Goal: Task Accomplishment & Management: Use online tool/utility

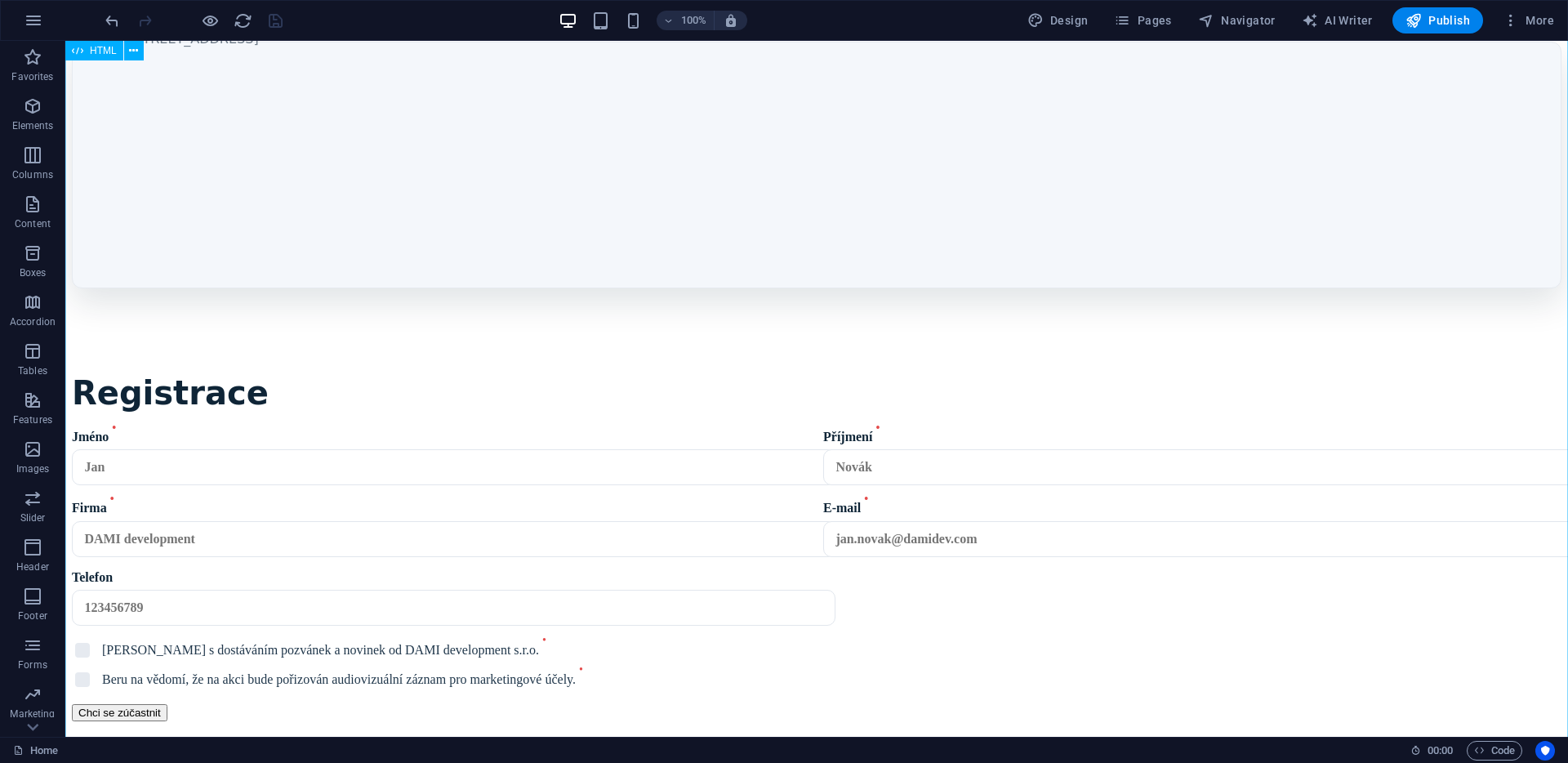
scroll to position [1643, 0]
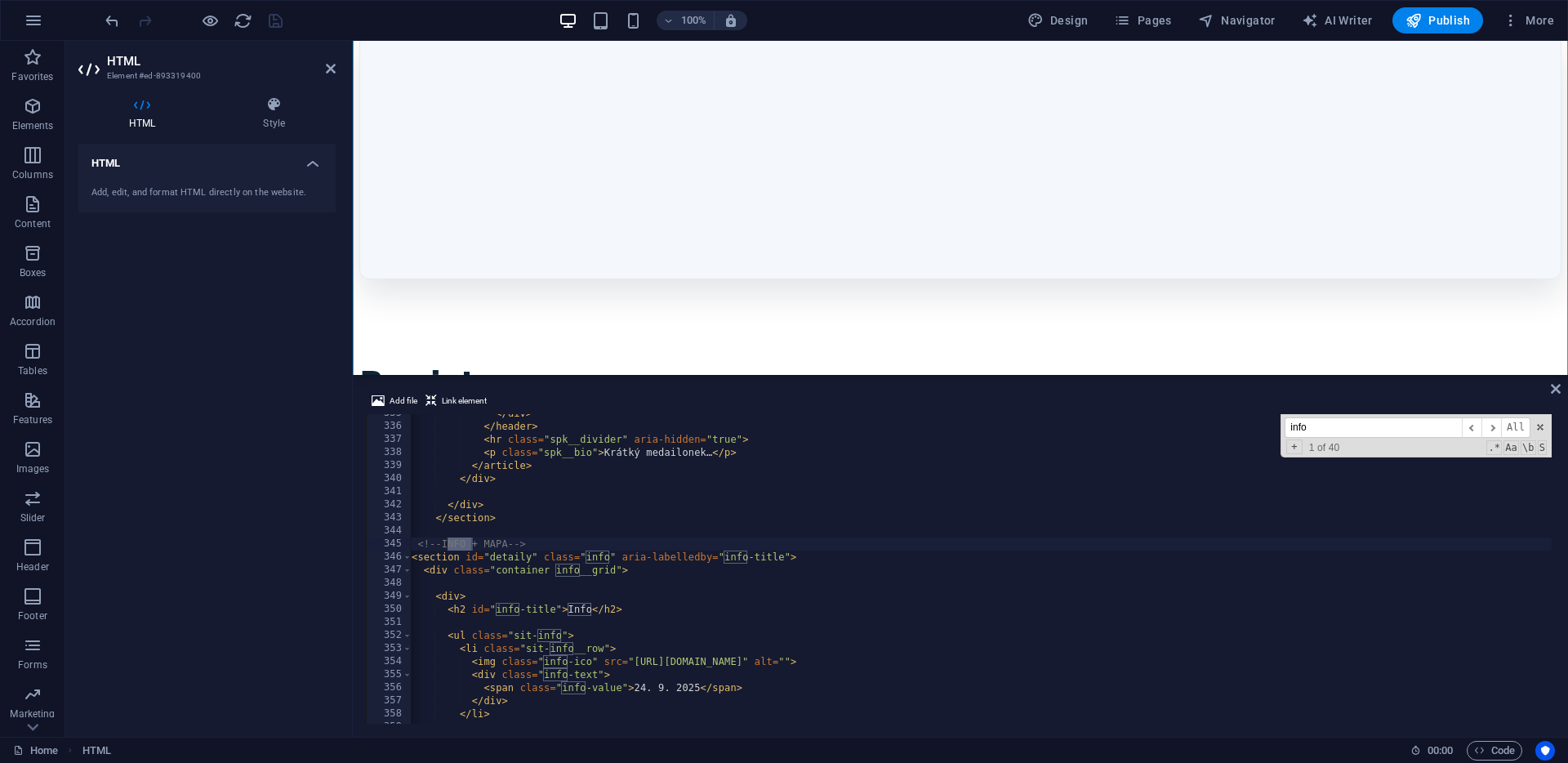
scroll to position [0, 5]
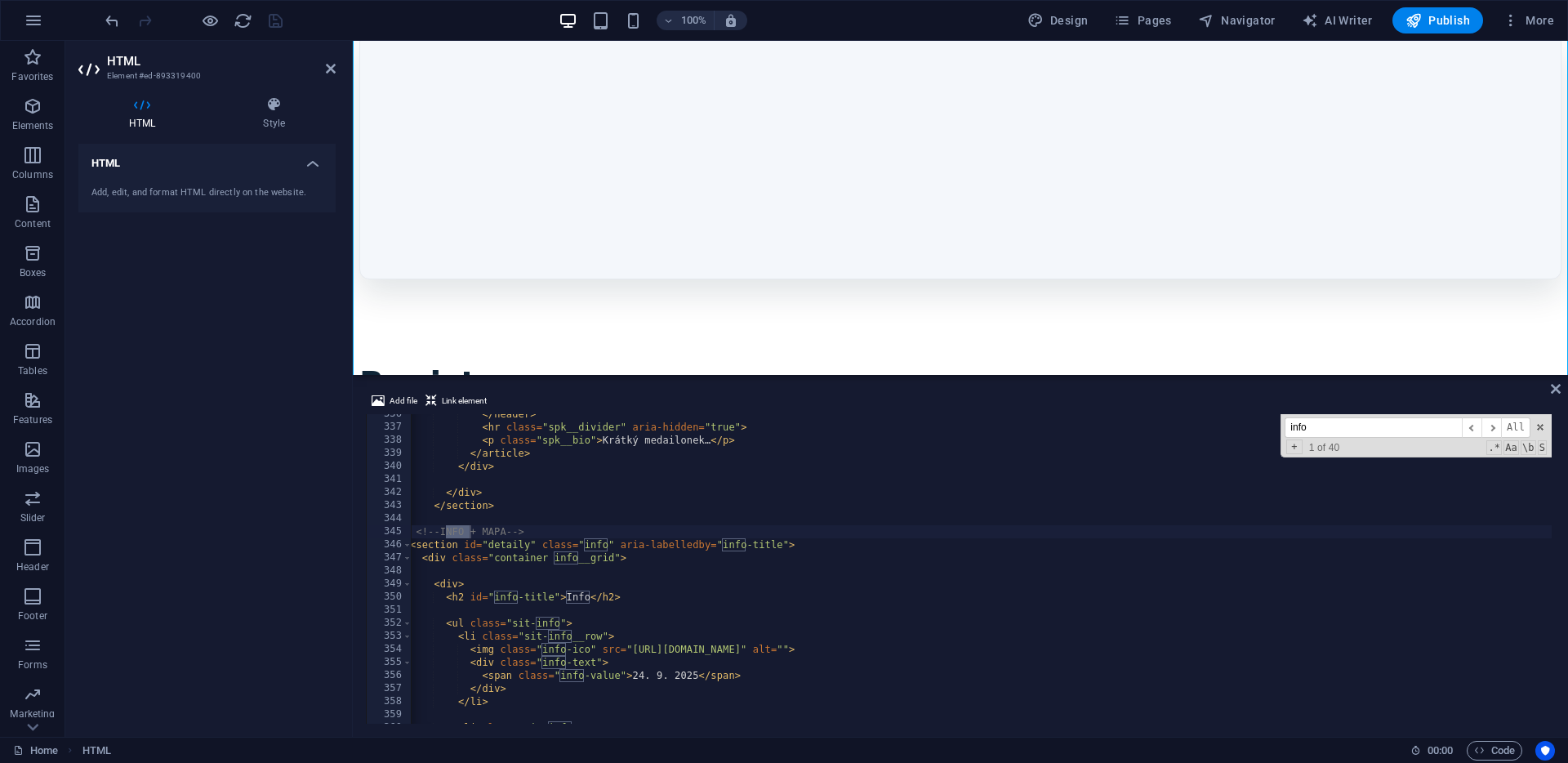
type input "info"
click at [586, 593] on div "</ header > < hr class = "spk__divider" aria-hidden = "true" > < p class = "spk…" at bounding box center [1564, 574] width 2315 height 332
type textarea "<h2 id="info-title">Detaily</h2>"
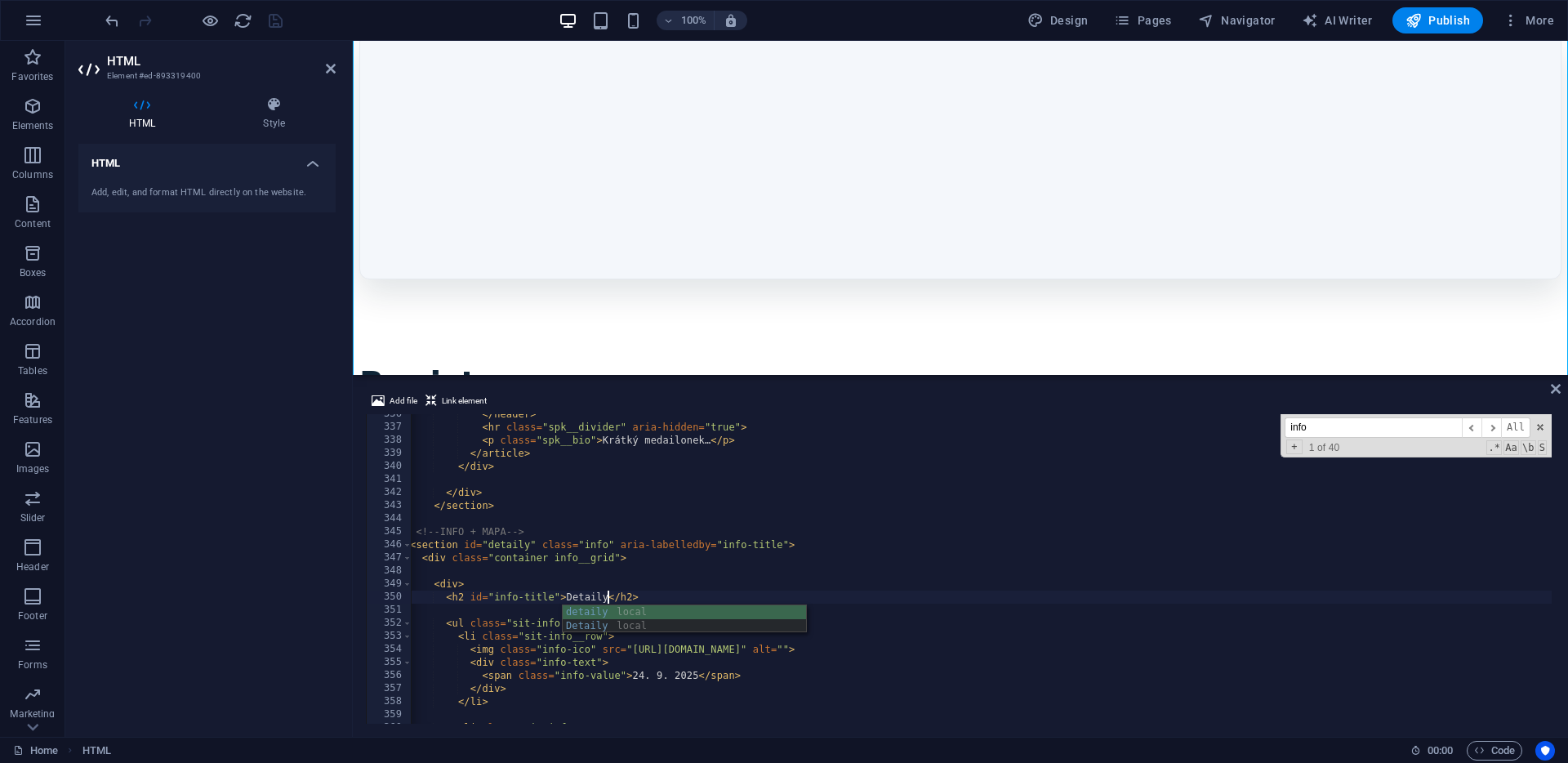
click at [1072, 520] on div "</ header > < hr class = "spk__divider" aria-hidden = "true" > < p class = "spk…" at bounding box center [1564, 574] width 2315 height 332
click at [1558, 394] on icon at bounding box center [1556, 389] width 10 height 13
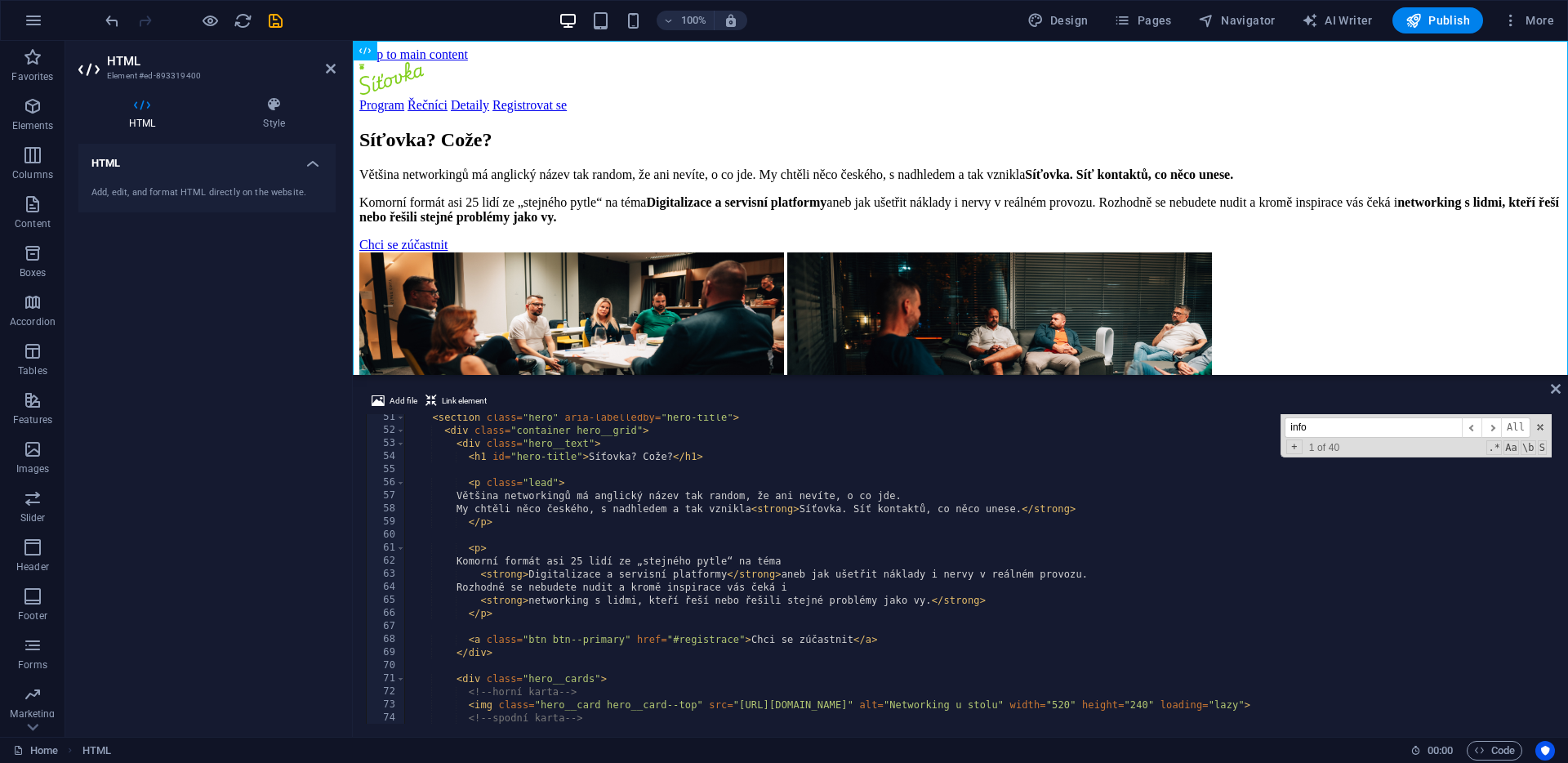
click at [845, 505] on div "< section class = "hero" aria-labelledby = "hero-title" > < div class = "contai…" at bounding box center [1562, 577] width 2315 height 332
click at [973, 512] on div "< section class = "hero" aria-labelledby = "hero-title" > < div class = "contai…" at bounding box center [1562, 577] width 2315 height 332
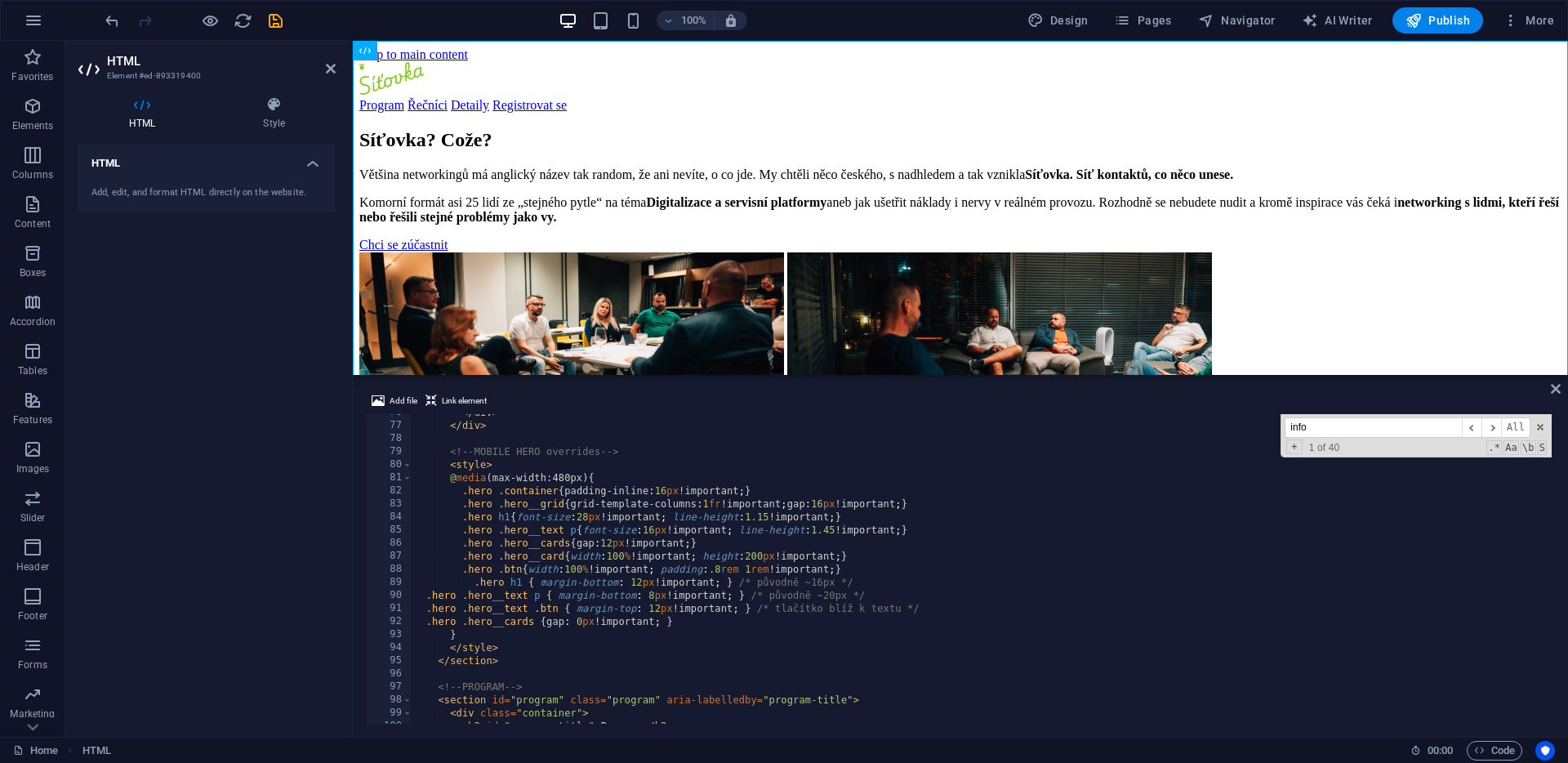
scroll to position [976, 0]
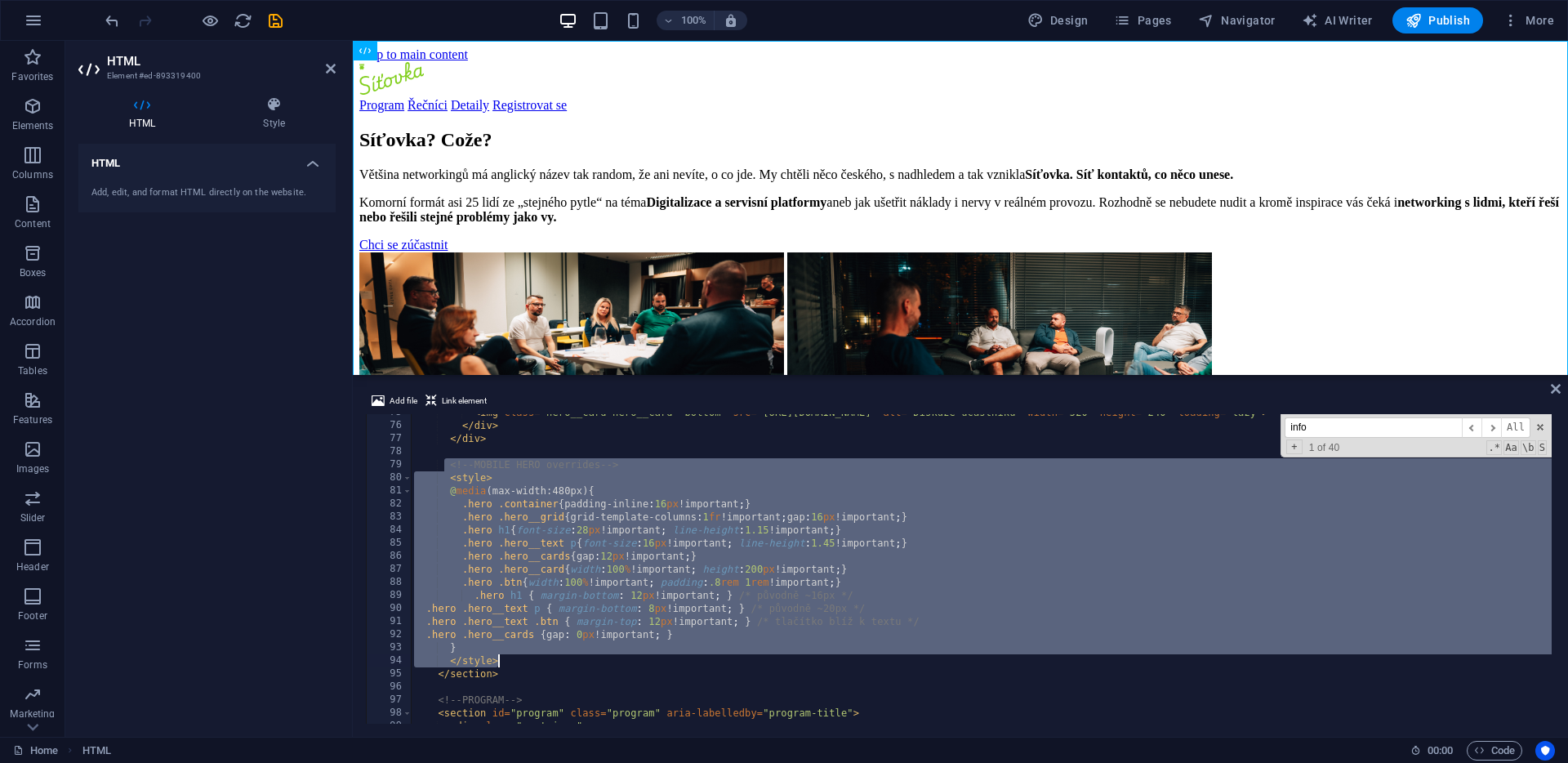
drag, startPoint x: 443, startPoint y: 468, endPoint x: 530, endPoint y: 660, distance: 210.8
click at [530, 660] on div "< img class = "hero__card hero__card--bottom" src = "[URL][DOMAIN_NAME]" alt = …" at bounding box center [1568, 572] width 2315 height 332
click at [606, 642] on div "< img class = "hero__card hero__card--bottom" src = "[URL][DOMAIN_NAME]" alt = …" at bounding box center [1568, 572] width 2315 height 332
drag, startPoint x: 500, startPoint y: 662, endPoint x: 450, endPoint y: 461, distance: 207.1
click at [450, 461] on div "< img class = "hero__card hero__card--bottom" src = "[URL][DOMAIN_NAME]" alt = …" at bounding box center [1568, 572] width 2315 height 332
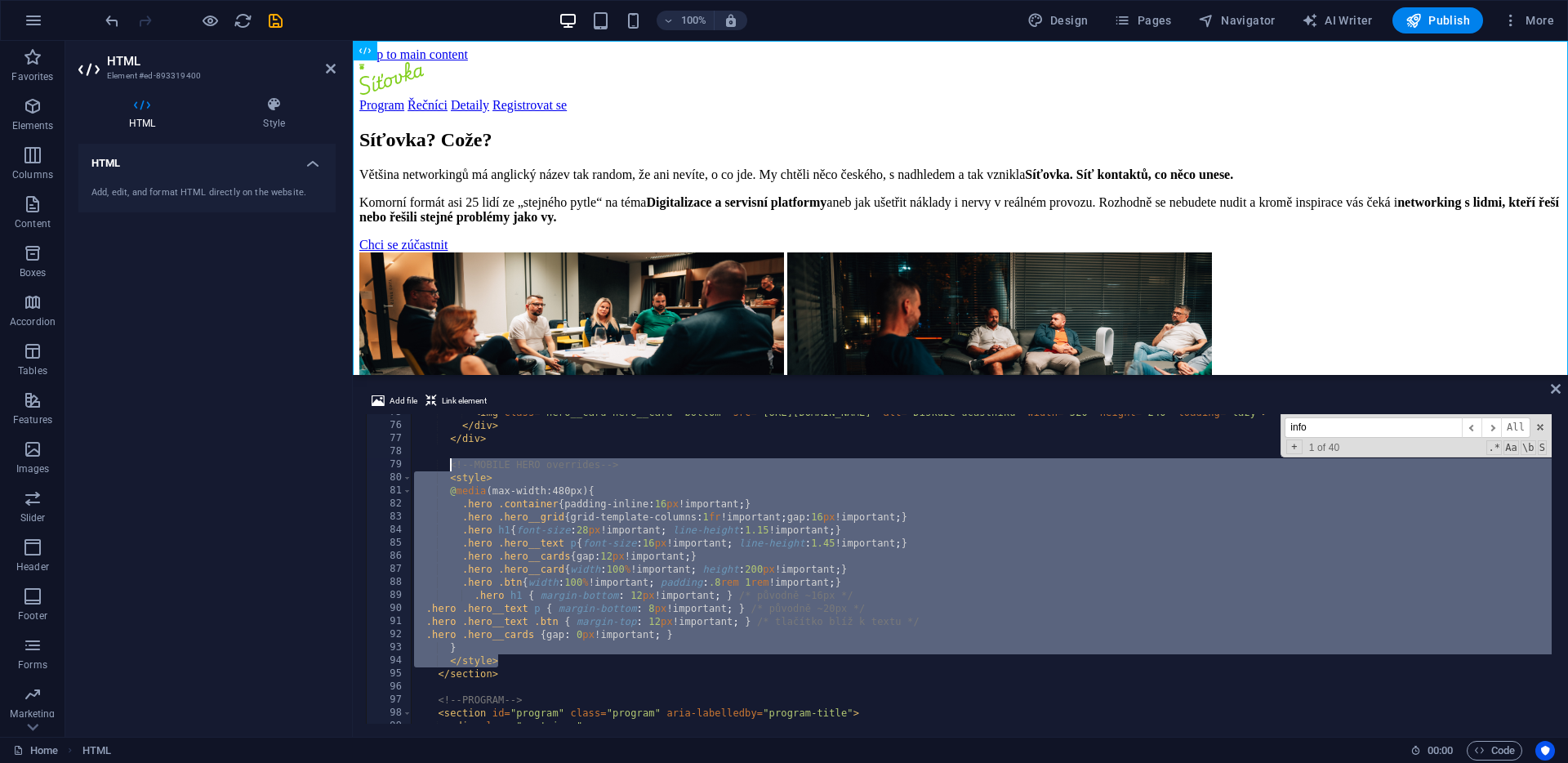
paste textarea "</"
type textarea "</style>"
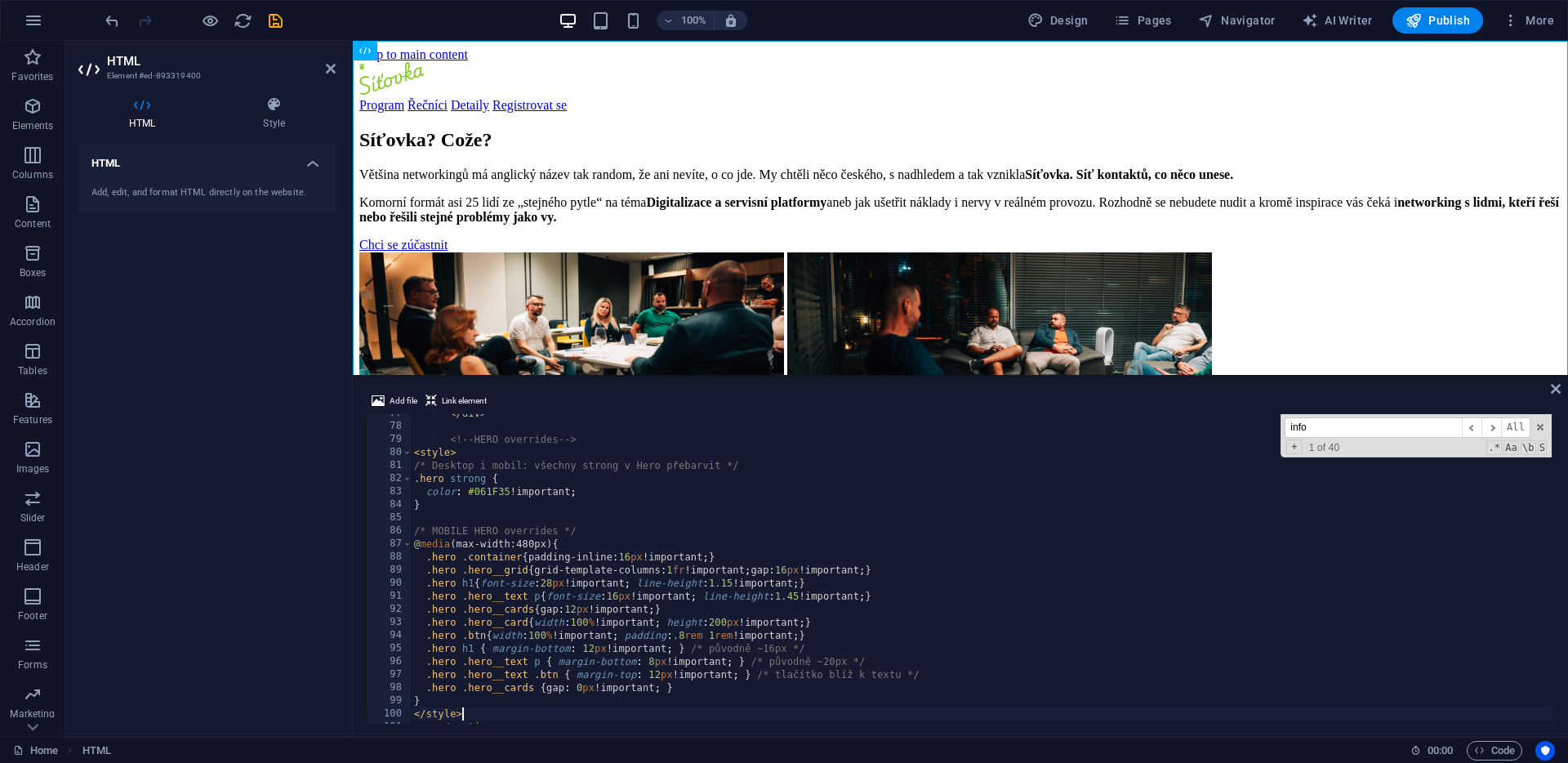
scroll to position [1001, 0]
click at [1556, 383] on icon at bounding box center [1556, 389] width 10 height 13
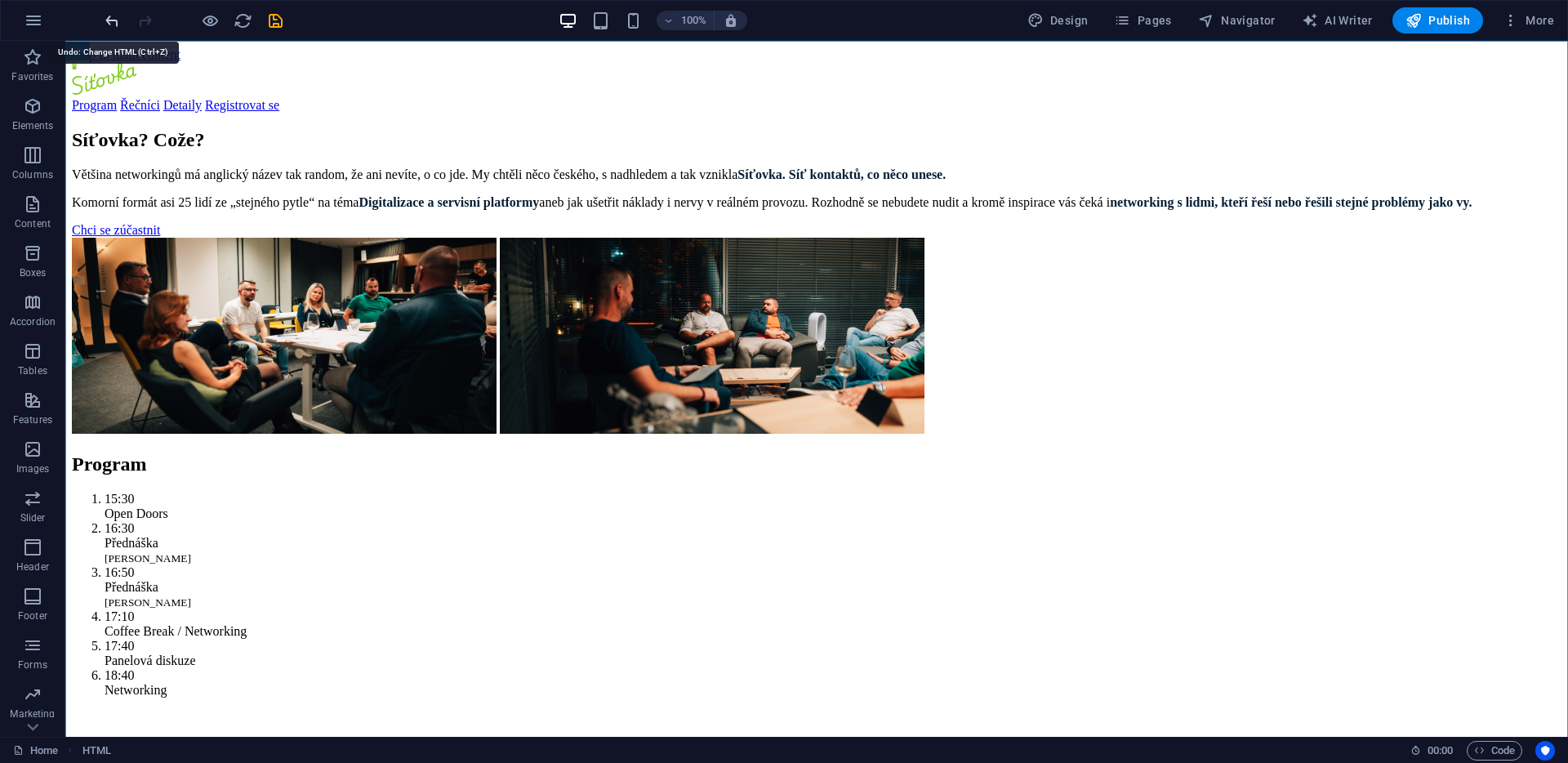
click at [116, 24] on icon "undo" at bounding box center [112, 21] width 19 height 19
click at [145, 20] on icon "redo" at bounding box center [145, 21] width 19 height 19
click at [115, 18] on icon "undo" at bounding box center [112, 21] width 19 height 19
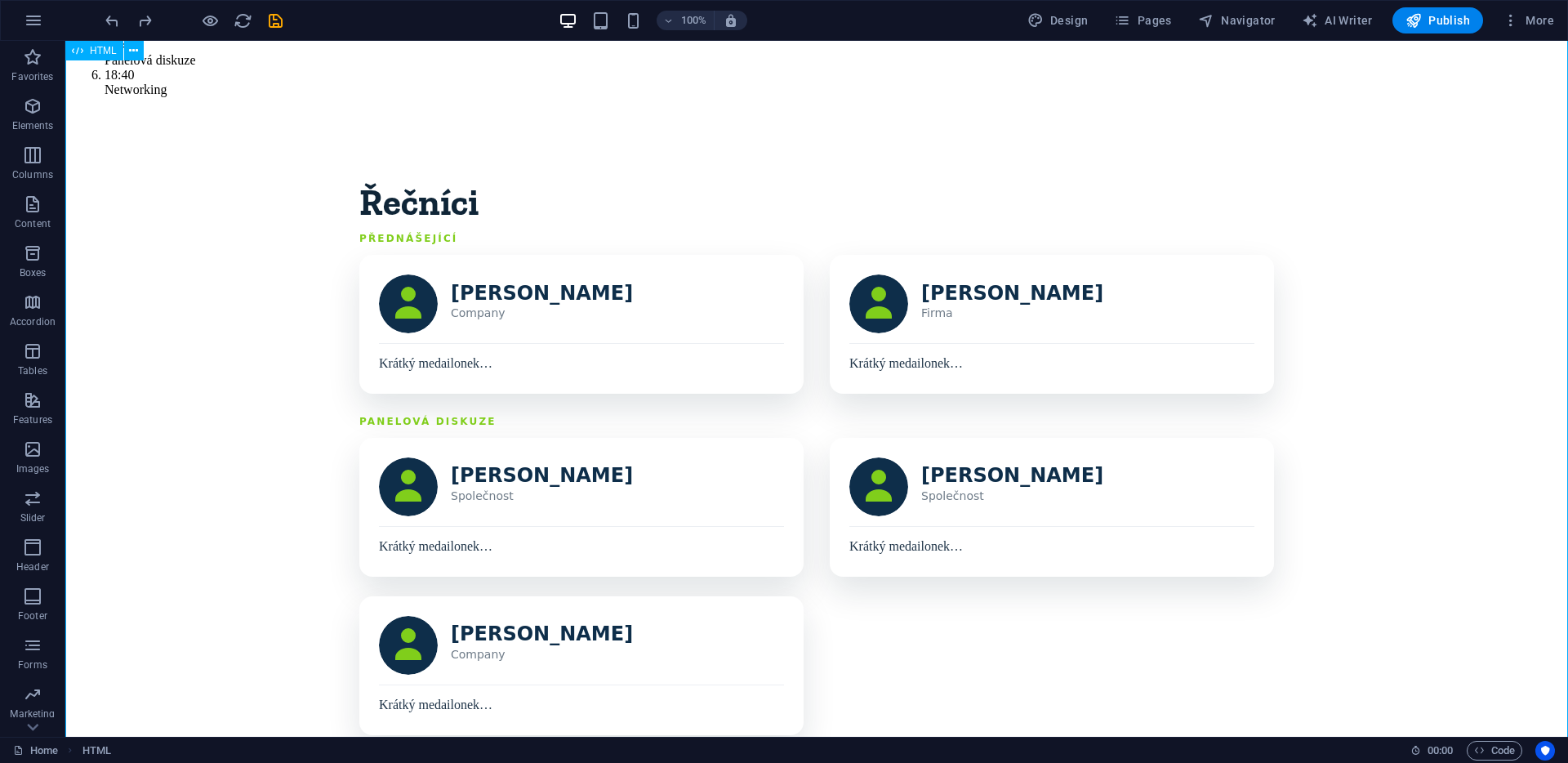
scroll to position [598, 0]
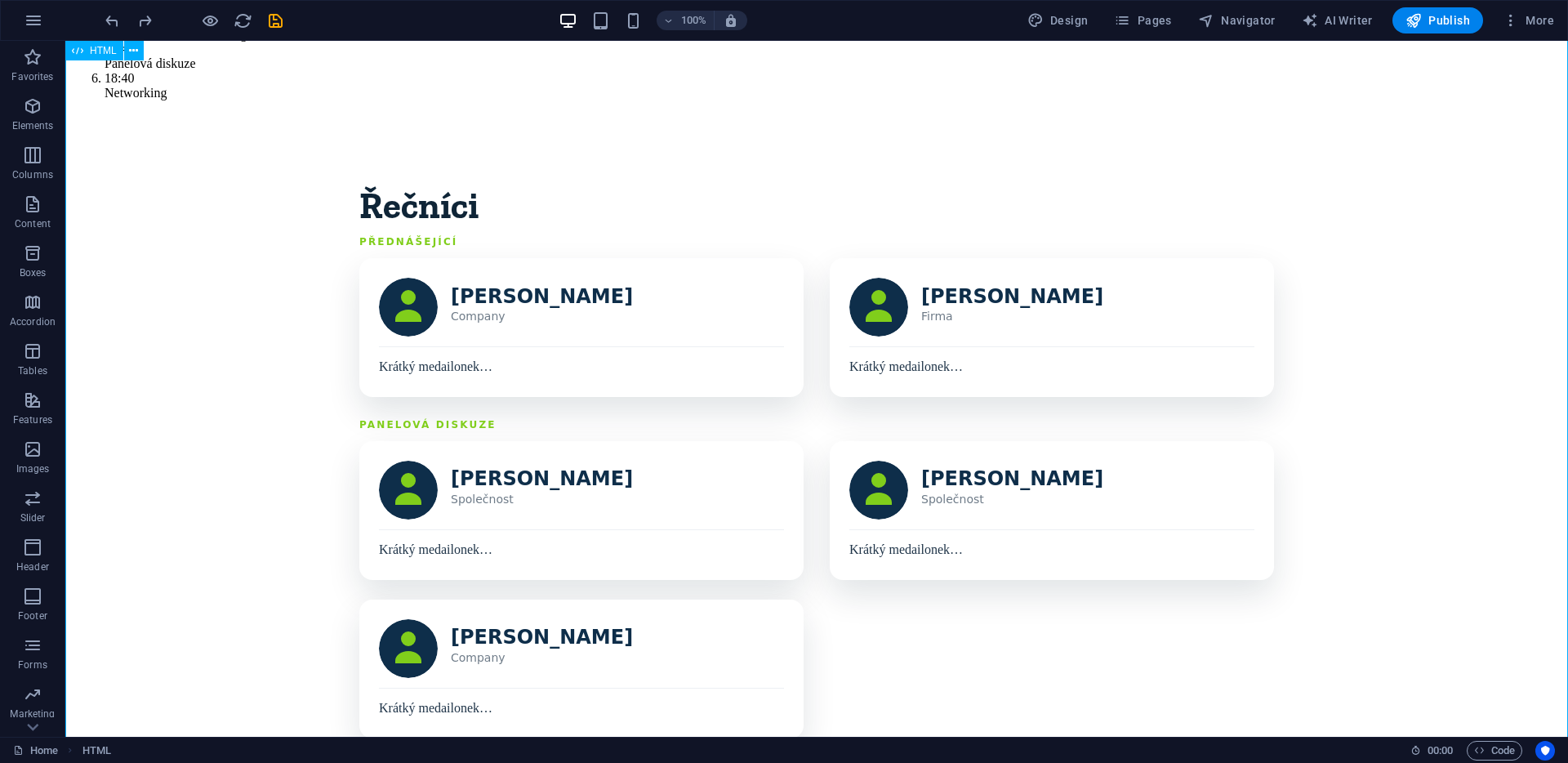
click at [1392, 356] on div "Program Řečníci Detaily Registrovat se [GEOGRAPHIC_DATA]? Cože? Většina network…" at bounding box center [817, 687] width 1490 height 2445
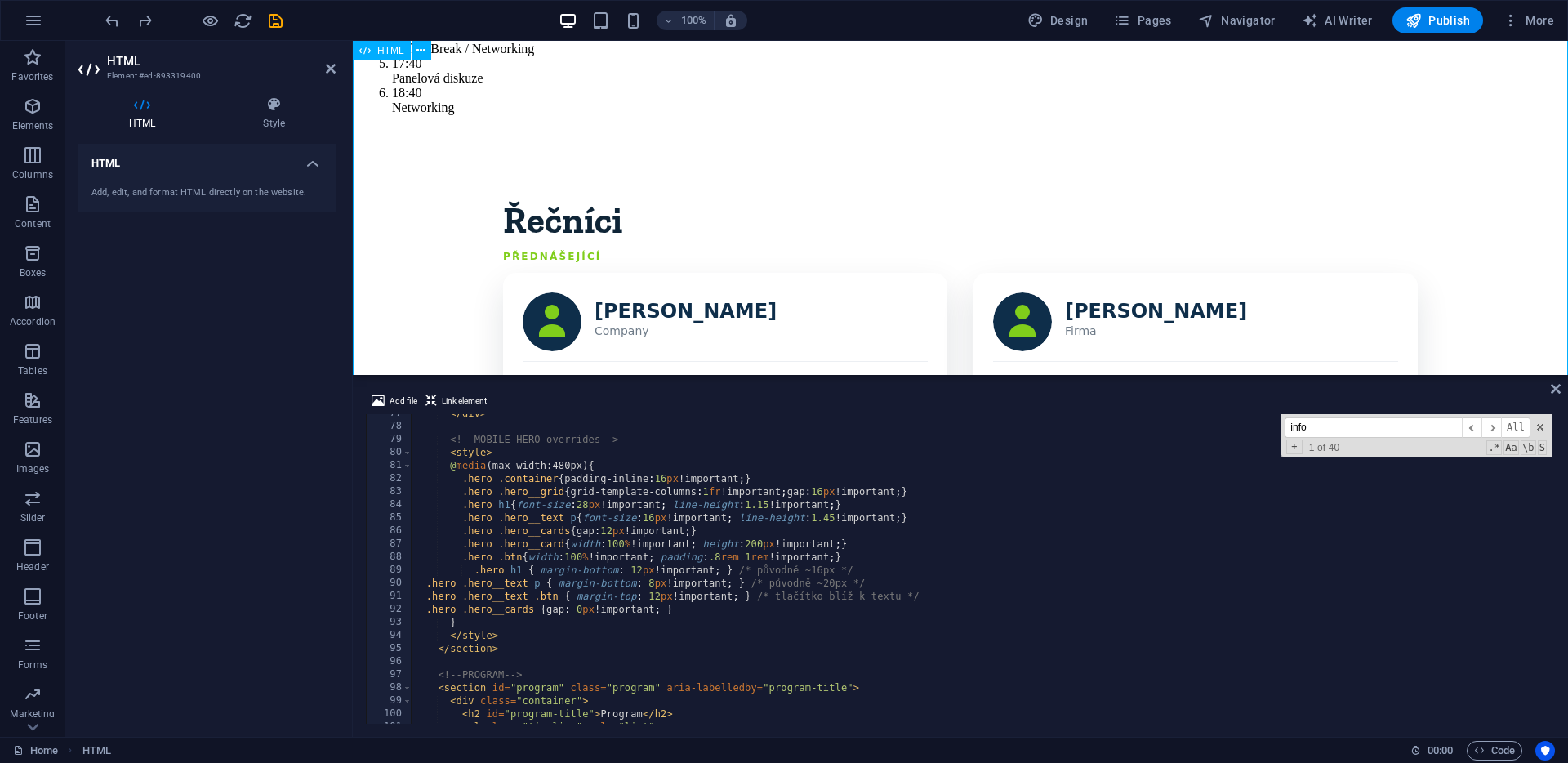
scroll to position [1001, 0]
click at [1436, 435] on input "info" at bounding box center [1373, 428] width 177 height 21
paste input "Musíte vzít na vědomí záznam z akce"
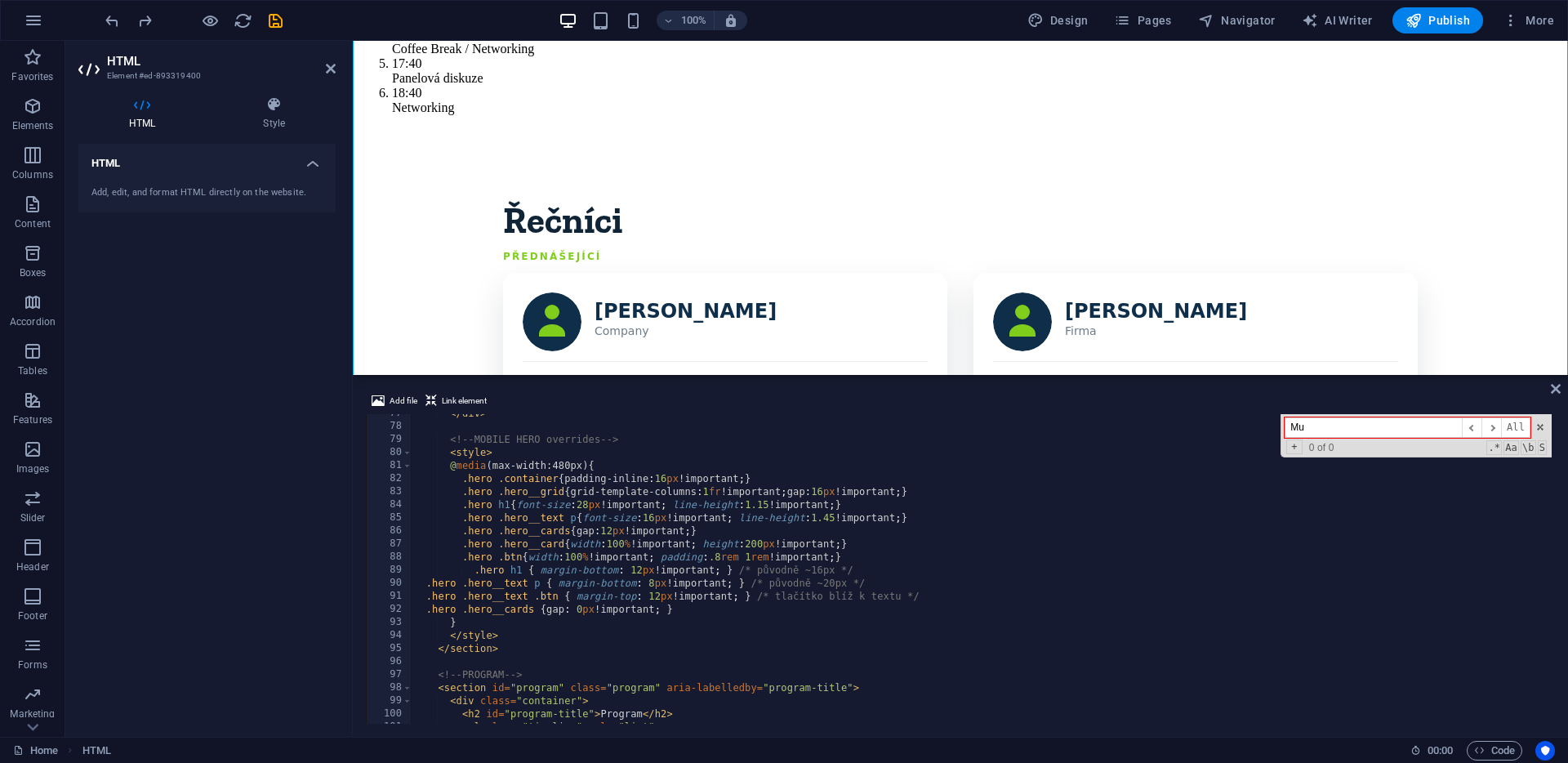
scroll to position [3168, 0]
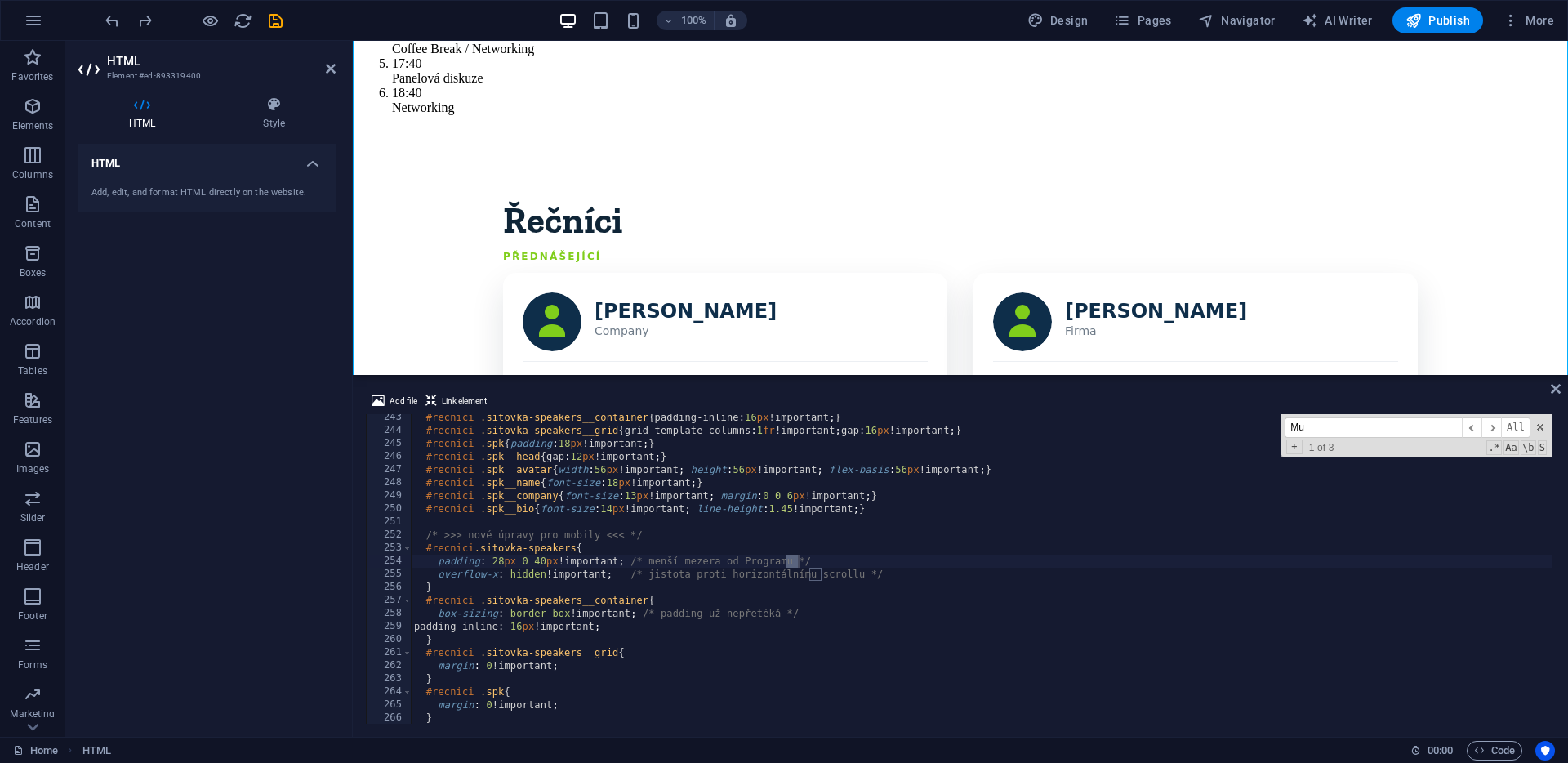
type input "M"
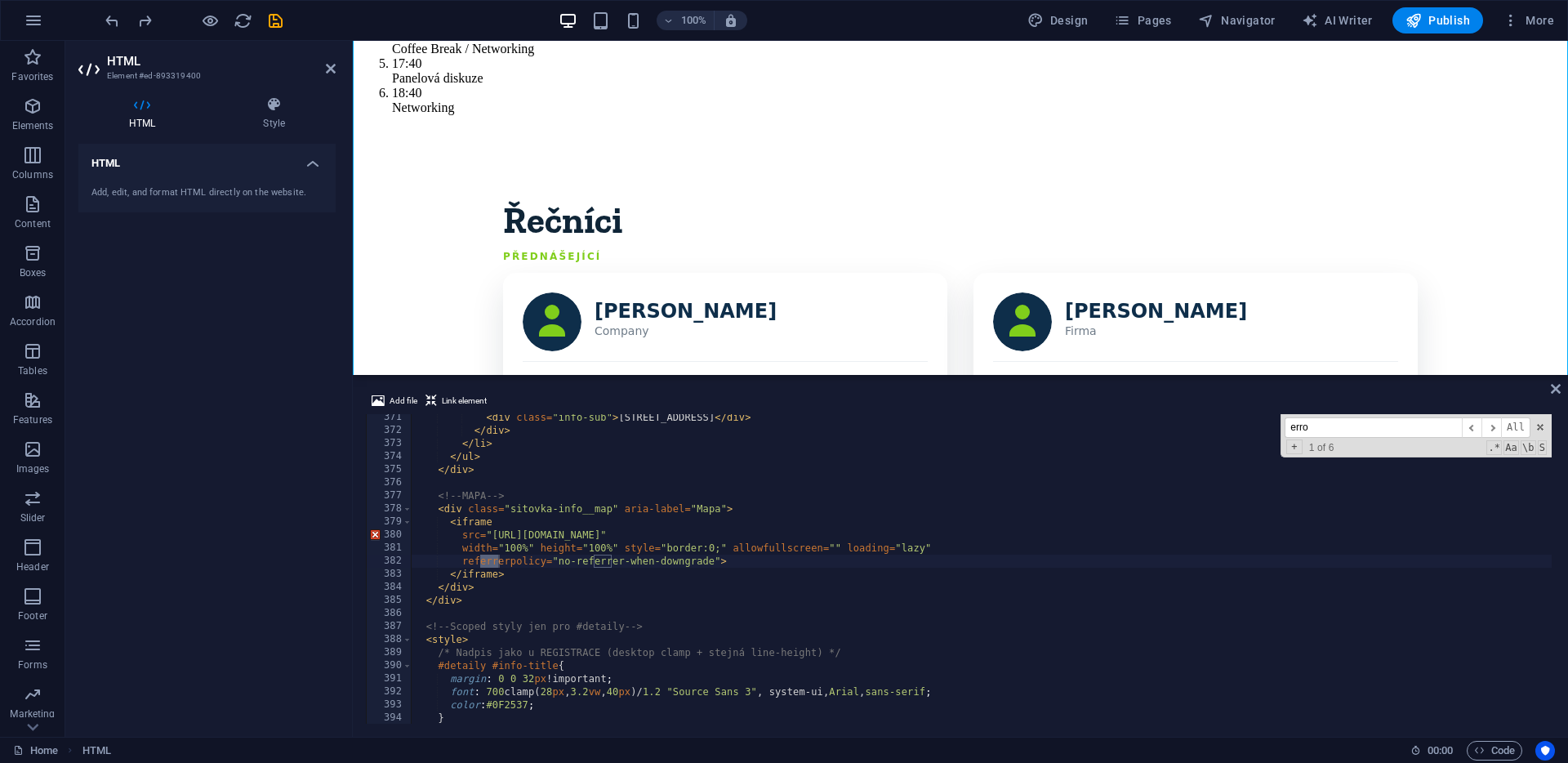
scroll to position [7639, 0]
type input "error"
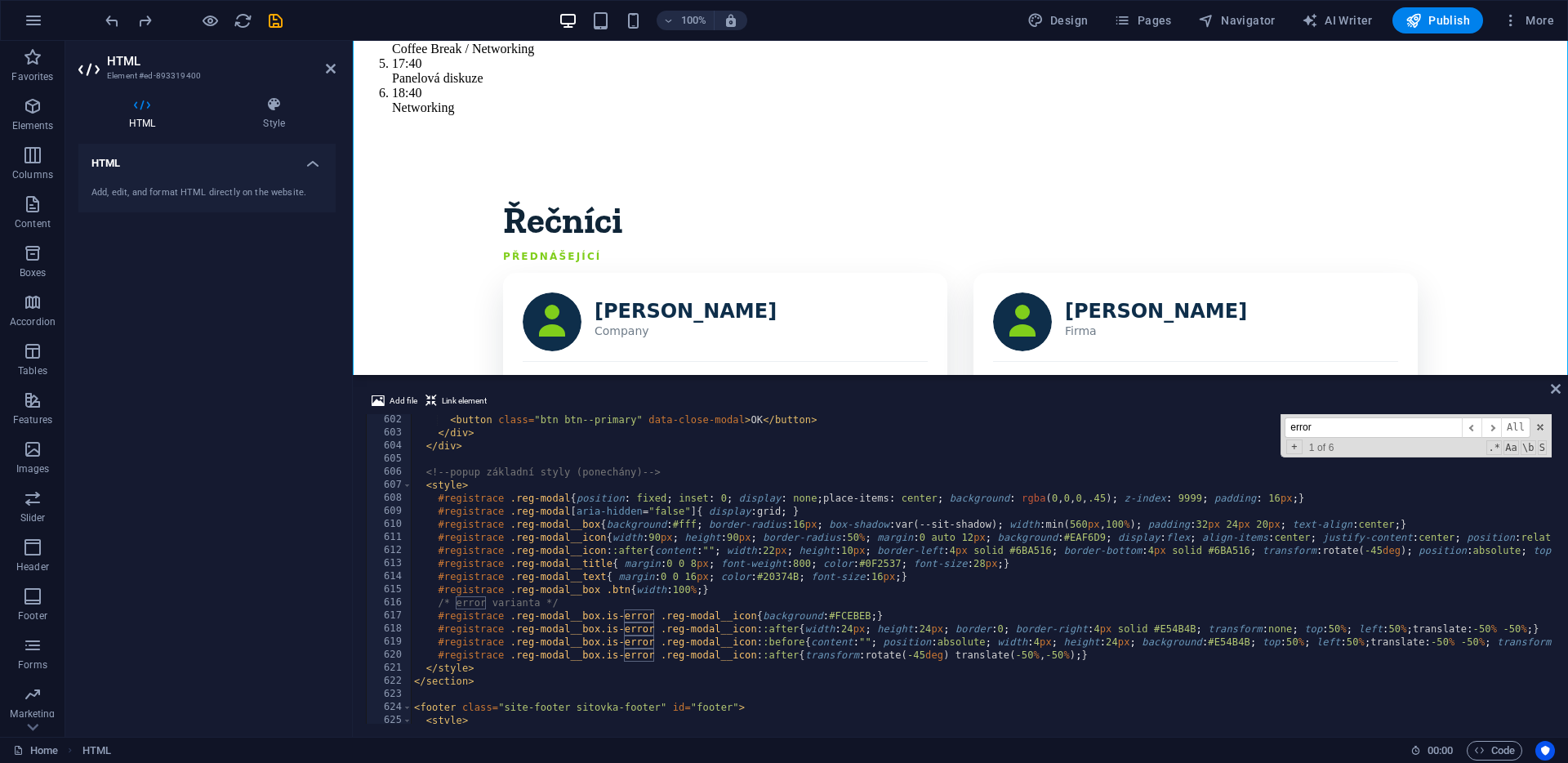
scroll to position [7849, 0]
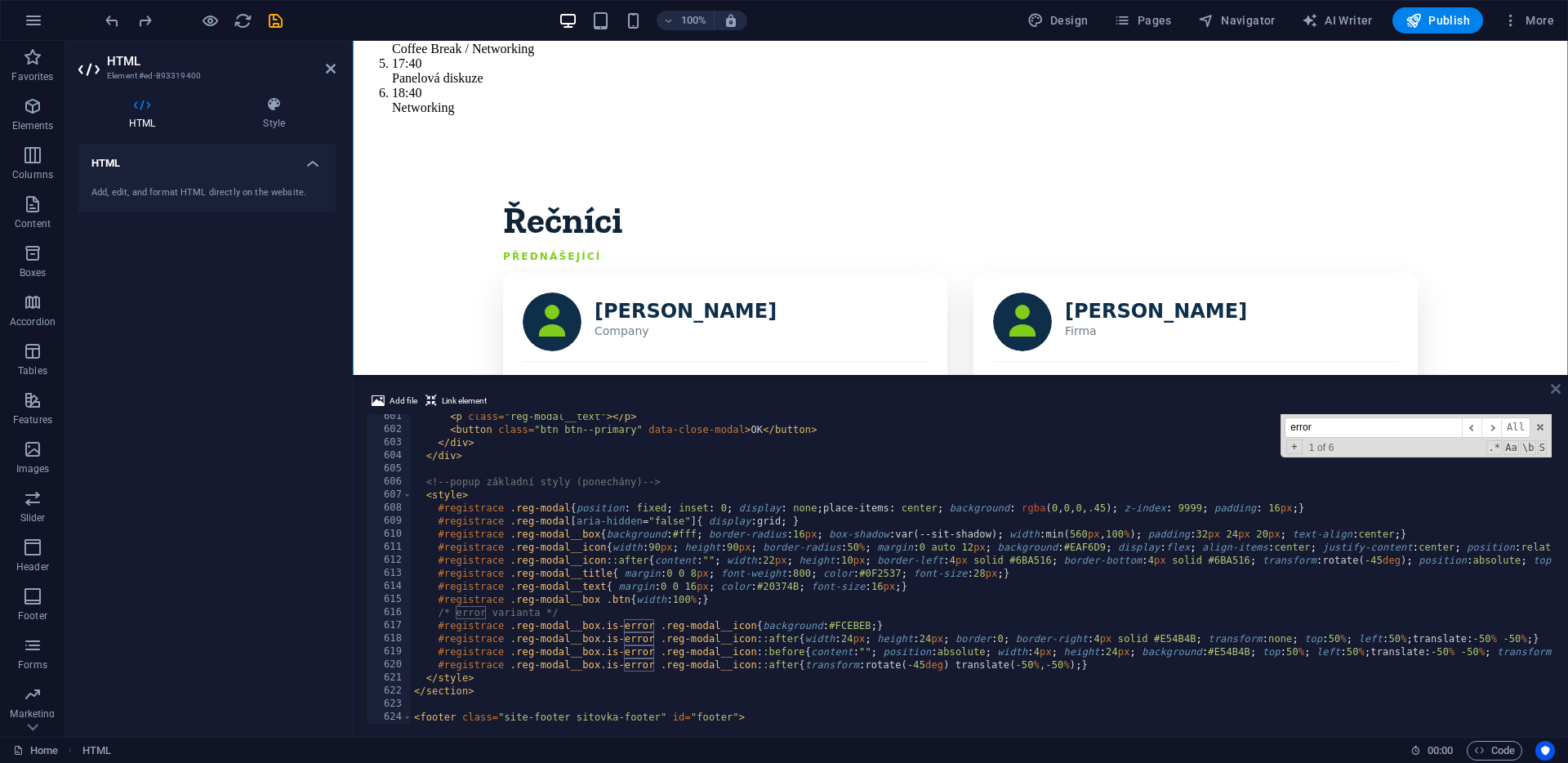
click at [1554, 392] on icon at bounding box center [1556, 389] width 10 height 13
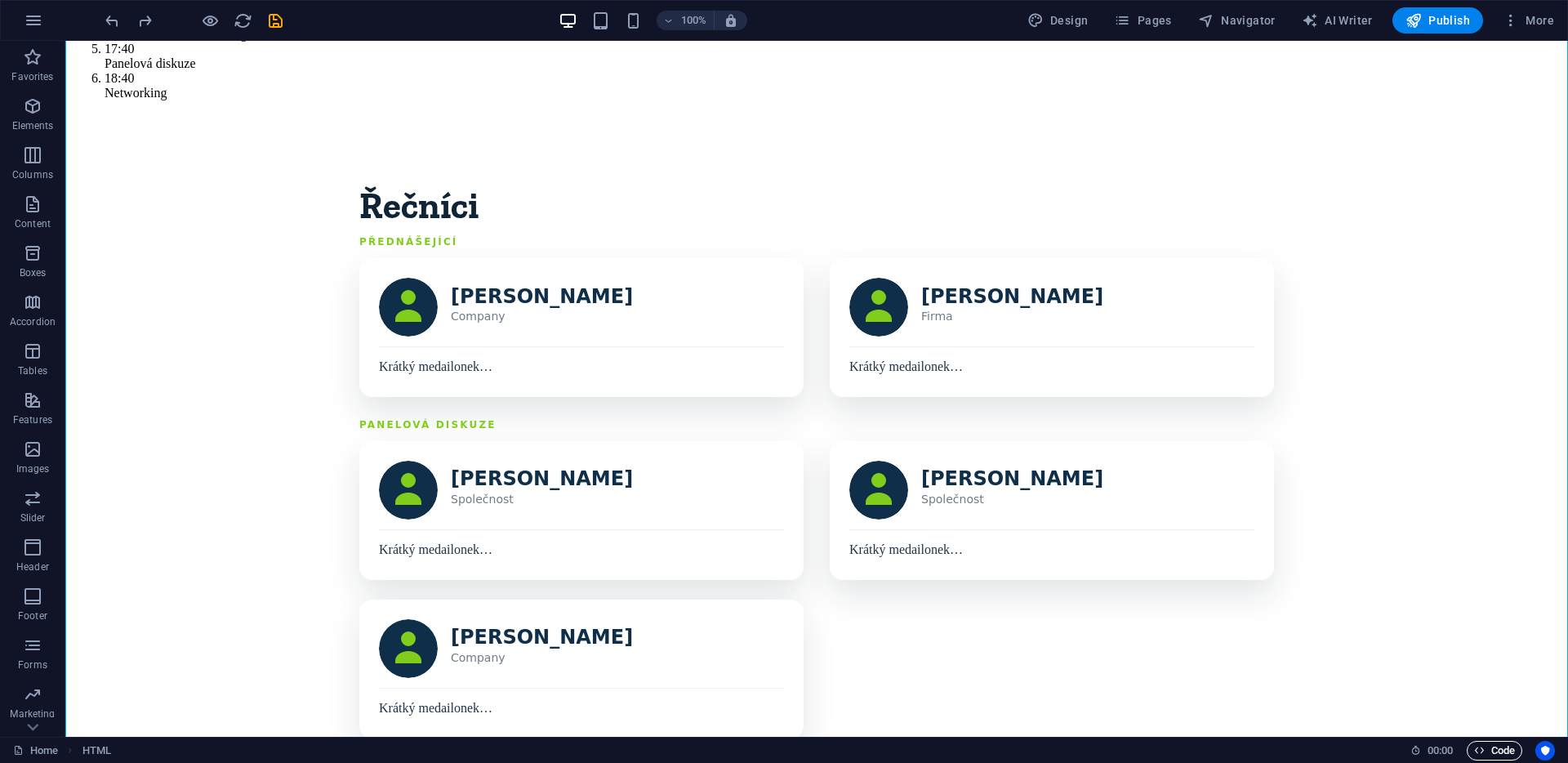
click at [1480, 749] on icon "button" at bounding box center [1478, 750] width 10 height 10
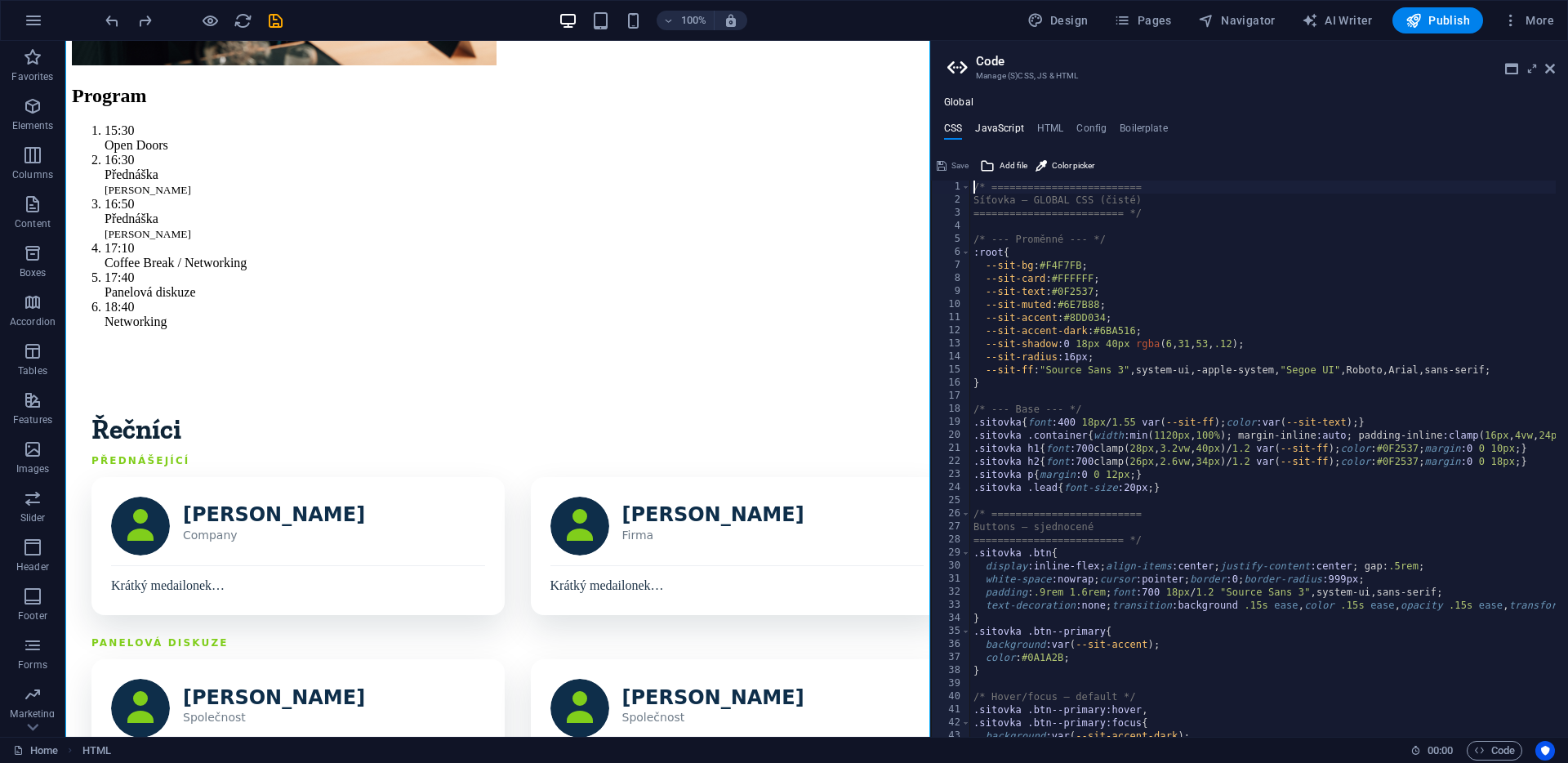
click at [1013, 129] on h4 "JavaScript" at bounding box center [1000, 131] width 49 height 18
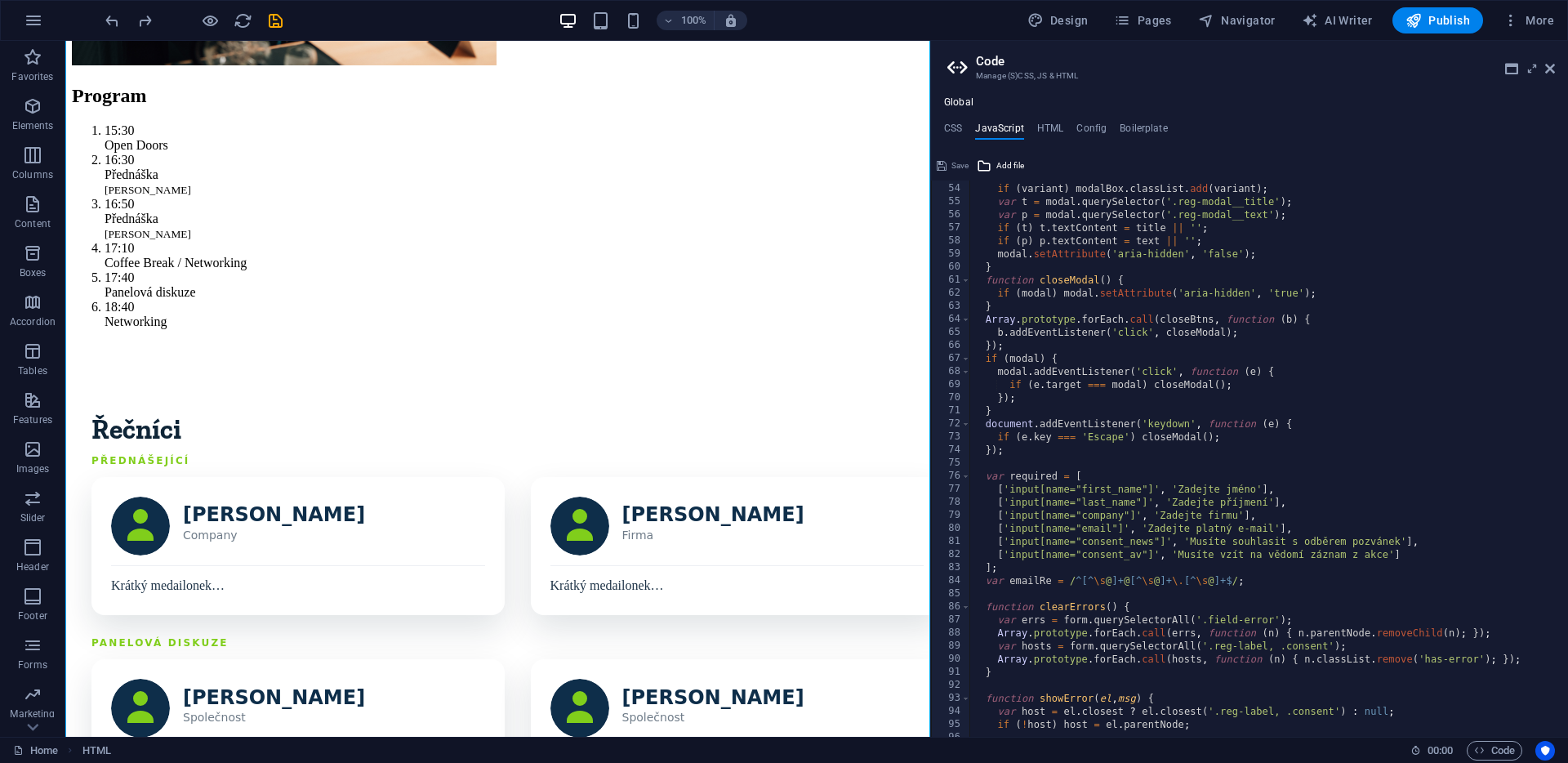
scroll to position [700, 0]
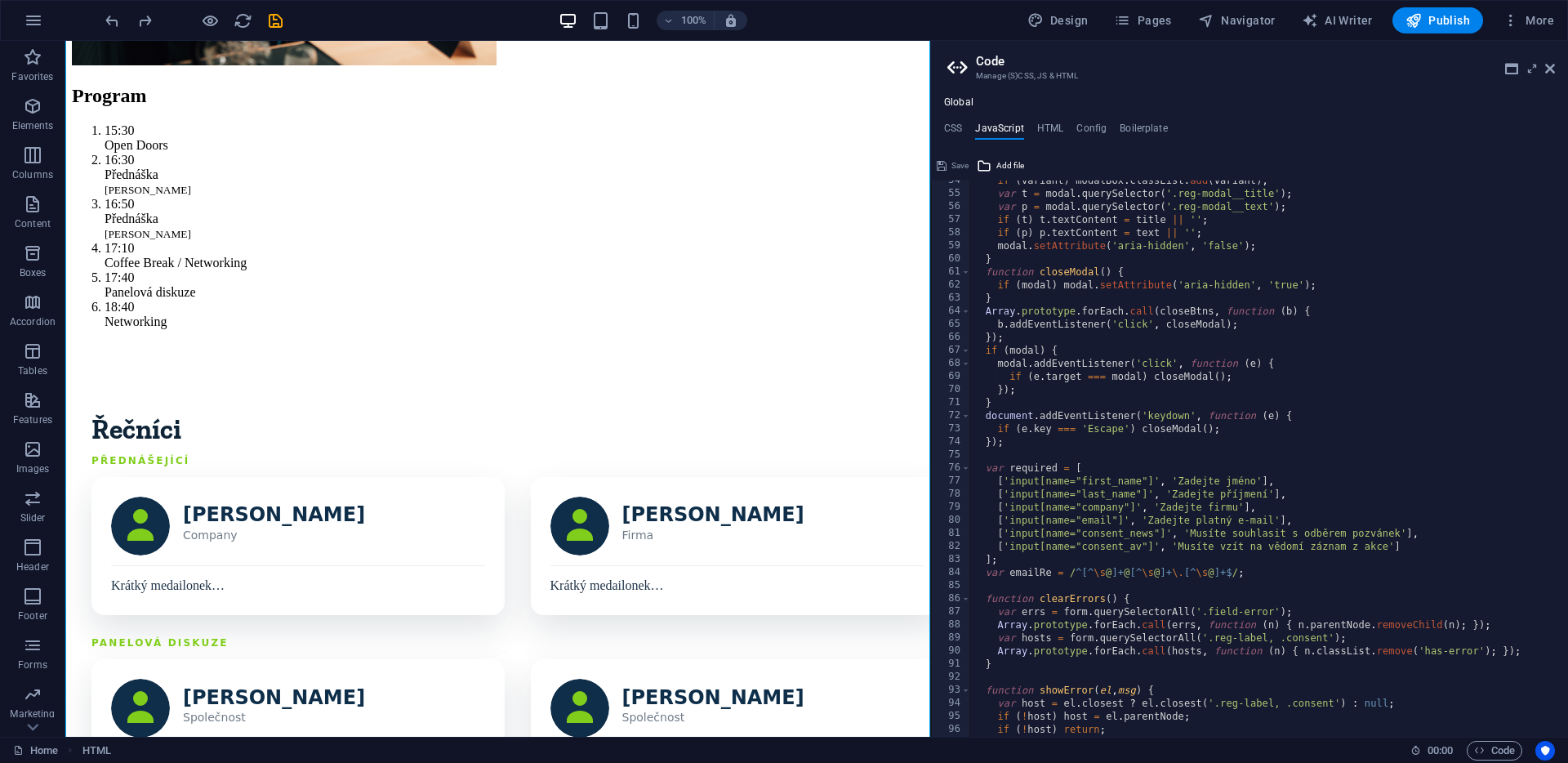
click at [1192, 534] on div "if ( variant ) modalBox . classList . add ( variant ) ; var t = modal . querySe…" at bounding box center [1307, 459] width 672 height 571
click at [1180, 543] on div "if ( variant ) modalBox . classList . add ( variant ) ; var t = modal . querySe…" at bounding box center [1307, 459] width 672 height 571
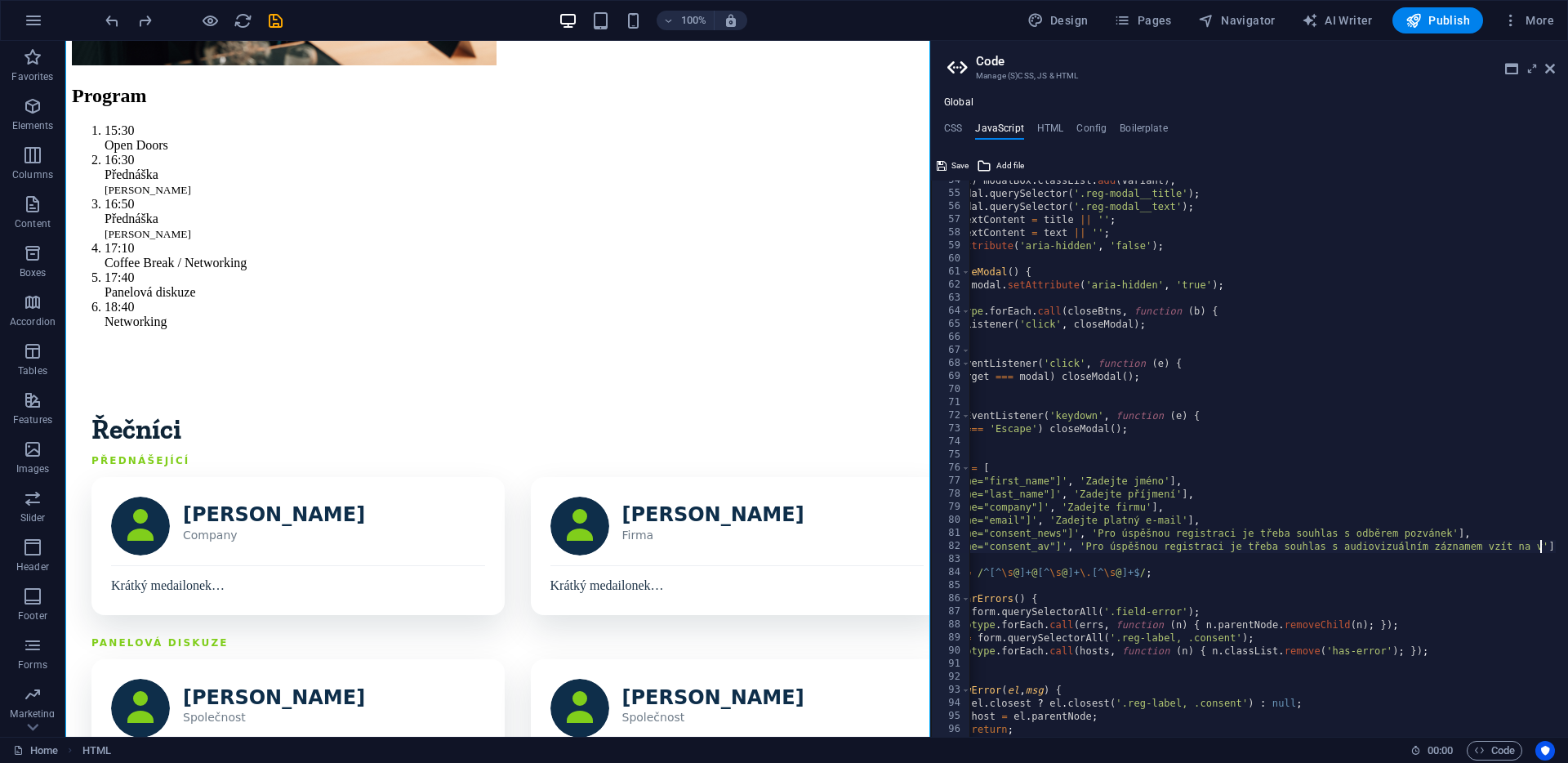
scroll to position [0, 87]
type textarea "['input[name="consent_av"]', 'Pro úspěšnou registraci je třeba souhlas s audiov…"
click at [945, 164] on icon at bounding box center [942, 165] width 10 height 20
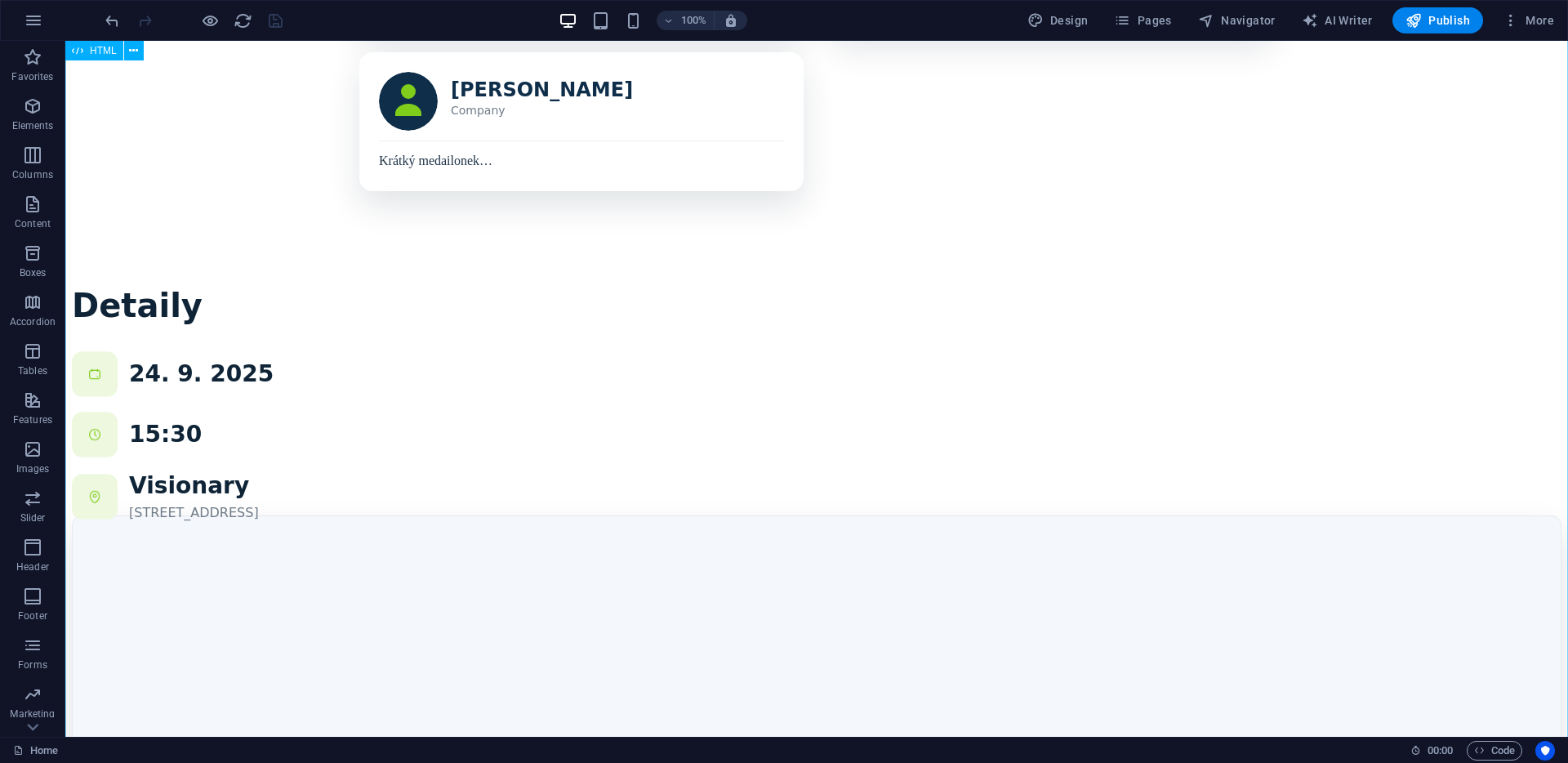
scroll to position [2413, 0]
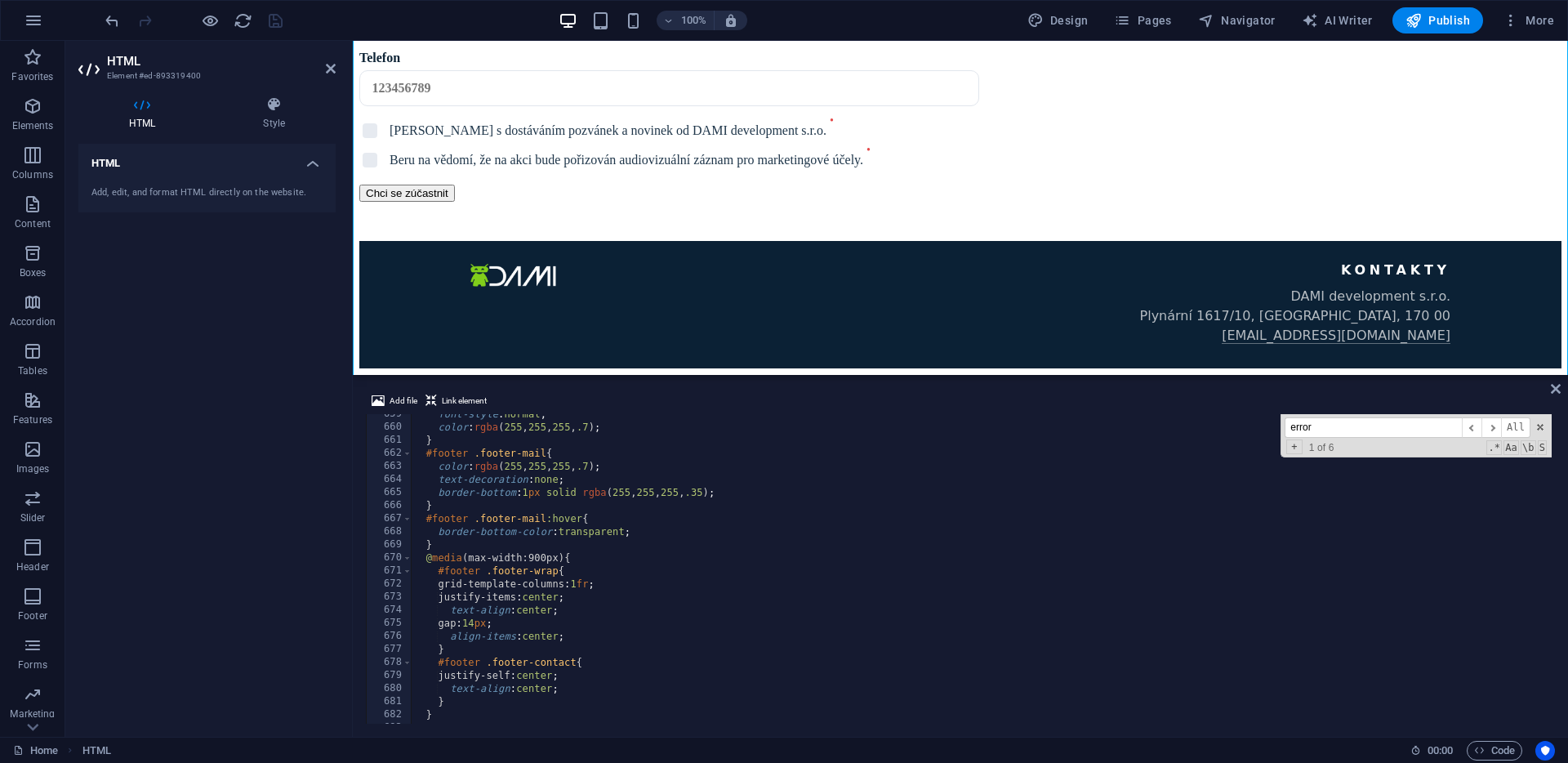
scroll to position [8951, 0]
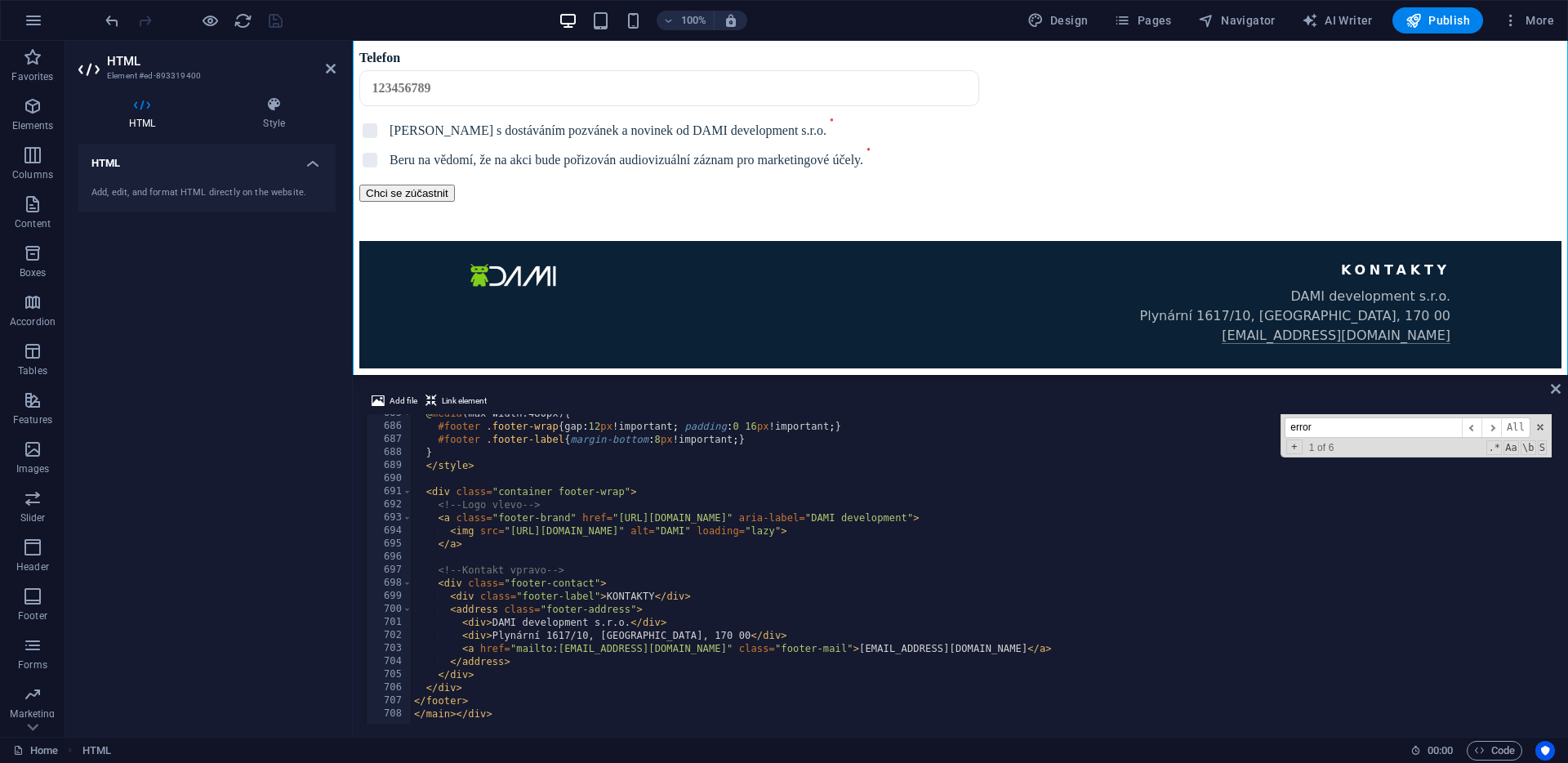
click at [651, 594] on div "@ media (max-width:480px) { #footer .footer-wrap { gap : 12 px !important ; pad…" at bounding box center [1568, 573] width 2315 height 332
type textarea "<div class="footer-label">KONTAKT</div>"
click at [1553, 389] on icon at bounding box center [1556, 389] width 10 height 13
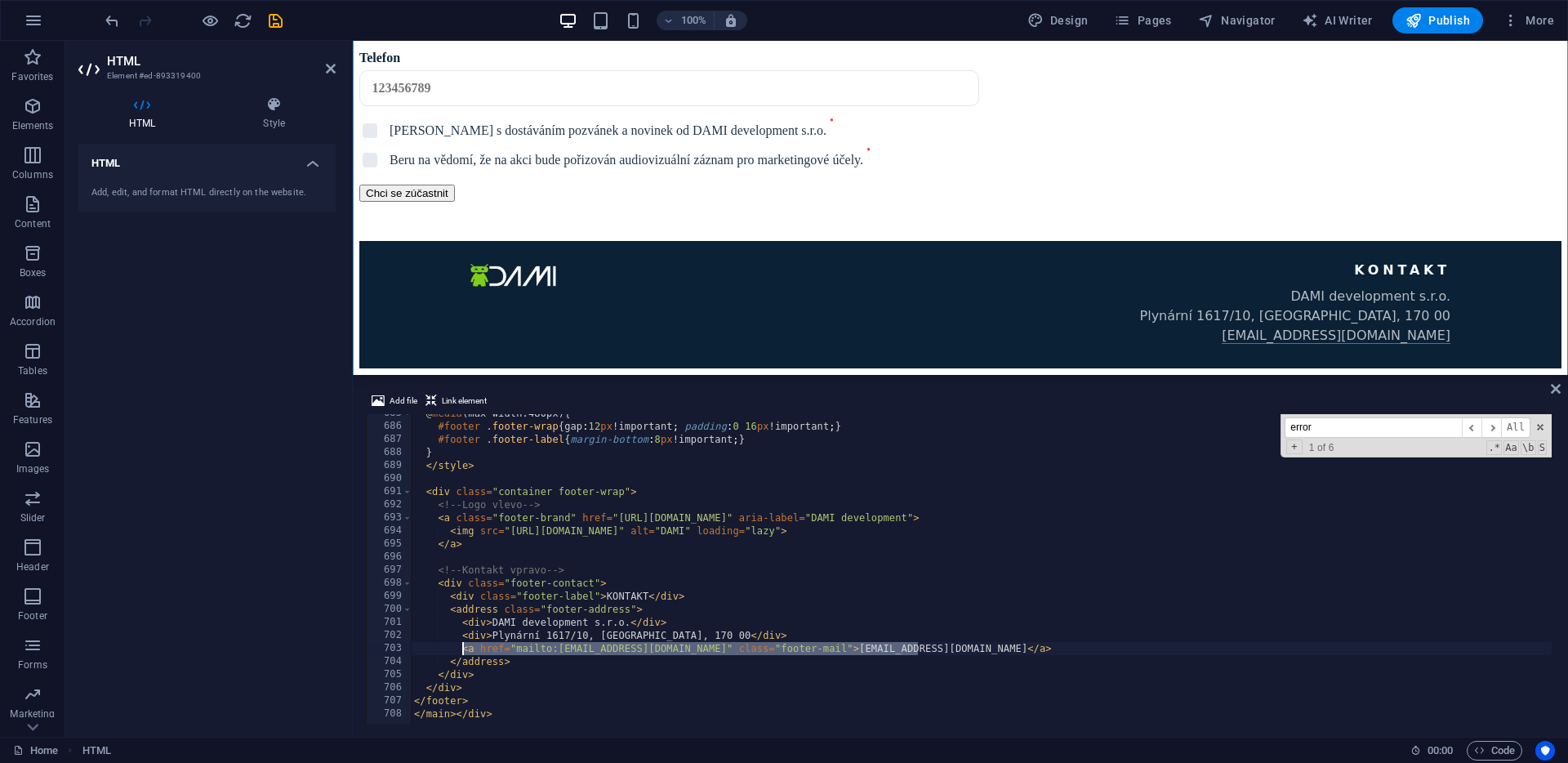
drag, startPoint x: 934, startPoint y: 647, endPoint x: 462, endPoint y: 647, distance: 472.0
click at [462, 647] on div "@ media (max-width:480px) { #footer .footer-wrap { gap : 12 px !important ; pad…" at bounding box center [1568, 573] width 2315 height 332
type textarea "<a href="mailto:[EMAIL_ADDRESS][DOMAIN_NAME]" class="footer-mail">[EMAIL_ADDRES…"
click at [927, 650] on div "@ media (max-width:480px) { #footer .footer-wrap { gap : 12 px !important ; pad…" at bounding box center [1568, 573] width 2315 height 332
paste textarea "<a href="mailto:[EMAIL_ADDRESS][DOMAIN_NAME]" class="footer-mail">[EMAIL_ADDRES…"
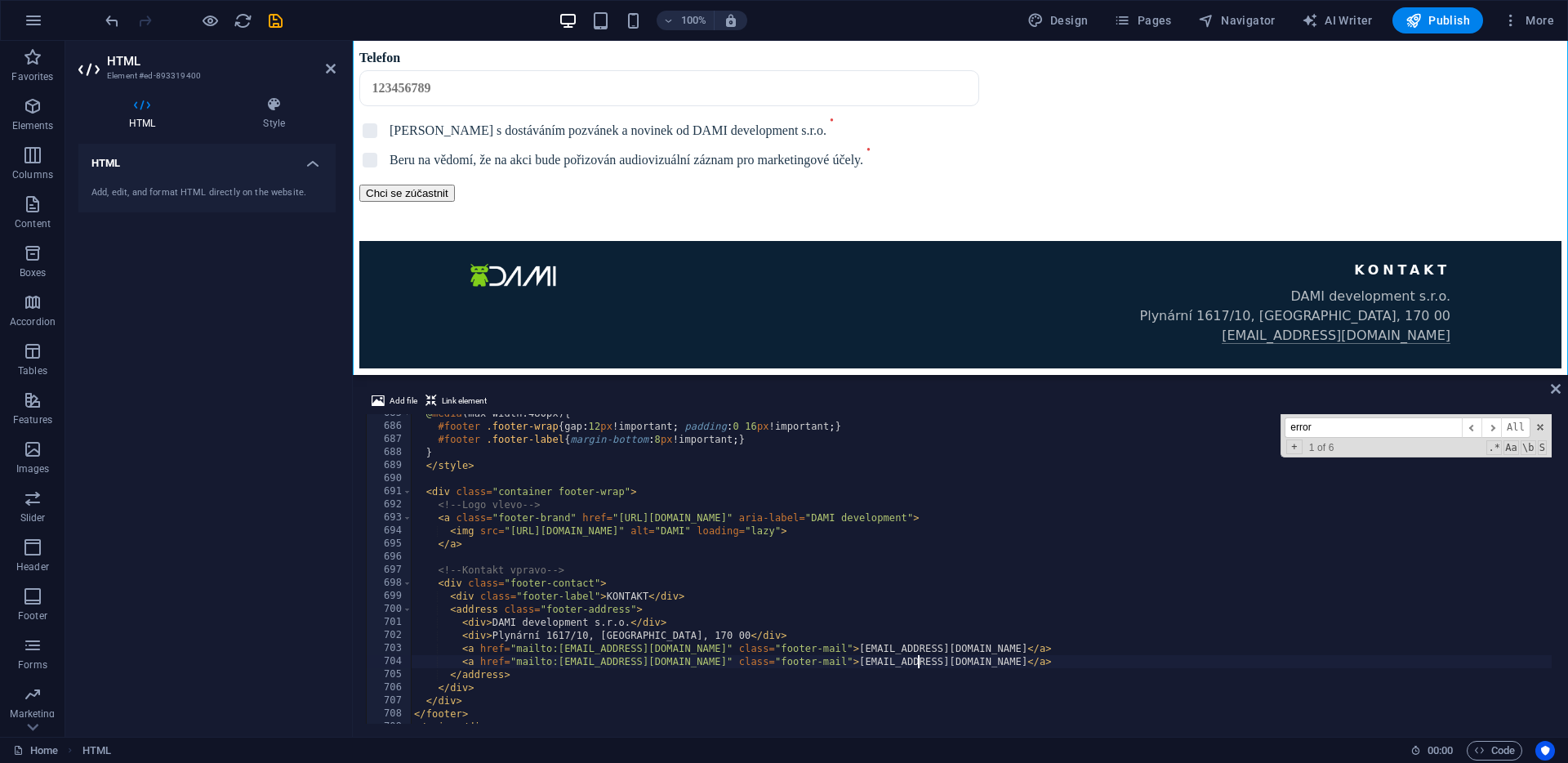
click at [658, 663] on div "@ media (max-width:480px) { #footer .footer-wrap { gap : 12 px !important ; pad…" at bounding box center [1568, 573] width 2315 height 332
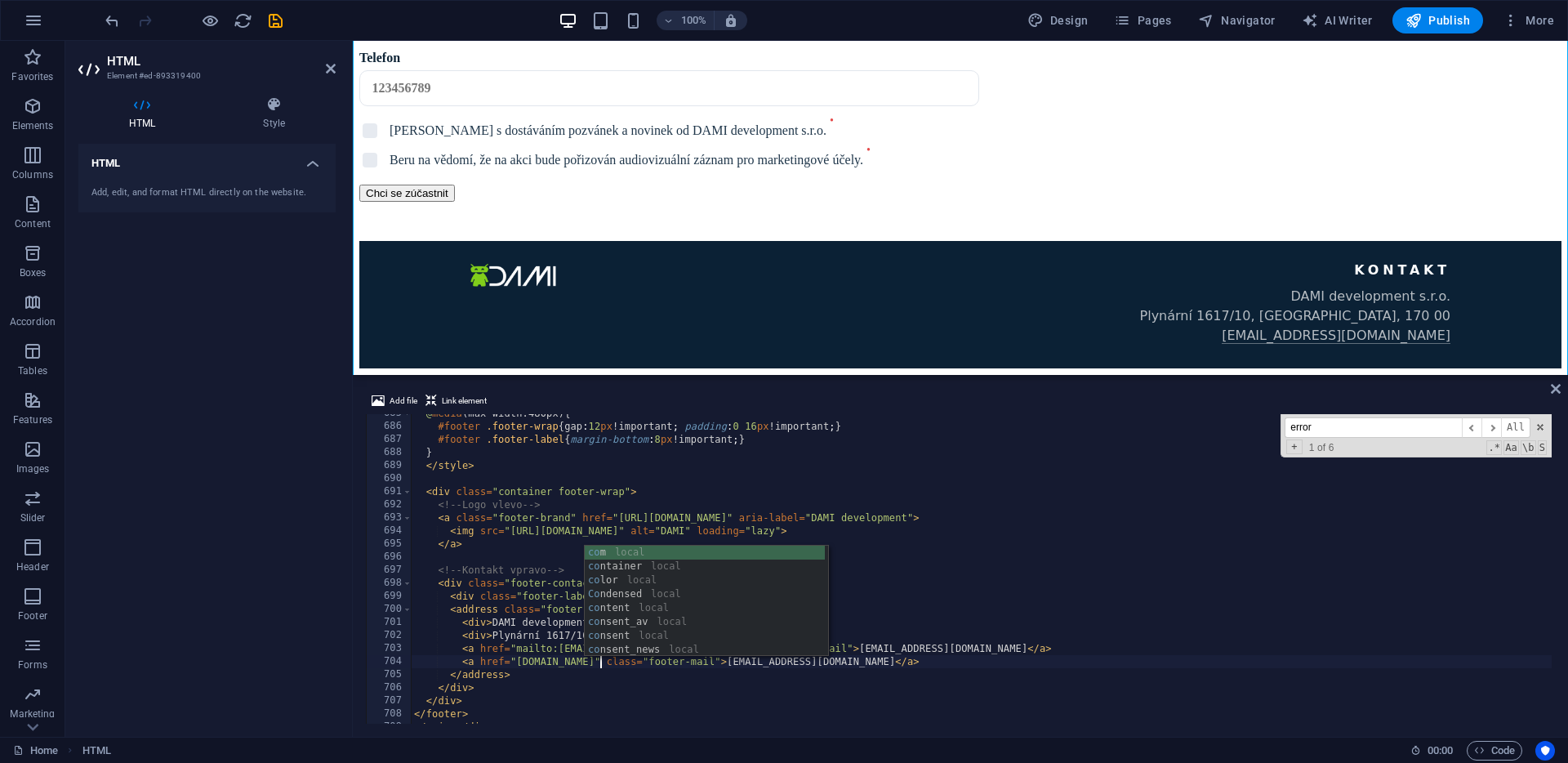
scroll to position [0, 16]
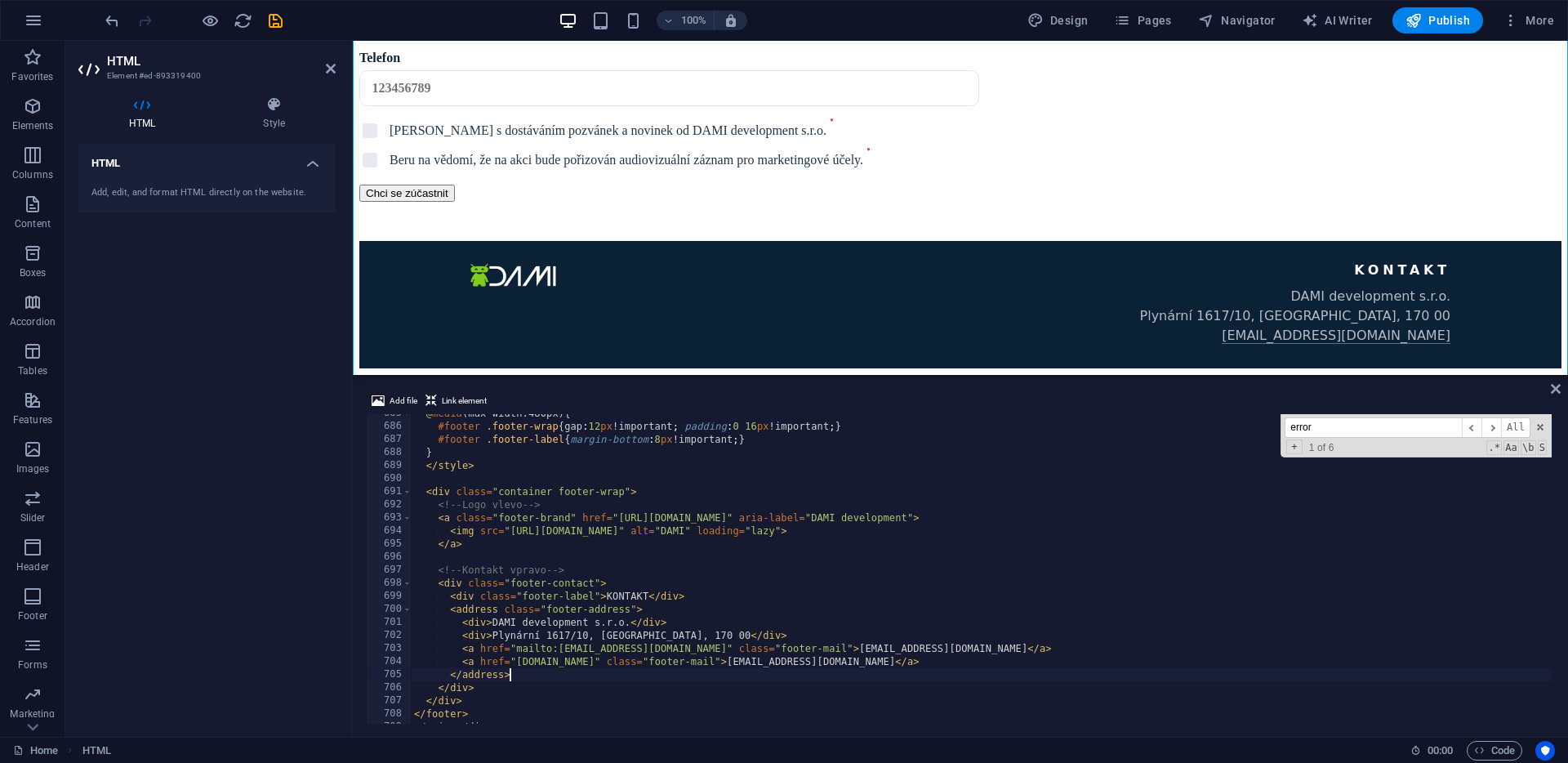
click at [725, 674] on div "@ media (max-width:480px) { #footer .footer-wrap { gap : 12 px !important ; pad…" at bounding box center [1568, 573] width 2315 height 332
click at [664, 661] on div "@ media (max-width:480px) { #footer .footer-wrap { gap : 12 px !important ; pad…" at bounding box center [1568, 573] width 2315 height 332
click at [726, 661] on div "@ media (max-width:480px) { #footer .footer-wrap { gap : 12 px !important ; pad…" at bounding box center [1568, 573] width 2315 height 332
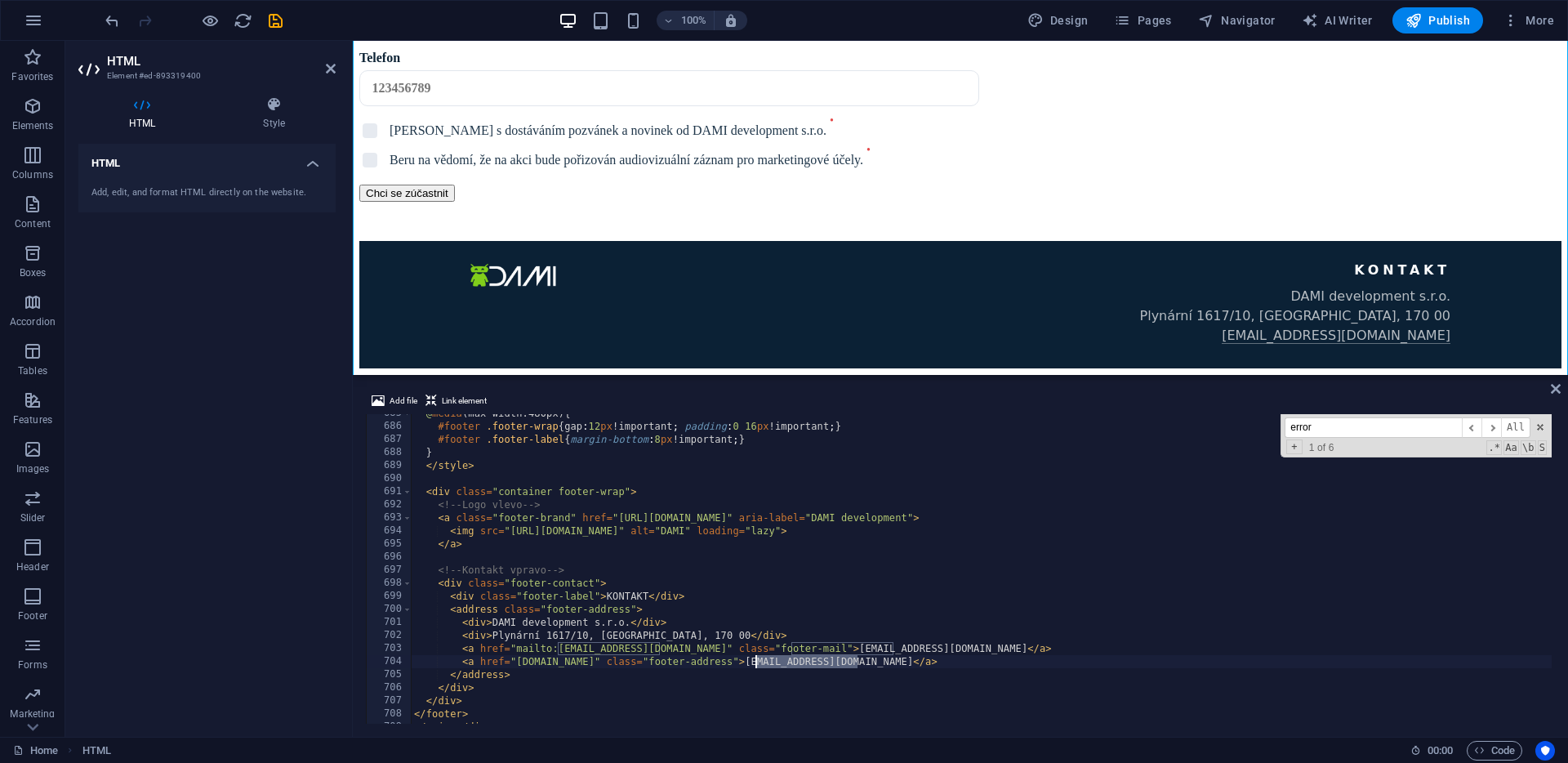
drag, startPoint x: 860, startPoint y: 664, endPoint x: 758, endPoint y: 665, distance: 102.0
click at [758, 665] on div "@ media (max-width:480px) { #footer .footer-wrap { gap : 12 px !important ; pad…" at bounding box center [1568, 573] width 2315 height 332
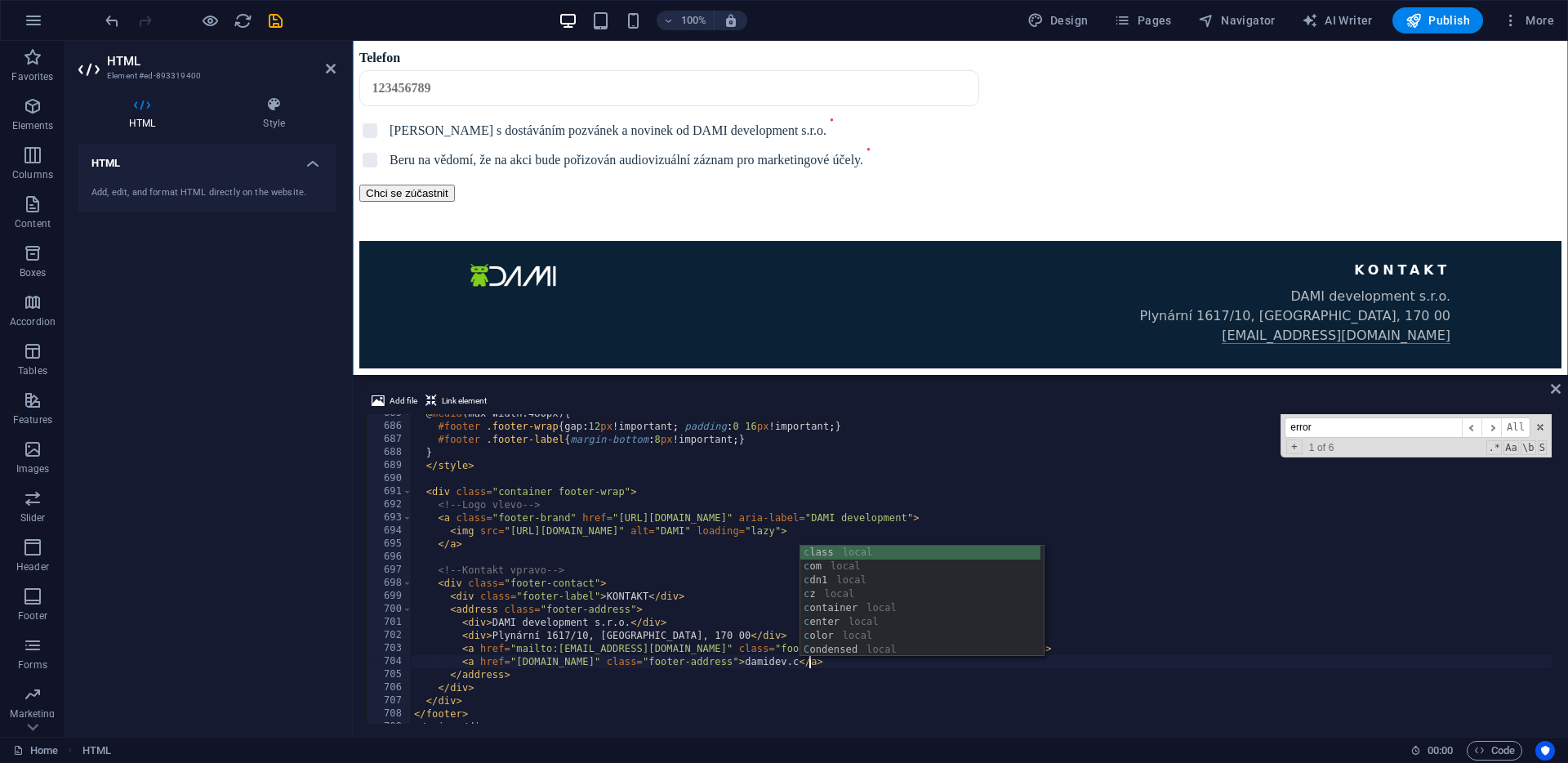
scroll to position [0, 33]
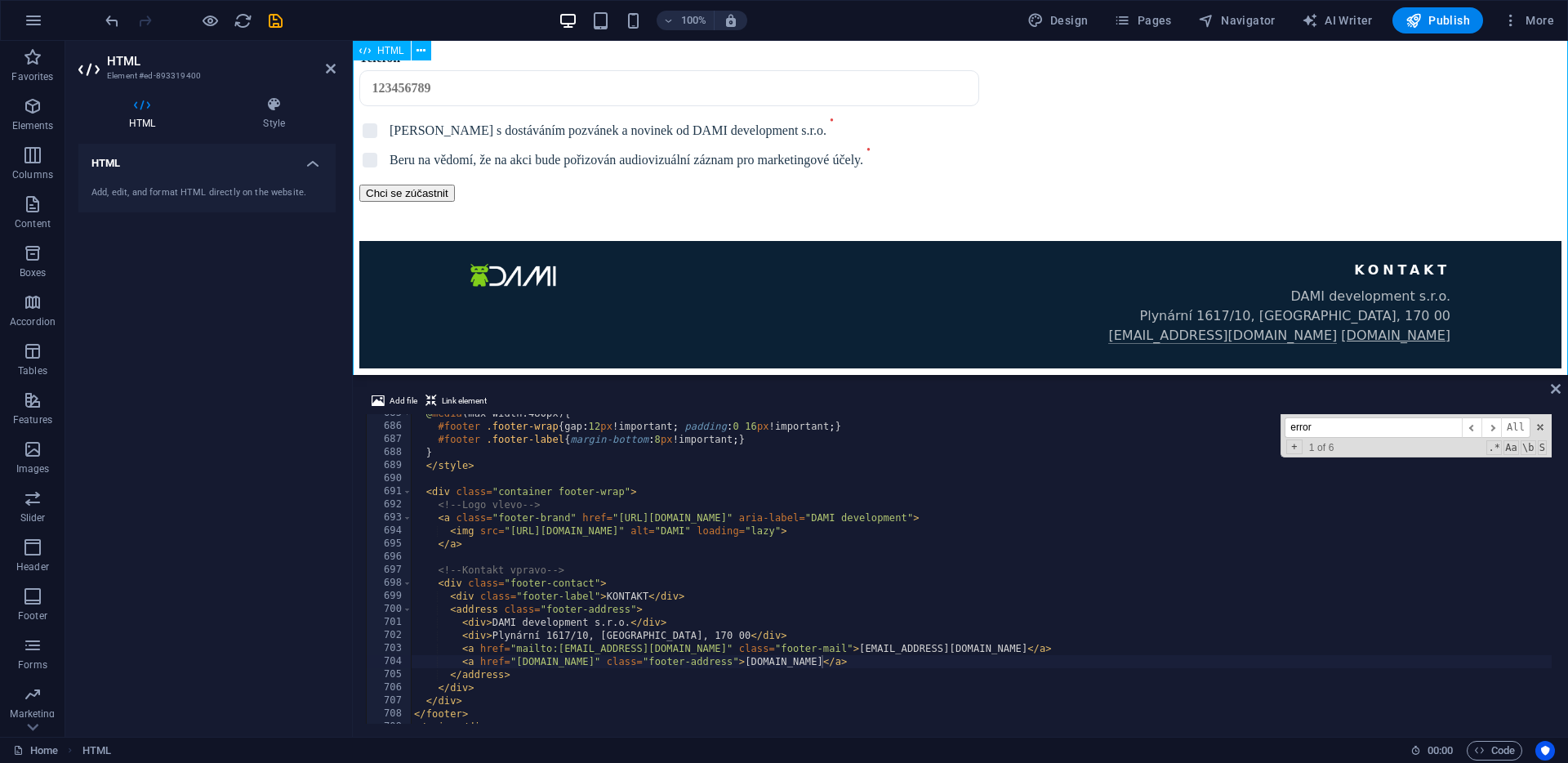
scroll to position [2776, 0]
click at [921, 651] on div "@ media (max-width:480px) { #footer .footer-wrap { gap : 12 px !important ; pad…" at bounding box center [1568, 573] width 2315 height 332
type textarea "<a href="mailto:[EMAIL_ADDRESS][DOMAIN_NAME]" class="footer-mail">[EMAIL_ADDRES…"
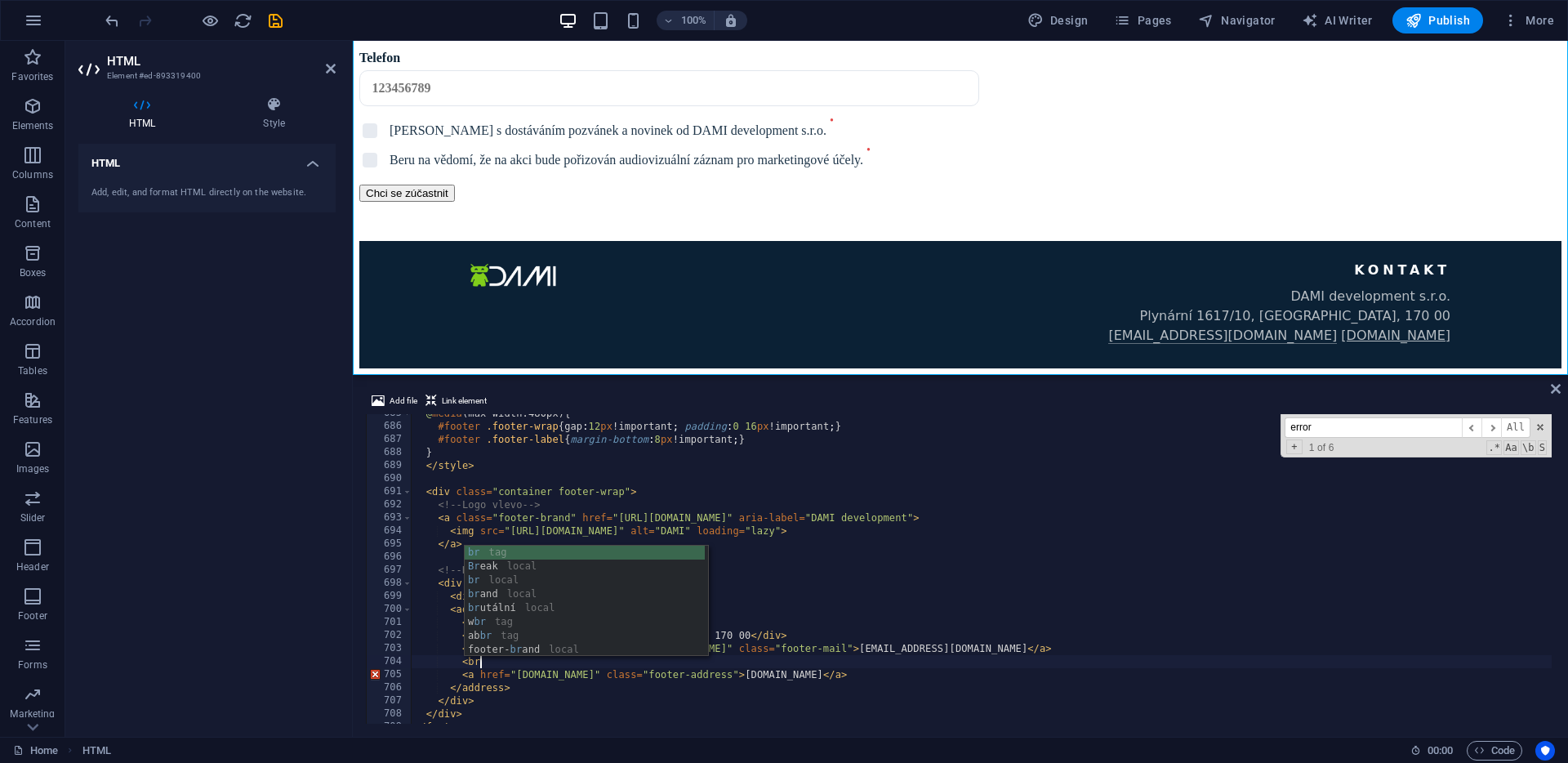
type textarea "<br>"
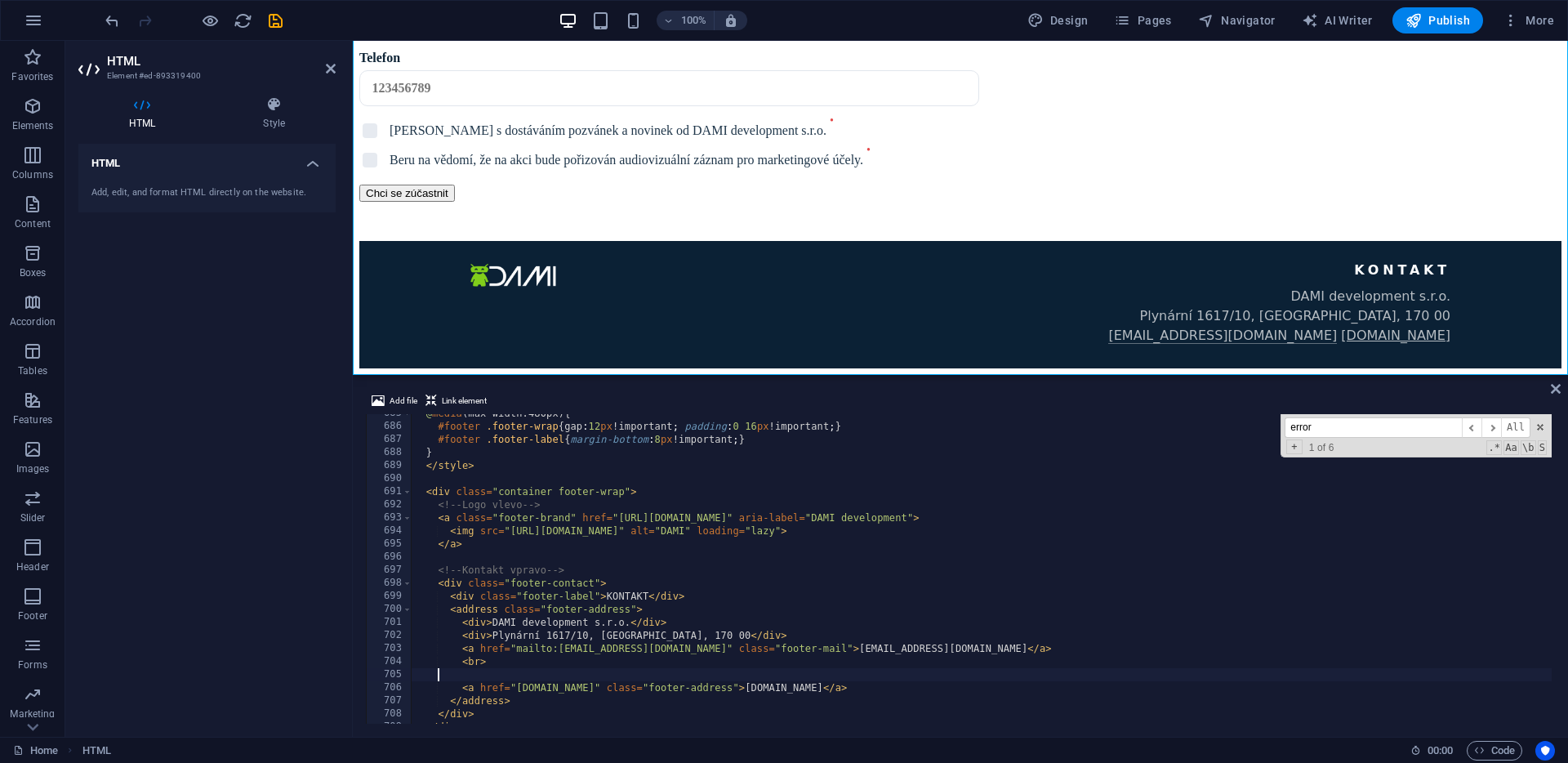
scroll to position [0, 0]
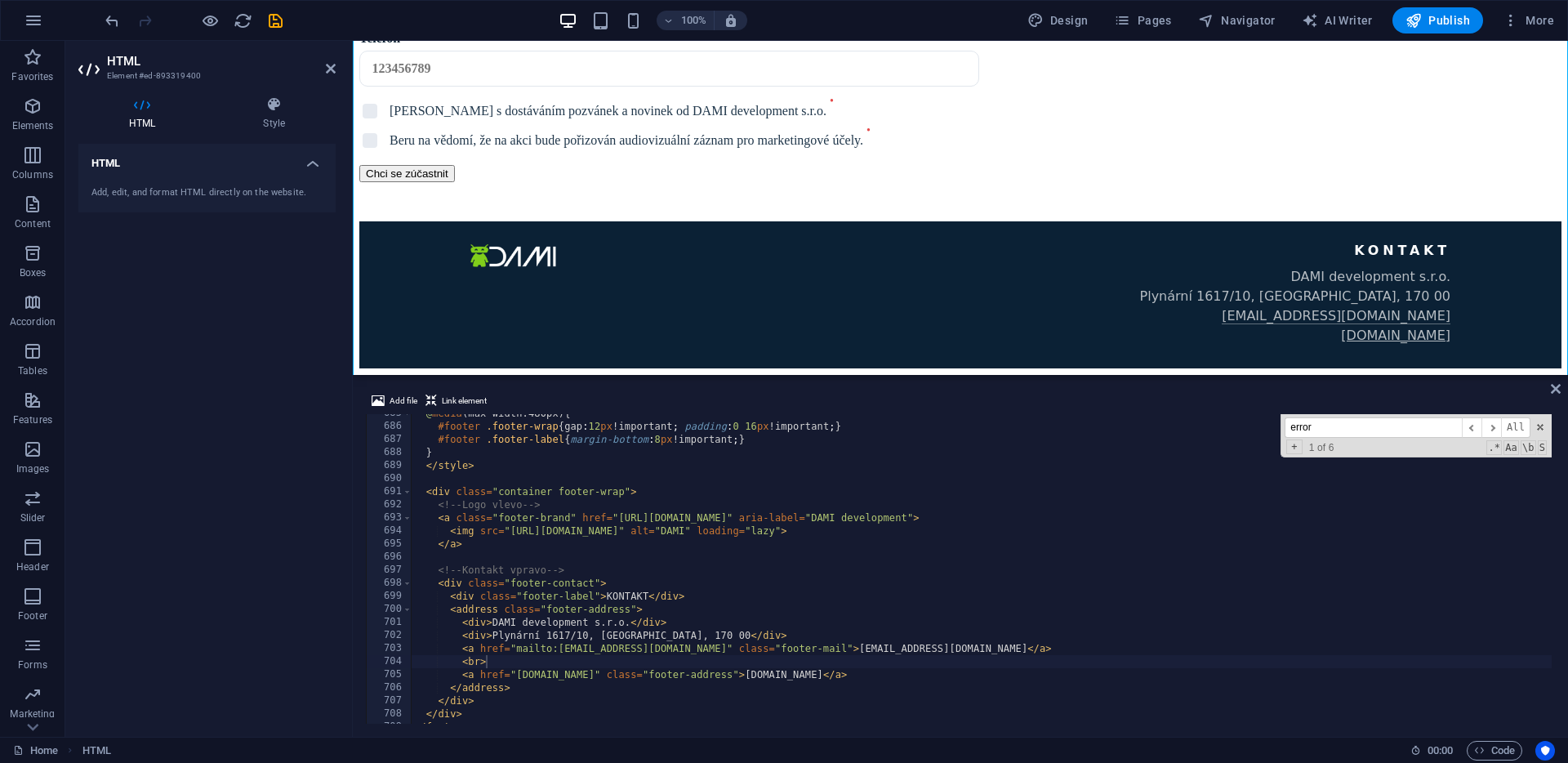
click at [759, 678] on div "@ media (max-width:480px) { #footer .footer-wrap { gap : 12 px !important ; pad…" at bounding box center [1568, 573] width 2315 height 332
drag, startPoint x: 747, startPoint y: 678, endPoint x: 703, endPoint y: 678, distance: 44.0
click at [703, 678] on div "@ media (max-width:480px) { #footer .footer-wrap { gap : 12 px !important ; pad…" at bounding box center [1568, 573] width 2315 height 332
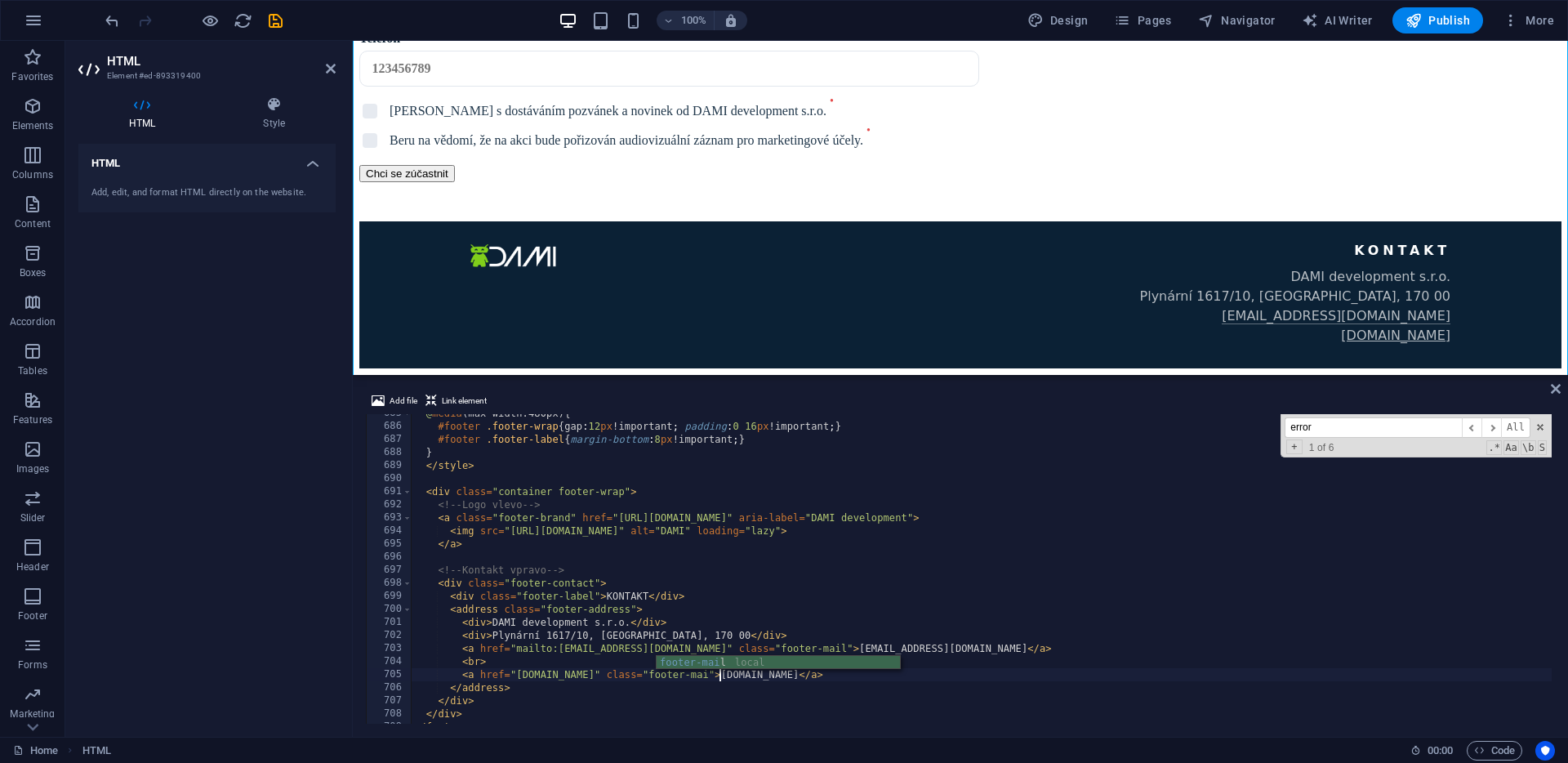
scroll to position [0, 25]
type textarea "<a href="[DOMAIN_NAME]" class="footer-mail">[DOMAIN_NAME]</a>"
click at [1555, 383] on icon at bounding box center [1556, 389] width 10 height 13
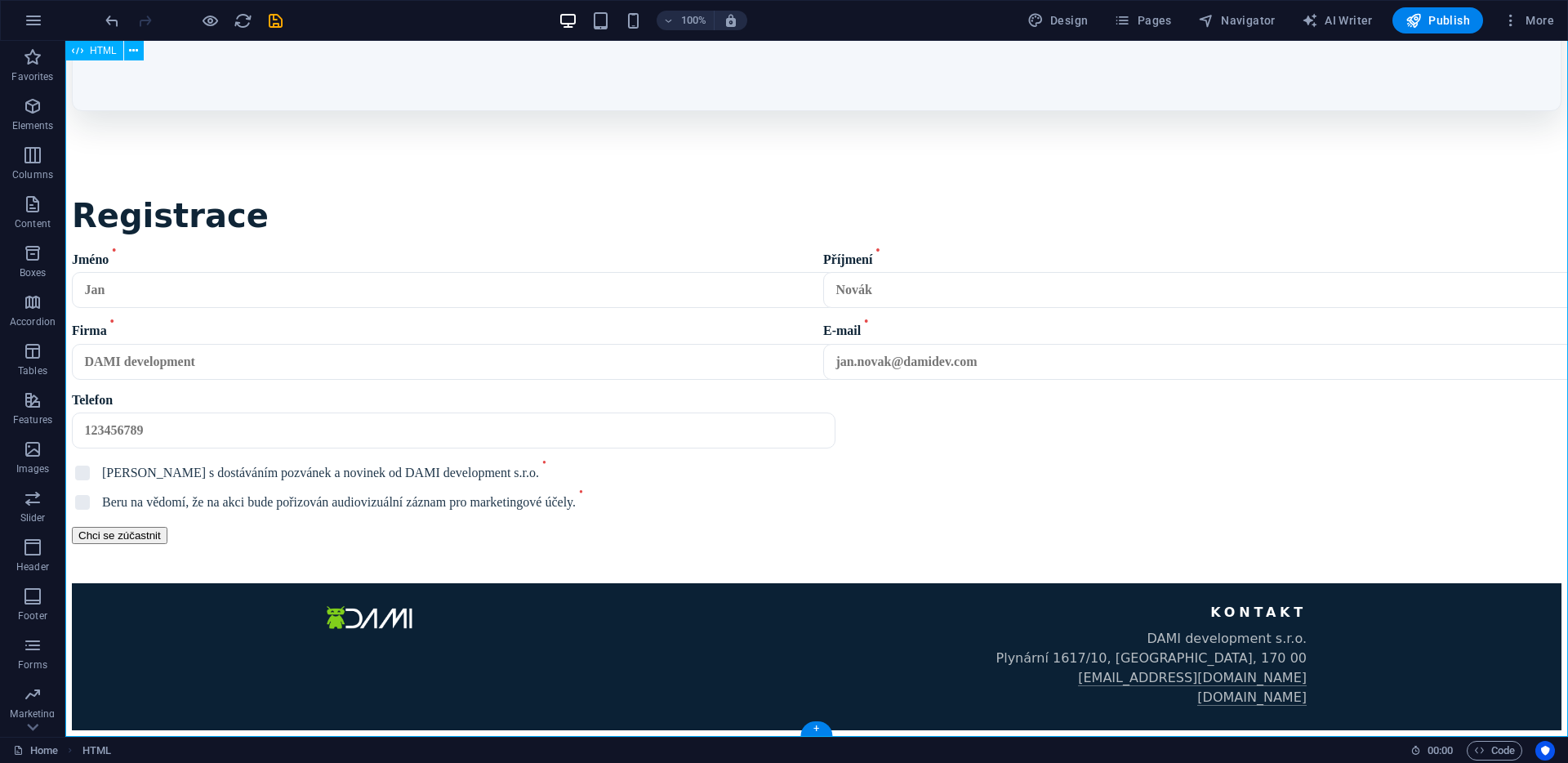
scroll to position [2433, 0]
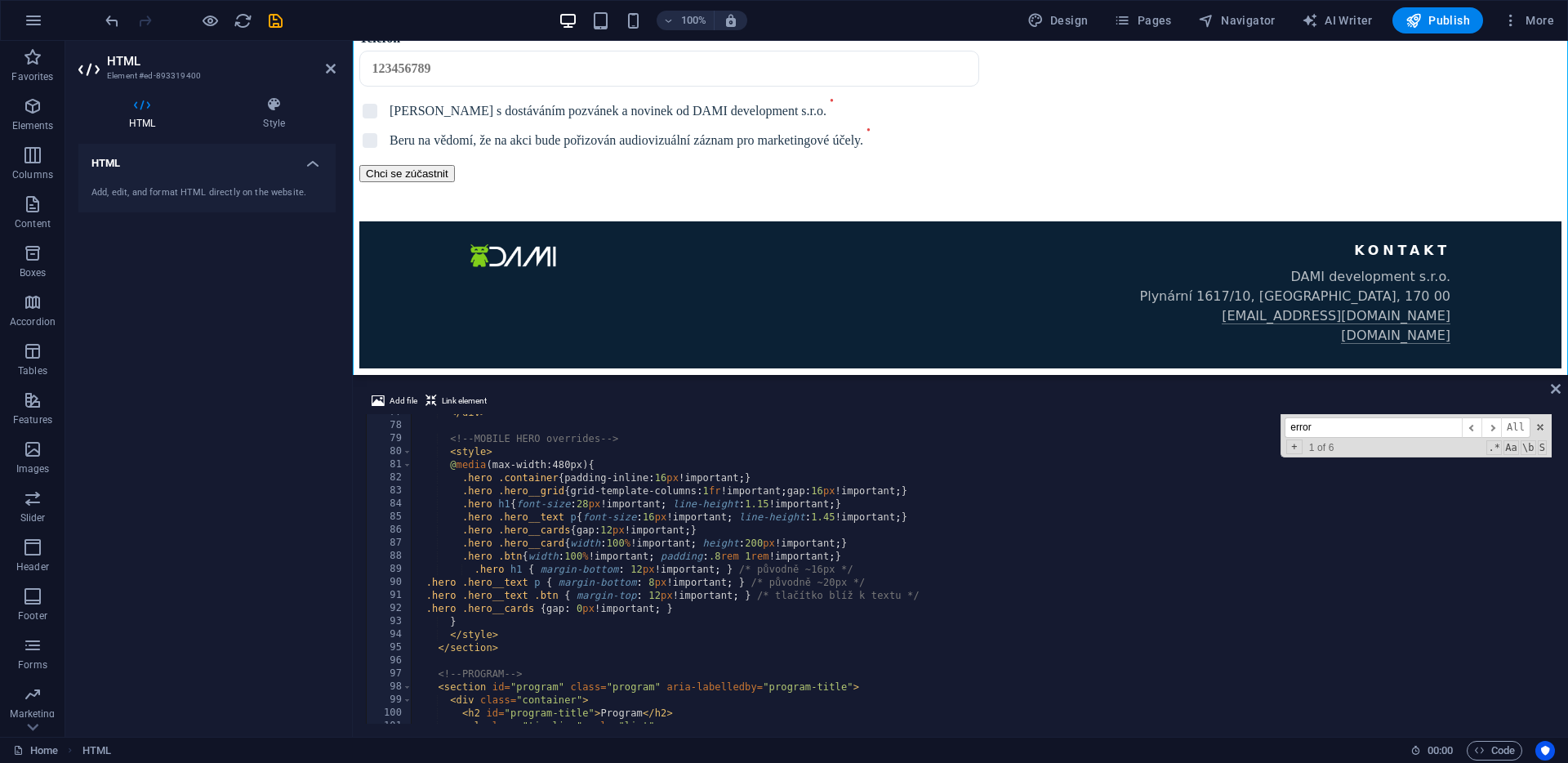
scroll to position [1003, 0]
click at [505, 634] on div "</ div > <!-- MOBILE HERO overrides --> < style > @ media (max-width:480px) { .…" at bounding box center [1568, 572] width 2315 height 332
type textarea "</style>"
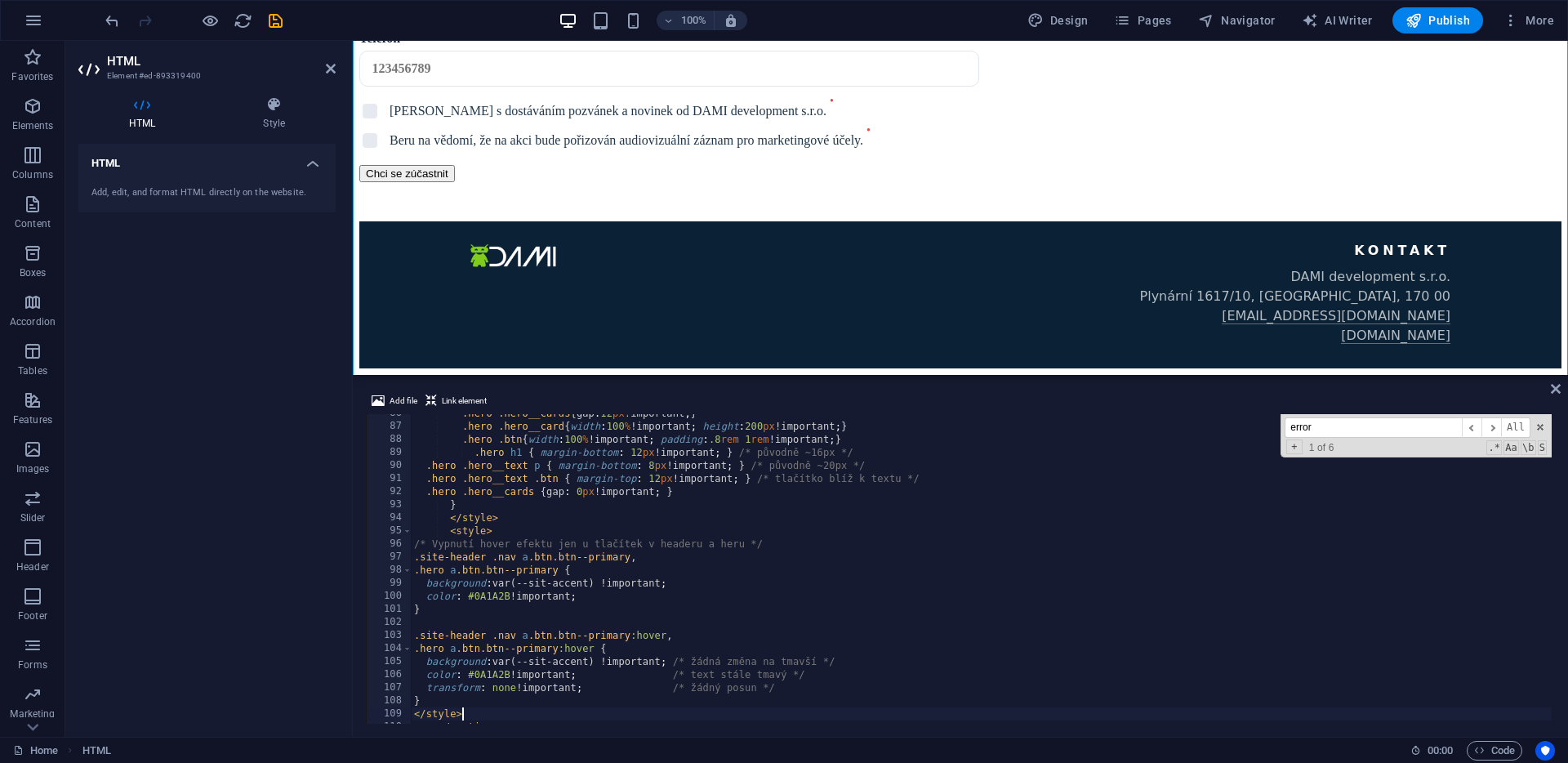
scroll to position [1119, 0]
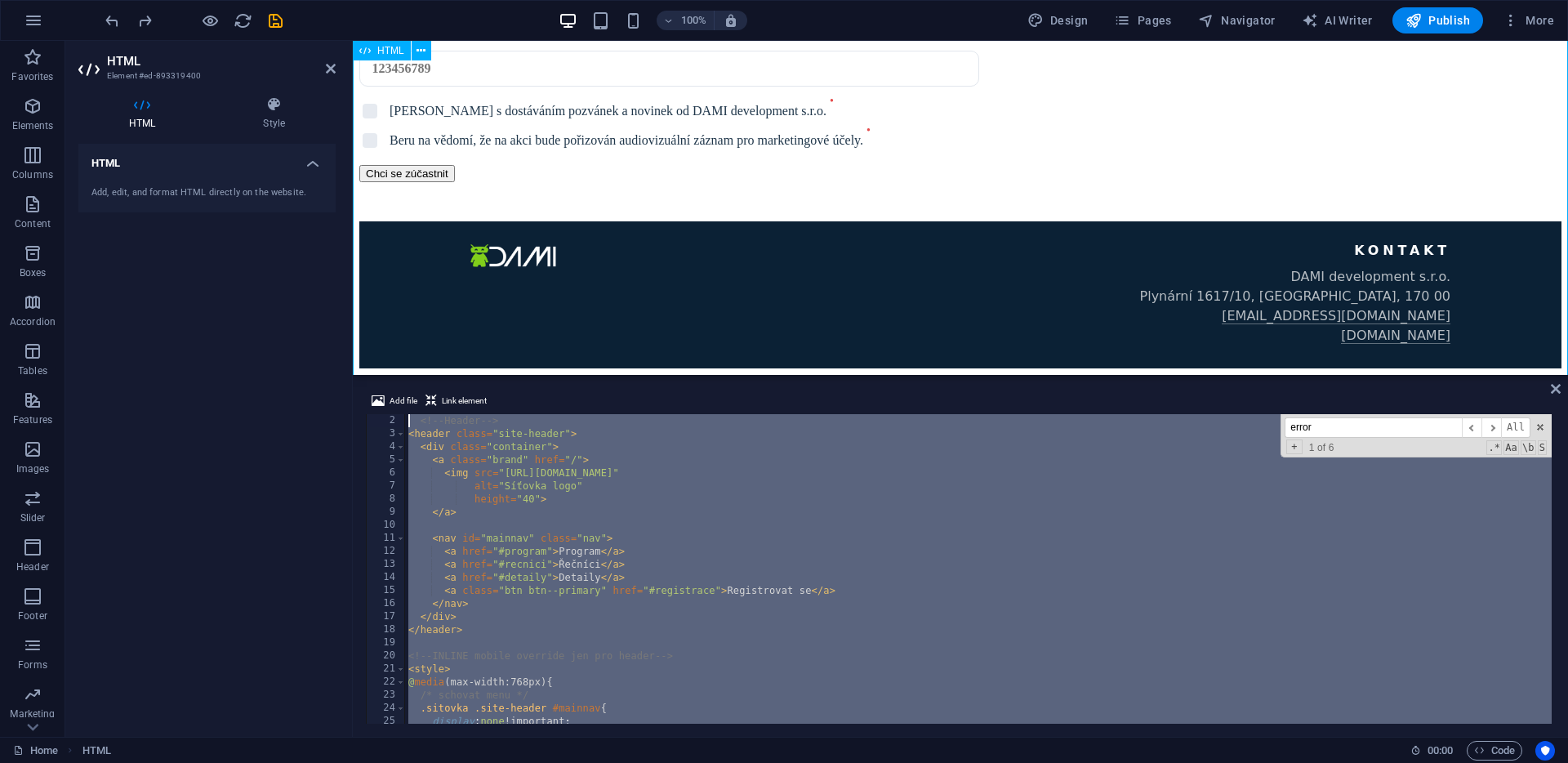
scroll to position [0, 0]
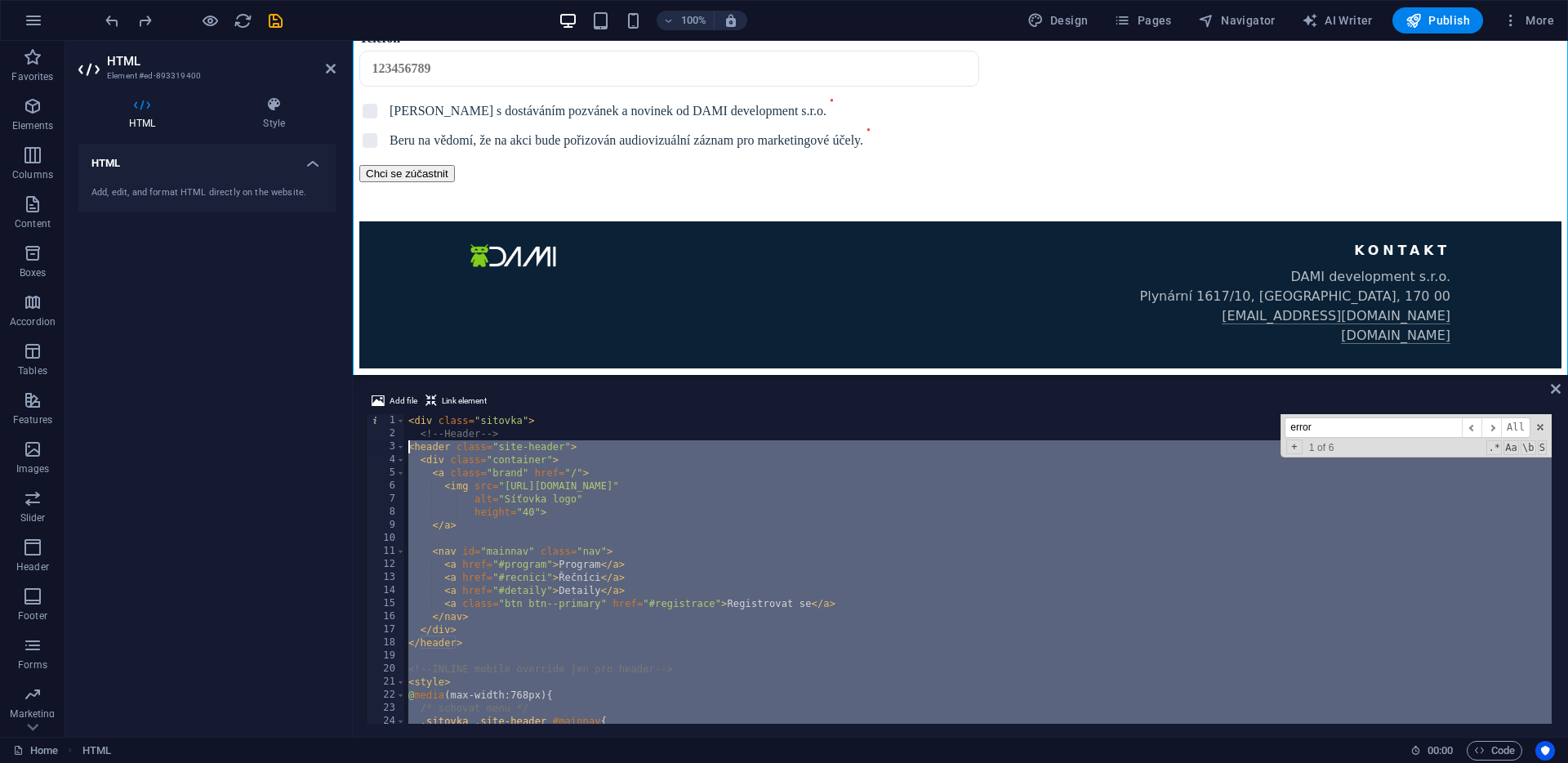
drag, startPoint x: 515, startPoint y: 628, endPoint x: 363, endPoint y: 448, distance: 235.6
click at [363, 448] on div "Add file Link element </section> 1 2 3 4 5 6 7 8 9 10 11 12 13 14 15 16 17 18 1…" at bounding box center [960, 558] width 1215 height 359
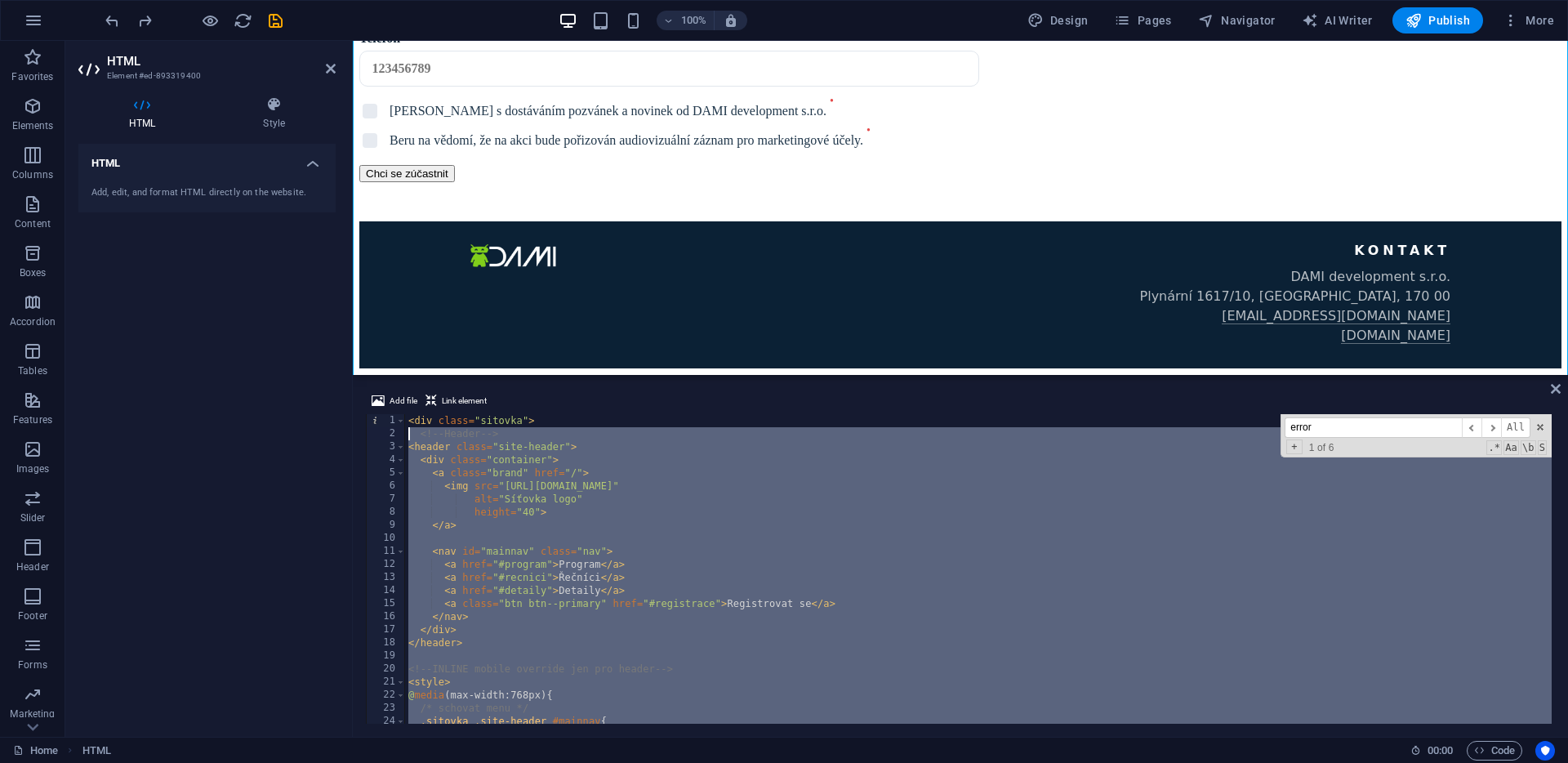
paste textarea "</section"
type textarea "</section>"
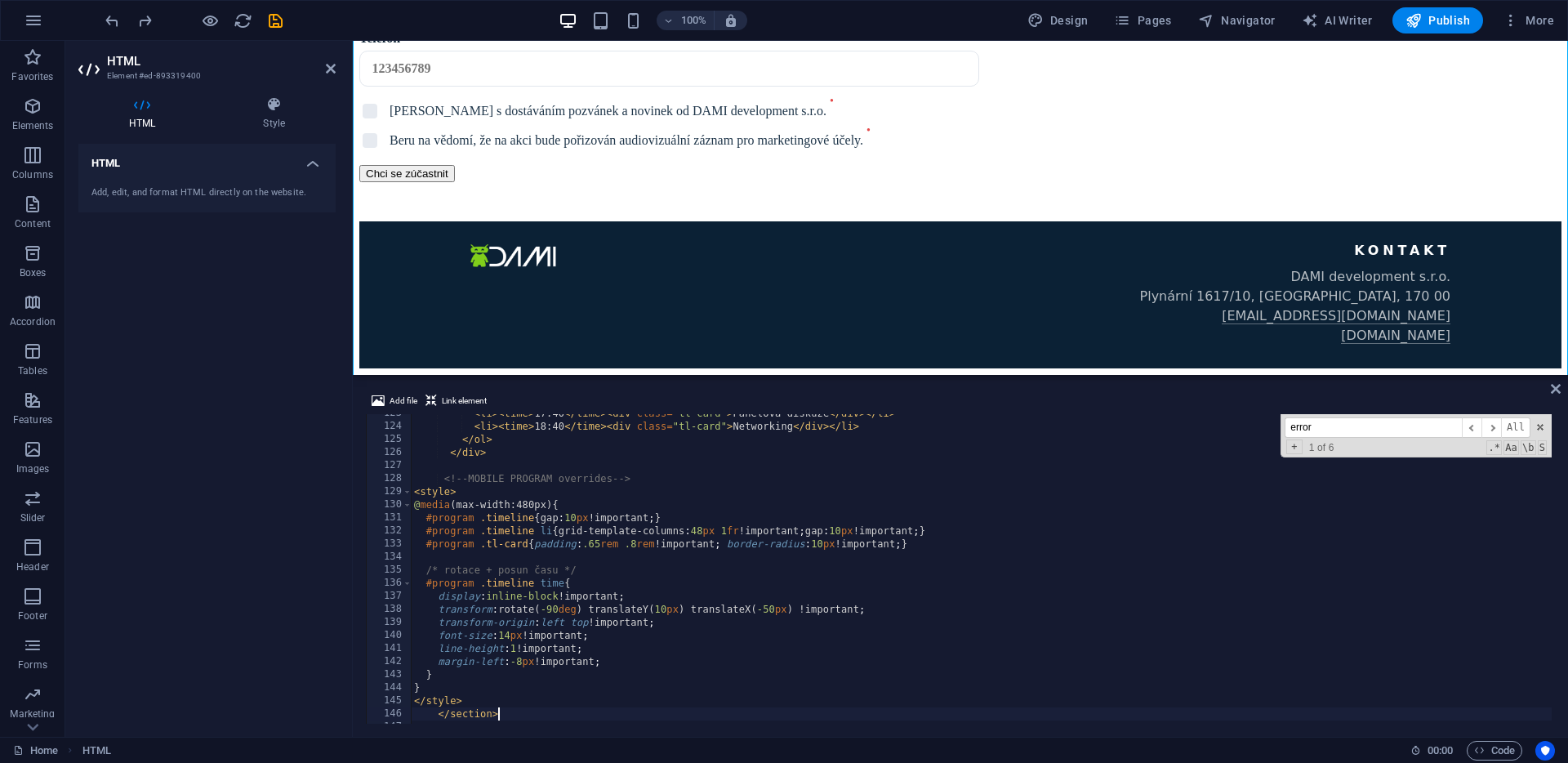
scroll to position [1603, 0]
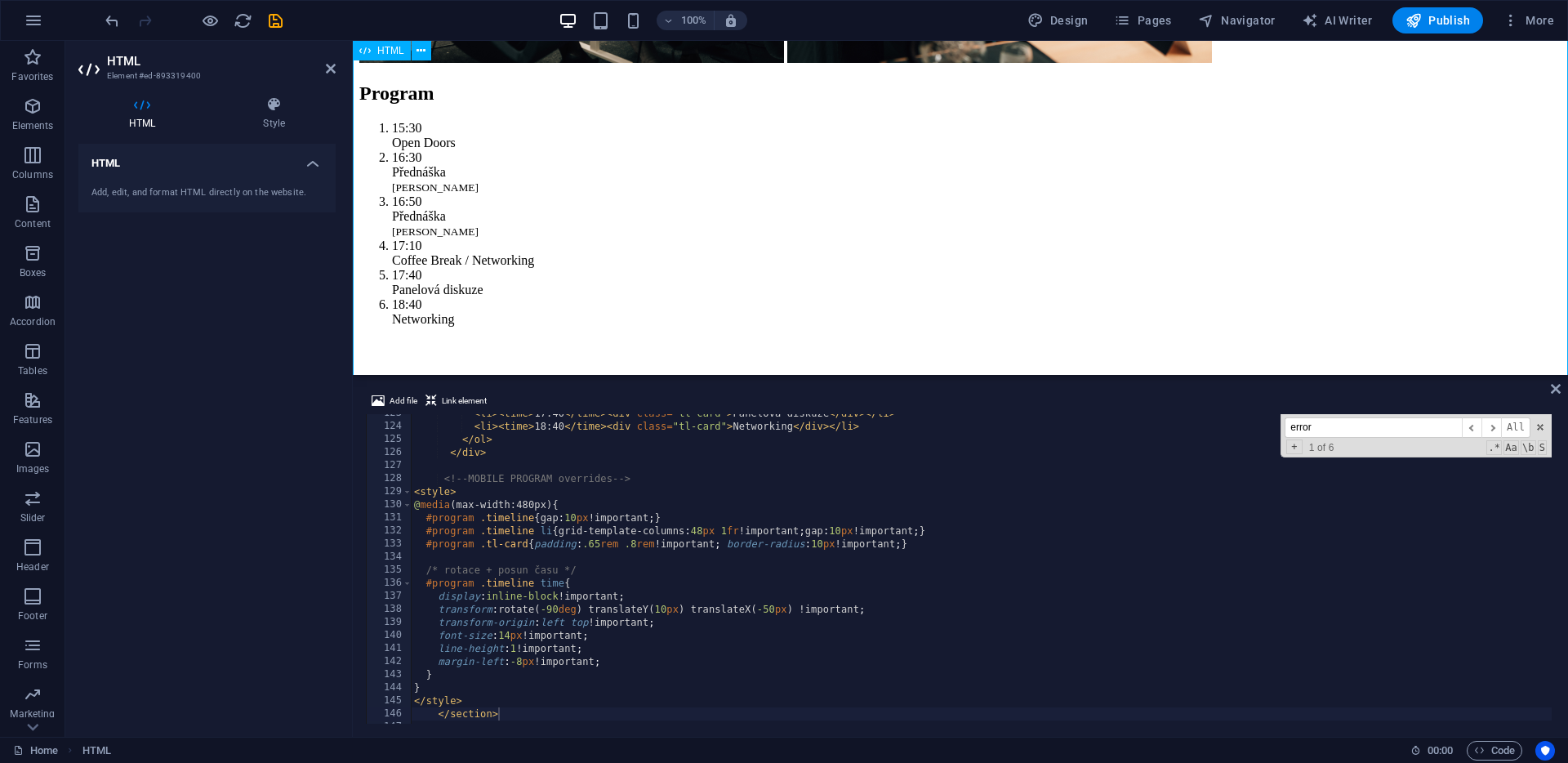
scroll to position [379, 0]
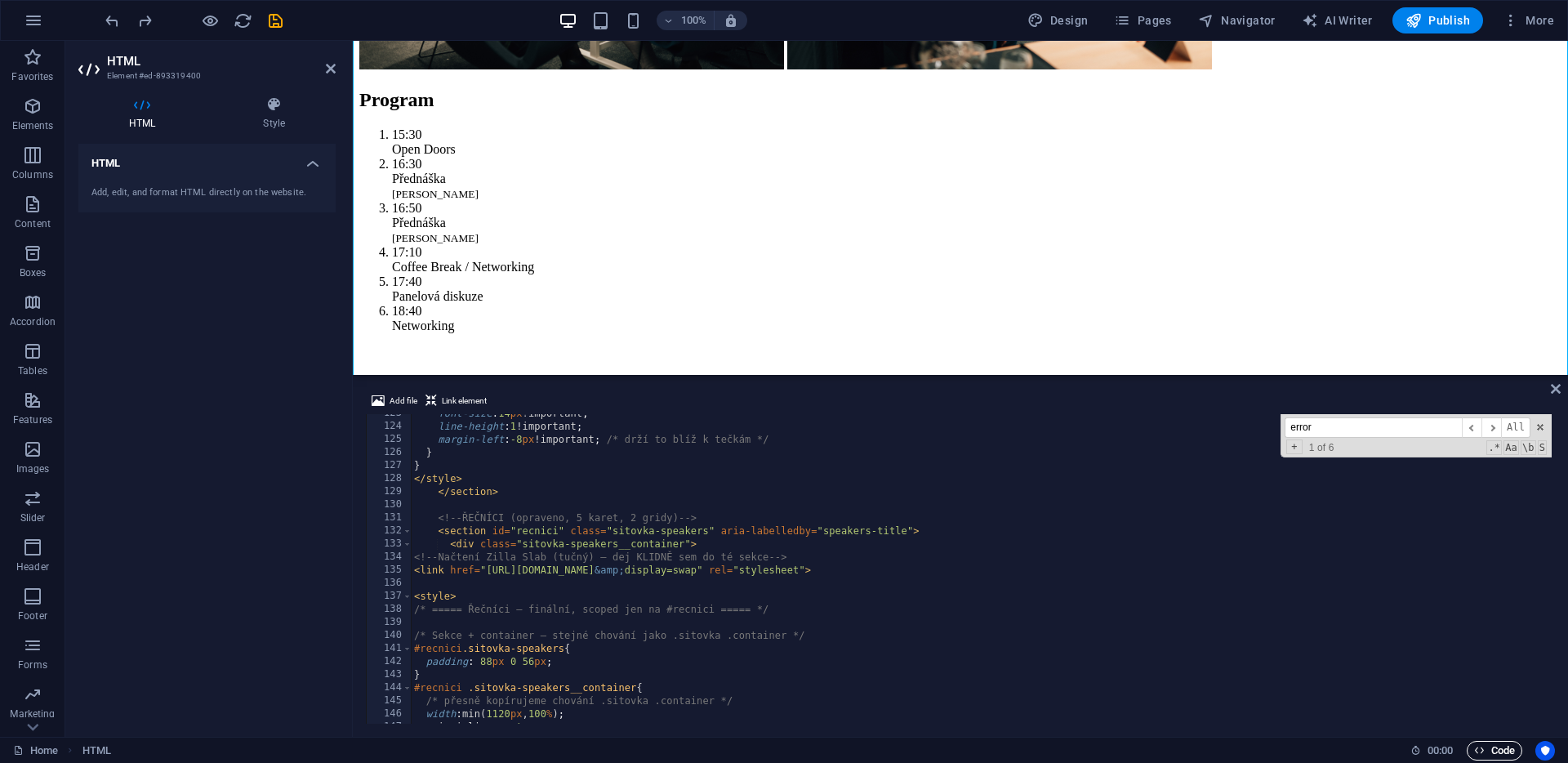
click at [1495, 749] on span "Code" at bounding box center [1494, 751] width 41 height 20
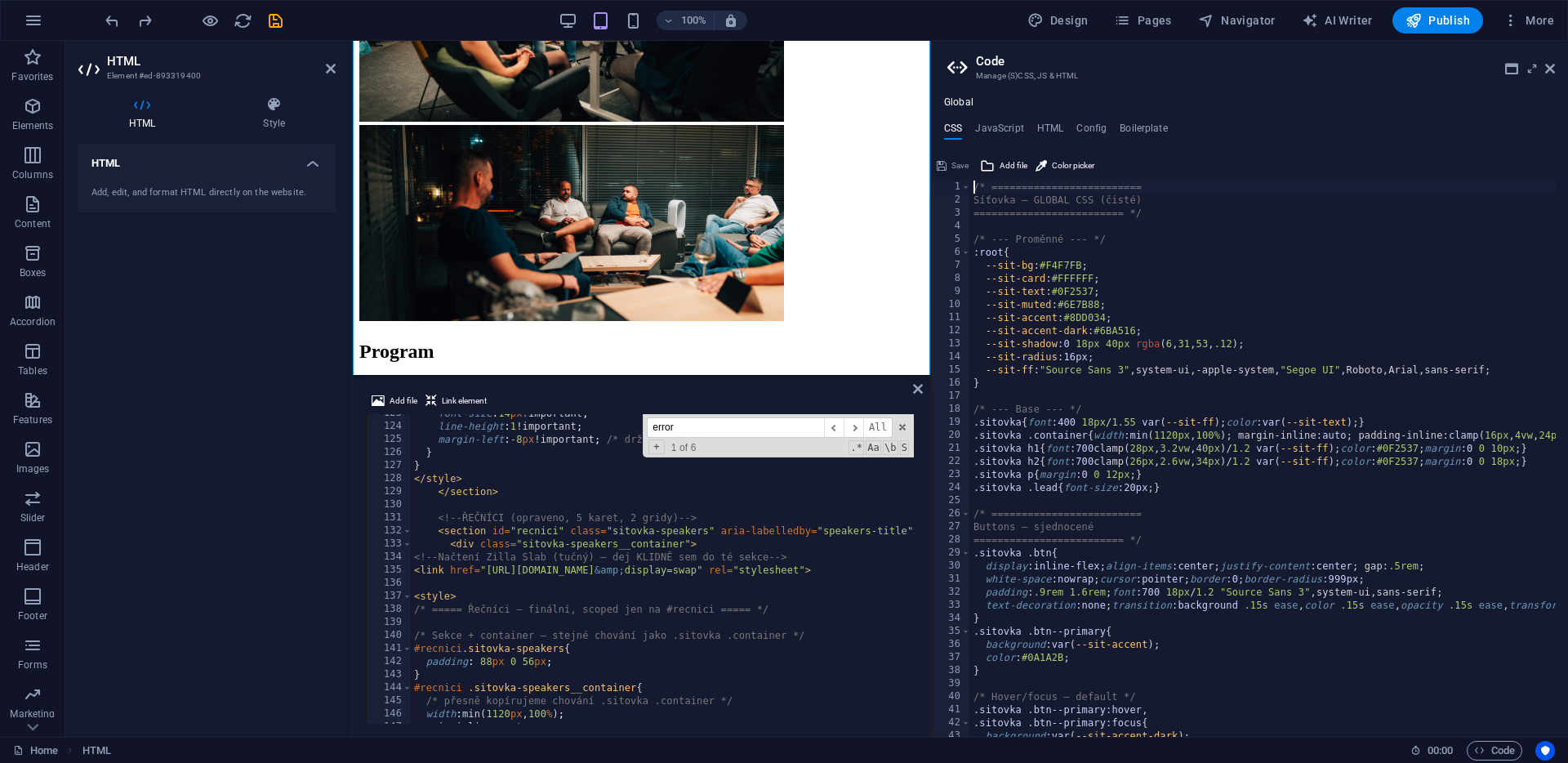
type textarea "} }"
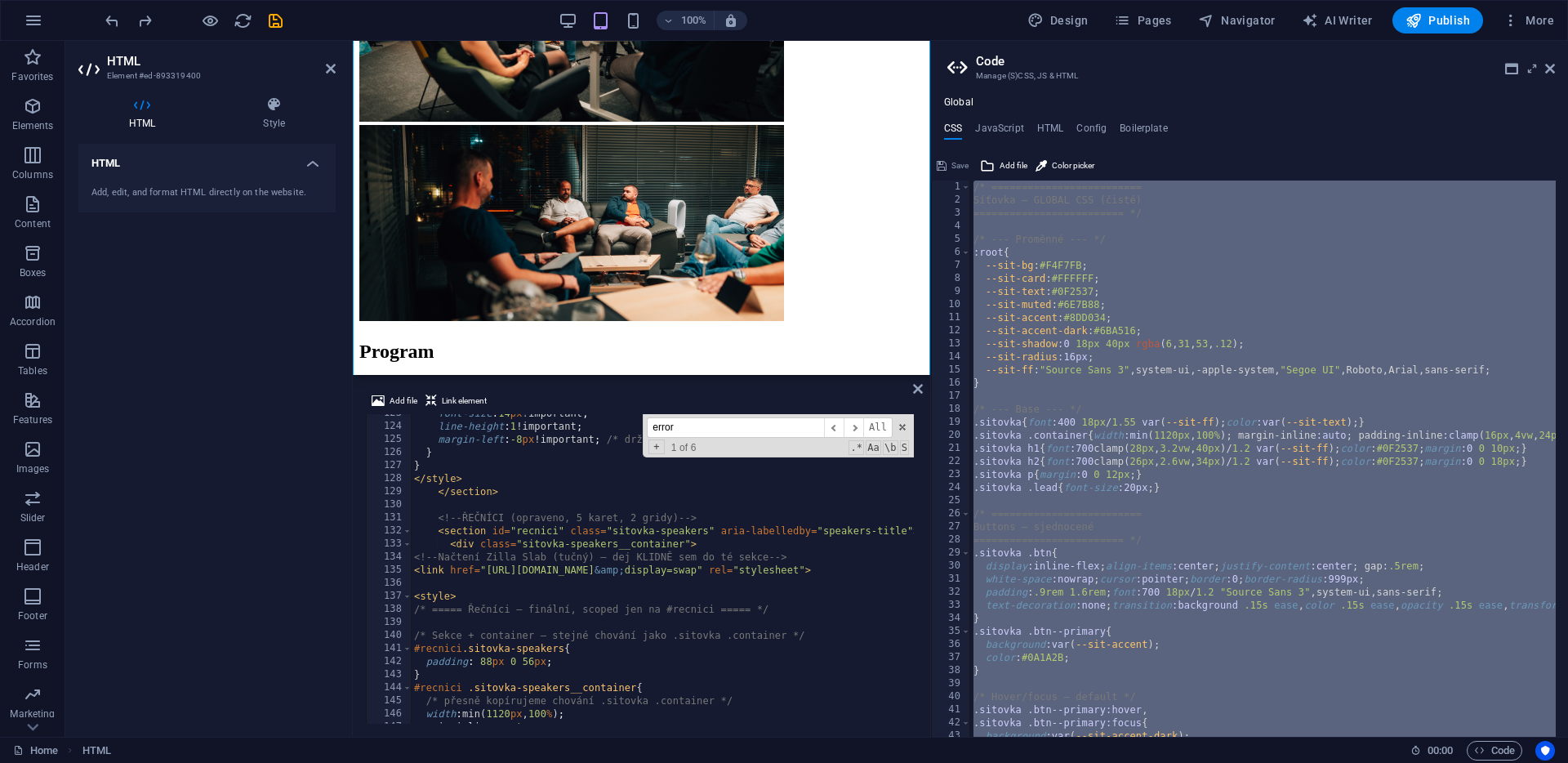
click at [798, 702] on div "font-size : 14 px !important ; line-height : 1 !important ; margin-left : -8 px…" at bounding box center [1568, 573] width 2315 height 332
click at [1015, 131] on h4 "JavaScript" at bounding box center [1000, 131] width 49 height 18
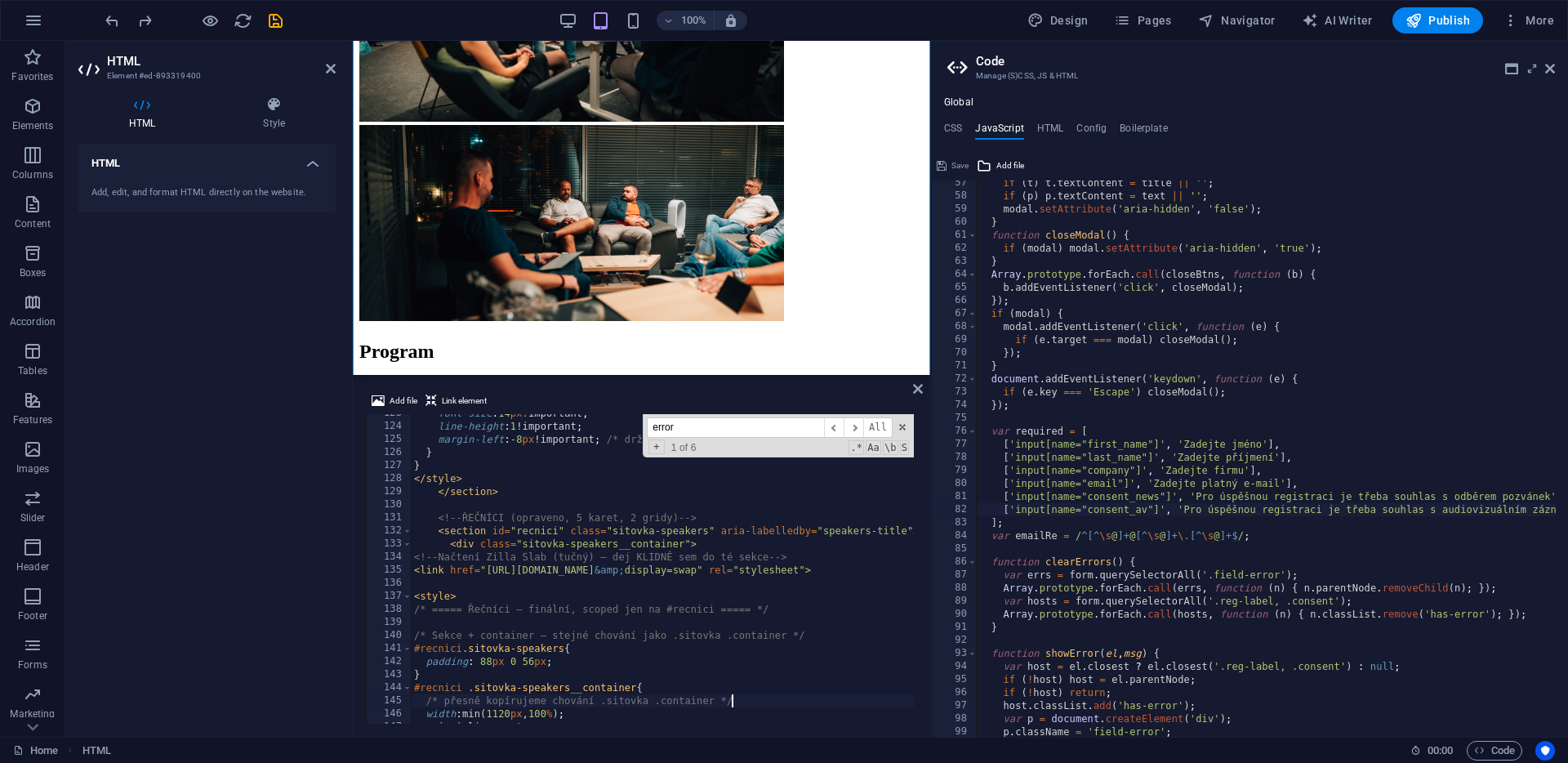
scroll to position [737, 0]
click at [833, 643] on div "font-size : 14 px !important ; line-height : 1 !important ; margin-left : -8 px…" at bounding box center [1568, 573] width 2315 height 332
click at [1549, 69] on icon at bounding box center [1550, 69] width 10 height 13
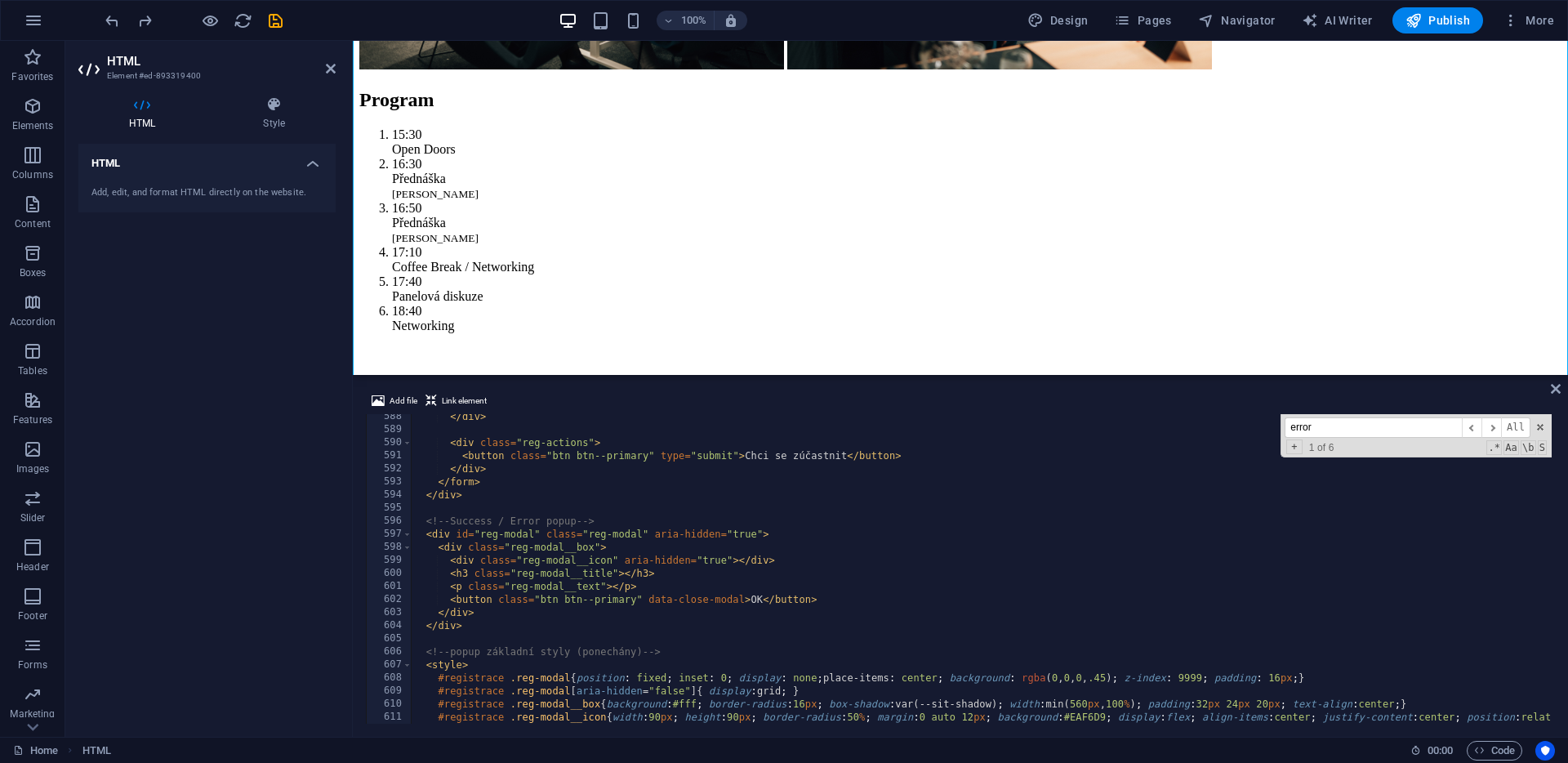
scroll to position [0, 0]
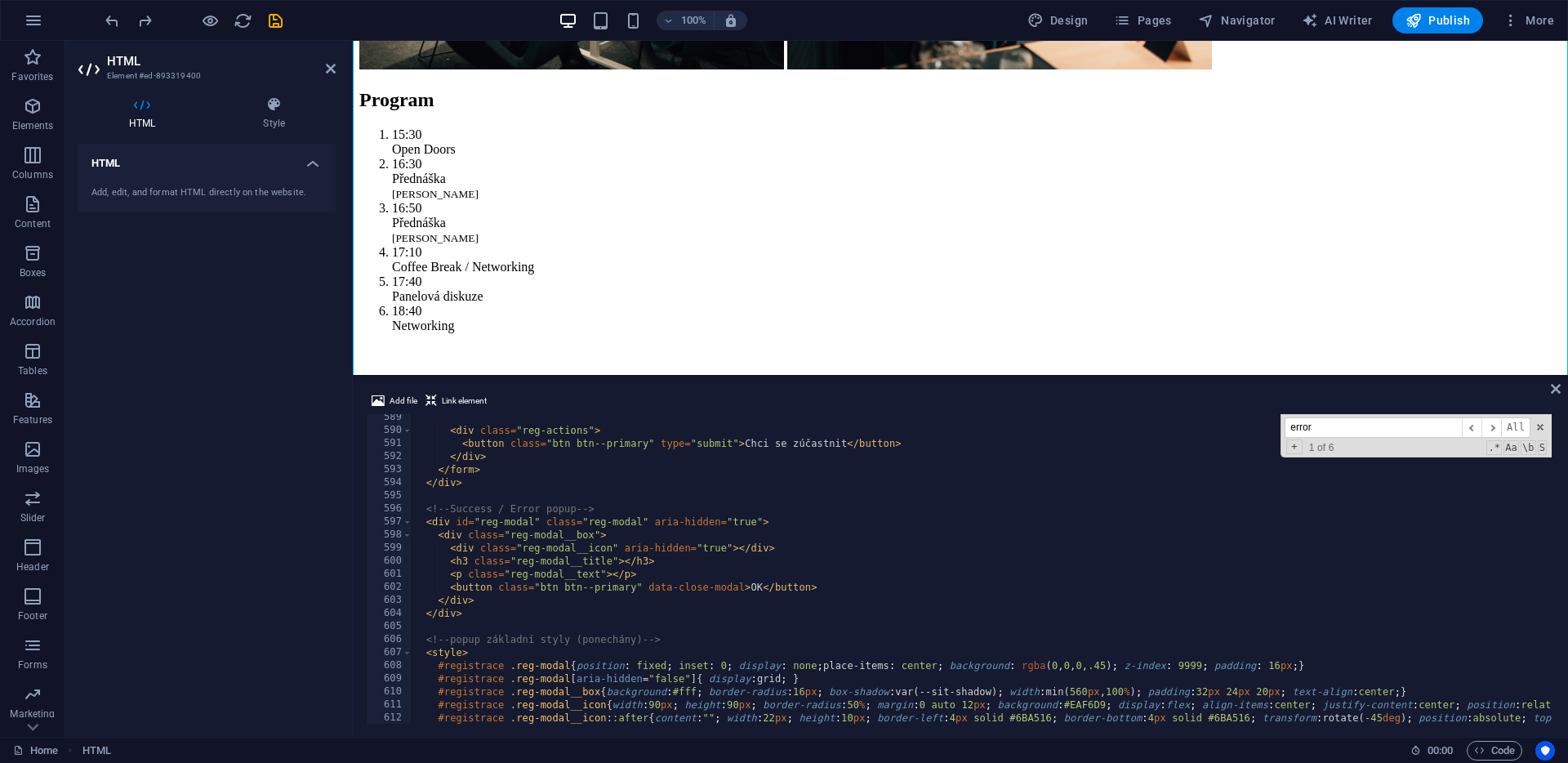
click at [588, 572] on div "< div class = "reg-actions" > < button class = "btn btn--primary" type = "submi…" at bounding box center [1568, 577] width 2315 height 332
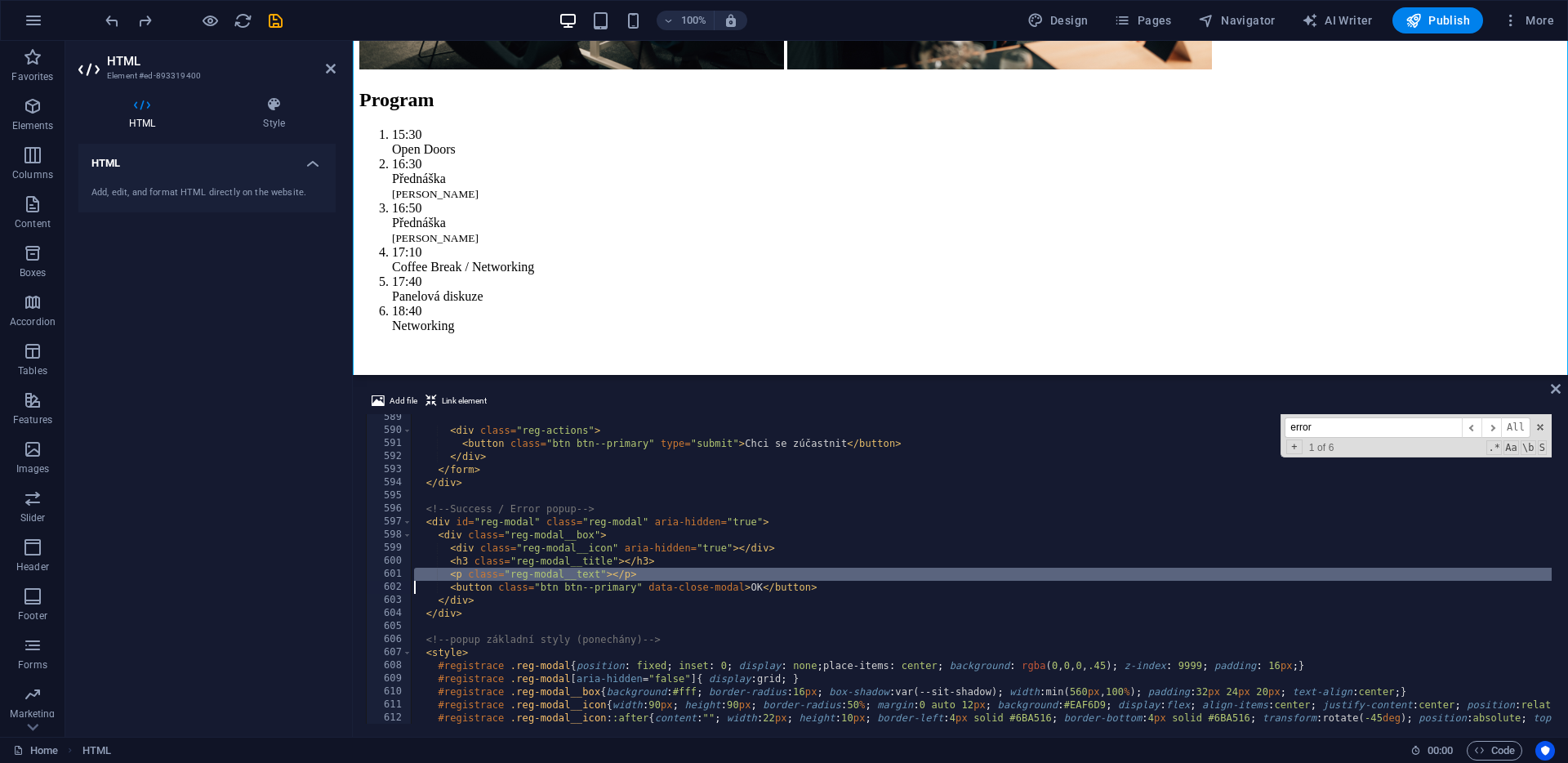
click at [588, 572] on div "< div class = "reg-actions" > < button class = "btn btn--primary" type = "submi…" at bounding box center [1568, 577] width 2315 height 332
type textarea "<p class="reg-modal__text"></p>"
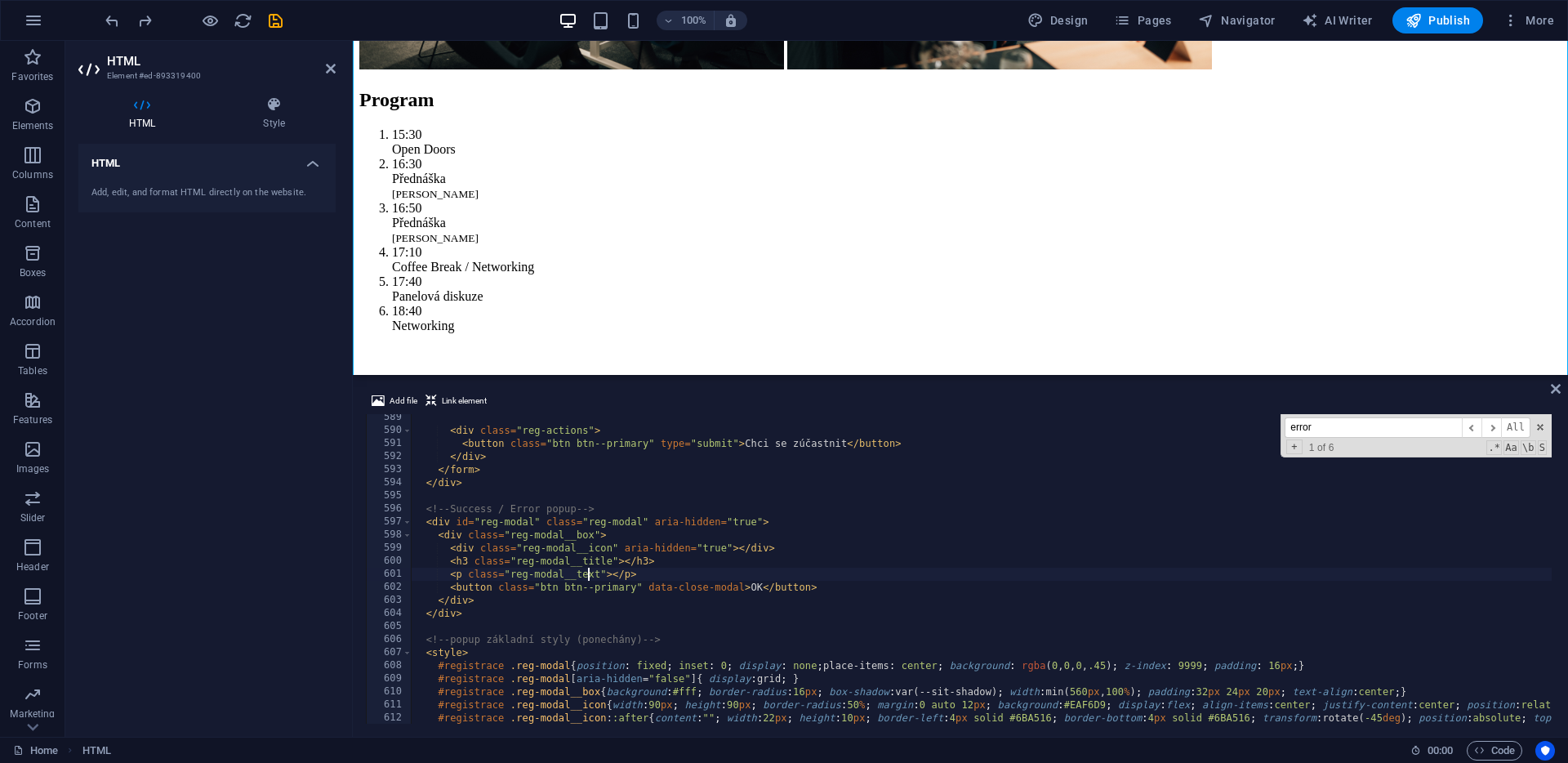
click at [1314, 436] on input "error" at bounding box center [1373, 428] width 177 height 21
click at [1313, 435] on input "error" at bounding box center [1373, 428] width 177 height 21
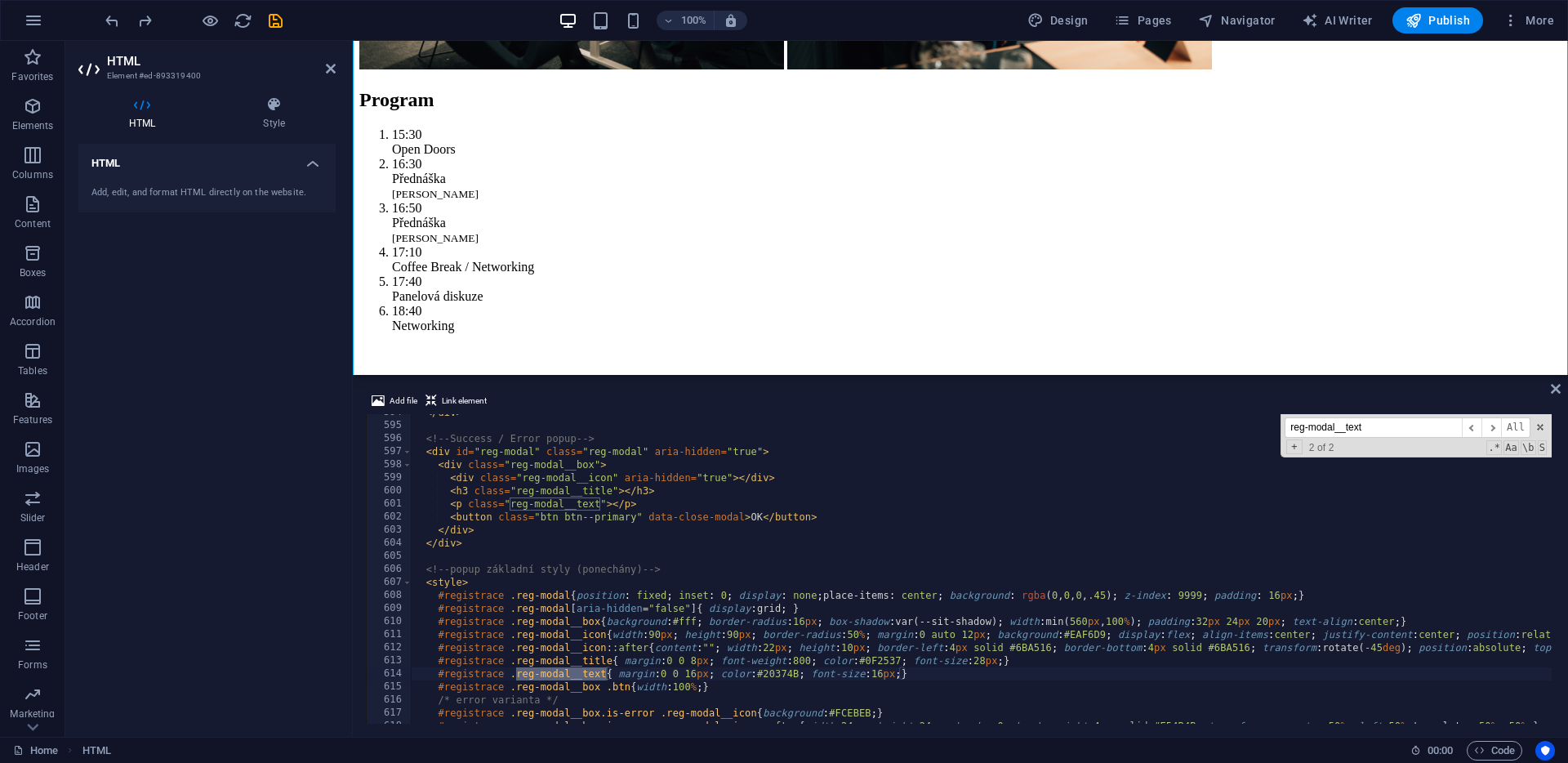
scroll to position [7770, 0]
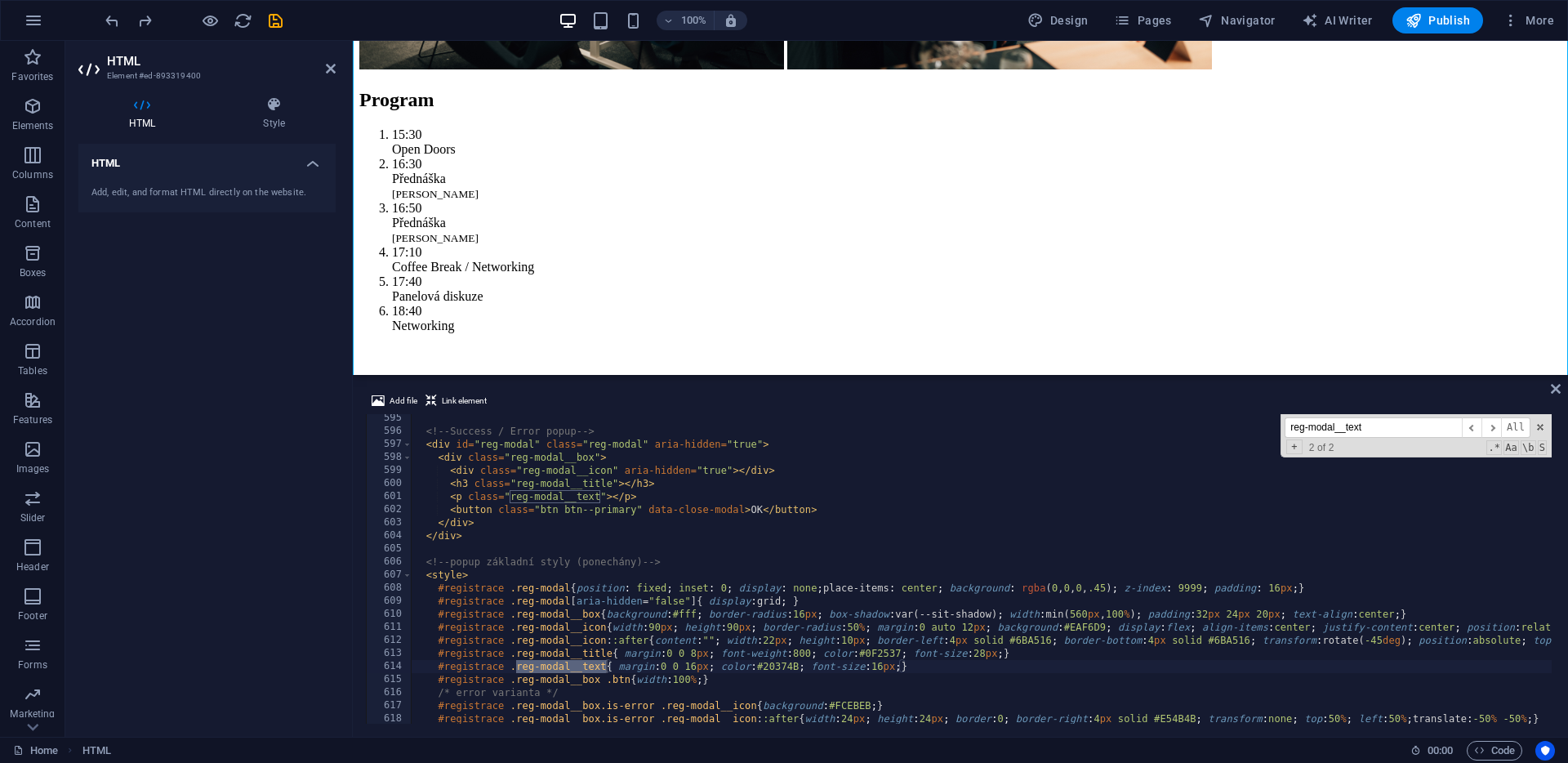
type input "reg-modal__text"
click at [763, 670] on div "<!-- Success / Error popup --> < div id = "reg-modal" class = "reg-modal" aria-…" at bounding box center [1568, 578] width 2315 height 332
click at [797, 670] on div "<!-- Success / Error popup --> < div id = "reg-modal" class = "reg-modal" aria-…" at bounding box center [1568, 578] width 2315 height 332
paste textarea "E54B"
type textarea "#registrace .reg-modal__text{ margin:0 0 16px; color:#E54B4B; font-size:16px;}"
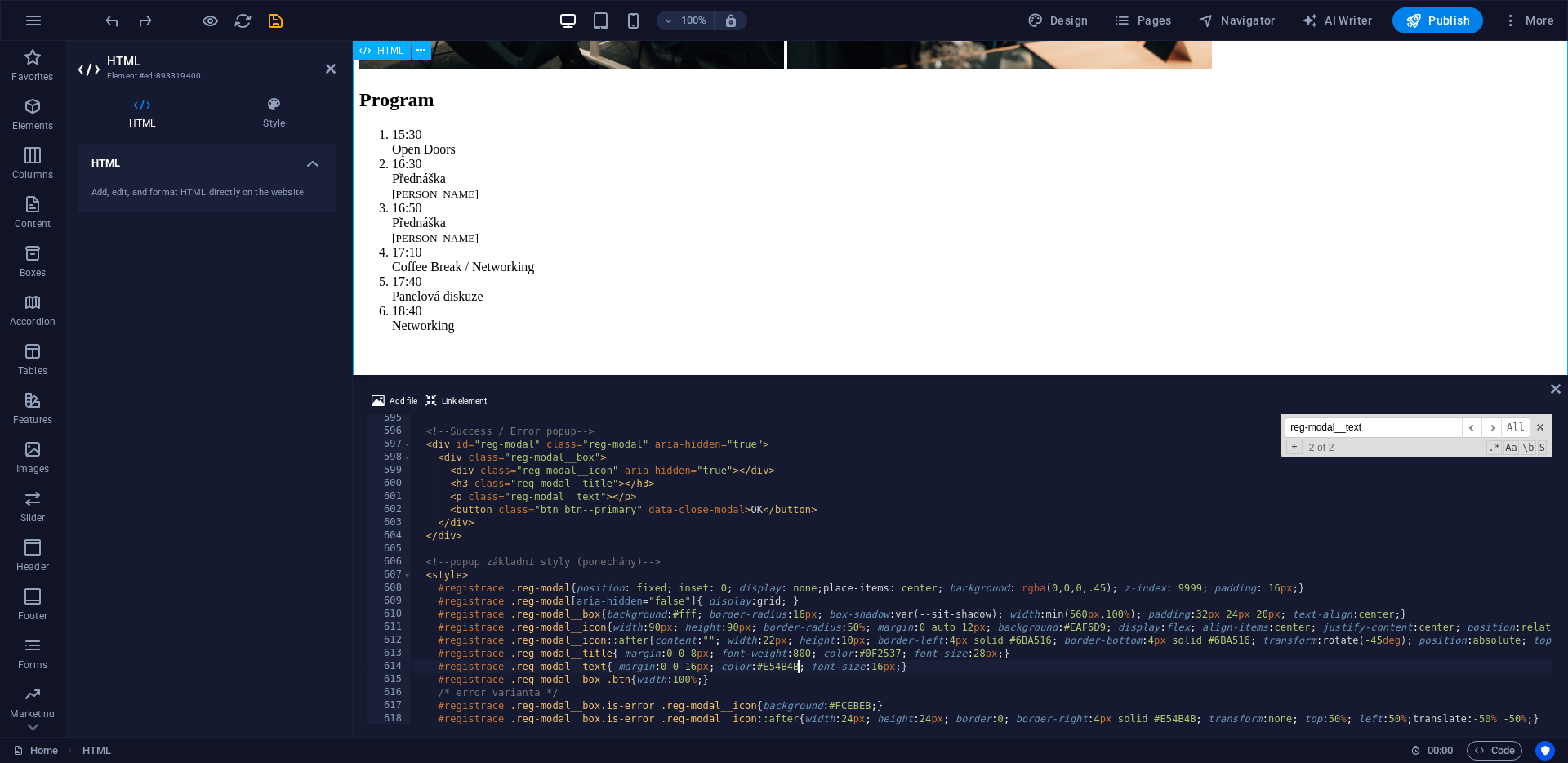
click at [275, 14] on icon "save" at bounding box center [275, 21] width 19 height 19
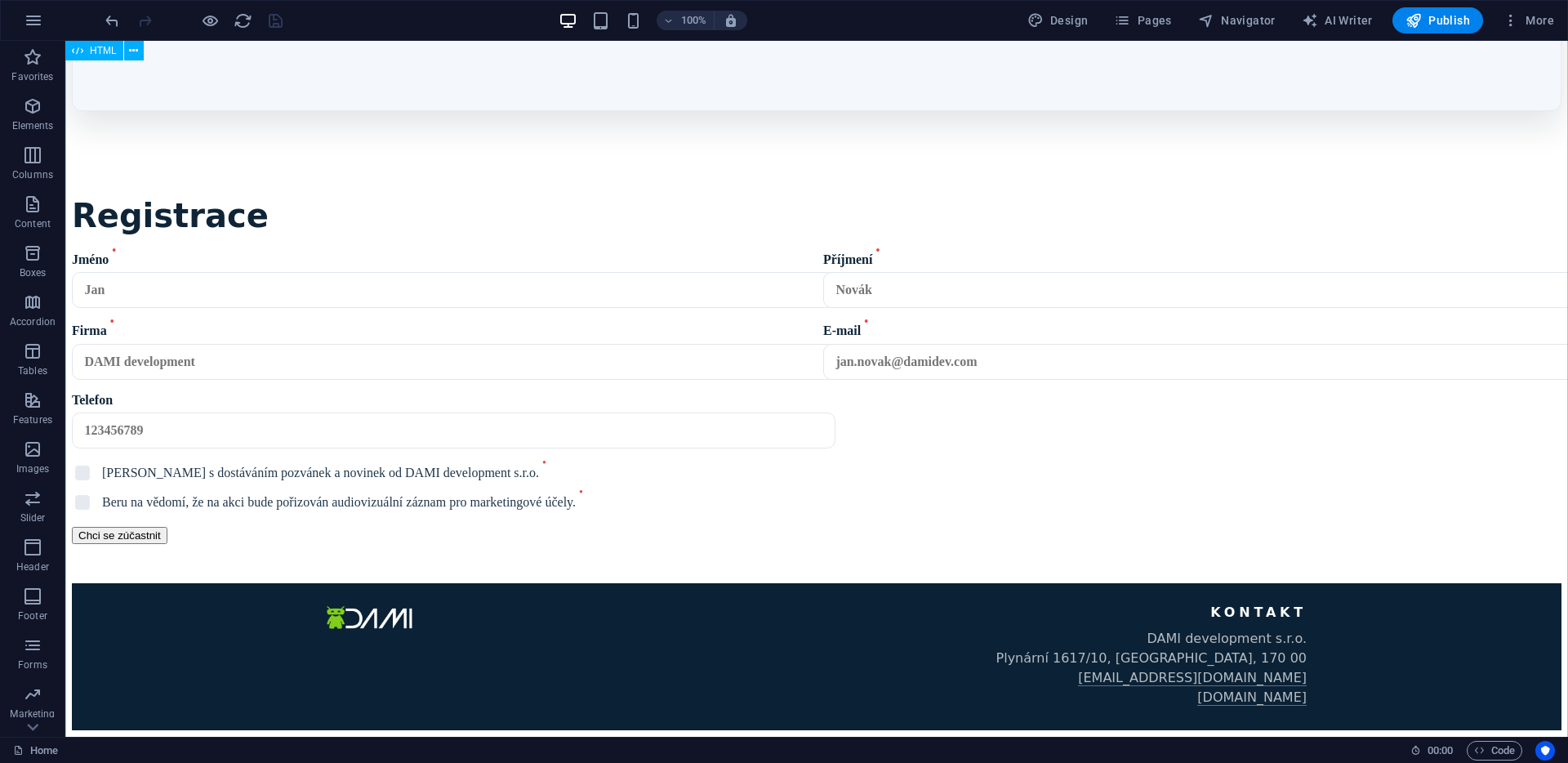
scroll to position [2400, 0]
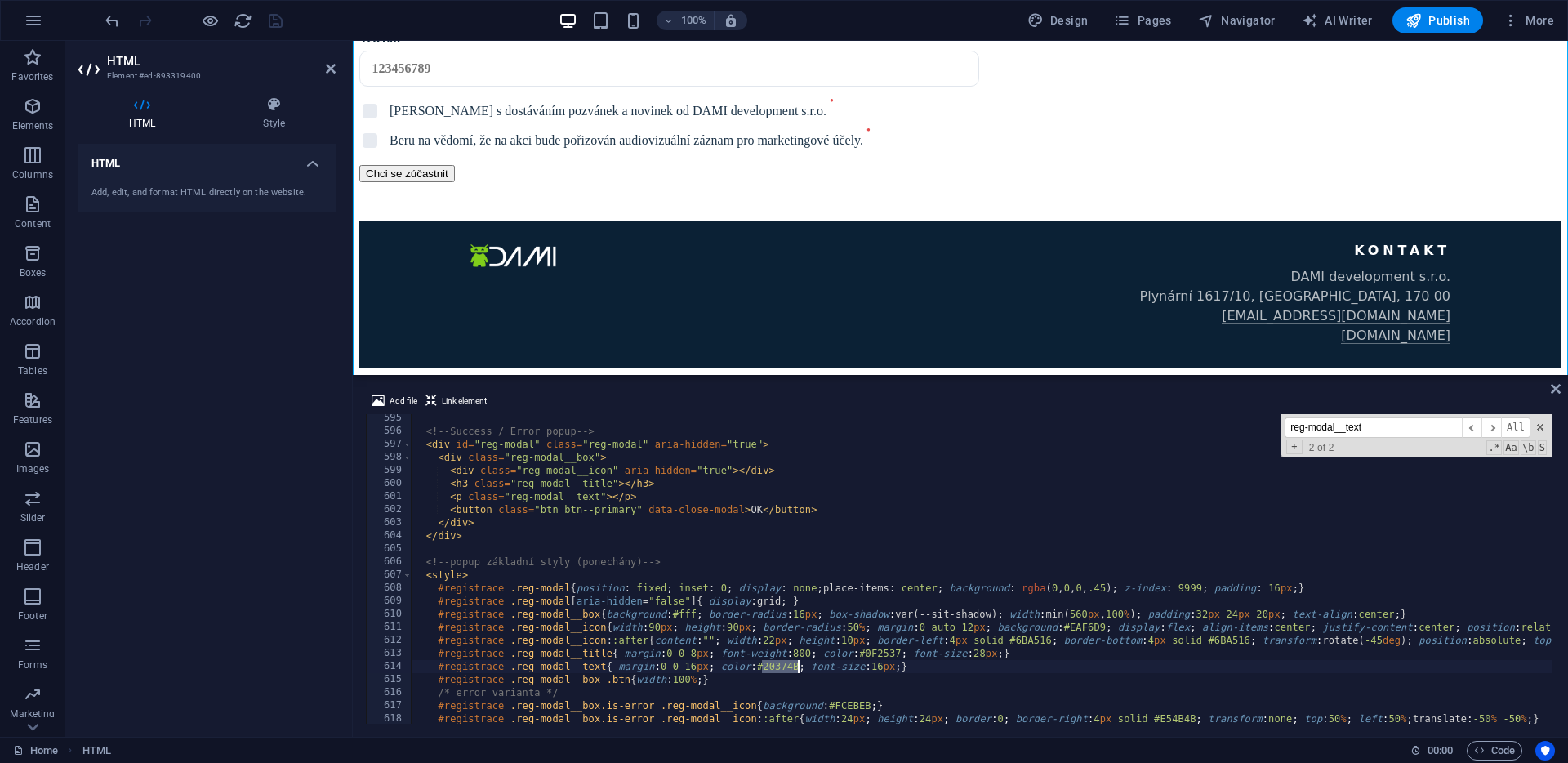
scroll to position [7770, 0]
click at [903, 526] on div "<!-- Success / Error popup --> < div id = "reg-modal" class = "reg-modal" aria-…" at bounding box center [1568, 578] width 2315 height 332
type textarea "</div>"
click at [1489, 752] on span "Code" at bounding box center [1494, 751] width 41 height 20
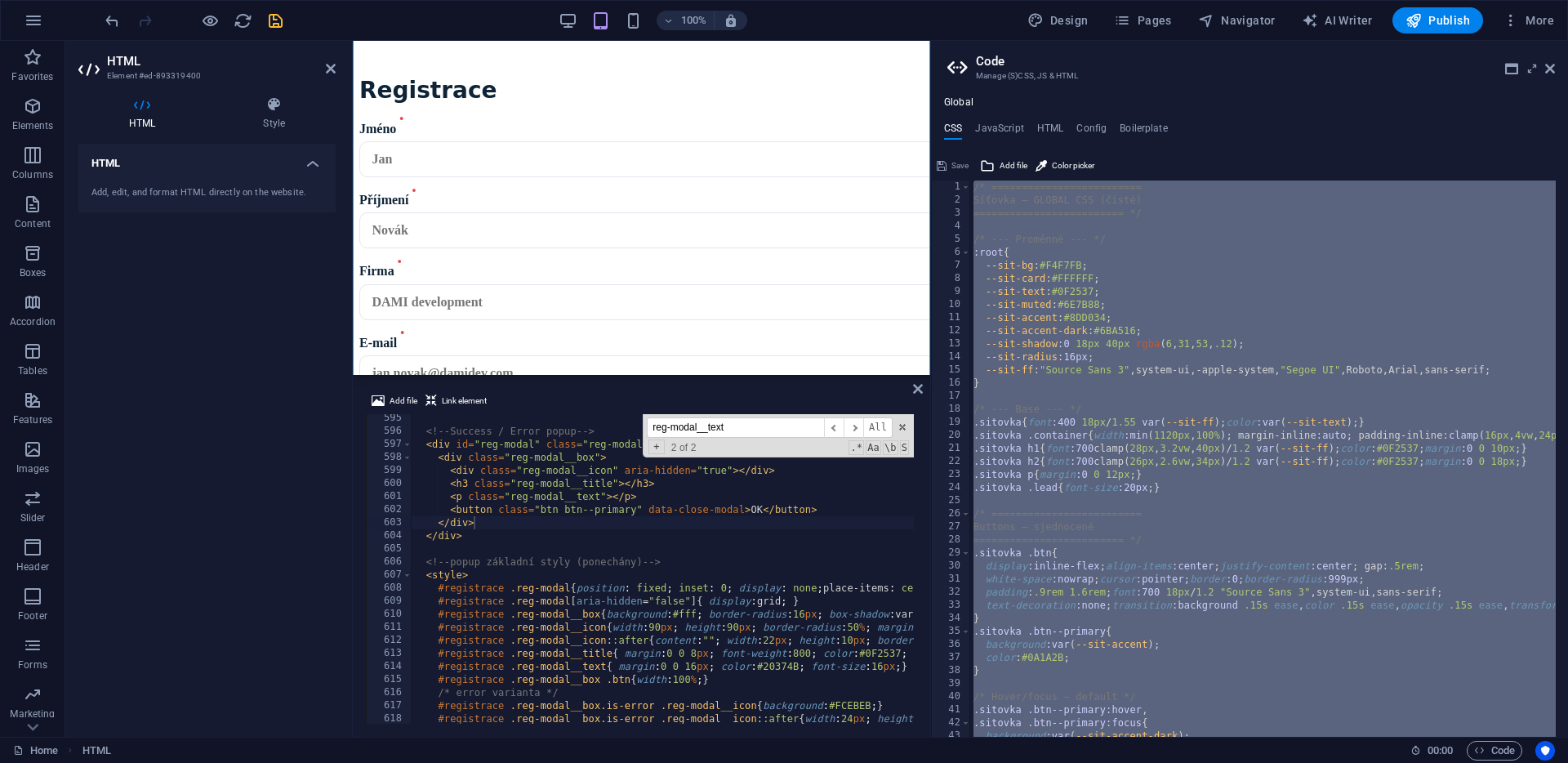
scroll to position [2776, 0]
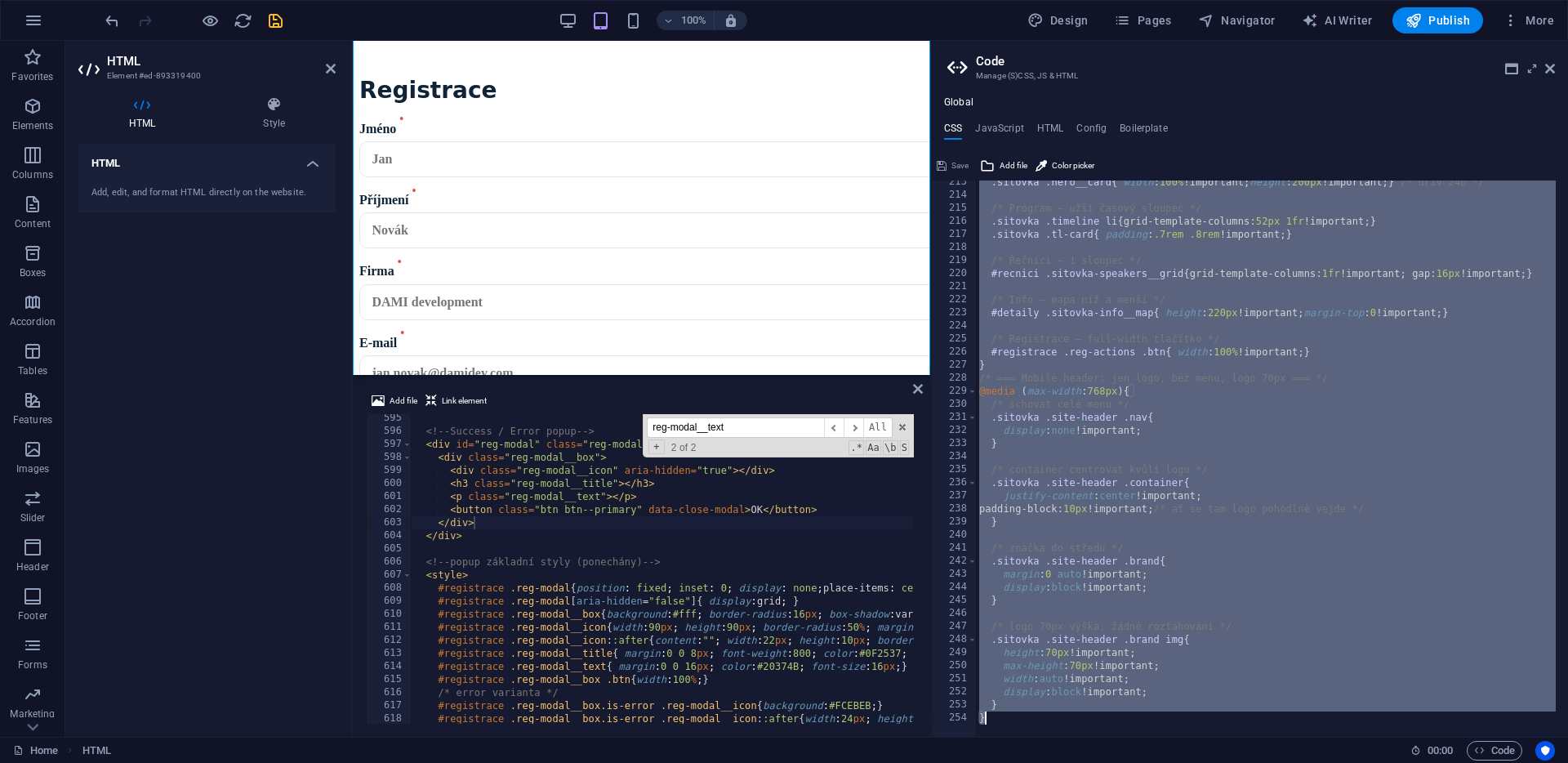
type textarea "}"
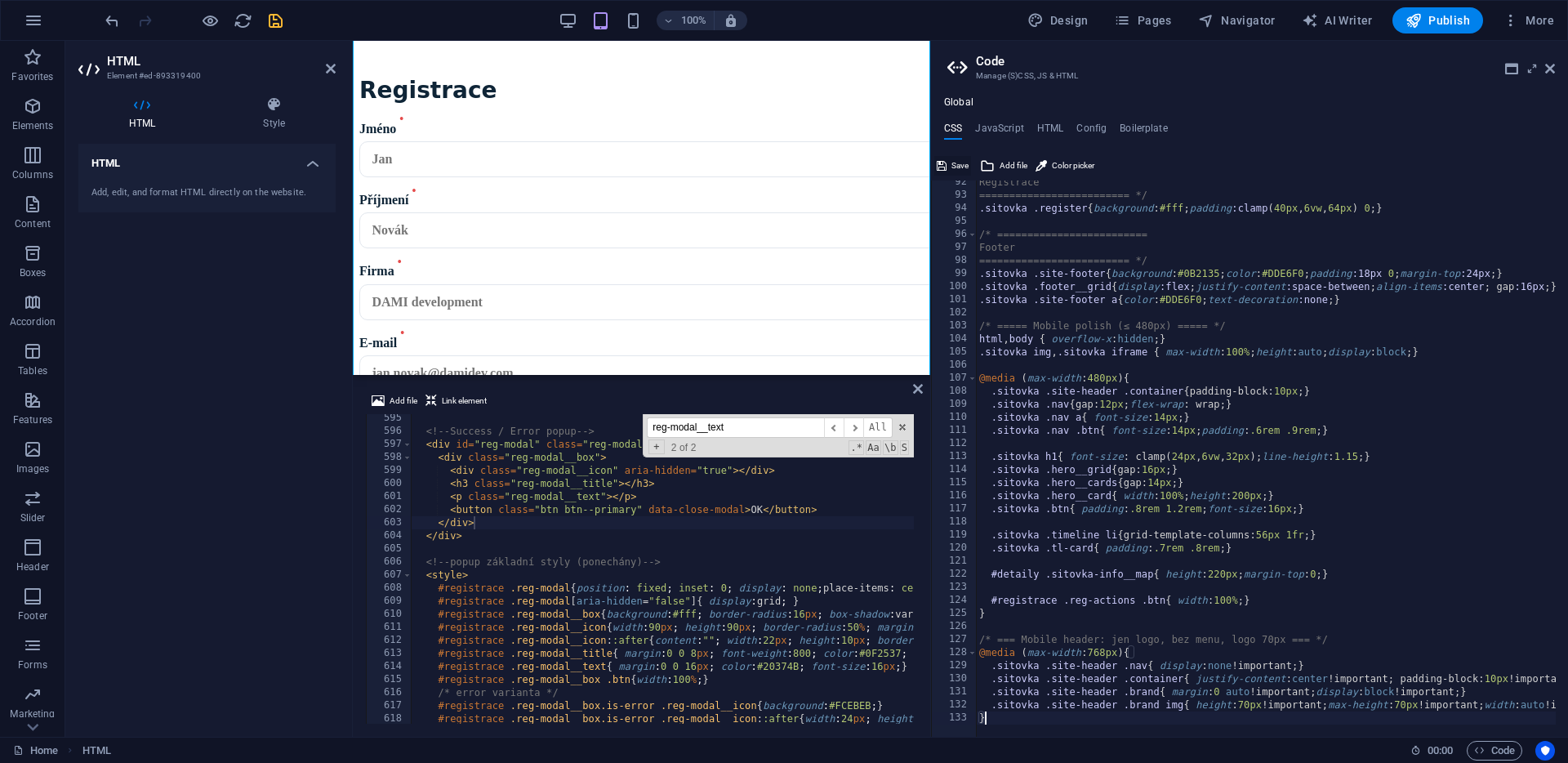
click at [955, 162] on span "Save" at bounding box center [959, 165] width 17 height 20
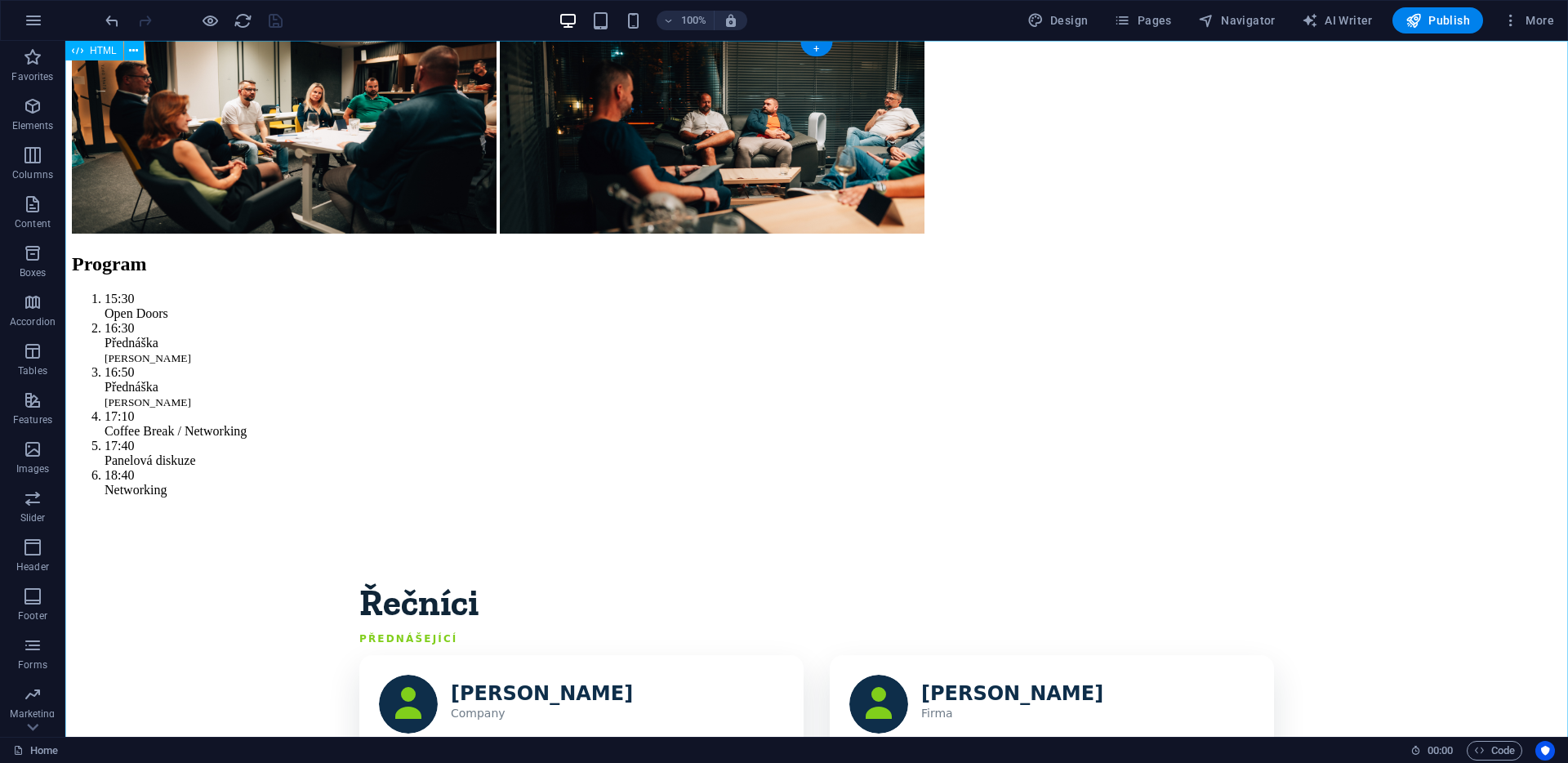
scroll to position [0, 0]
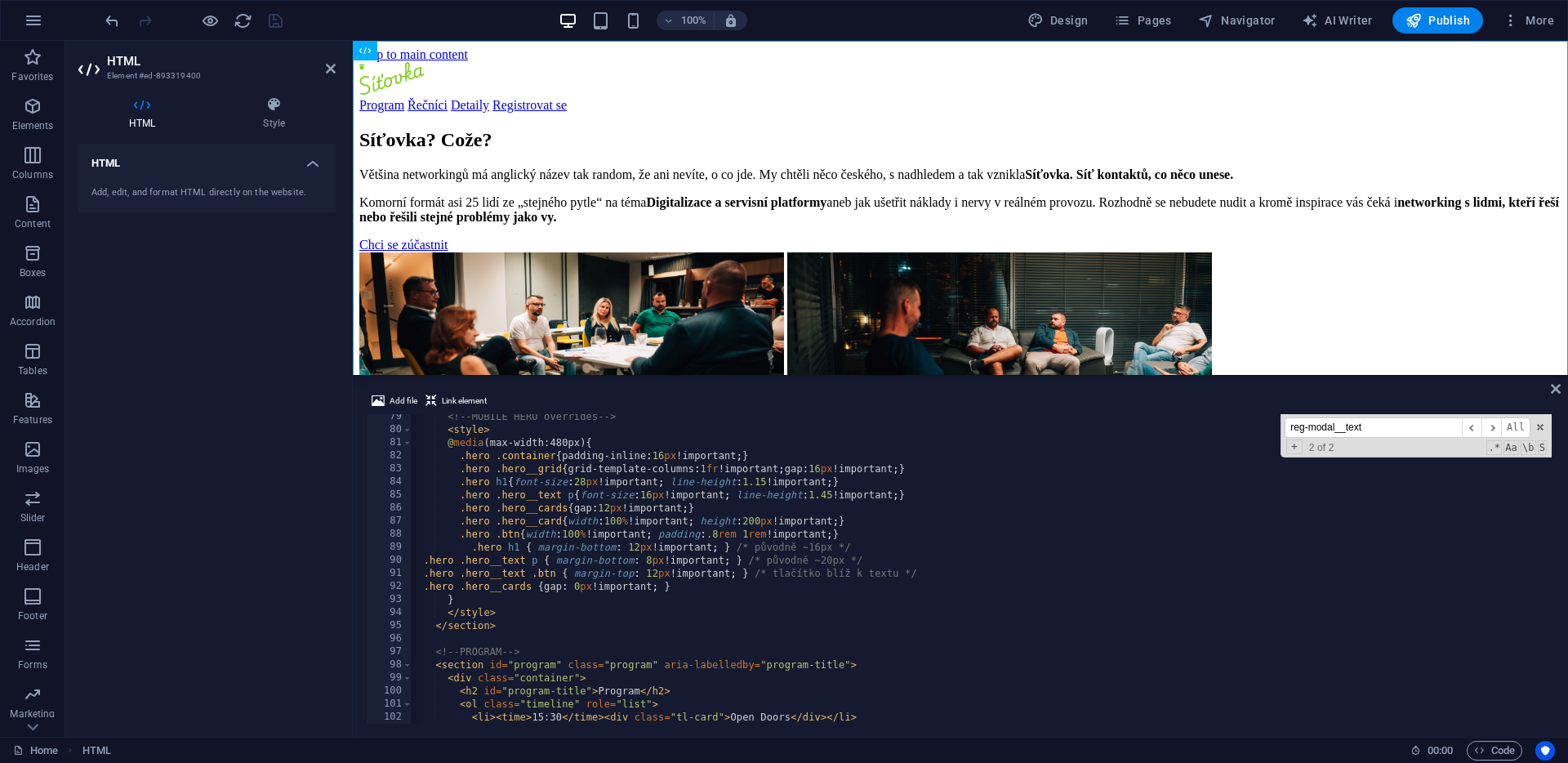
scroll to position [0, 3]
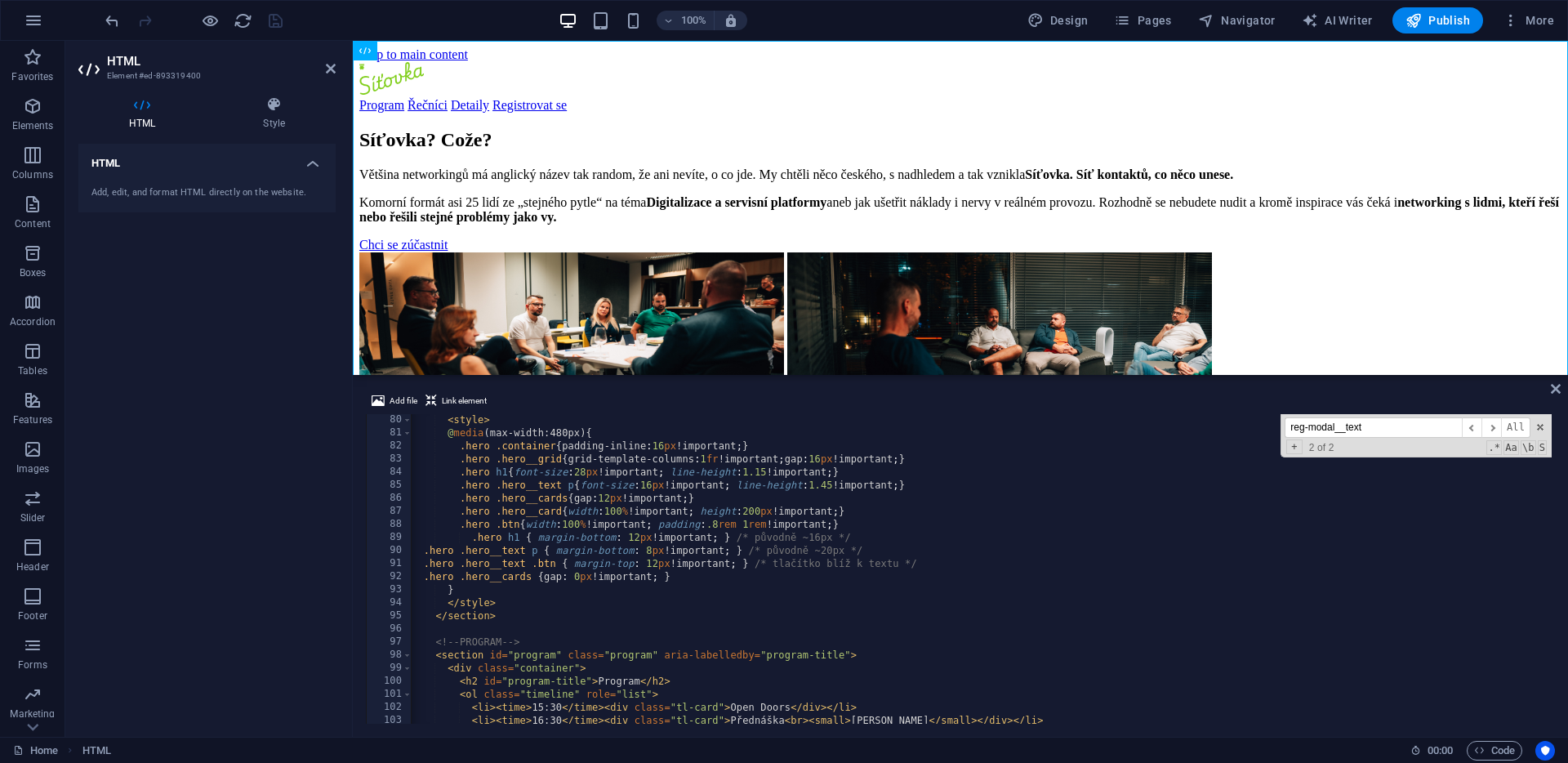
click at [511, 599] on div "< style > @ media (max-width:480px) { .hero .container { padding-inline : 16 px…" at bounding box center [1566, 580] width 2315 height 332
type textarea "</style>"
paste textarea "</style>"
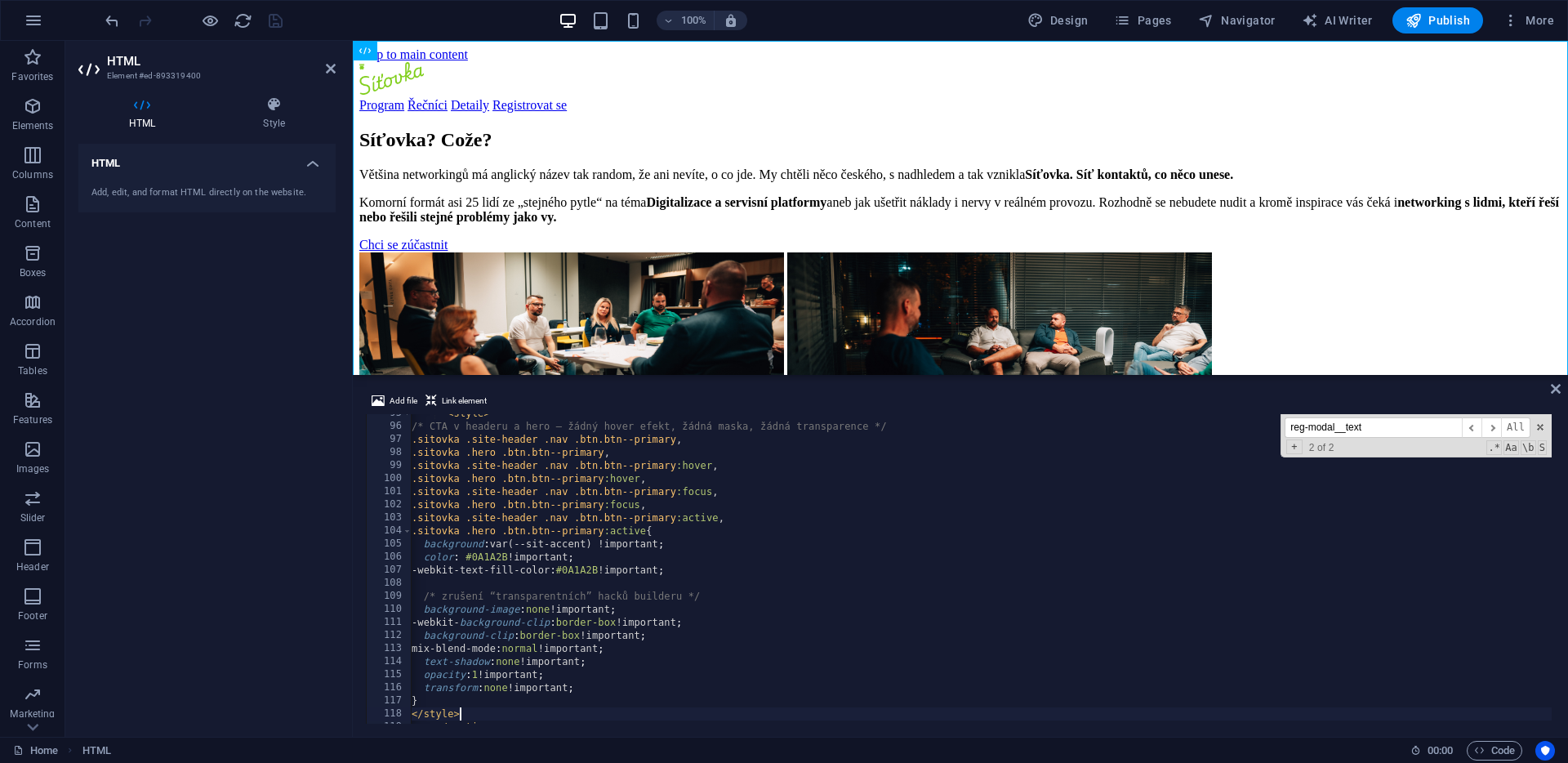
scroll to position [1236, 0]
type textarea "</style>"
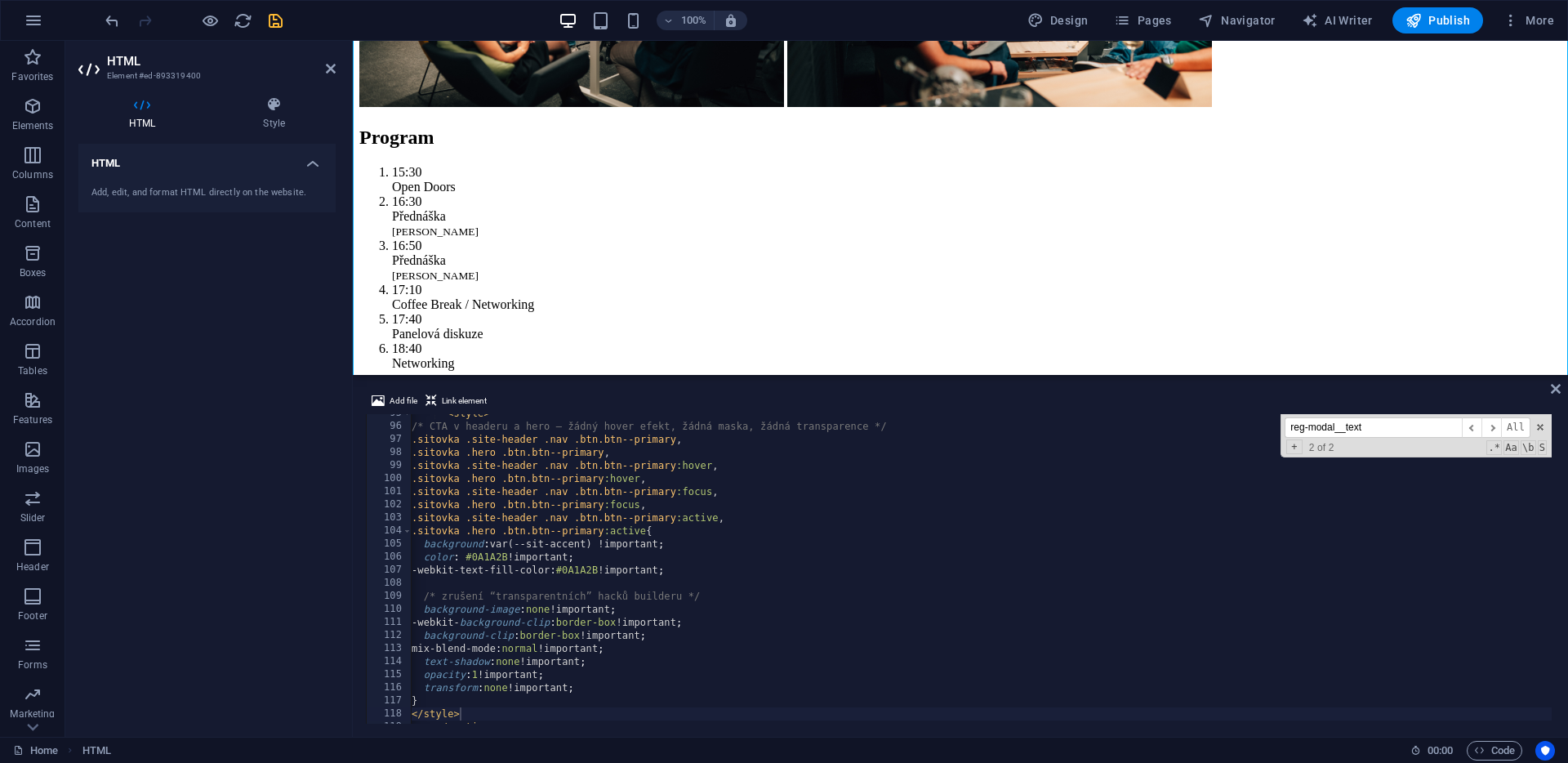
scroll to position [353, 0]
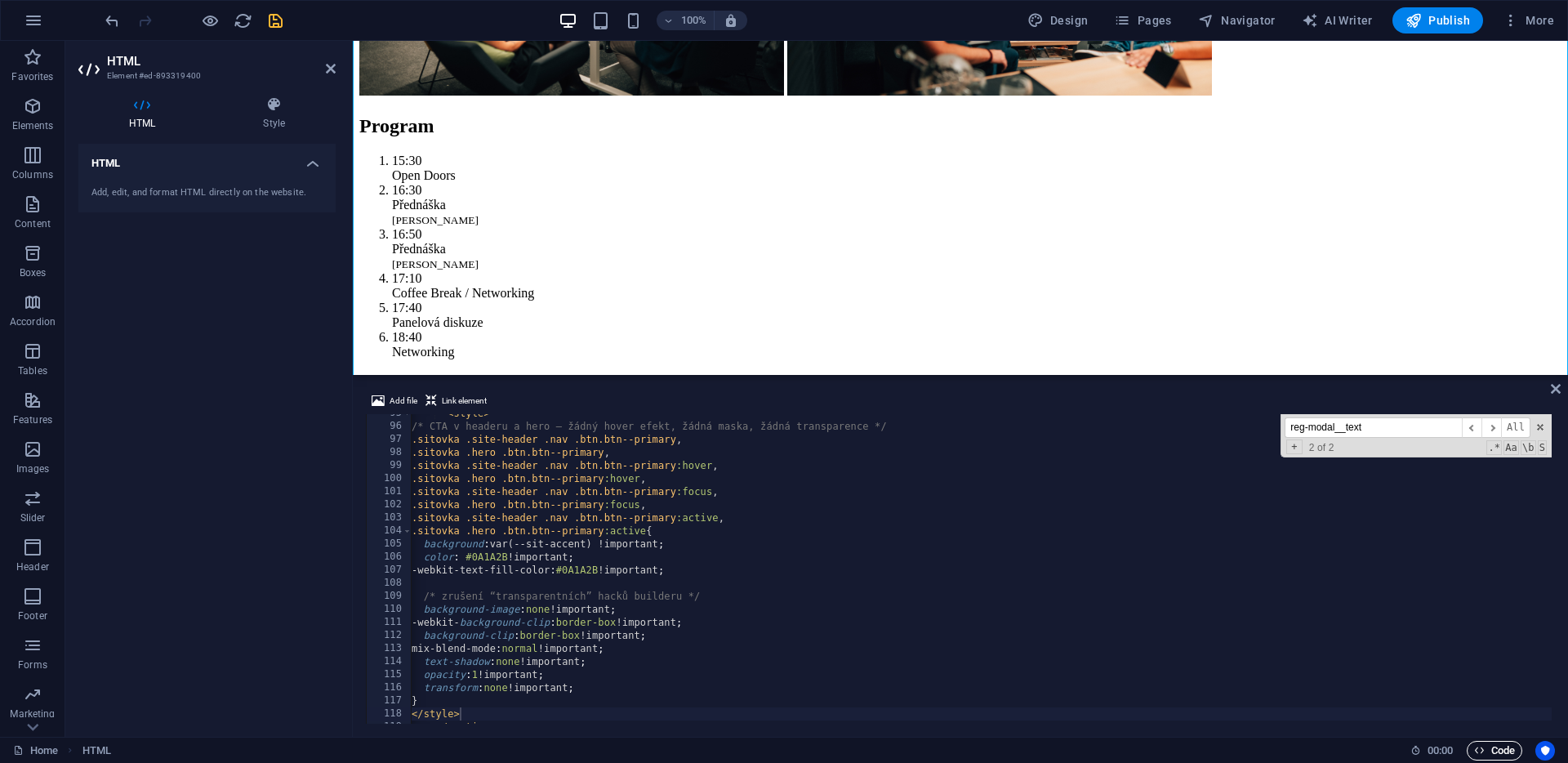
click at [1481, 758] on span "Code" at bounding box center [1494, 751] width 41 height 20
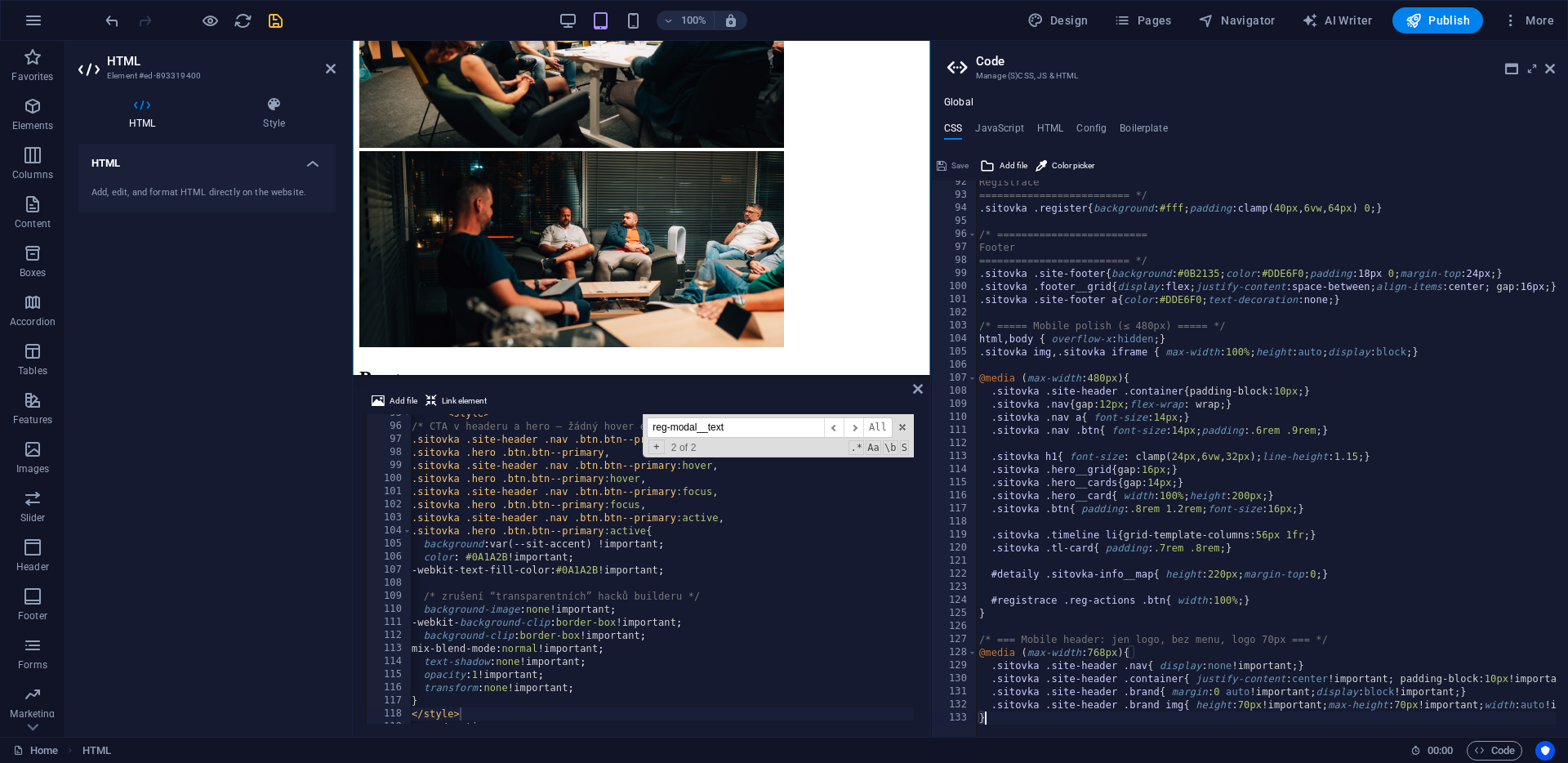
click at [956, 162] on div "Save" at bounding box center [952, 165] width 36 height 20
click at [1550, 69] on icon at bounding box center [1550, 69] width 10 height 13
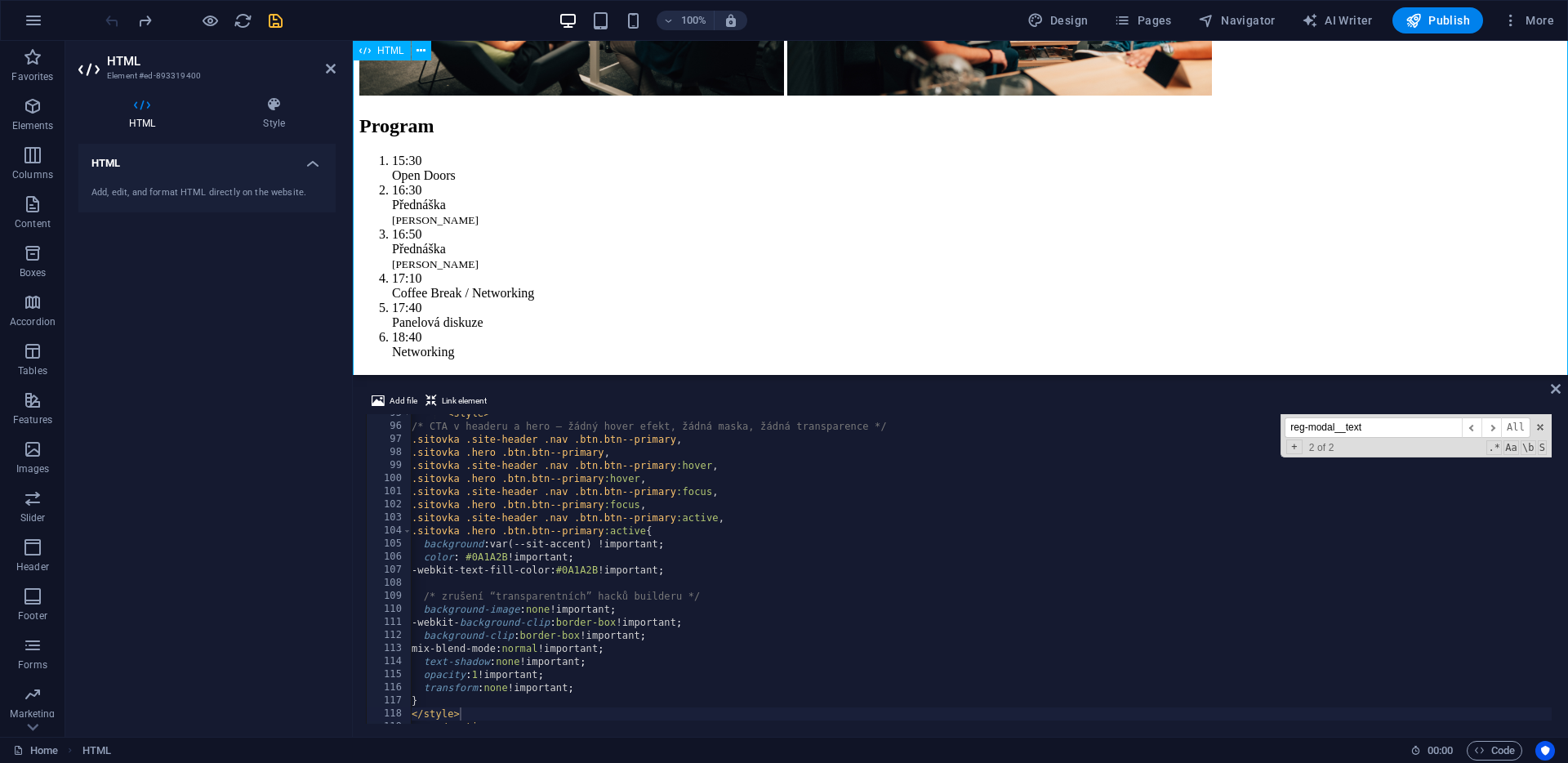
click at [142, 25] on icon "redo" at bounding box center [145, 21] width 19 height 19
click at [115, 24] on icon "undo" at bounding box center [112, 21] width 19 height 19
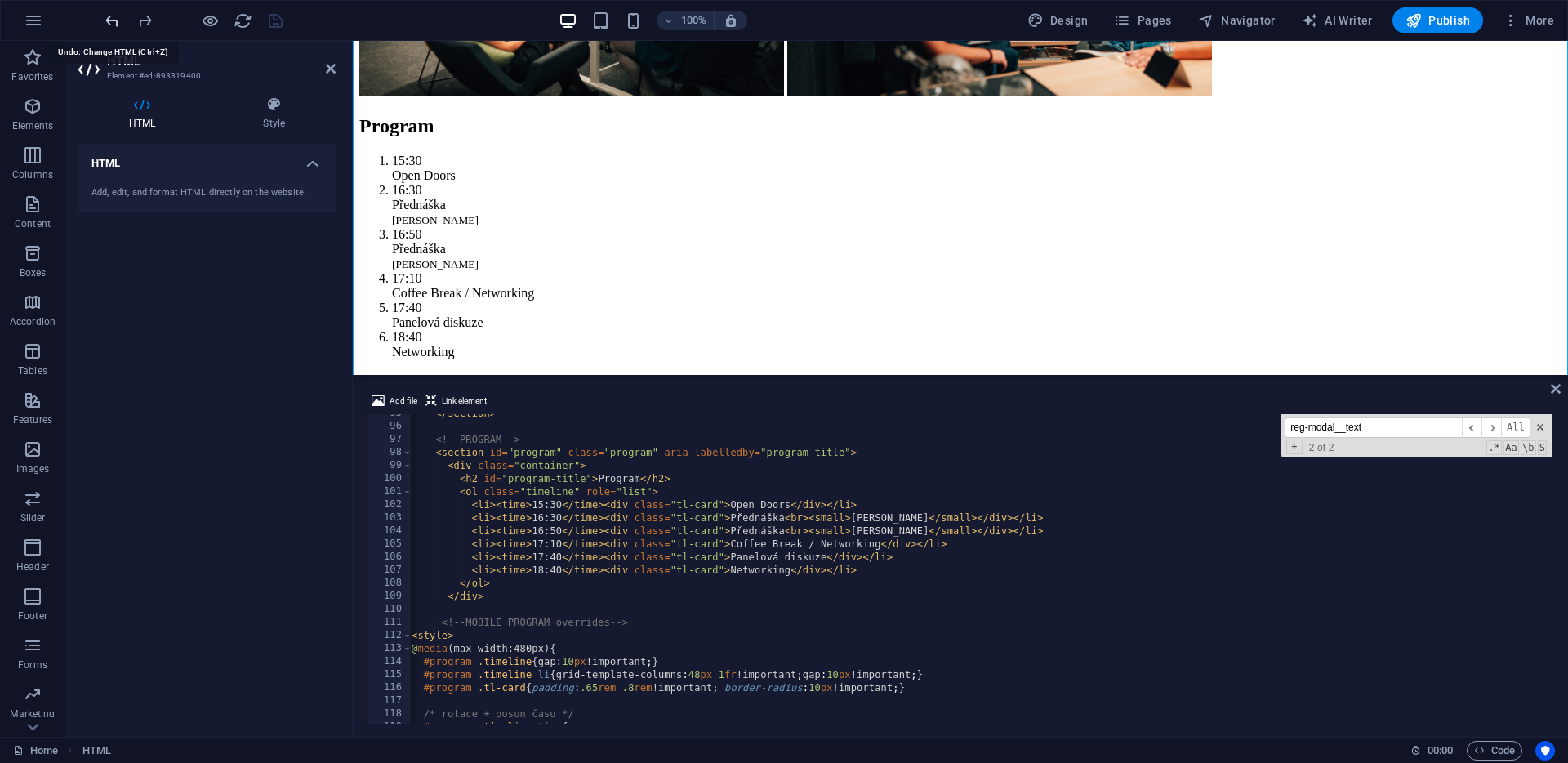
click at [115, 24] on icon "undo" at bounding box center [112, 21] width 19 height 19
click at [146, 17] on icon "redo" at bounding box center [145, 21] width 19 height 19
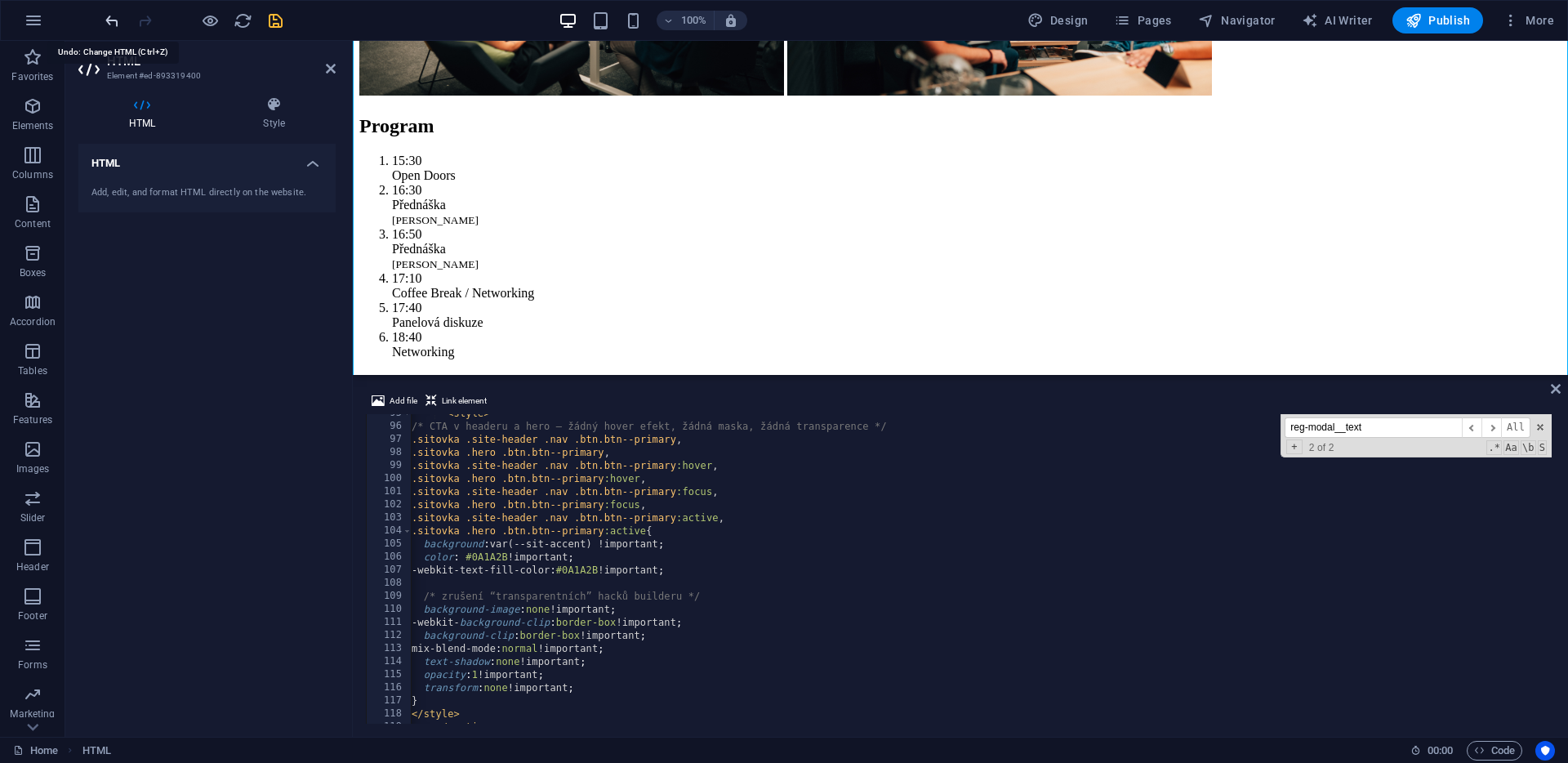
click at [111, 23] on icon "undo" at bounding box center [112, 21] width 19 height 19
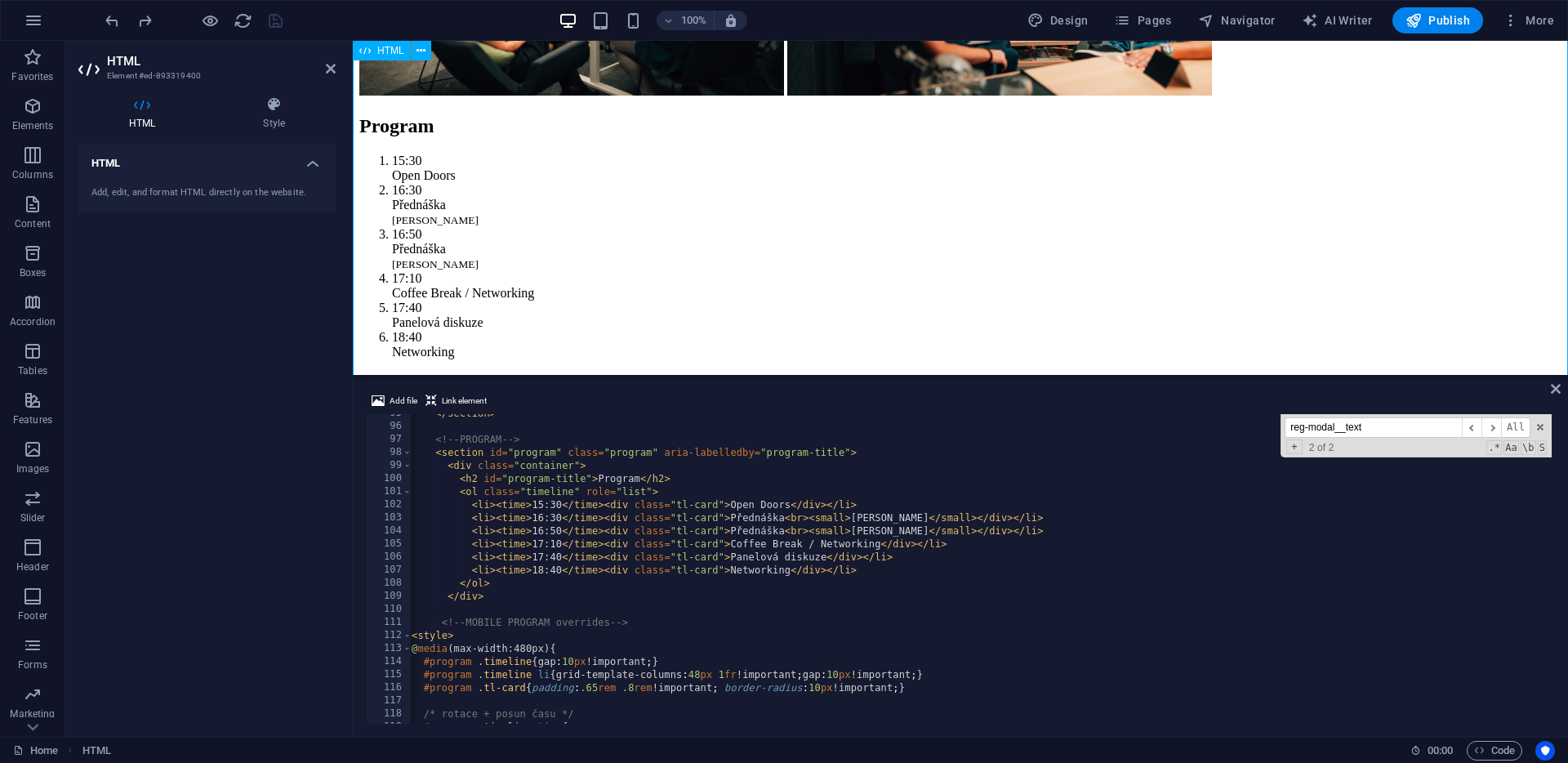
click at [1560, 387] on icon at bounding box center [1556, 389] width 10 height 13
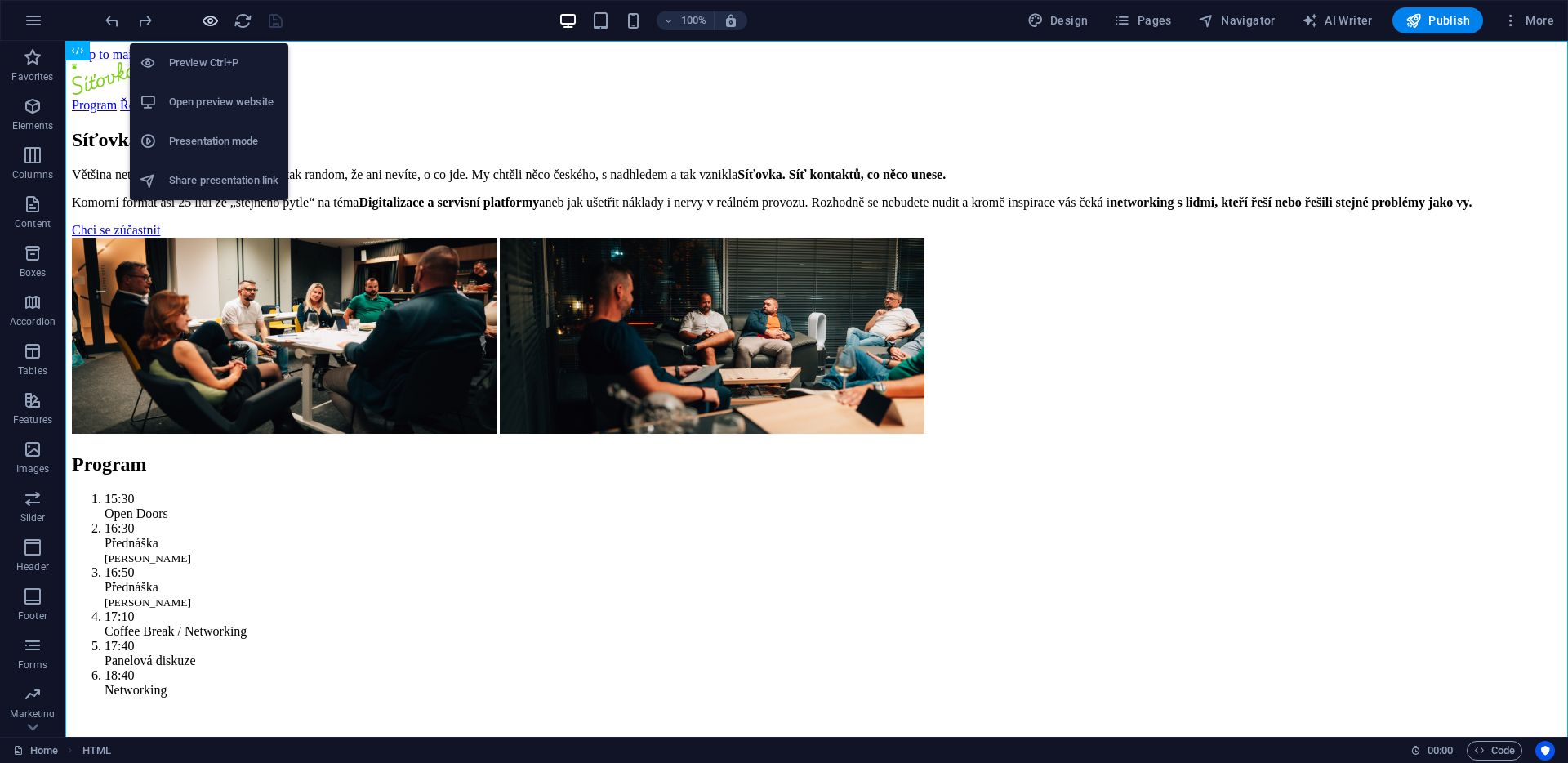
click at [209, 23] on icon "button" at bounding box center [210, 21] width 19 height 19
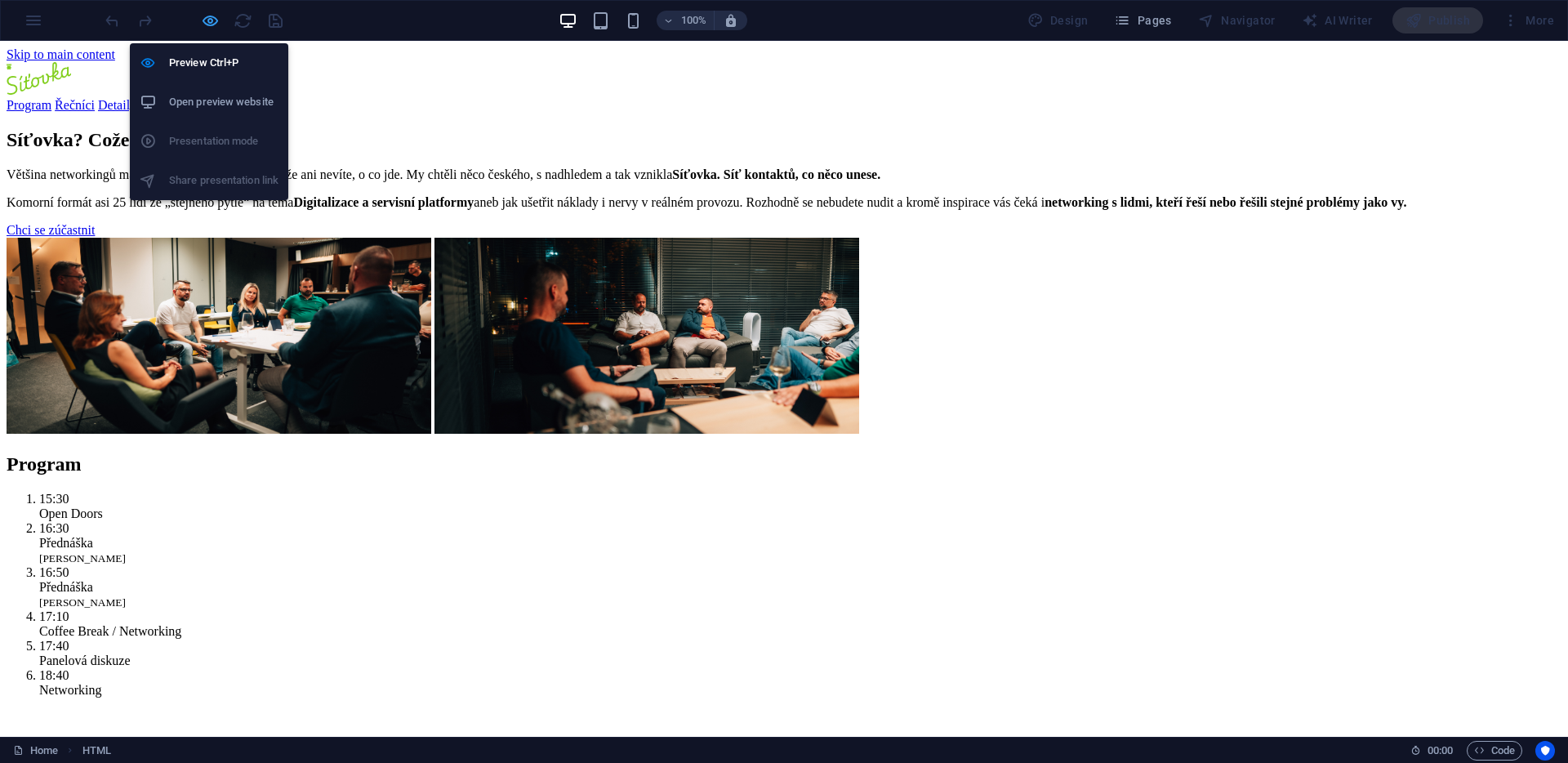
click at [214, 23] on icon "button" at bounding box center [210, 21] width 19 height 19
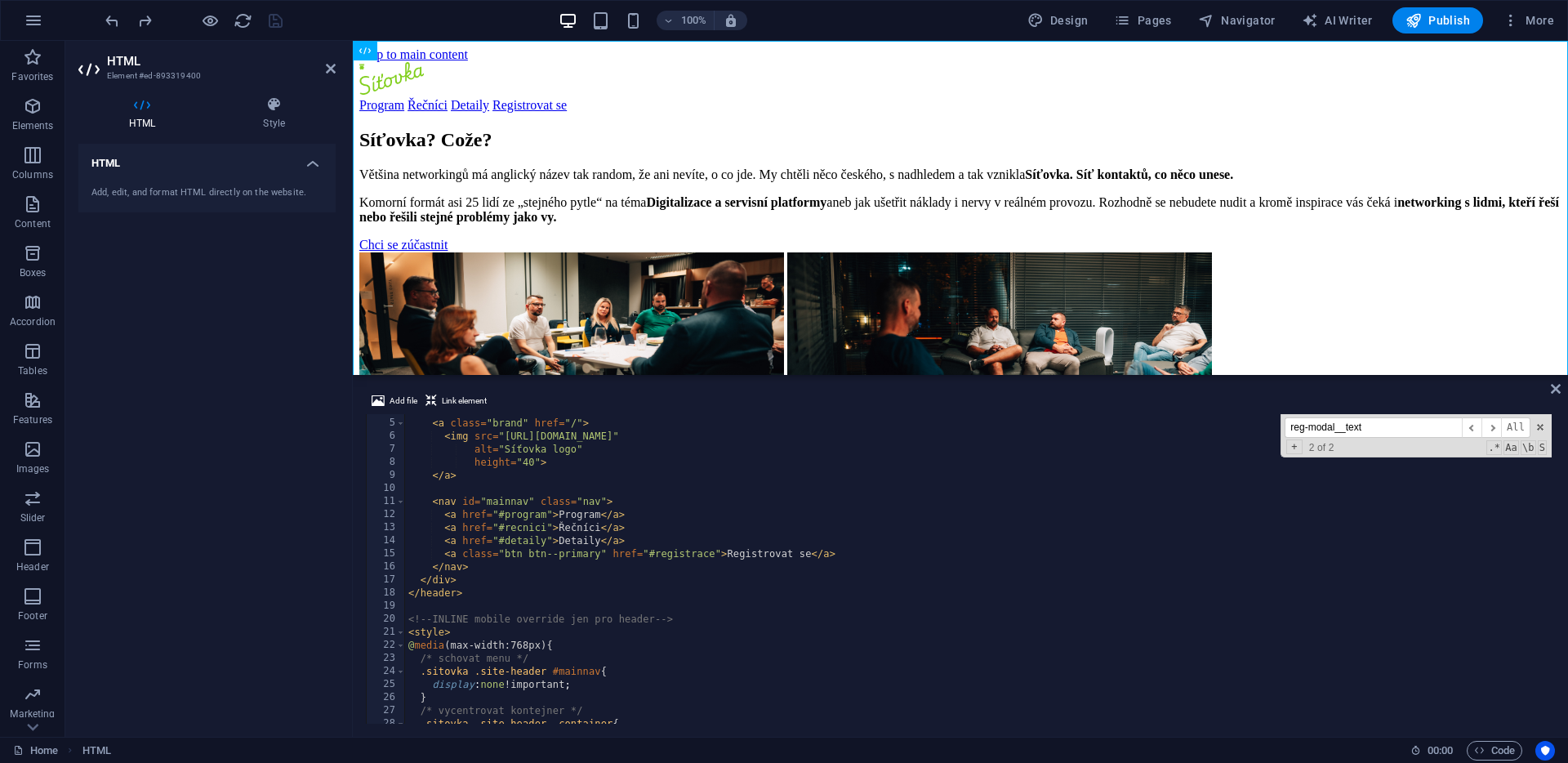
scroll to position [47, 0]
drag, startPoint x: 444, startPoint y: 556, endPoint x: 848, endPoint y: 560, distance: 404.0
click at [848, 560] on div "< div class = "container" > < a class = "brand" href = "/" > < img src = "[URL]…" at bounding box center [1562, 573] width 2315 height 332
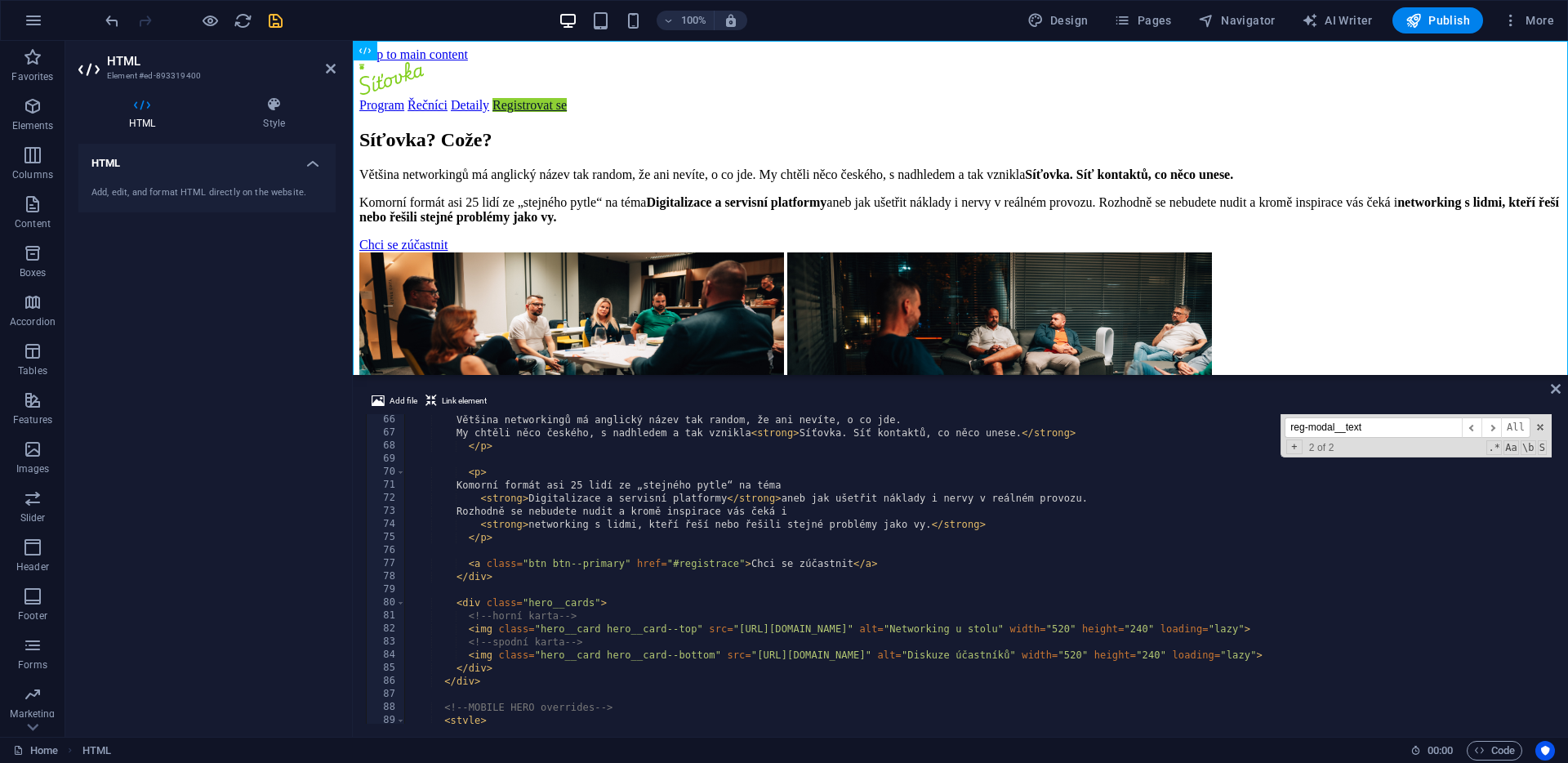
scroll to position [851, 0]
drag, startPoint x: 469, startPoint y: 565, endPoint x: 886, endPoint y: 566, distance: 417.0
click at [886, 566] on div "Většina networkingů má anglický název tak random, že ani nevíte, o co jde. My c…" at bounding box center [1562, 580] width 2315 height 332
paste textarea
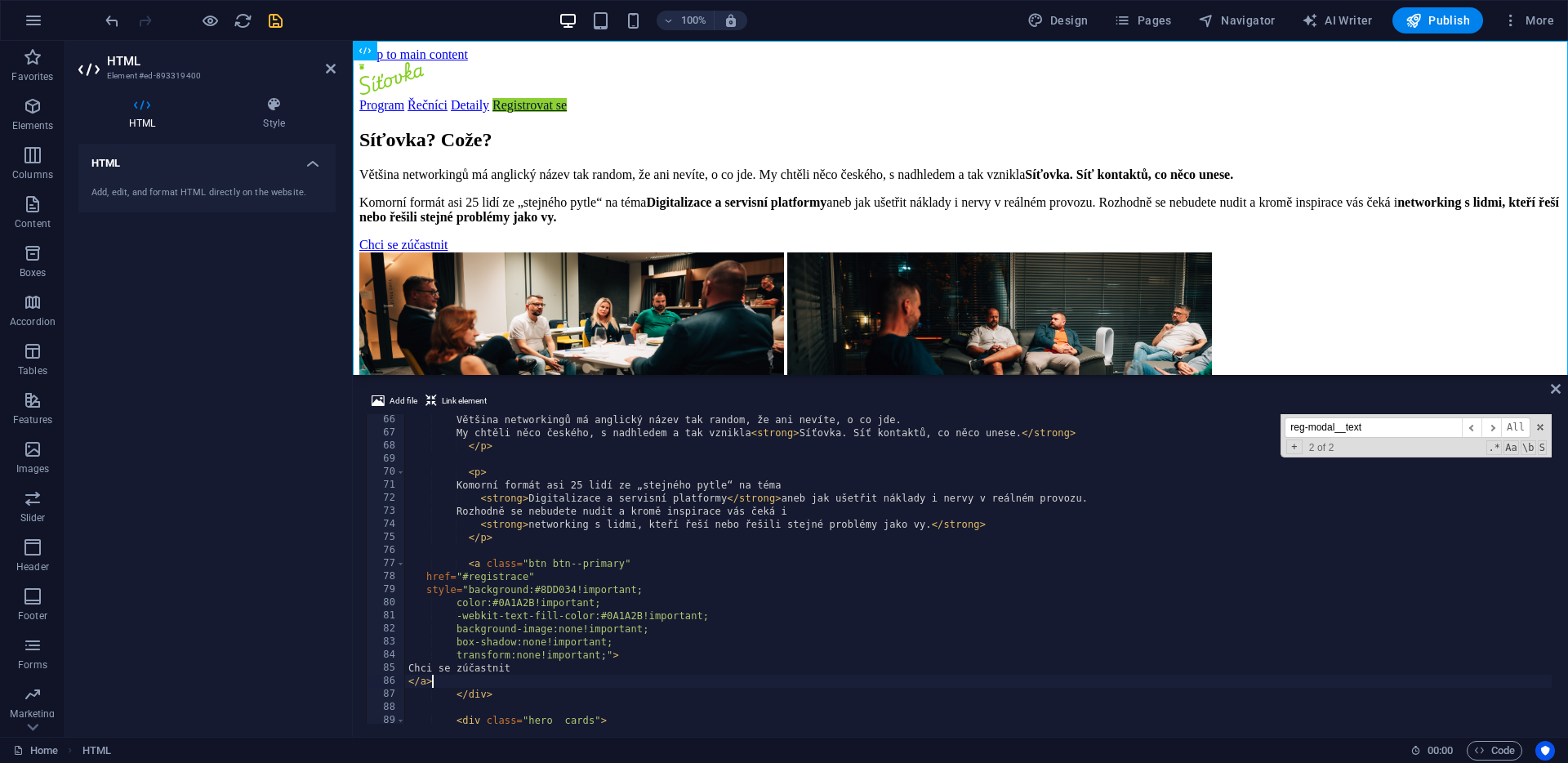
click at [686, 589] on div "Většina networkingů má anglický název tak random, že ani nevíte, o co jde. My c…" at bounding box center [1562, 580] width 2315 height 332
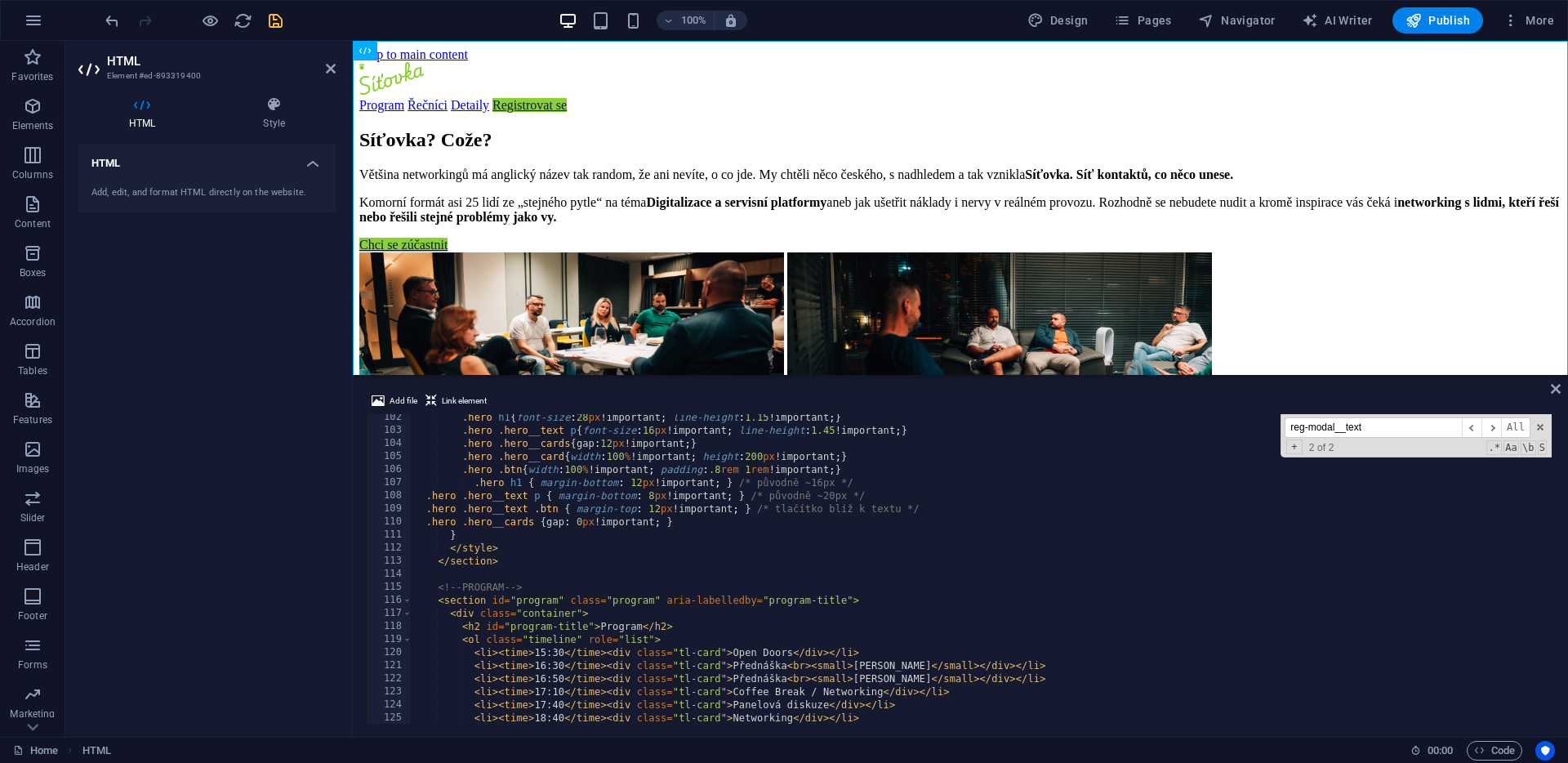
scroll to position [1334, 0]
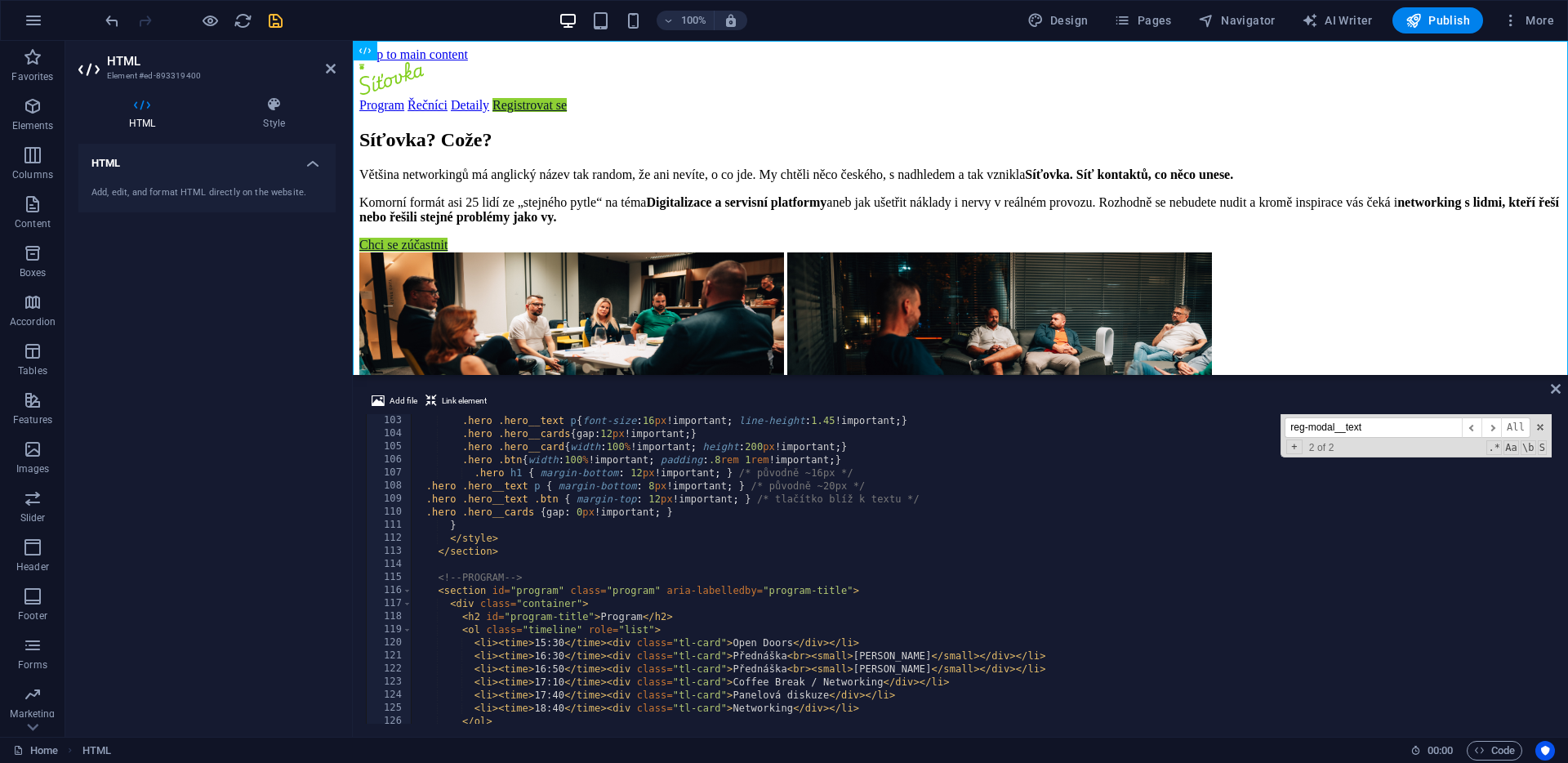
click at [505, 540] on div ".hero .hero__text p { font-size : 16 px !important ; line-height : 1.45 !import…" at bounding box center [1568, 581] width 2315 height 332
type textarea "</style>"
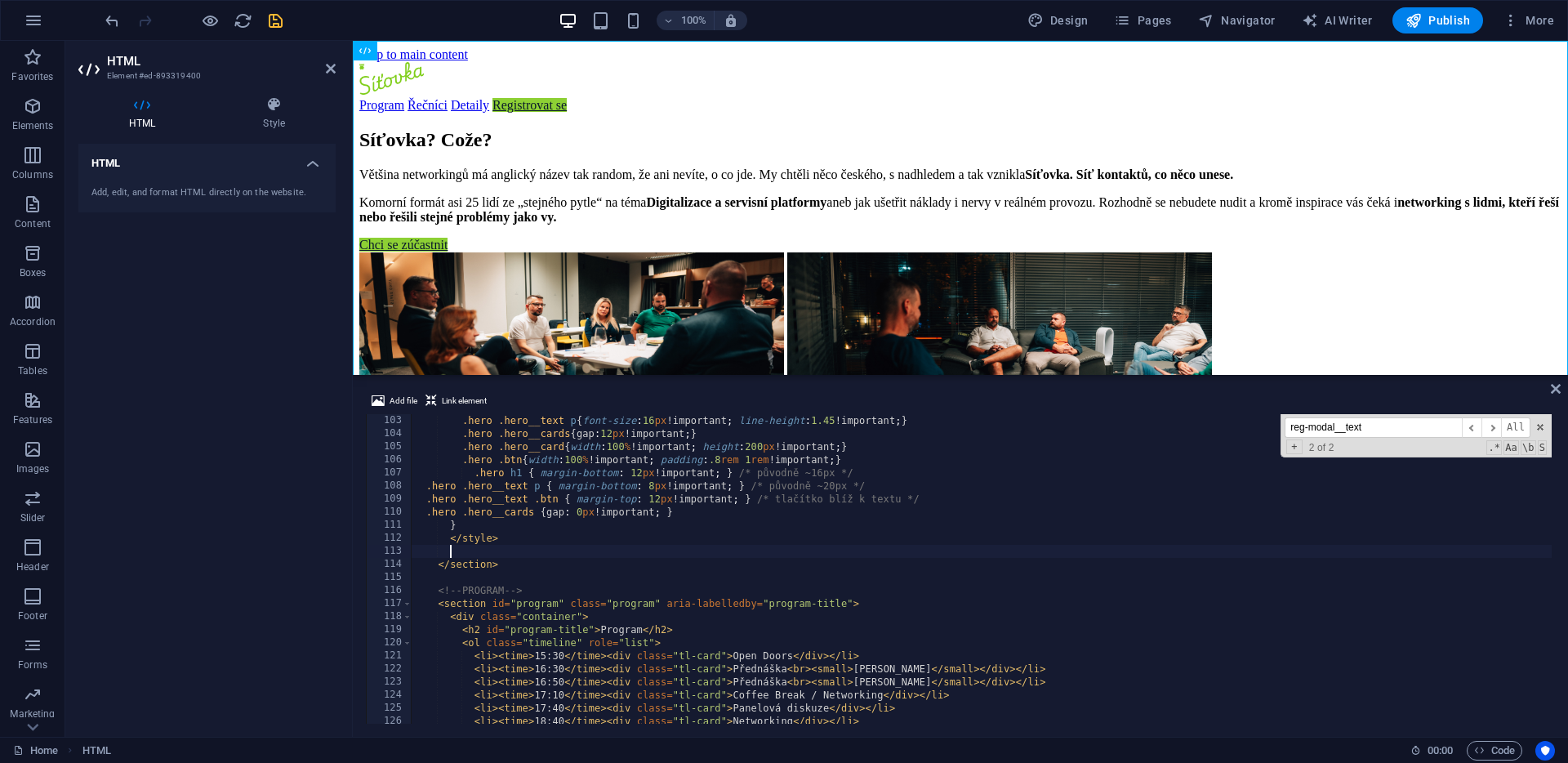
paste textarea "</style>"
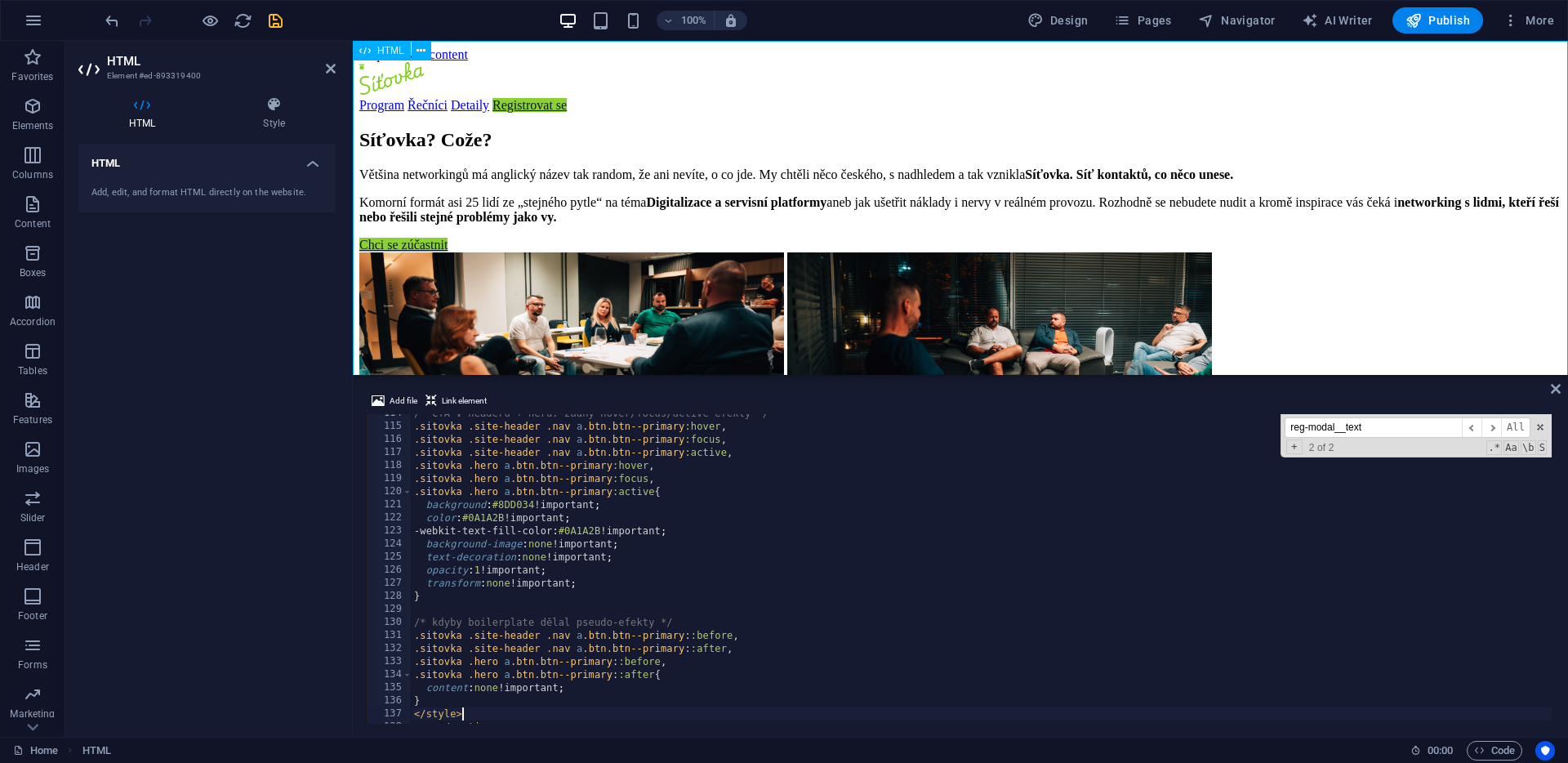
type textarea "</style>"
click at [1557, 389] on icon at bounding box center [1556, 389] width 10 height 13
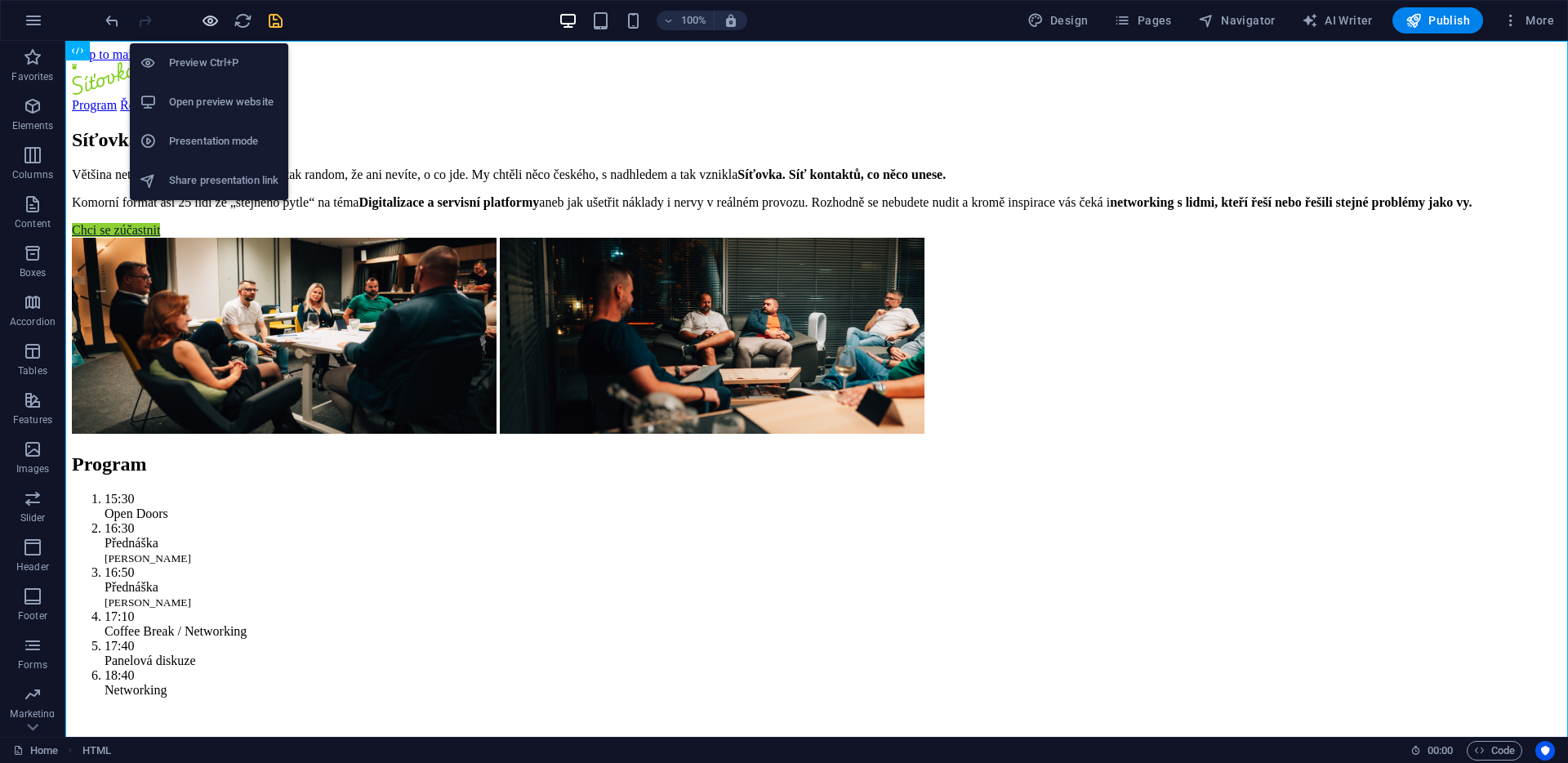
click at [214, 21] on icon "button" at bounding box center [210, 21] width 19 height 19
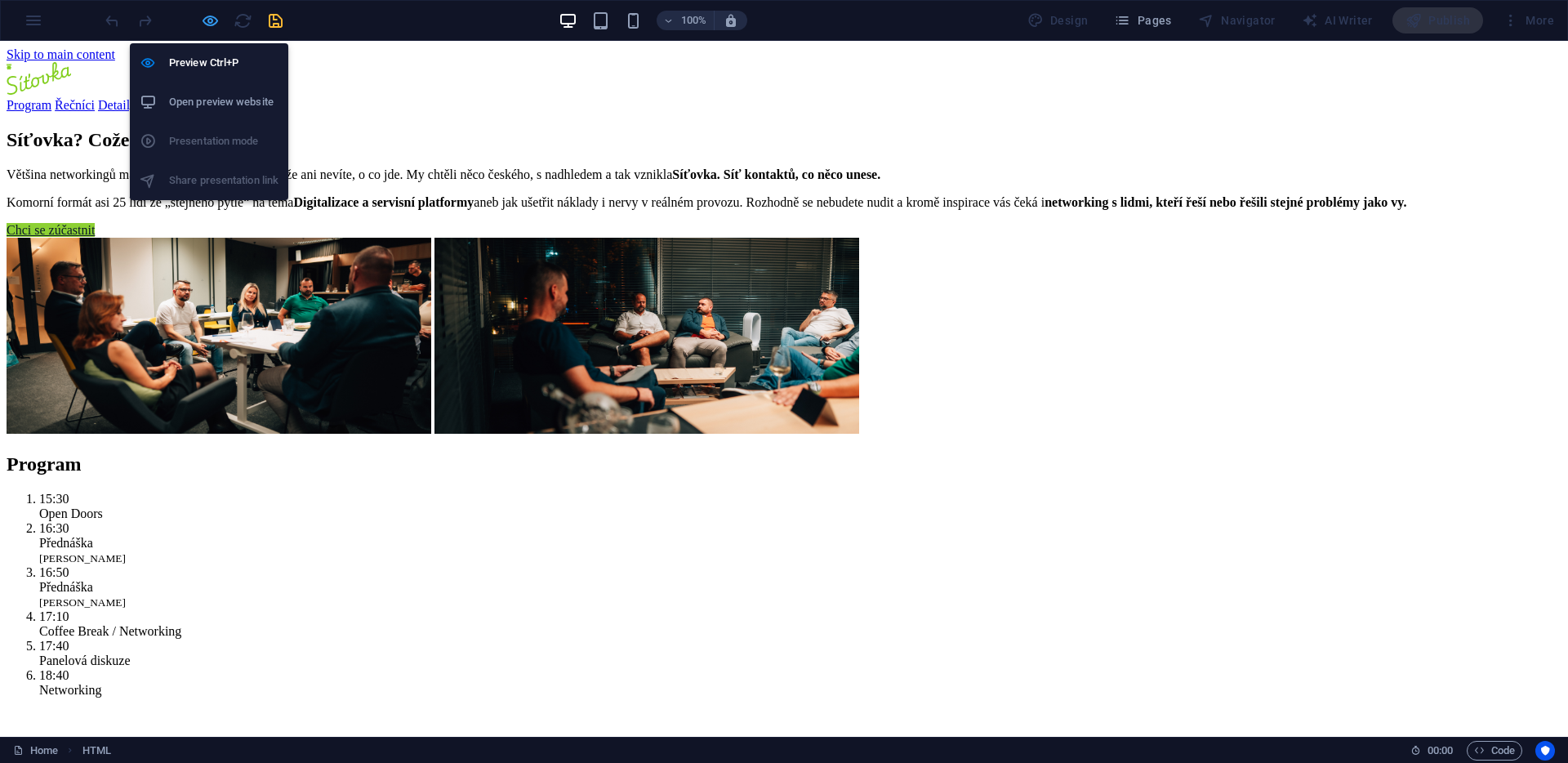
click at [217, 13] on icon "button" at bounding box center [210, 21] width 19 height 19
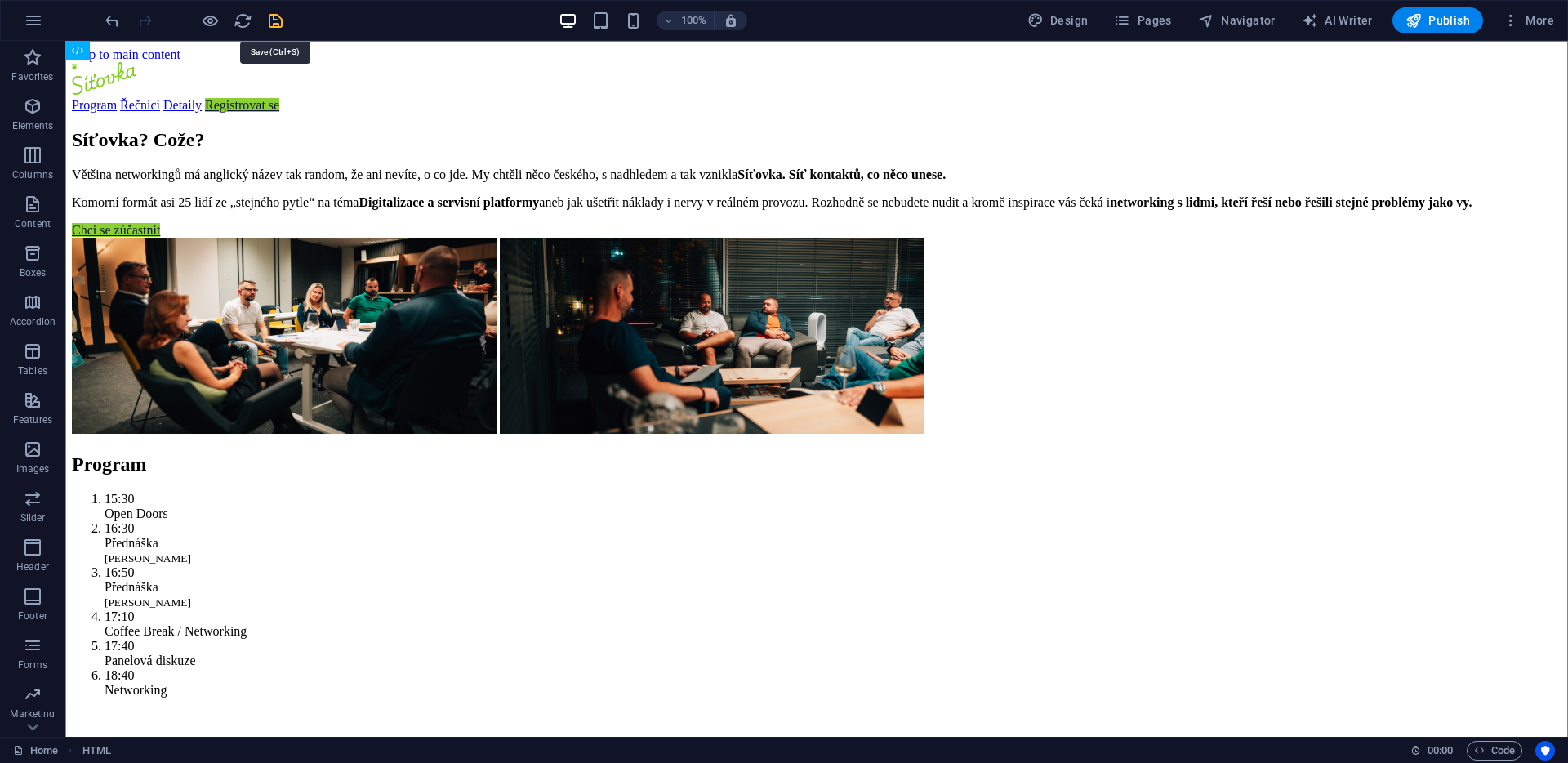
click at [282, 28] on icon "save" at bounding box center [275, 21] width 19 height 19
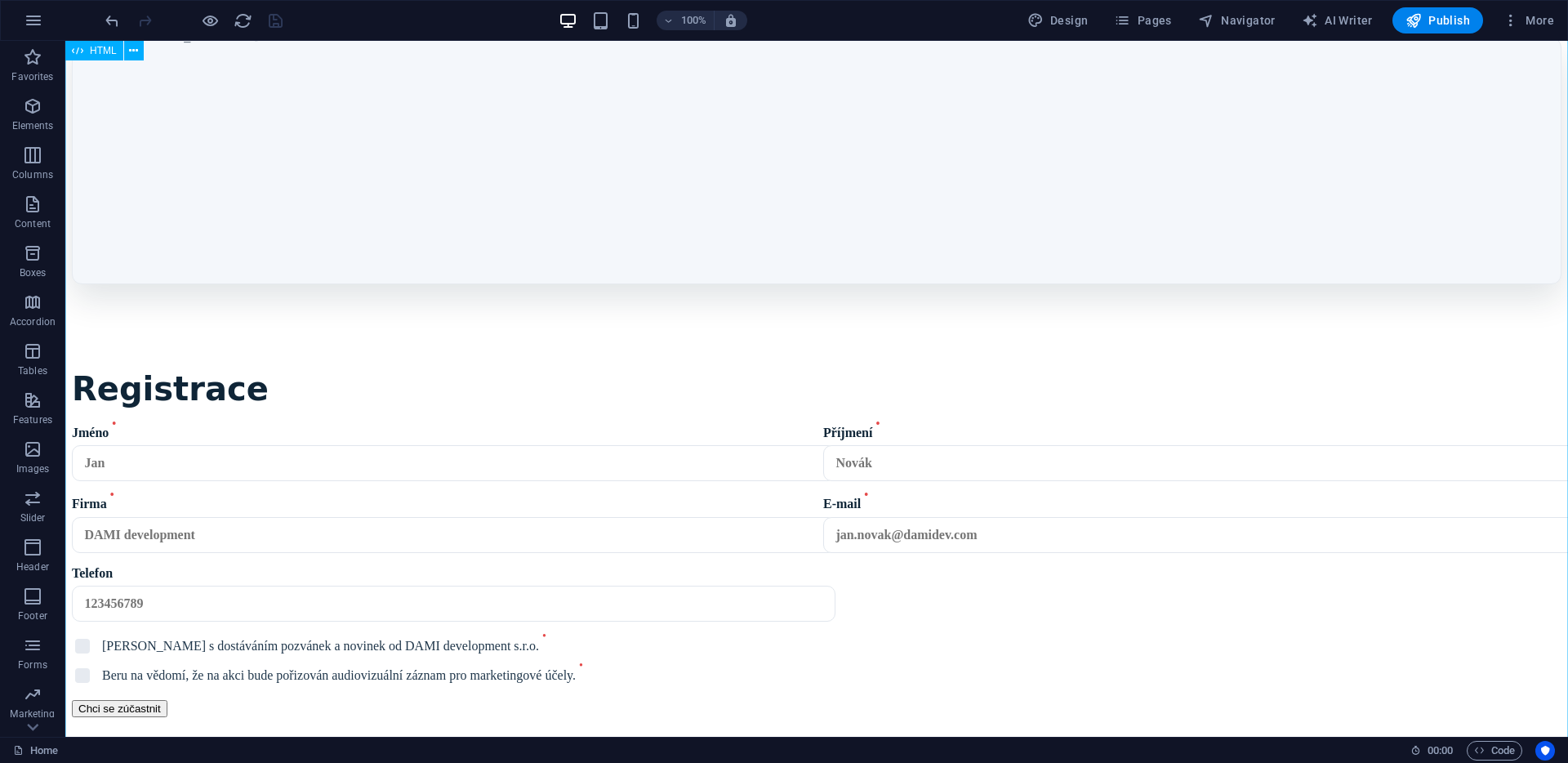
scroll to position [2433, 0]
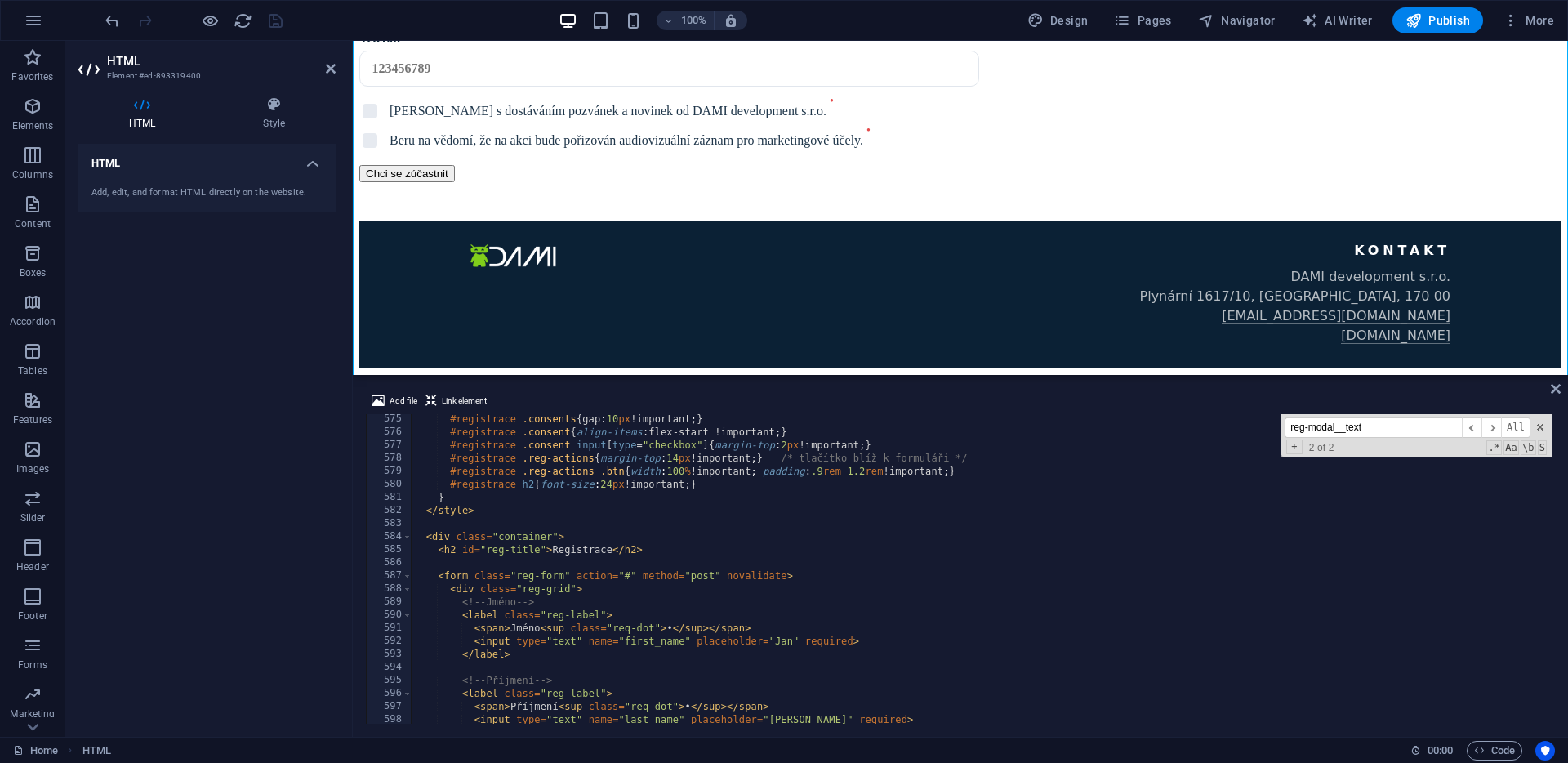
scroll to position [7496, 0]
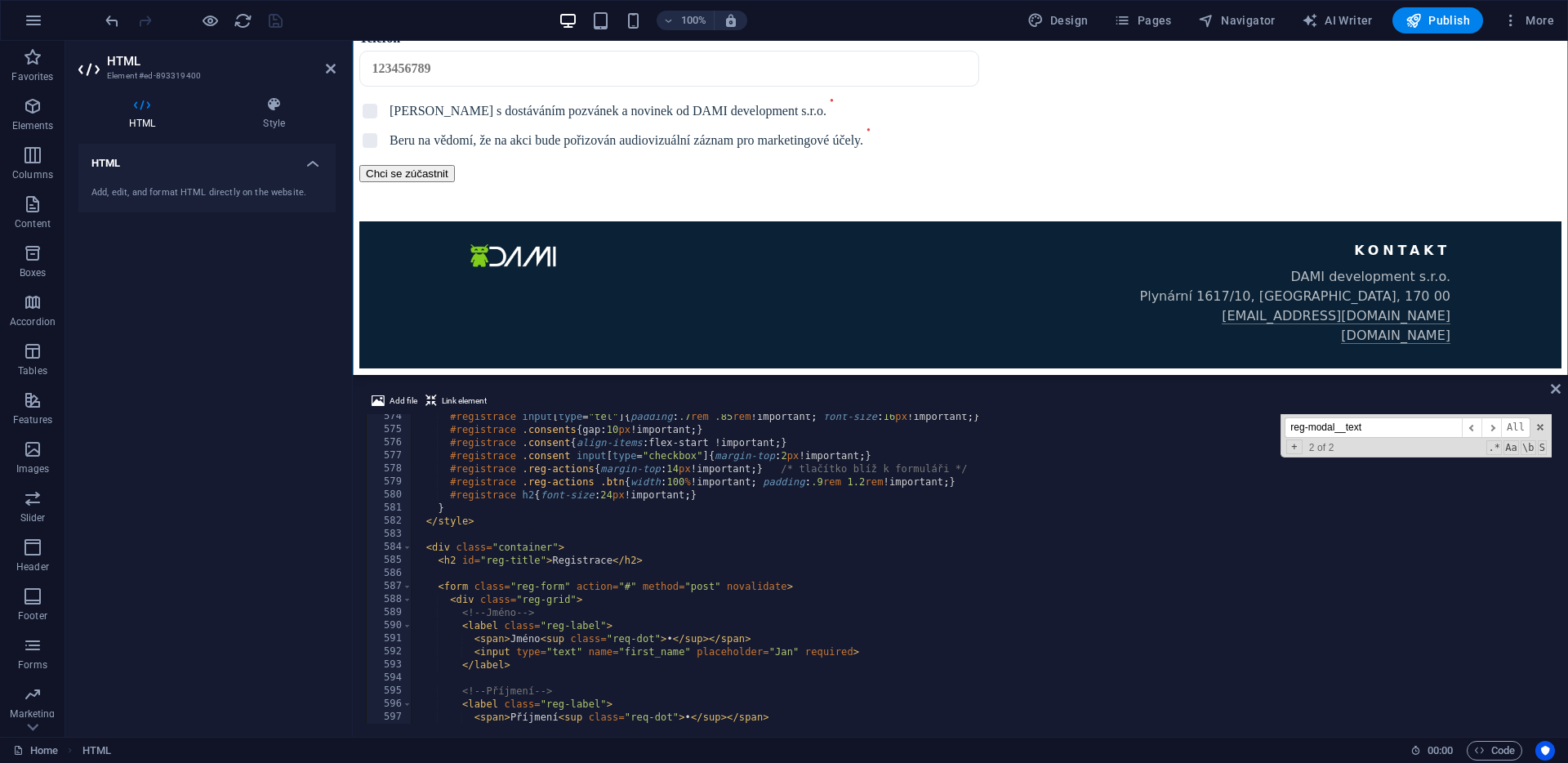
click at [480, 518] on div "#registrace input [ type = " tel " ] { padding : .7 rem .85 rem !important ; fo…" at bounding box center [1568, 576] width 2315 height 332
type textarea "</style>"
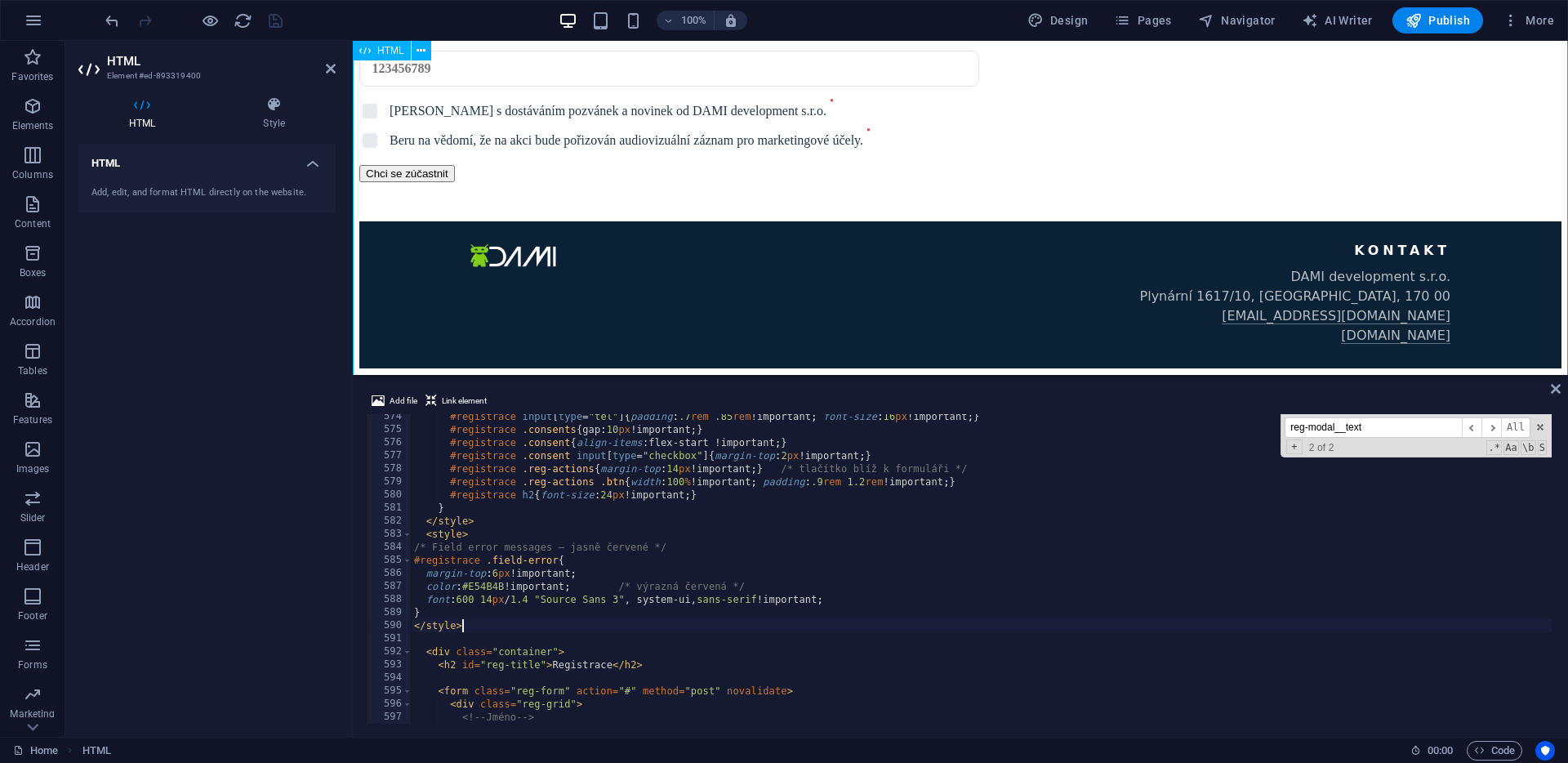
type textarea "</style>"
click at [278, 20] on icon "save" at bounding box center [275, 21] width 19 height 19
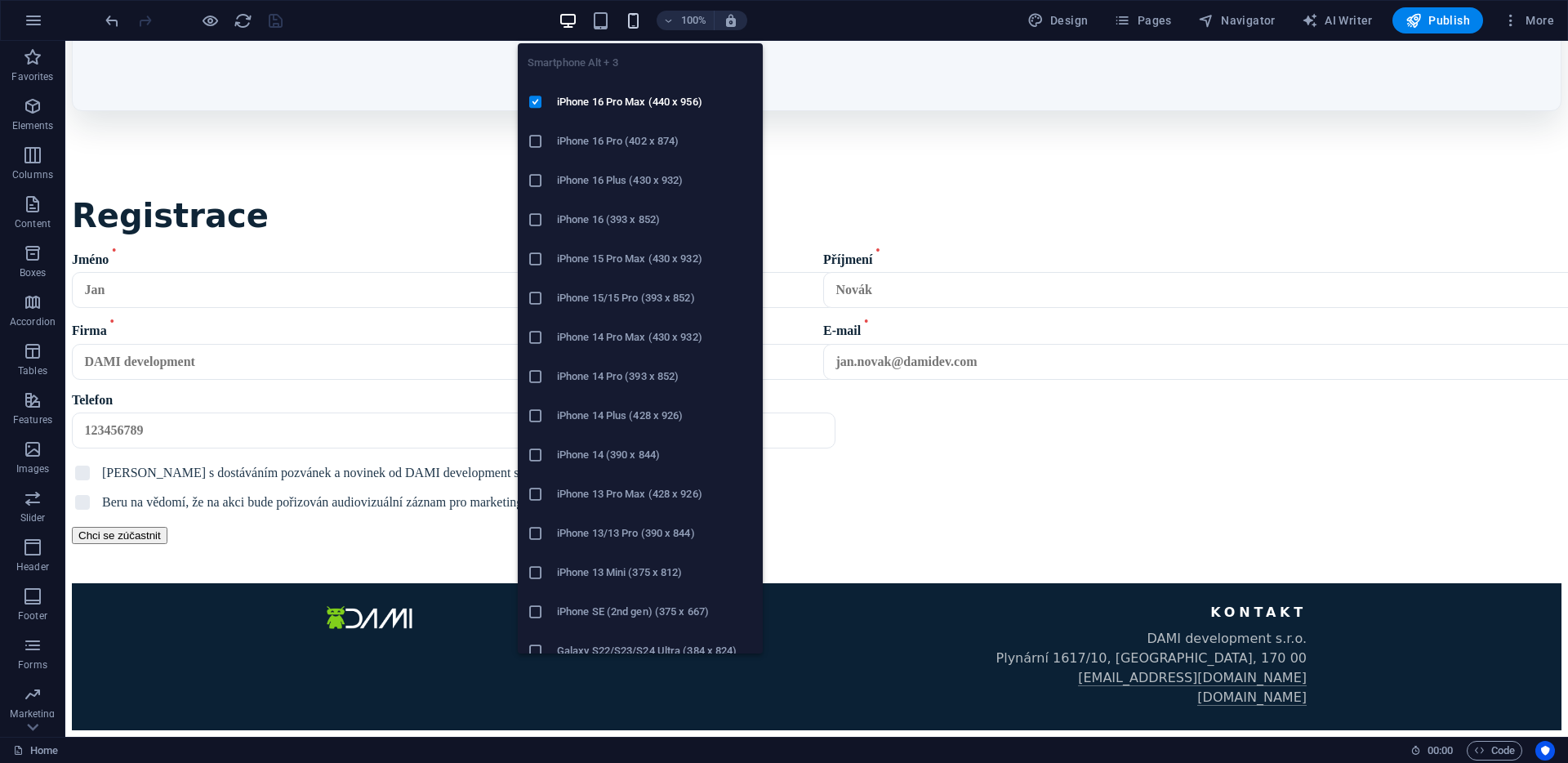
click at [633, 29] on icon "button" at bounding box center [634, 21] width 19 height 19
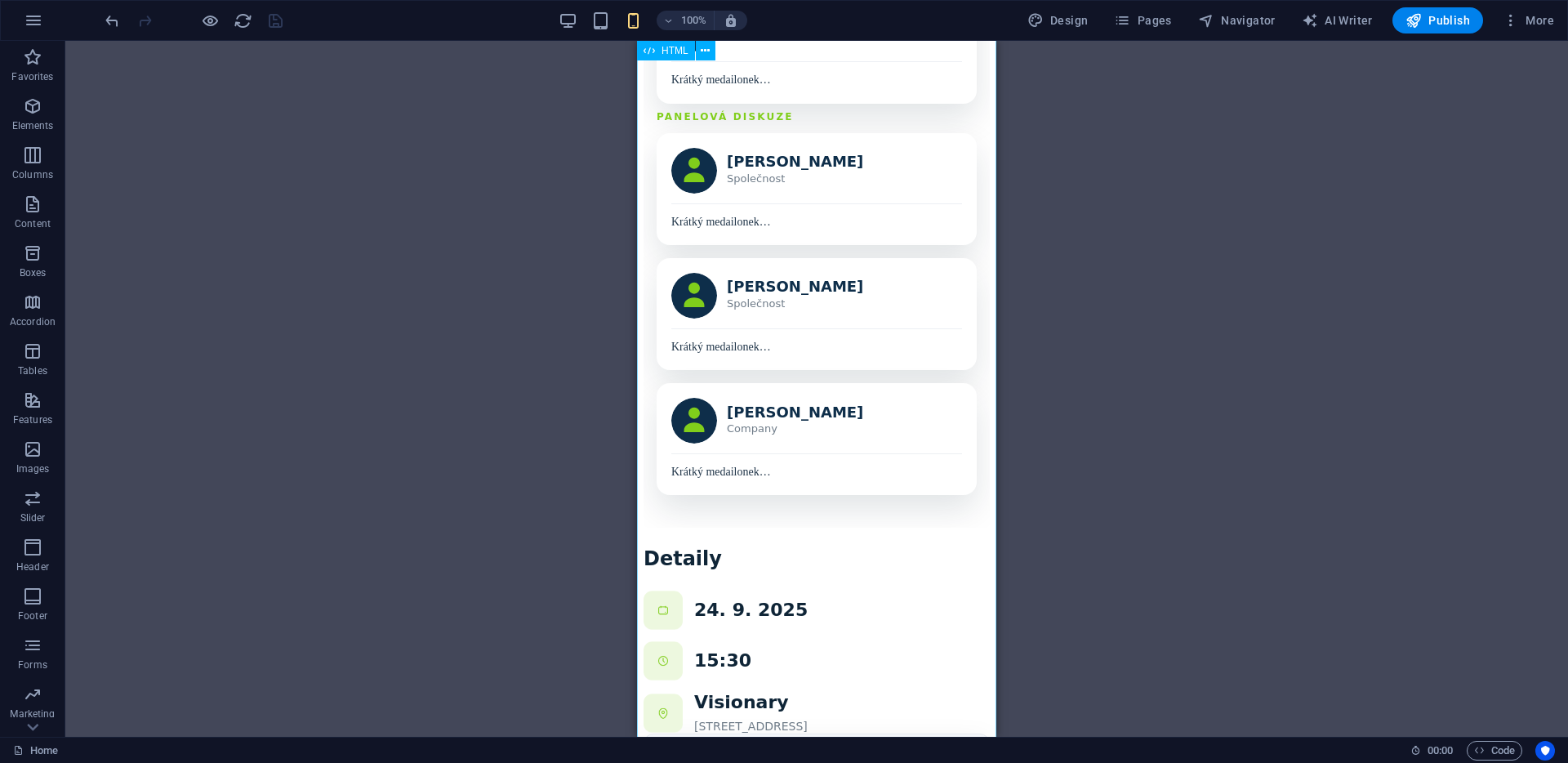
scroll to position [1326, 0]
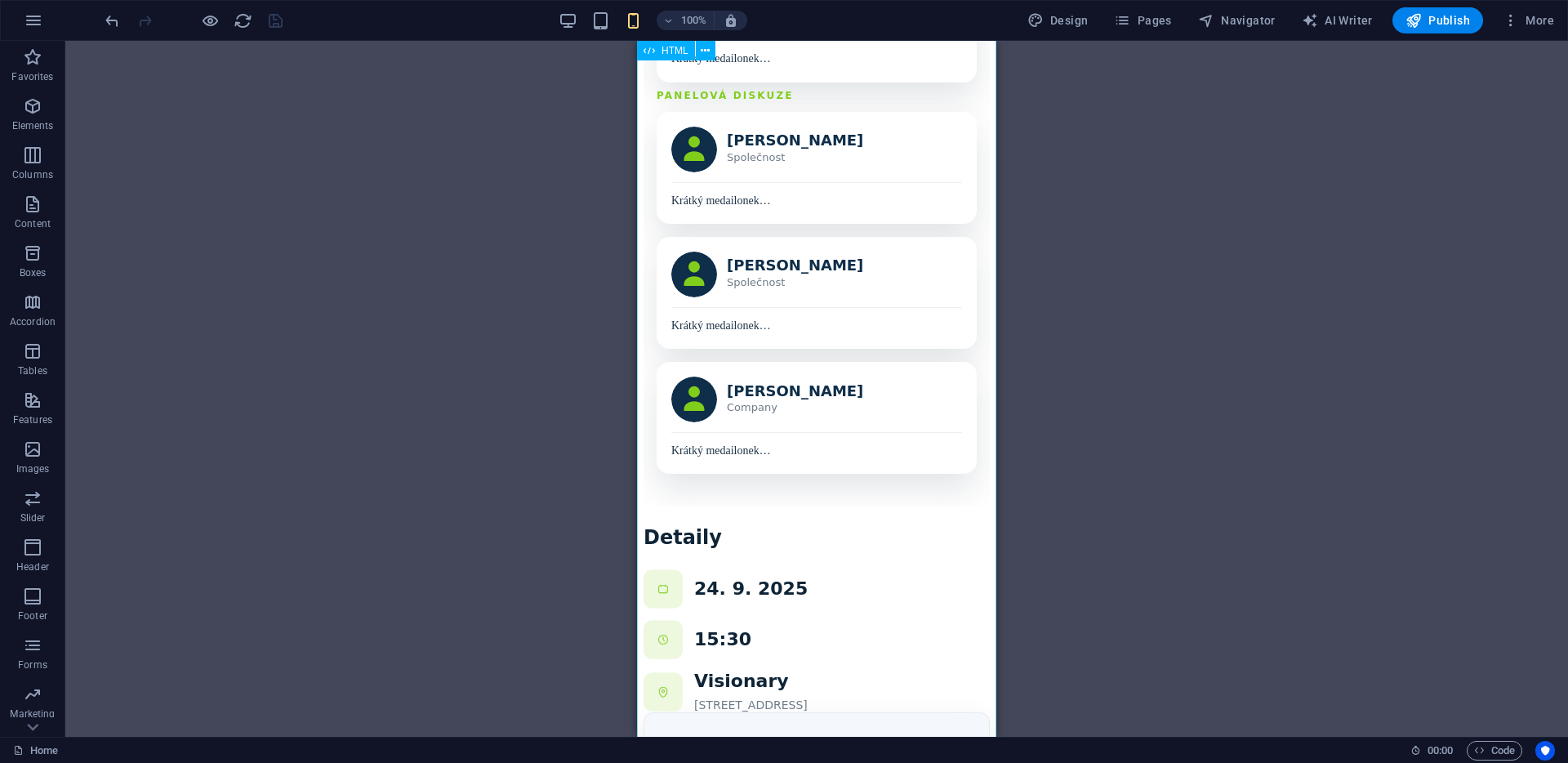
click at [849, 406] on div "Program Řečníci Detaily Registrovat se [GEOGRAPHIC_DATA]? Cože? Většina network…" at bounding box center [817, 169] width 346 height 2867
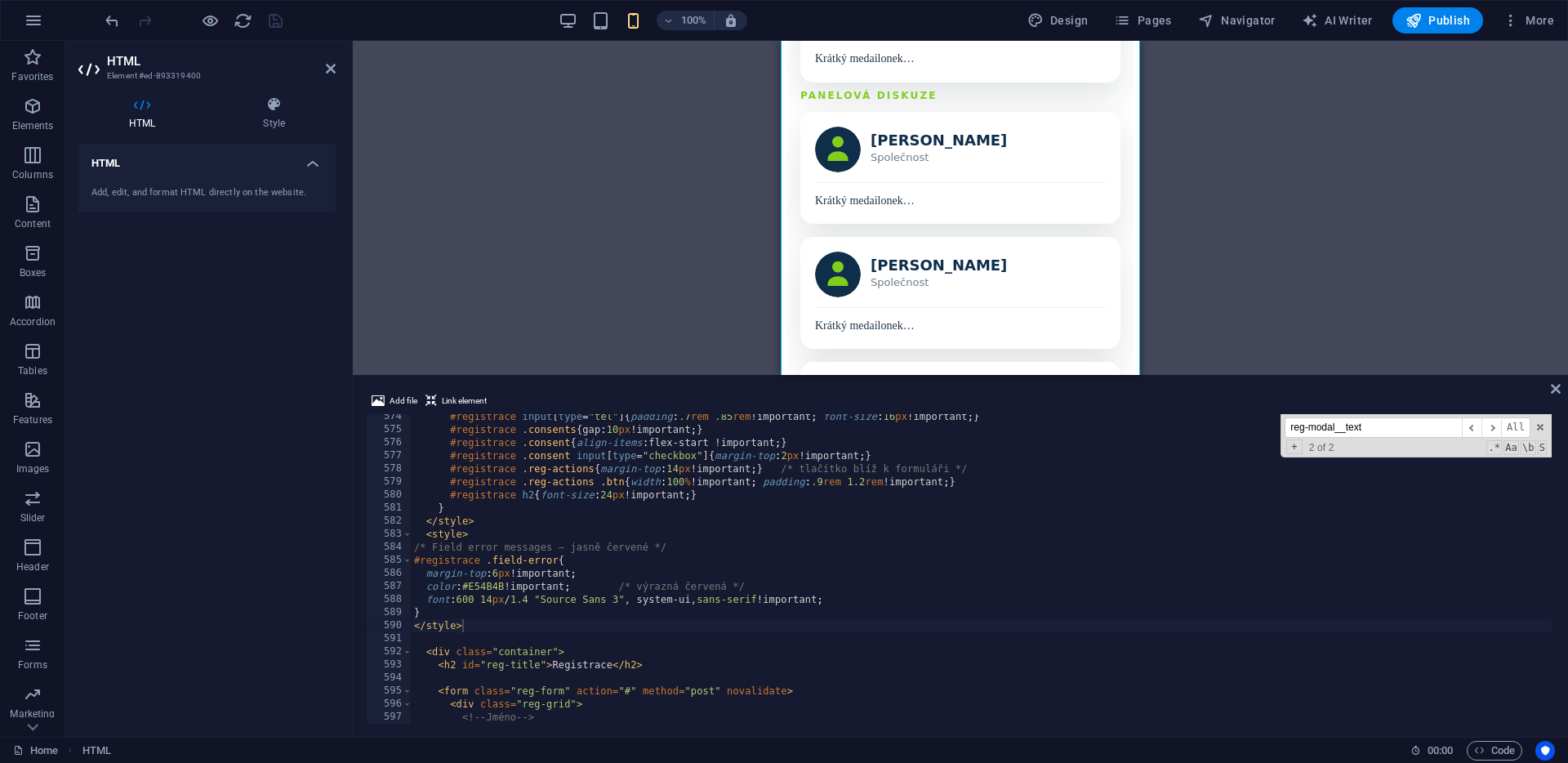
click at [1381, 422] on input "reg-modal__text" at bounding box center [1373, 428] width 177 height 21
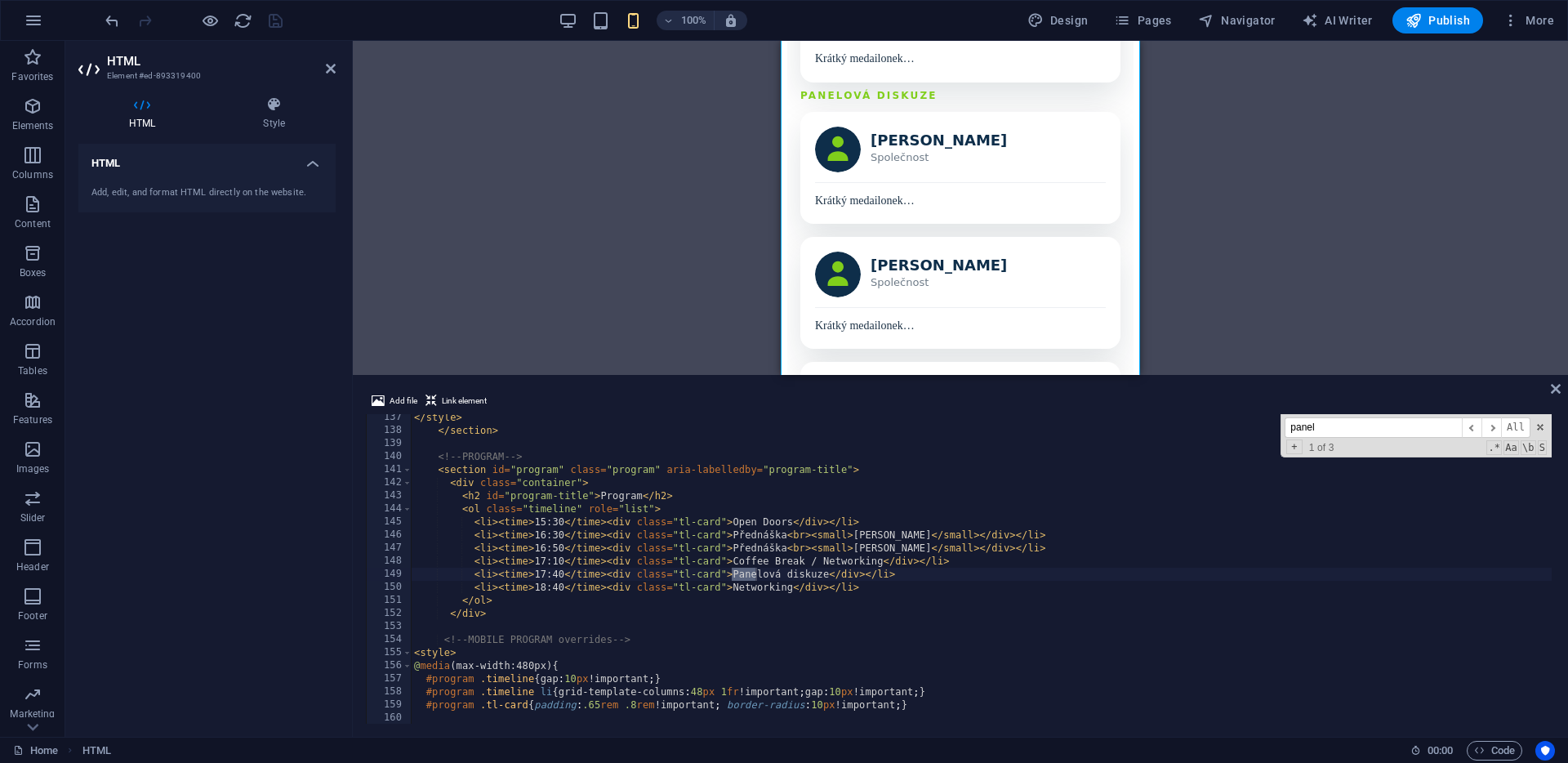
scroll to position [1782, 0]
type input "panelo"
click at [1494, 431] on span "​" at bounding box center [1491, 428] width 20 height 21
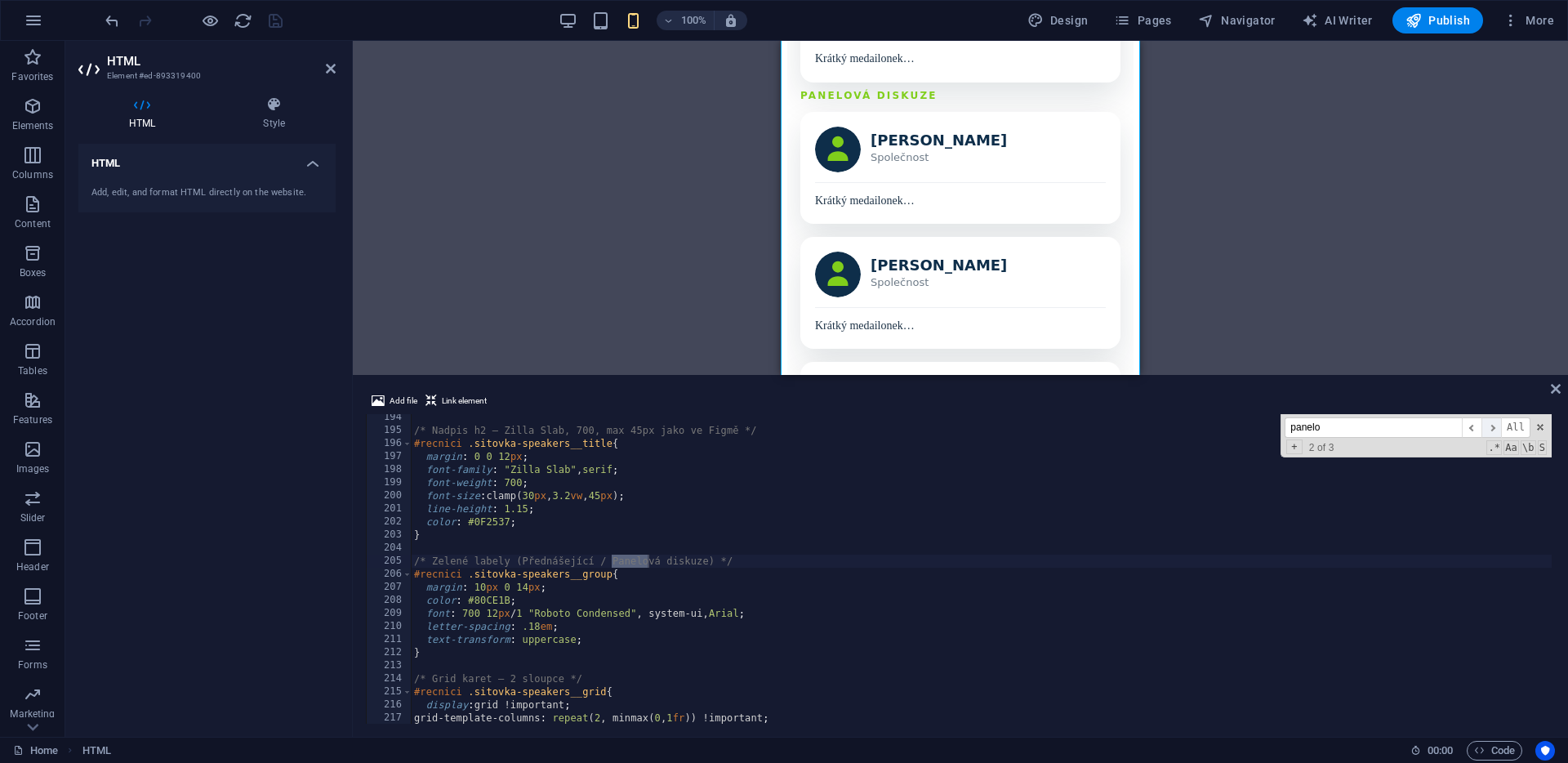
scroll to position [2527, 0]
click at [597, 627] on div "/* Nadpis h2 – [PERSON_NAME], 700, max 45px jako ve Figmě */ #recnici .sitovka-…" at bounding box center [1568, 577] width 2315 height 332
click at [478, 588] on div "/* Nadpis h2 – [PERSON_NAME], 700, max 45px jako ve Figmě */ #recnici .sitovka-…" at bounding box center [1568, 577] width 2315 height 332
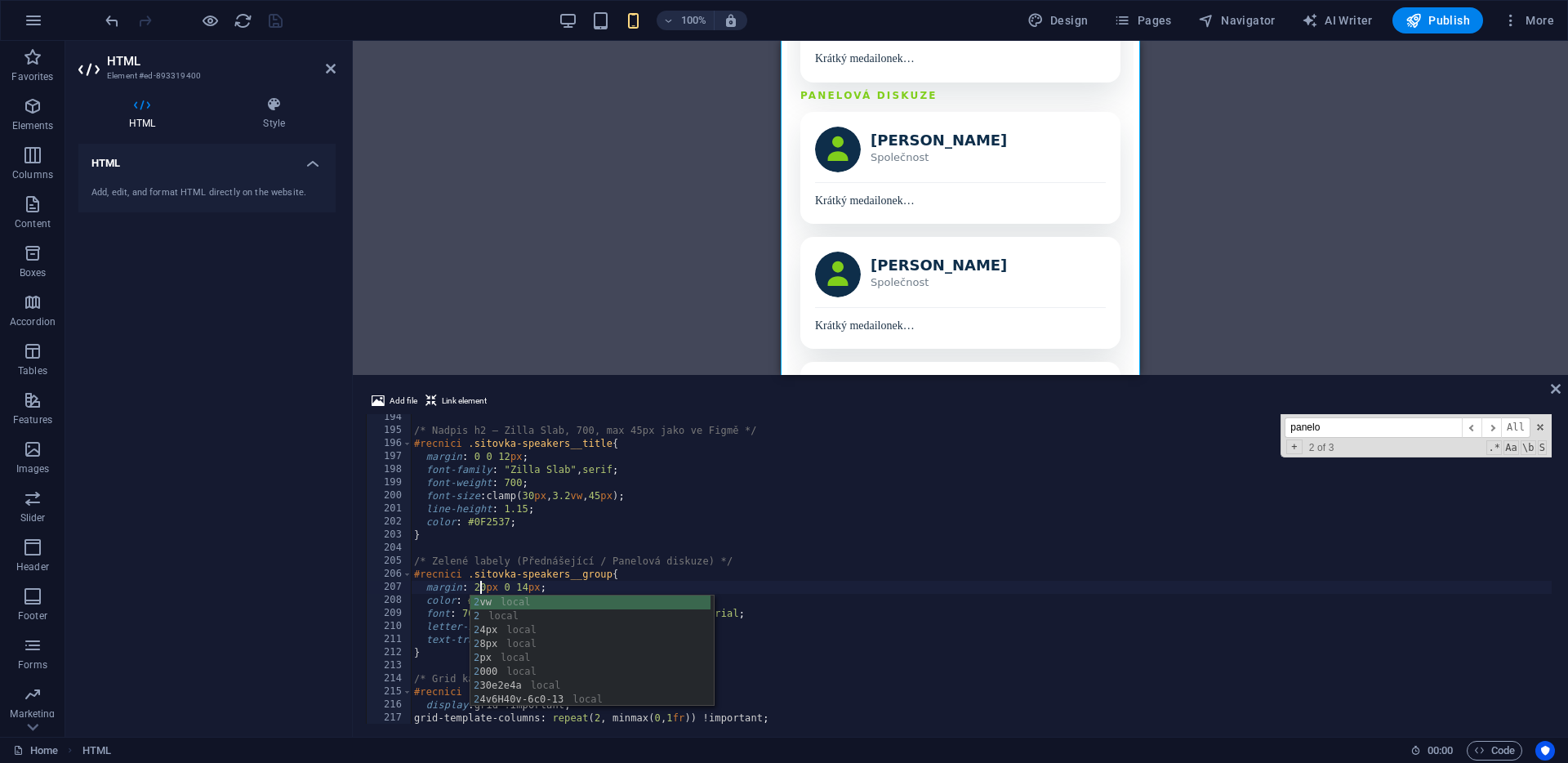
click at [645, 282] on div "Drag here to replace the existing content. Press “Ctrl” if you want to create a…" at bounding box center [960, 208] width 1215 height 334
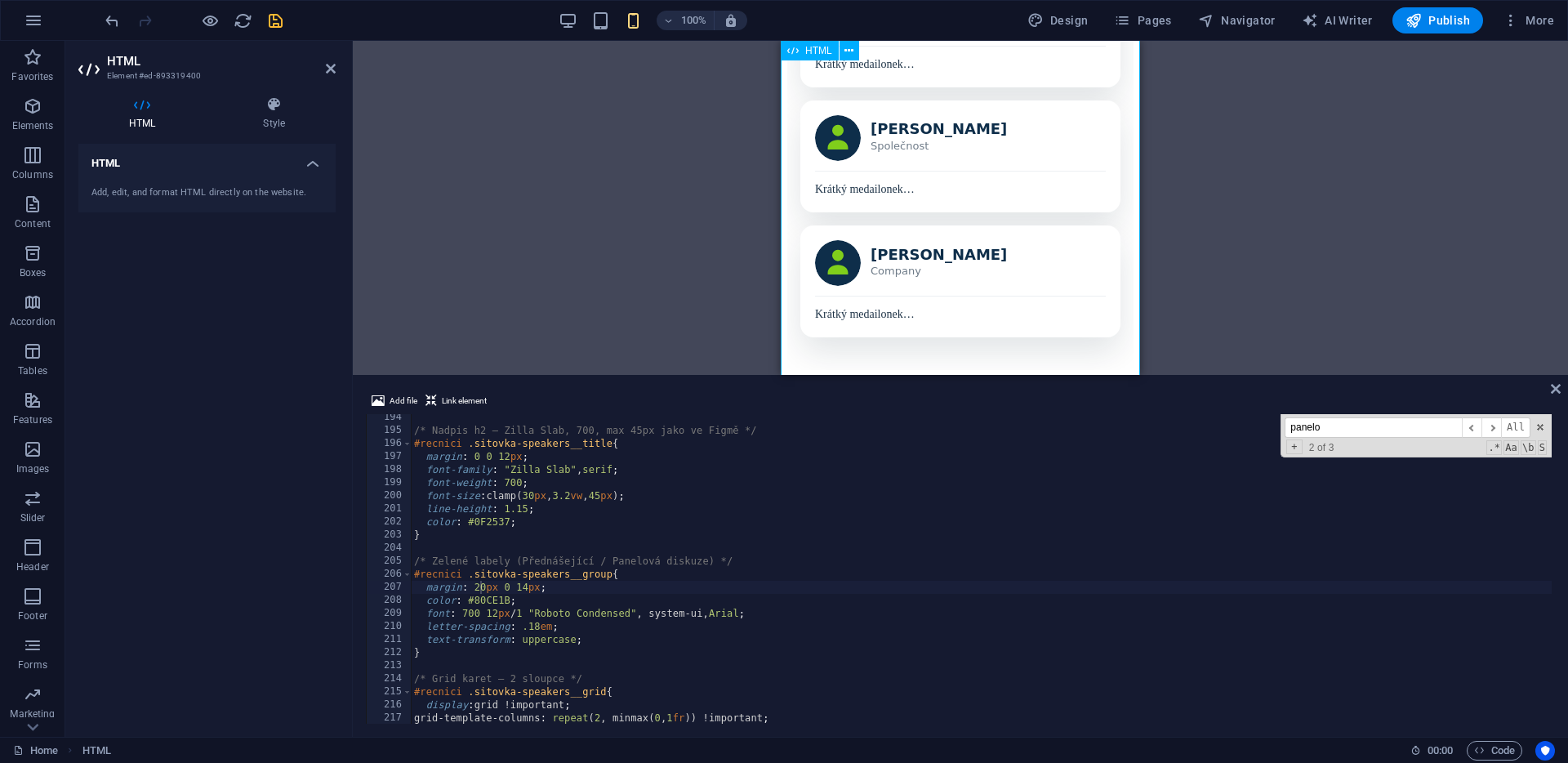
scroll to position [1488, 0]
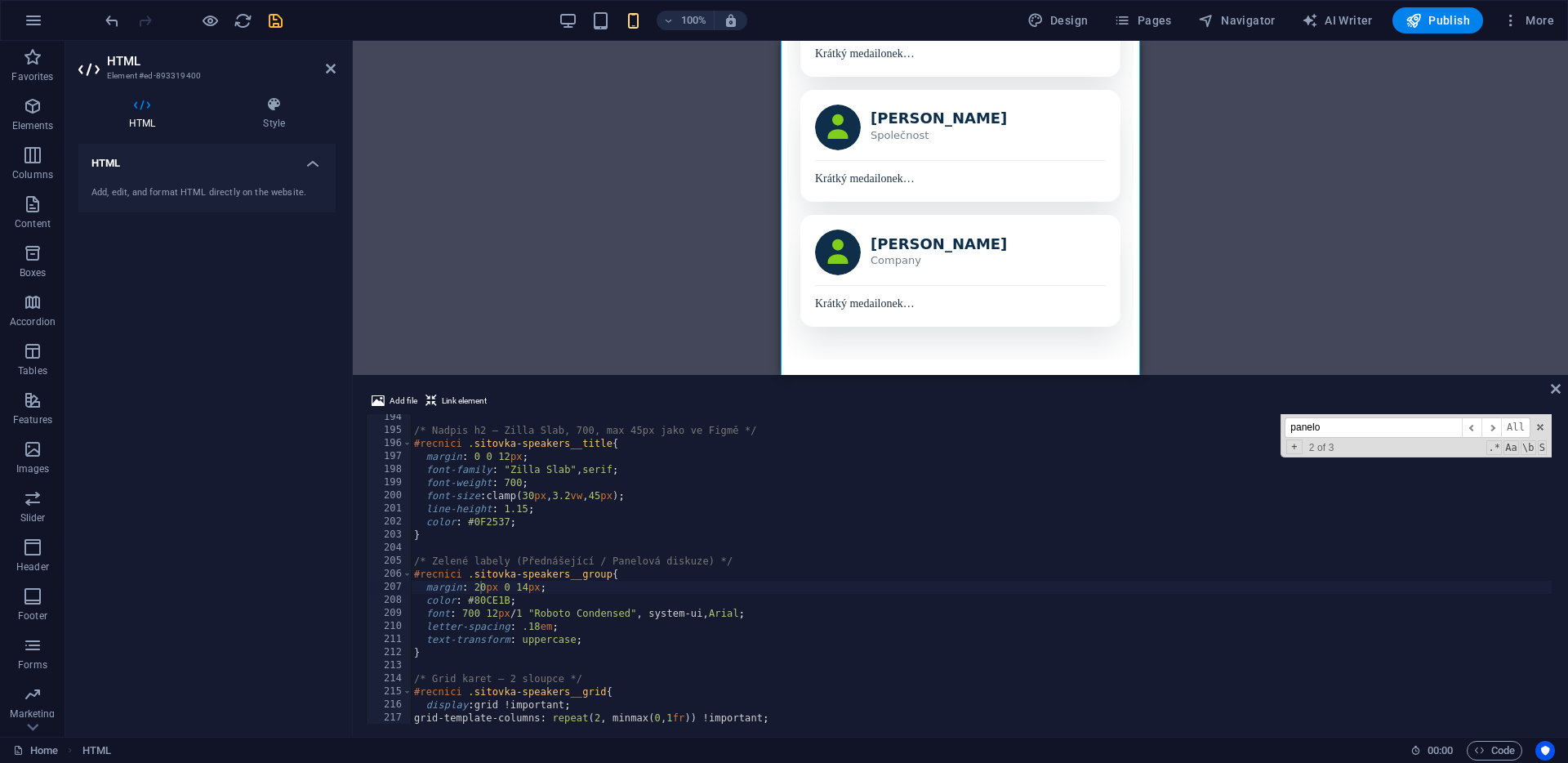
click at [526, 587] on div "/* Nadpis h2 – [PERSON_NAME], 700, max 45px jako ve Figmě */ #recnici .sitovka-…" at bounding box center [1568, 577] width 2315 height 332
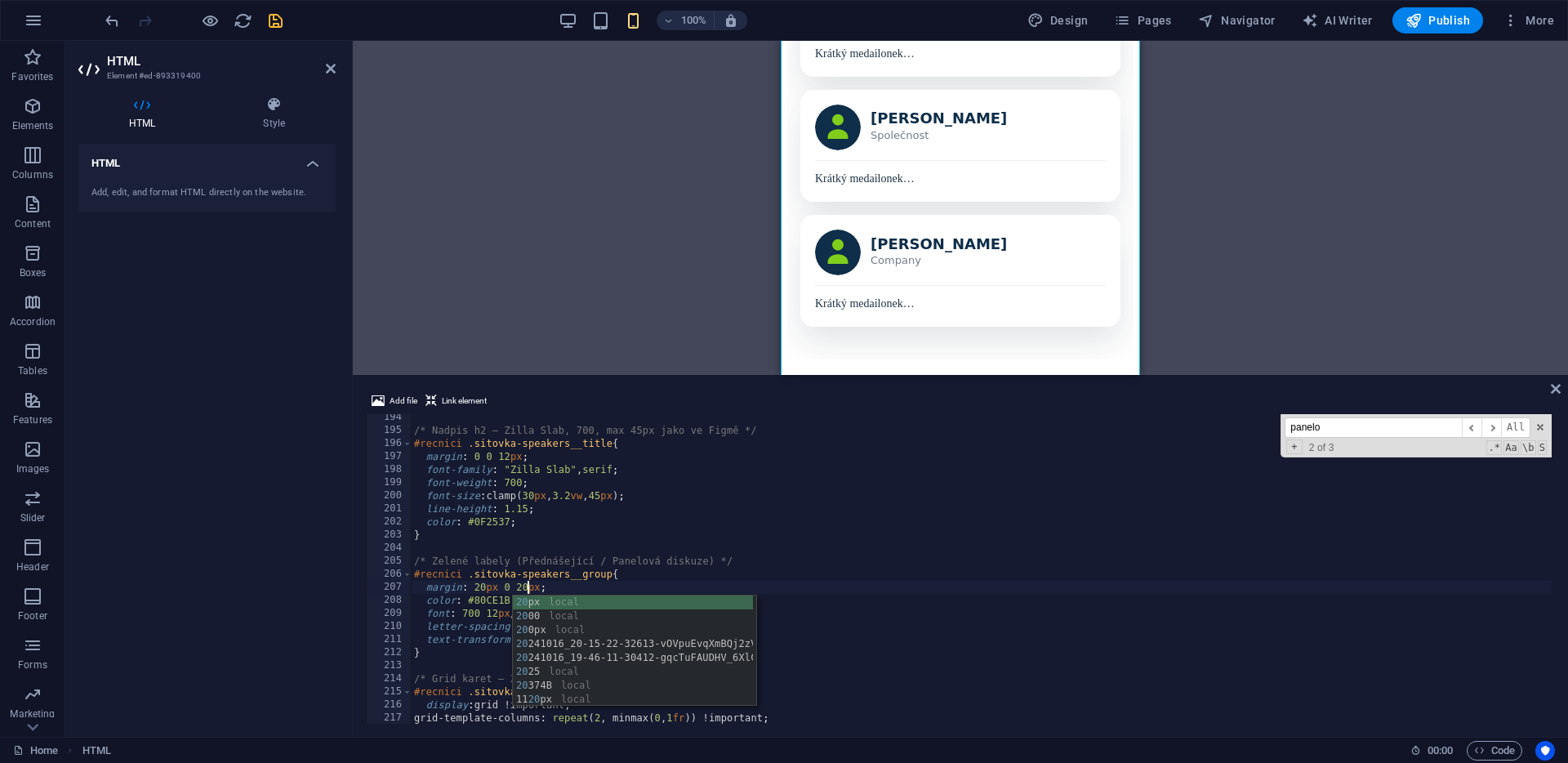
scroll to position [0, 9]
click at [480, 587] on div "/* Nadpis h2 – [PERSON_NAME], 700, max 45px jako ve Figmě */ #recnici .sitovka-…" at bounding box center [1568, 577] width 2315 height 332
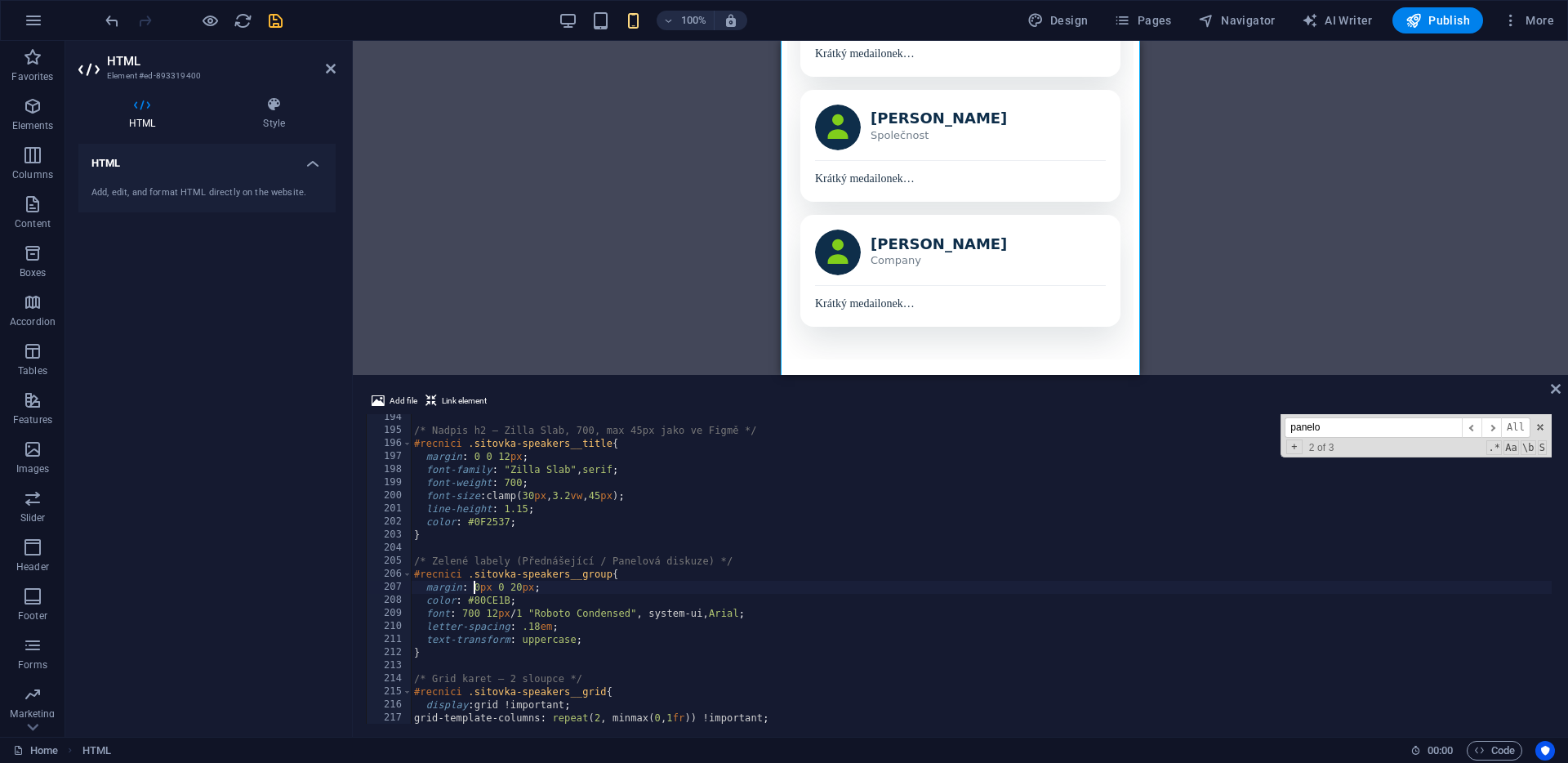
scroll to position [0, 6]
type textarea "margin: 30px 0 20px;"
click at [575, 288] on div "Drag here to replace the existing content. Press “Ctrl” if you want to create a…" at bounding box center [960, 208] width 1215 height 334
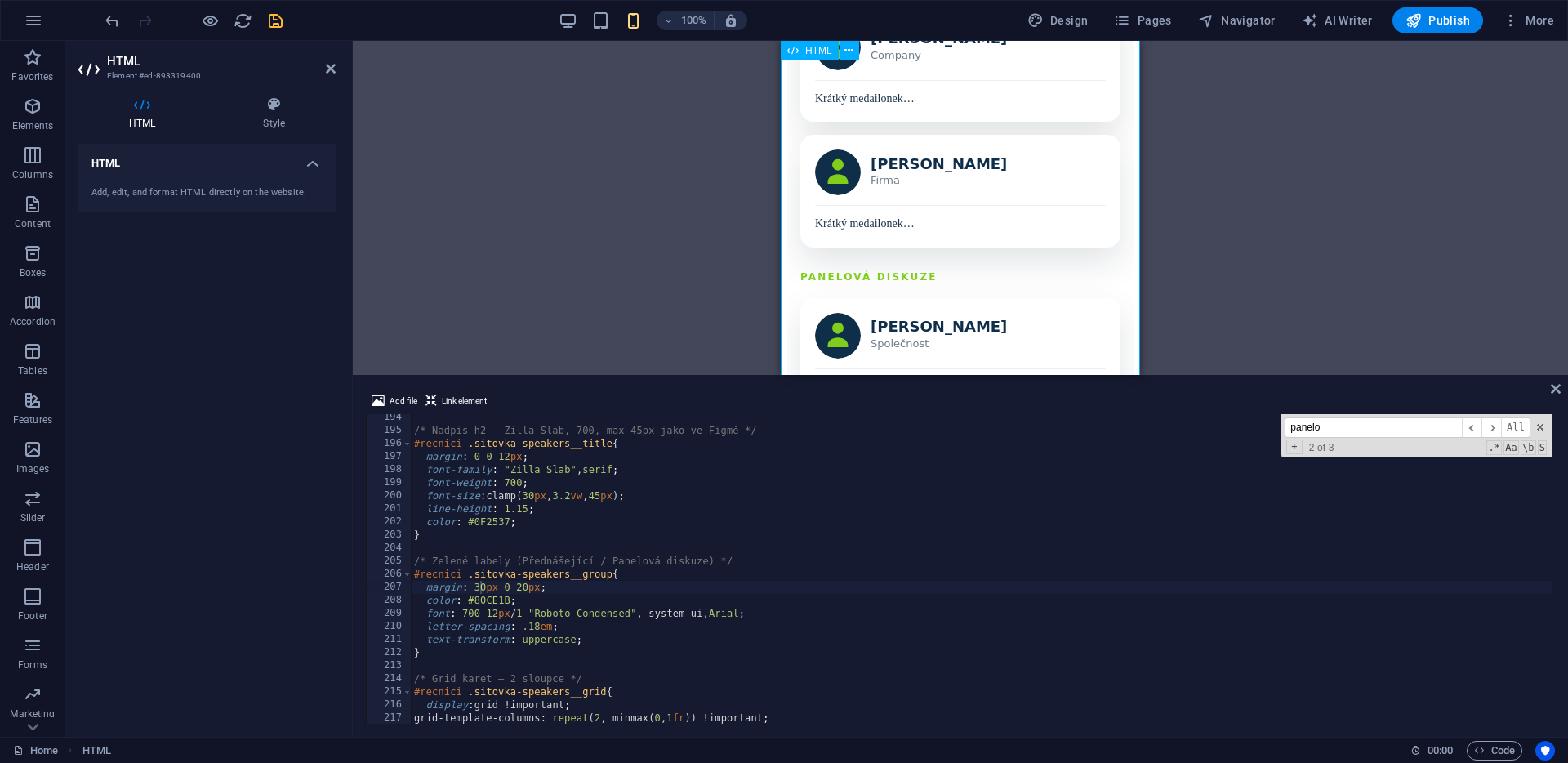
scroll to position [1182, 0]
click at [1191, 366] on div "Drag here to replace the existing content. Press “Ctrl” if you want to create a…" at bounding box center [960, 208] width 1215 height 334
click at [1549, 395] on div "Add file Link element" at bounding box center [960, 403] width 1189 height 23
click at [1555, 394] on icon at bounding box center [1556, 389] width 10 height 13
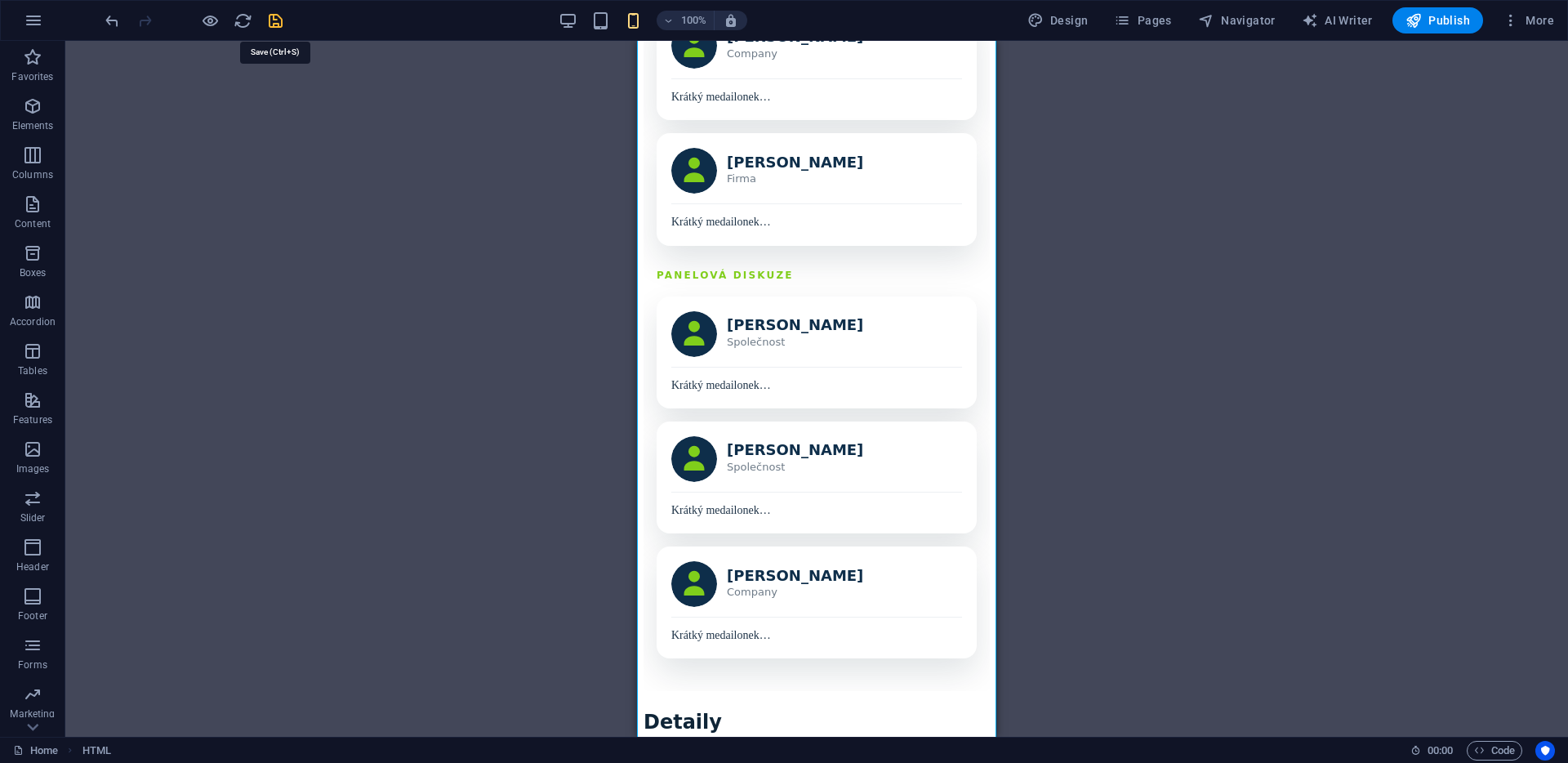
click at [275, 20] on icon "save" at bounding box center [275, 21] width 19 height 19
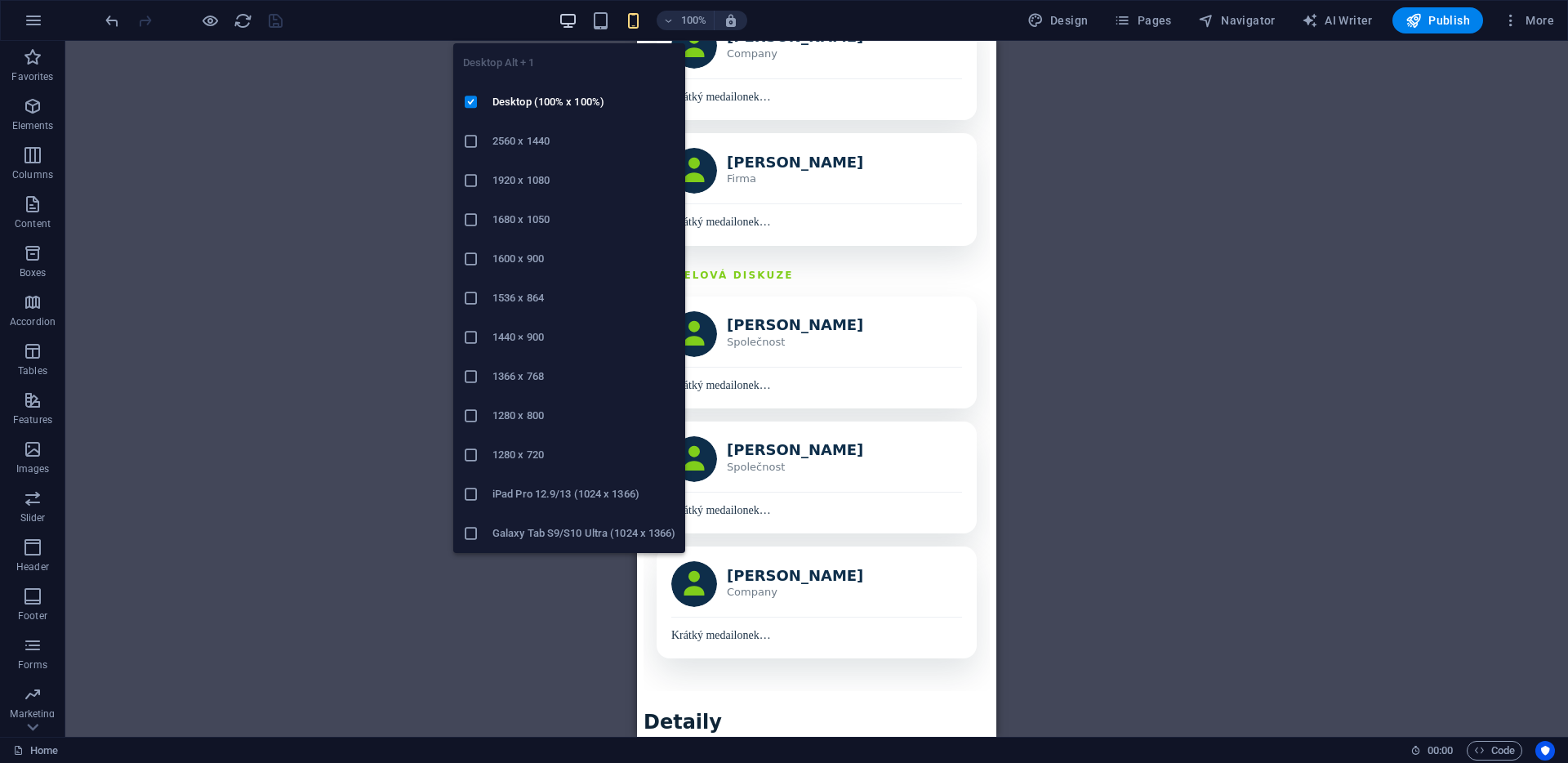
click at [569, 20] on icon "button" at bounding box center [568, 21] width 19 height 19
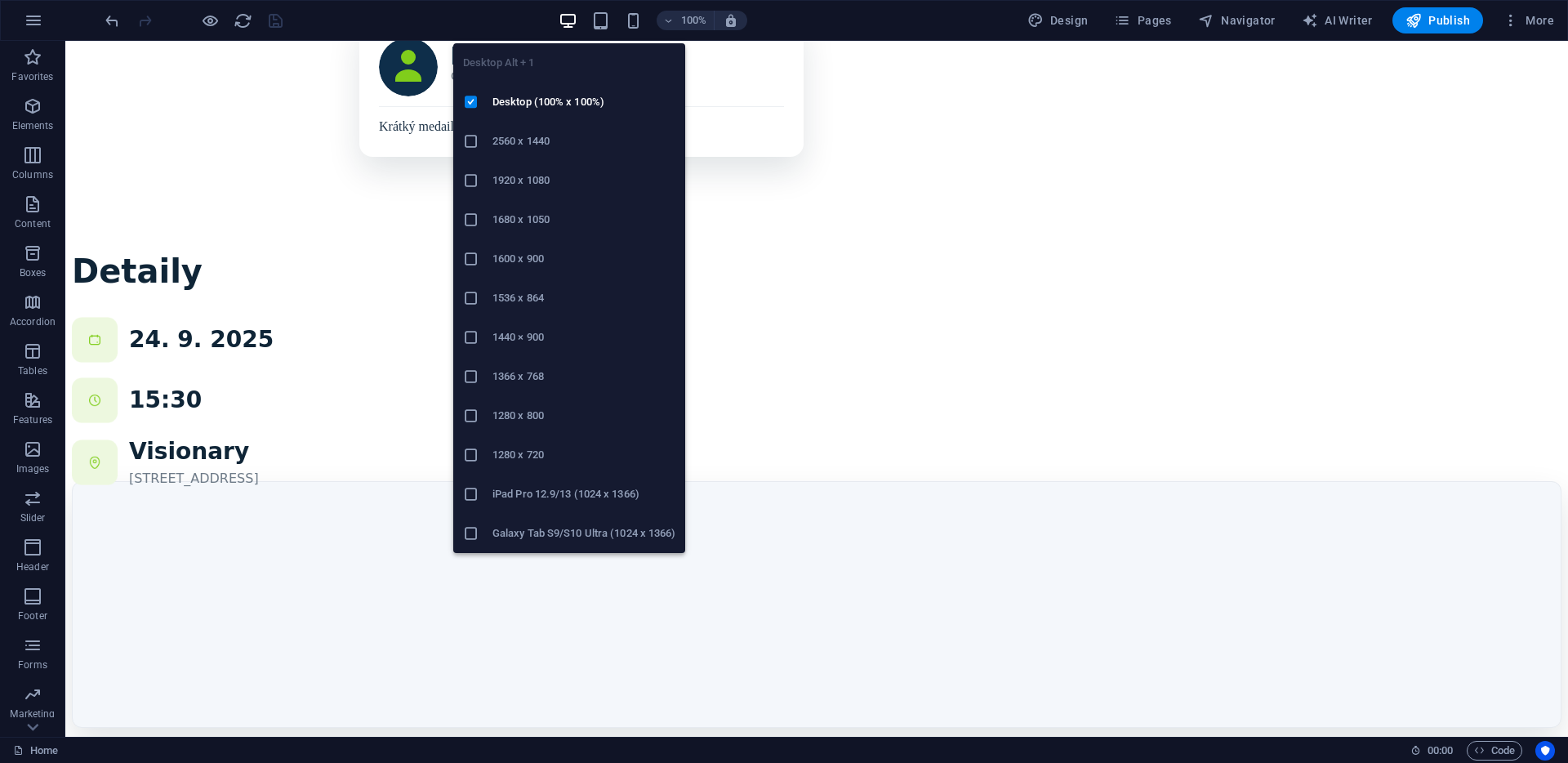
scroll to position [1208, 0]
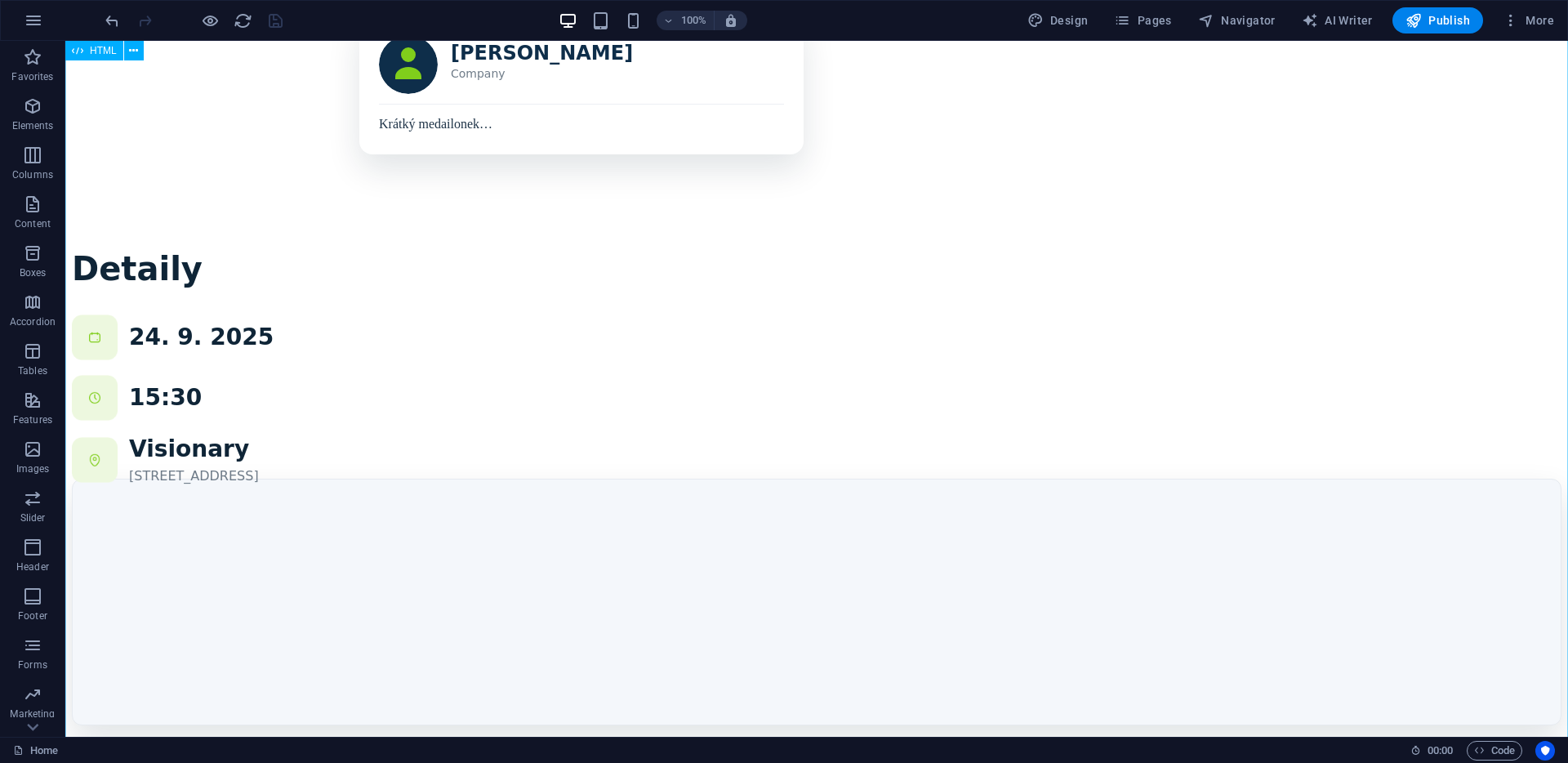
click at [982, 463] on div "Program Řečníci Detaily Registrovat se [GEOGRAPHIC_DATA]? Cože? Většina network…" at bounding box center [817, 99] width 1490 height 2491
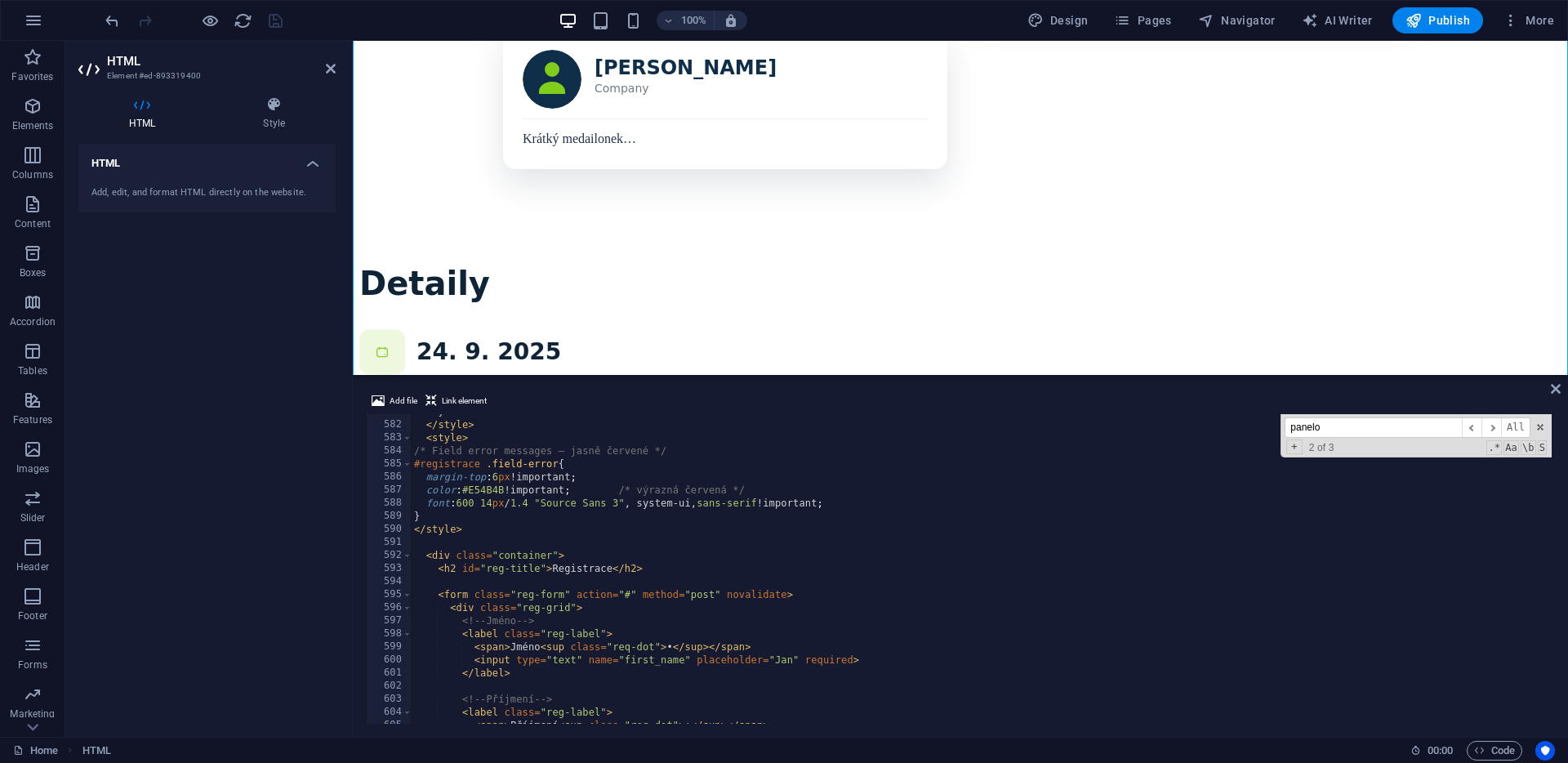
scroll to position [7588, 0]
click at [466, 537] on div "} </ style > < style > /* Field error messages — jasně červené */ #registrace .…" at bounding box center [1568, 576] width 2315 height 332
type textarea "</style>"
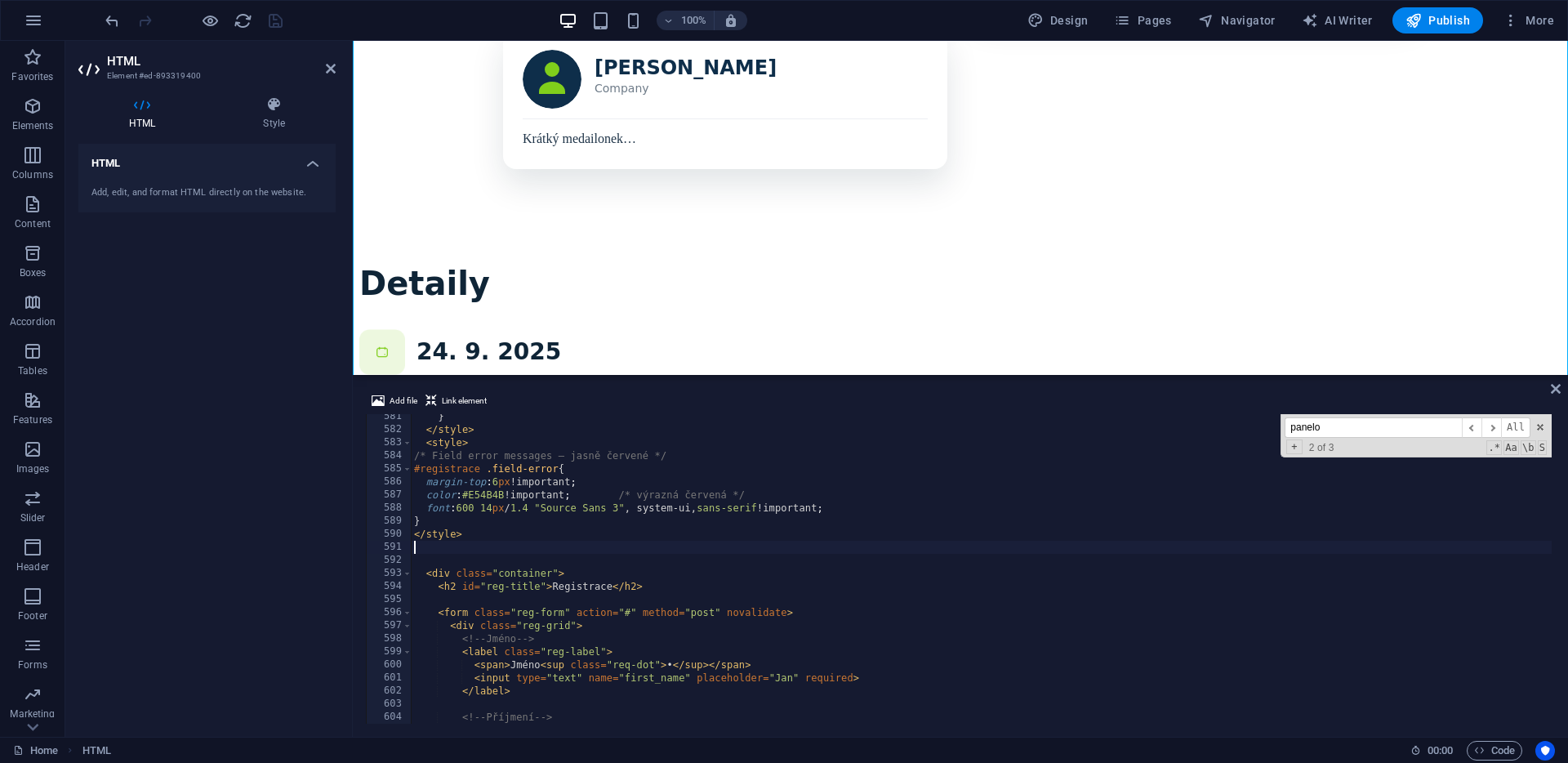
type textarea "</style>"
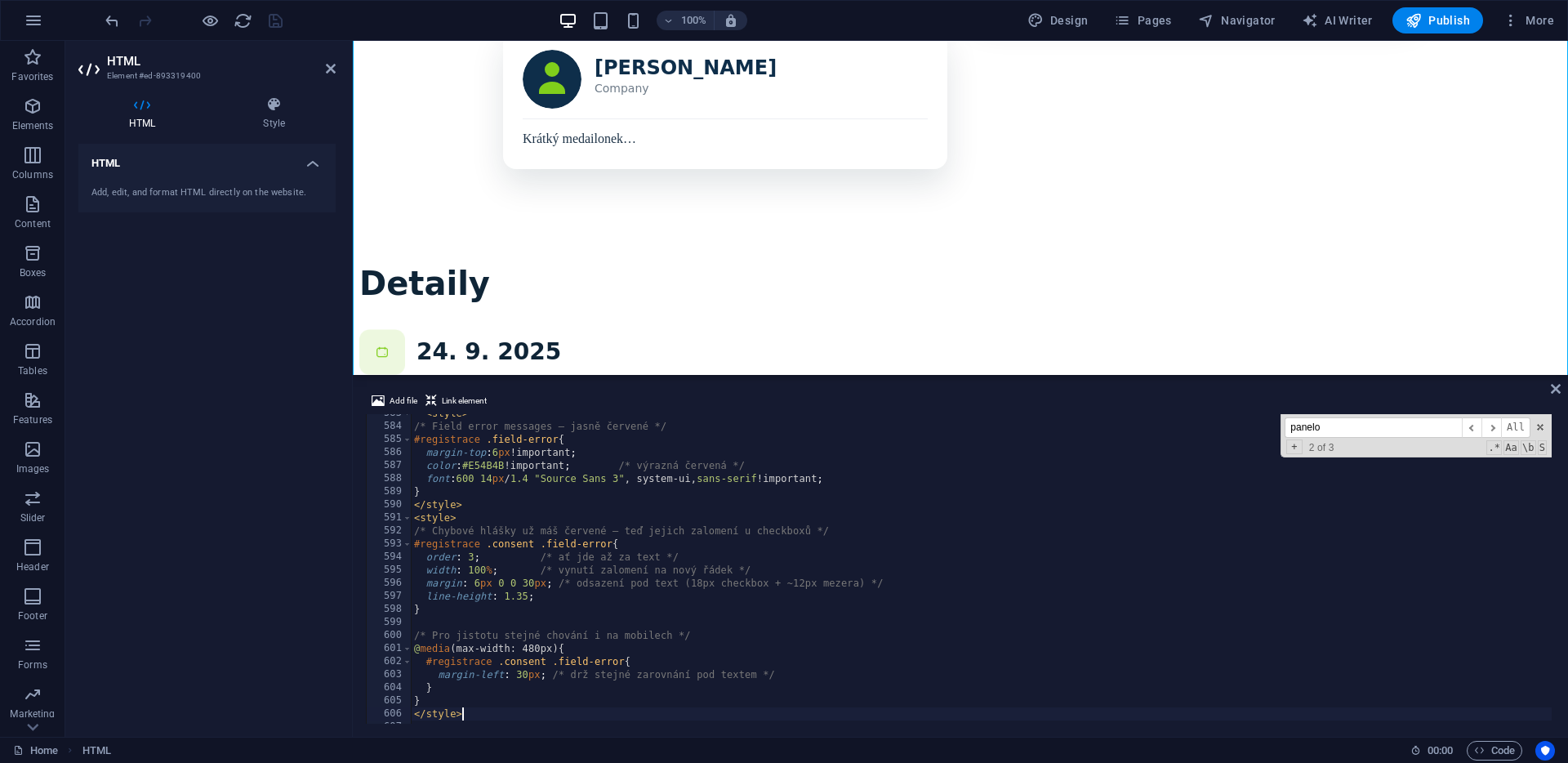
scroll to position [7617, 0]
click at [875, 325] on div "Program Řečníci Detaily Registrovat se [GEOGRAPHIC_DATA]? Cože? Většina network…" at bounding box center [960, 106] width 1202 height 2506
click at [1558, 385] on icon at bounding box center [1556, 389] width 10 height 13
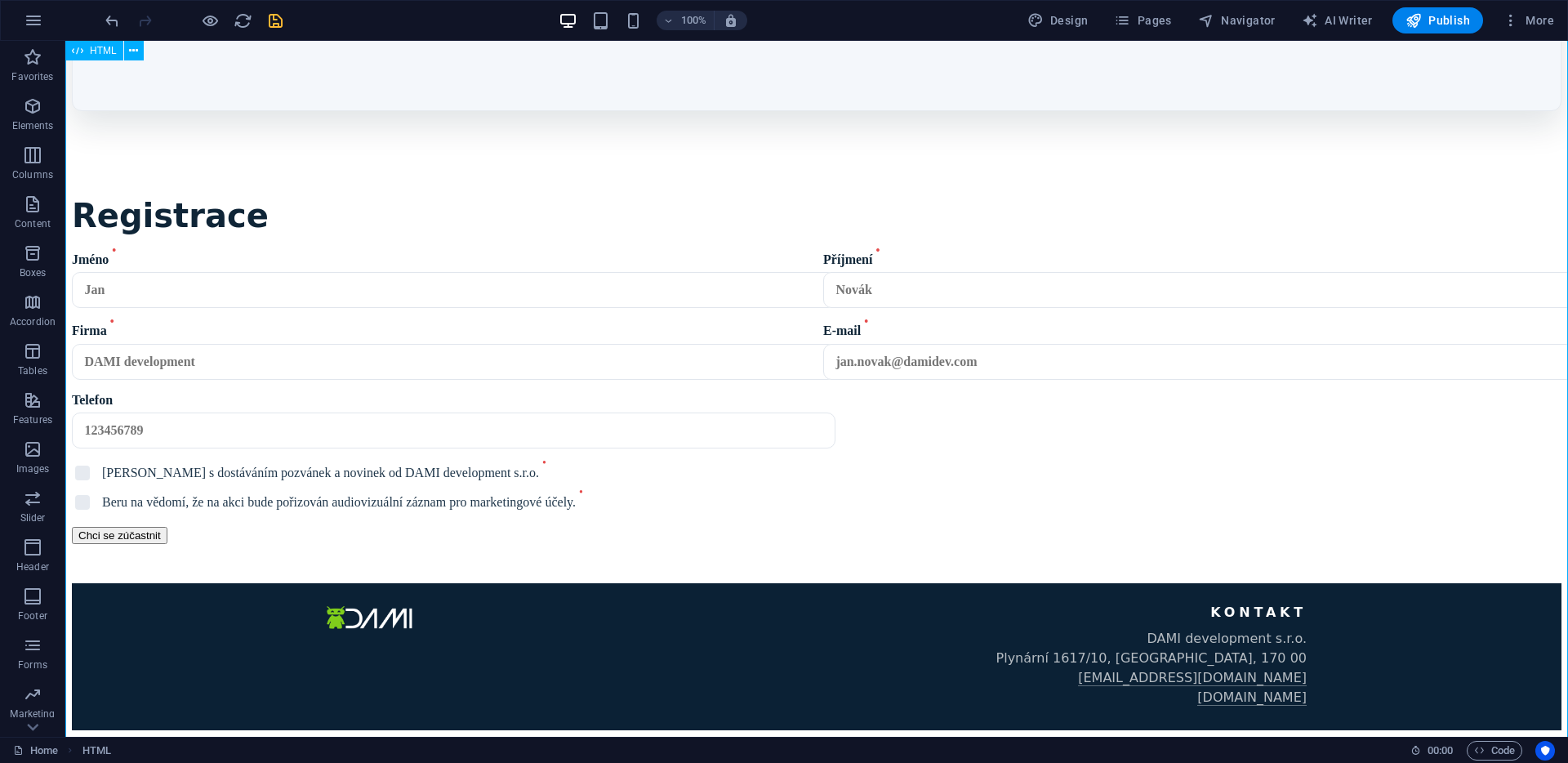
scroll to position [2459, 0]
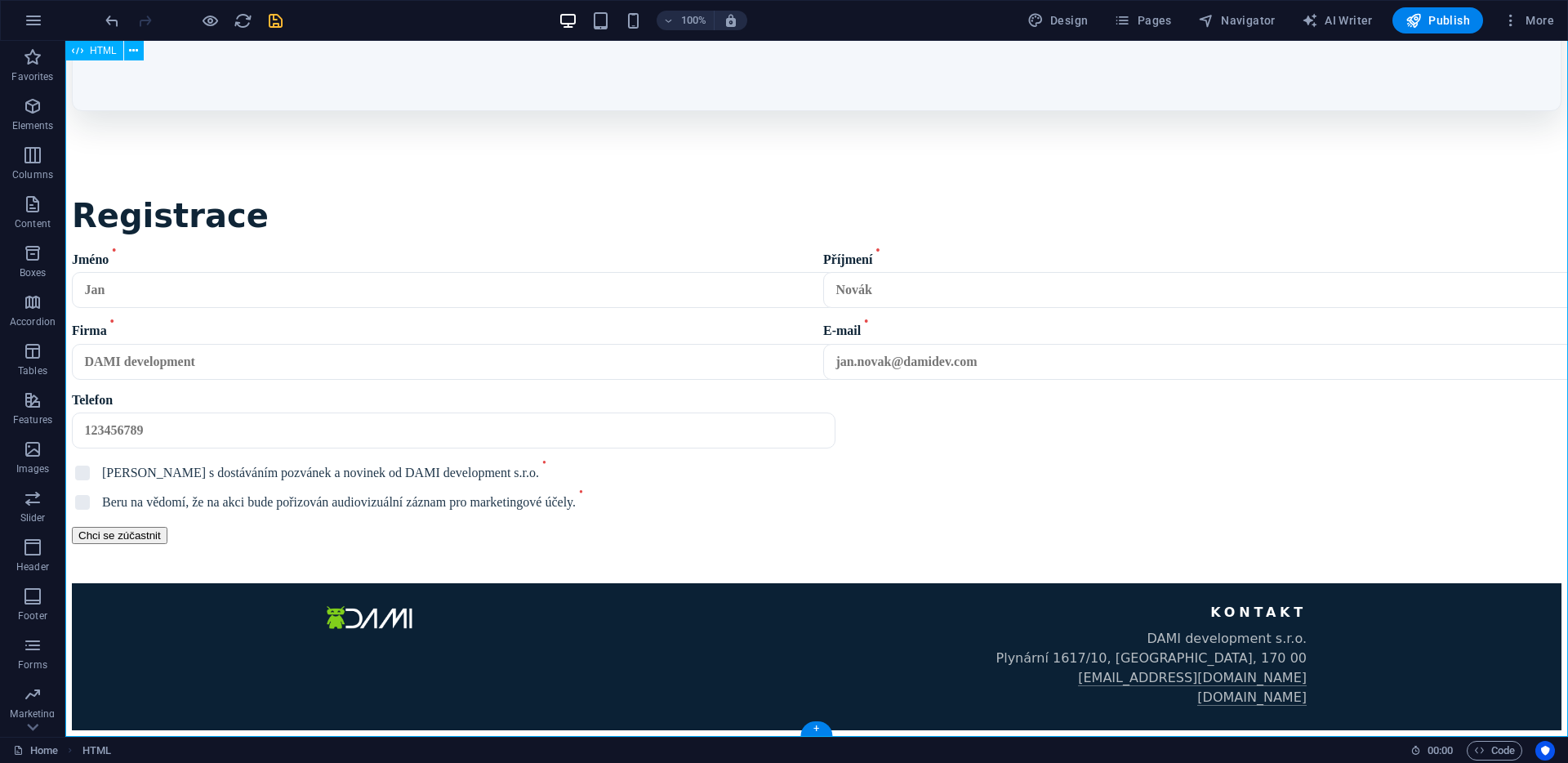
click at [276, 22] on icon "save" at bounding box center [275, 21] width 19 height 19
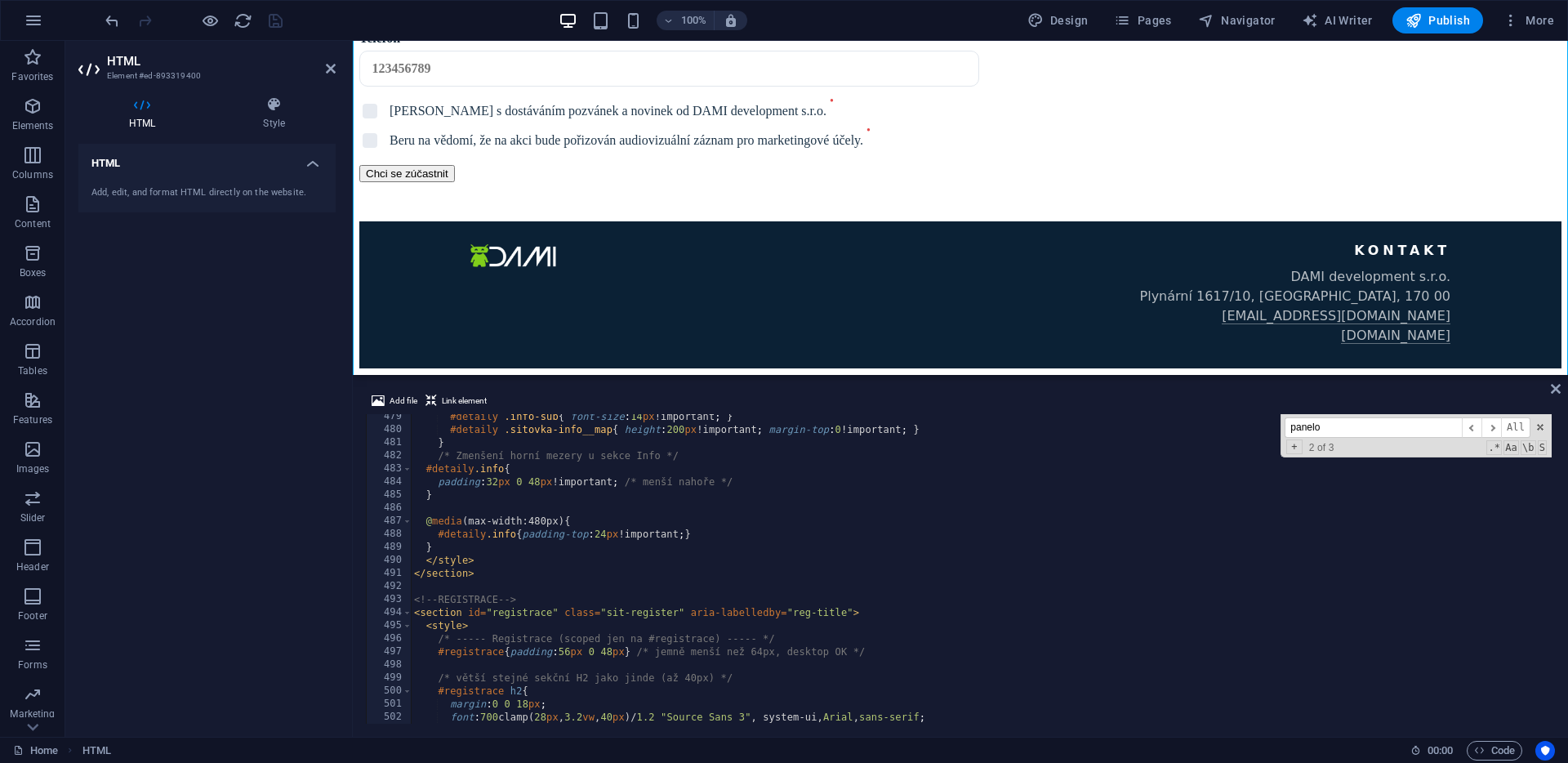
scroll to position [6254, 0]
click at [413, 600] on div "#detaily .info-sub { font-size : 14 px !important ; } #detaily .sitovka-info__m…" at bounding box center [1568, 576] width 2315 height 332
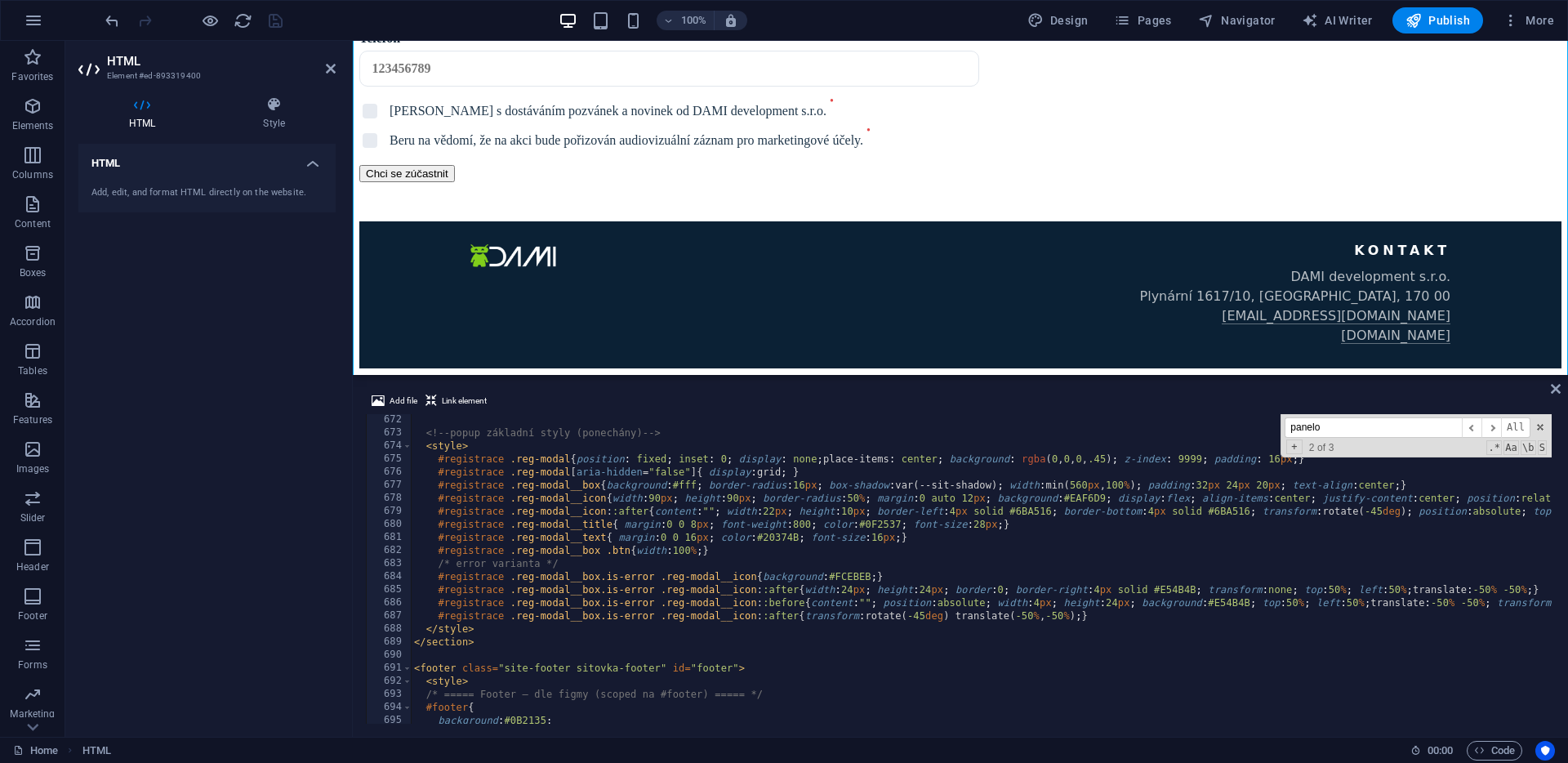
scroll to position [8775, 0]
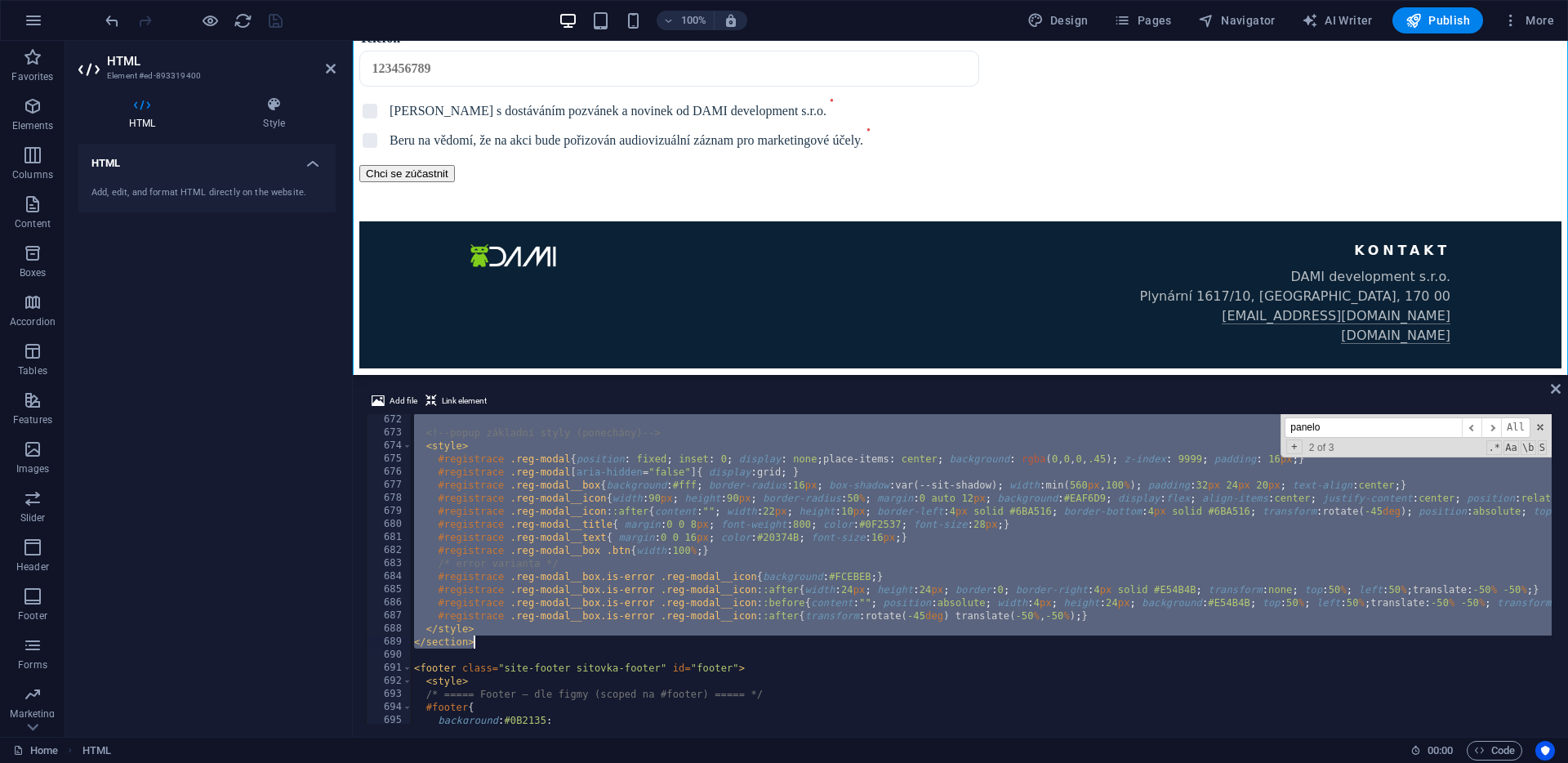
click at [479, 643] on div "<!-- popup základní styly (ponechány) --> < style > #registrace .reg-modal { po…" at bounding box center [1568, 580] width 2315 height 332
paste textarea
type textarea "</section>"
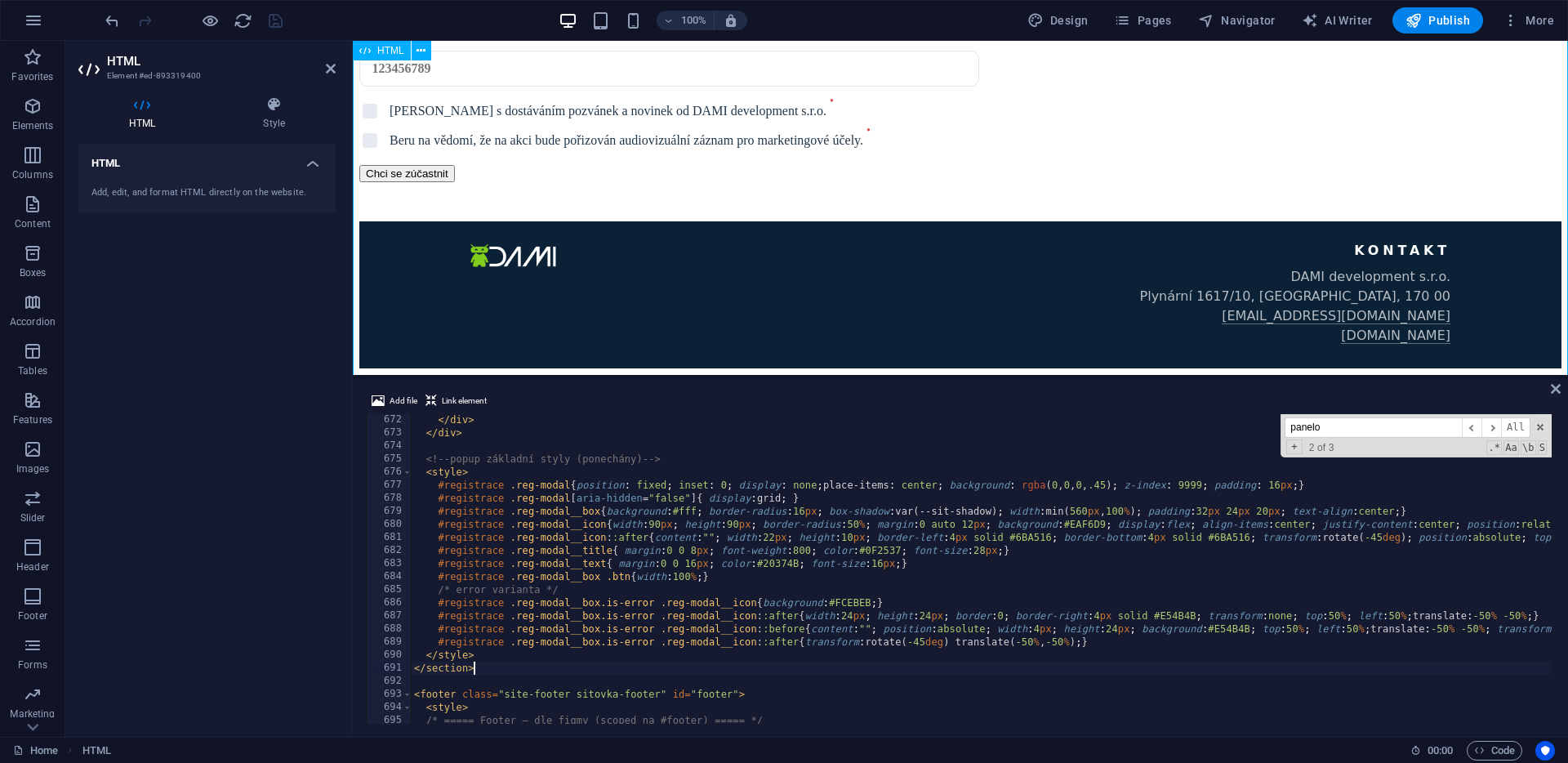
click at [276, 19] on icon "save" at bounding box center [275, 21] width 19 height 19
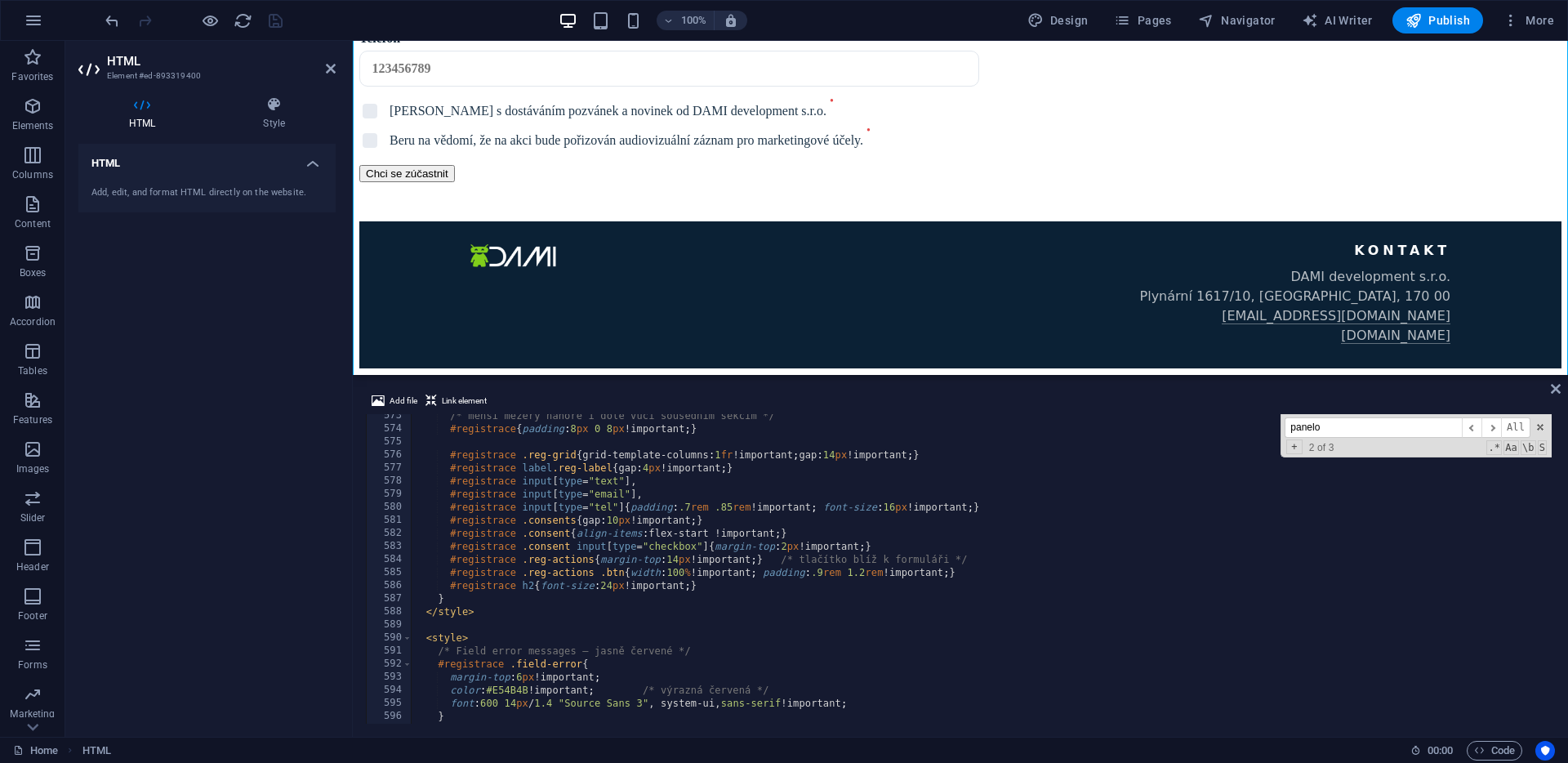
scroll to position [7463, 0]
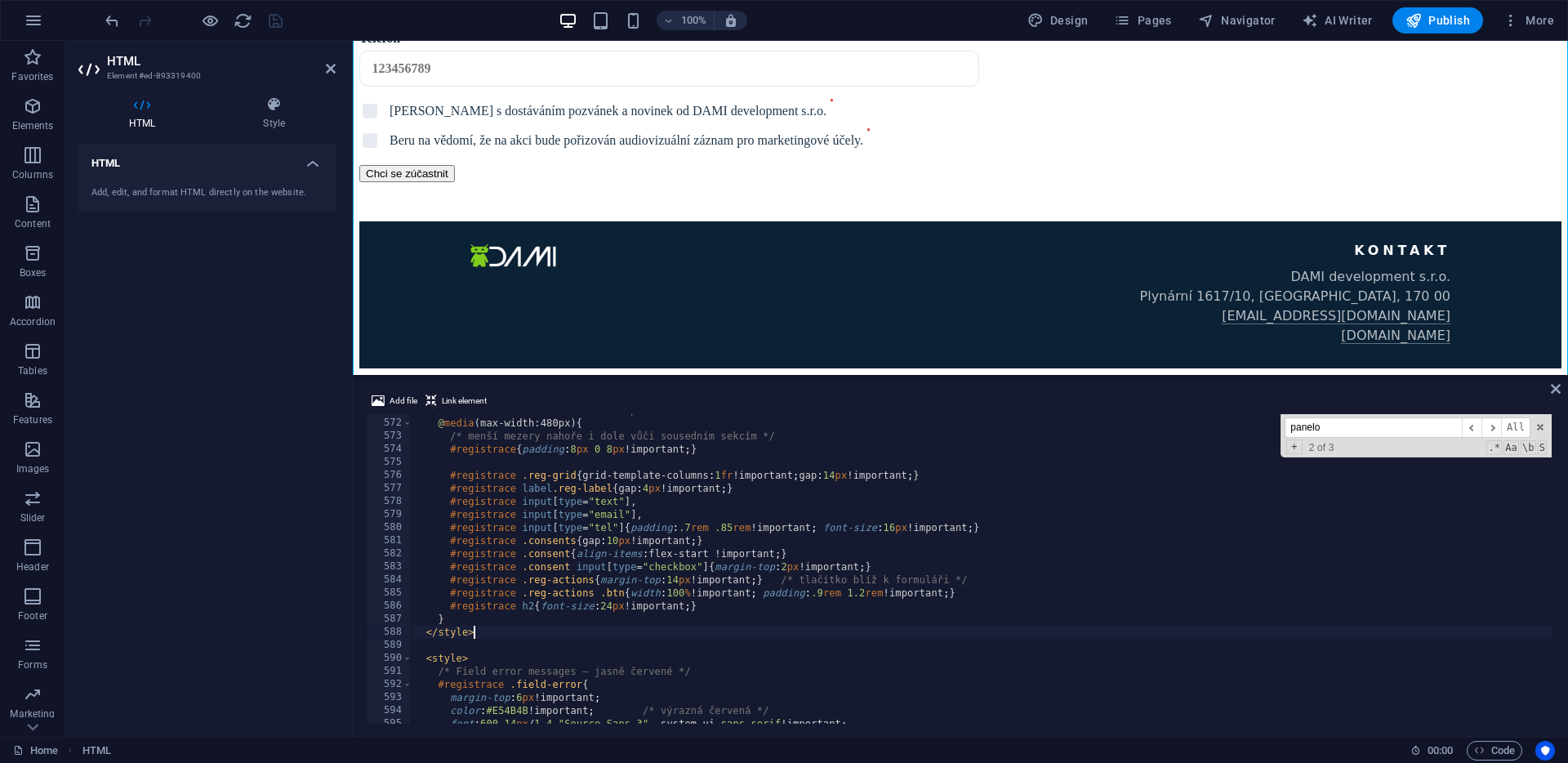
click at [481, 633] on div "/* --- MOBILE REGISTRATION (≤480px) --- */ @ media (max-width:480px) { /* menší…" at bounding box center [1568, 570] width 2315 height 332
click at [427, 632] on div "/* --- MOBILE REGISTRATION (≤480px) --- */ @ media (max-width:480px) { /* menší…" at bounding box center [1568, 570] width 2315 height 332
click at [711, 615] on div "/* --- MOBILE REGISTRATION (≤480px) --- */ @ media (max-width:480px) { /* menší…" at bounding box center [1568, 570] width 2315 height 332
click at [723, 604] on div "/* --- MOBILE REGISTRATION (≤480px) --- */ @ media (max-width:480px) { /* menší…" at bounding box center [1568, 570] width 2315 height 332
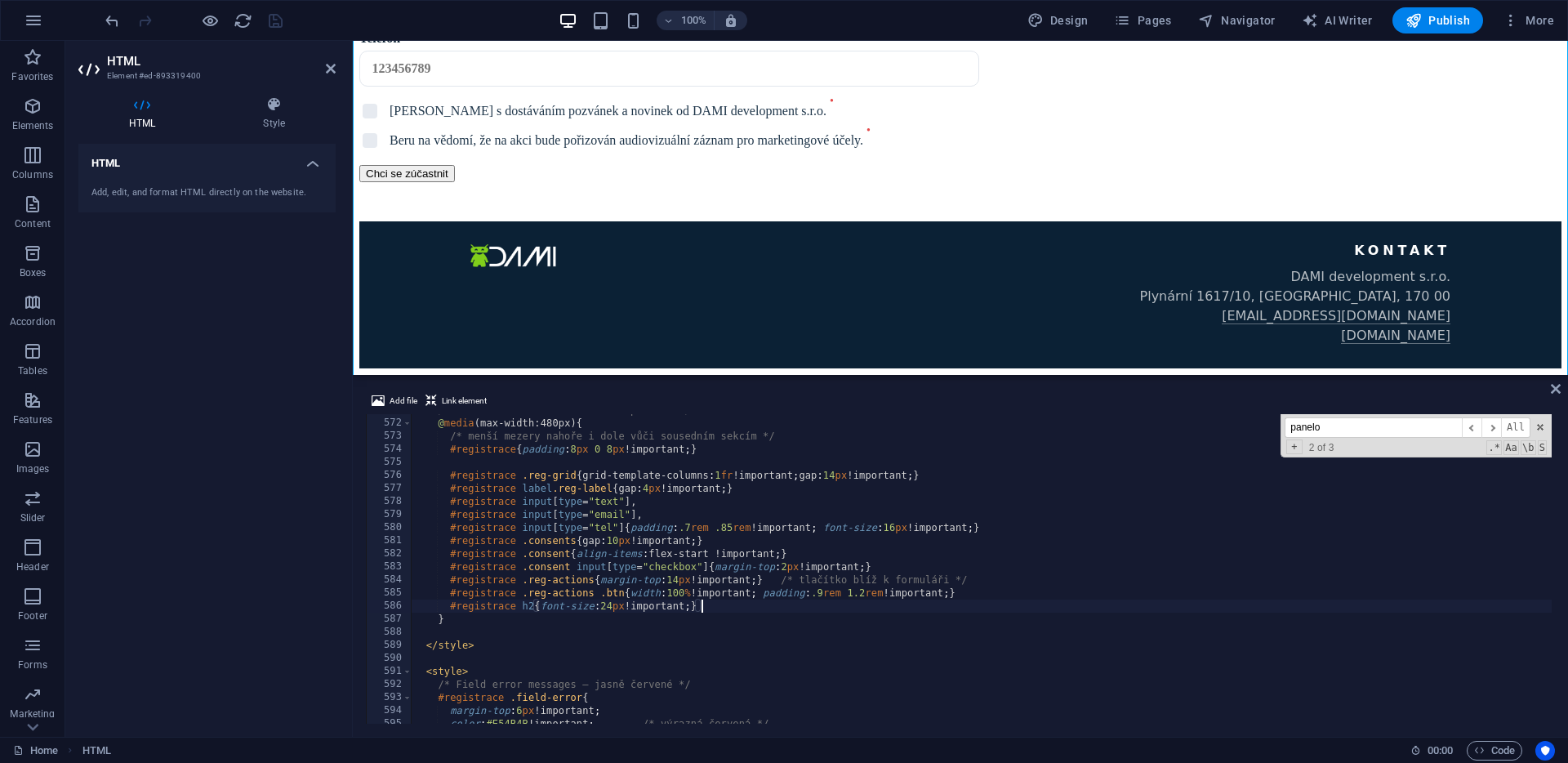
type textarea "#registrace h2{font-size:24px !important;}"
paste textarea "}"
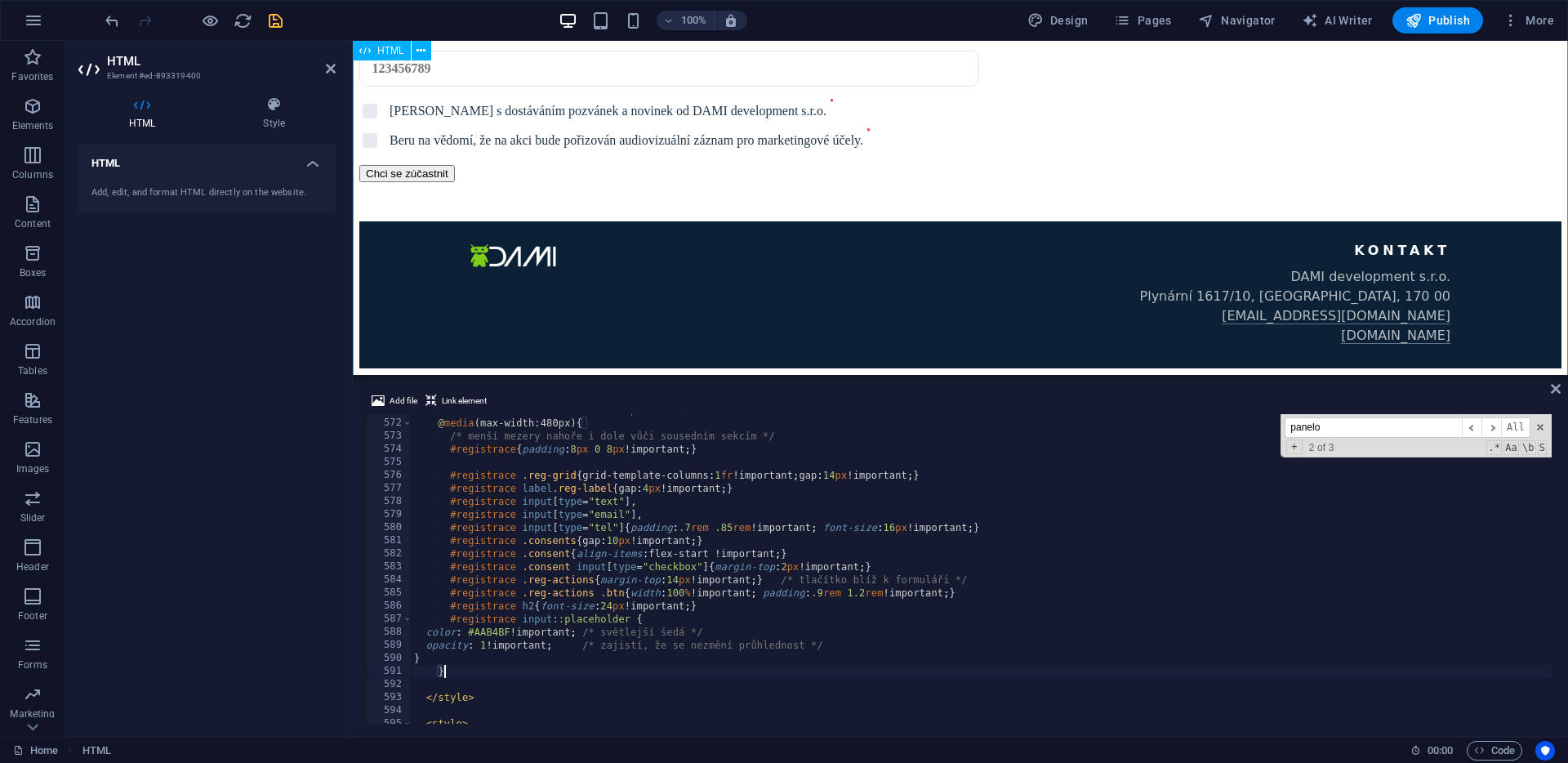
click at [508, 633] on div "/* --- MOBILE REGISTRATION (≤480px) --- */ @ media (max-width:480px) { /* menší…" at bounding box center [1568, 570] width 2315 height 332
drag, startPoint x: 712, startPoint y: 633, endPoint x: 427, endPoint y: 626, distance: 285.1
click at [427, 626] on div "/* --- MOBILE REGISTRATION (≤480px) --- */ @ media (max-width:480px) { /* menší…" at bounding box center [1568, 570] width 2315 height 332
click at [496, 641] on div "/* --- MOBILE REGISTRATION (≤480px) --- */ @ media (max-width:480px) { /* menší…" at bounding box center [1568, 570] width 2315 height 332
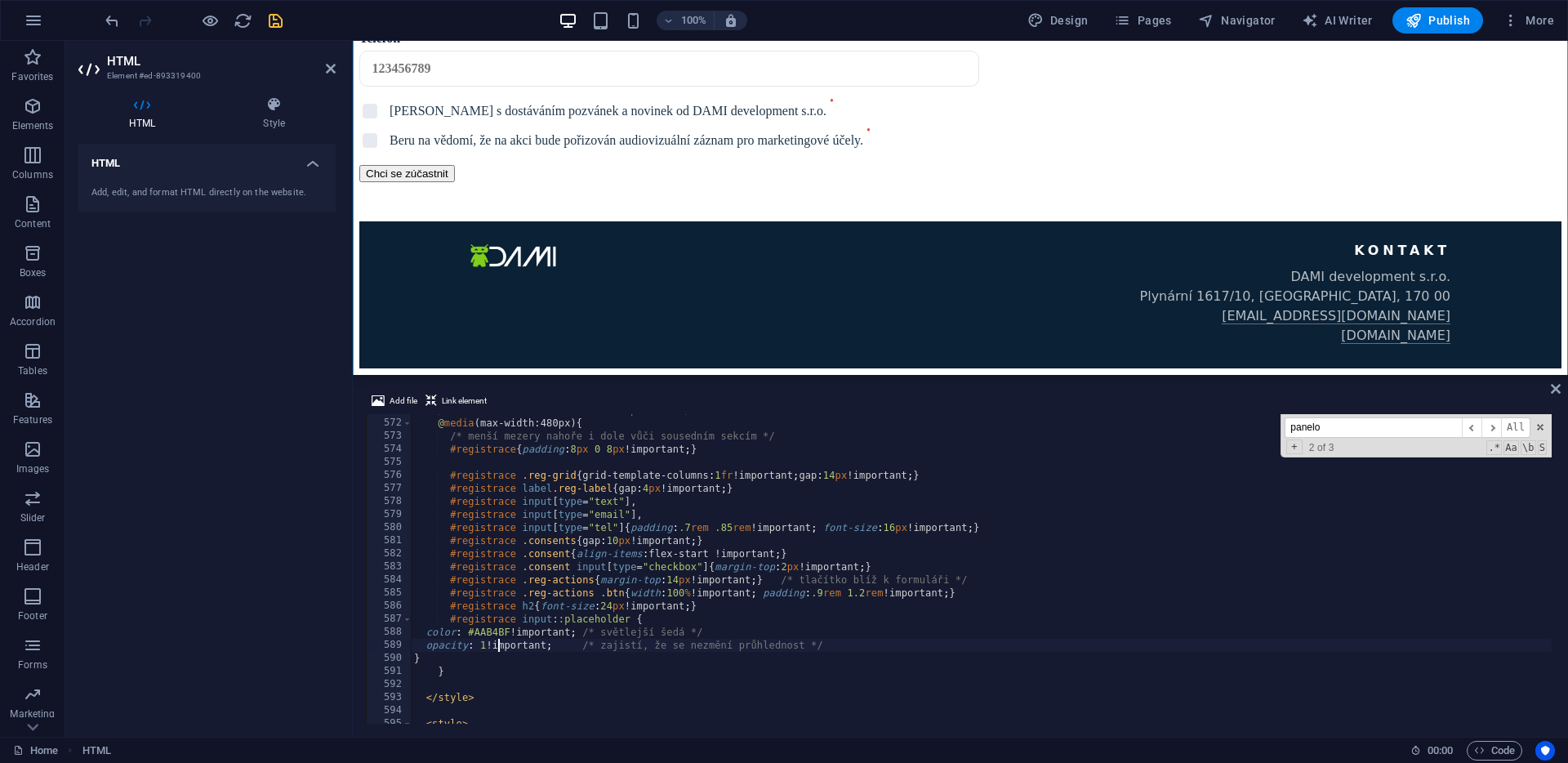
click at [499, 636] on div "/* --- MOBILE REGISTRATION (≤480px) --- */ @ media (max-width:480px) { /* menší…" at bounding box center [1568, 570] width 2315 height 332
click at [479, 649] on div "/* --- MOBILE REGISTRATION (≤480px) --- */ @ media (max-width:480px) { /* menší…" at bounding box center [1568, 570] width 2315 height 332
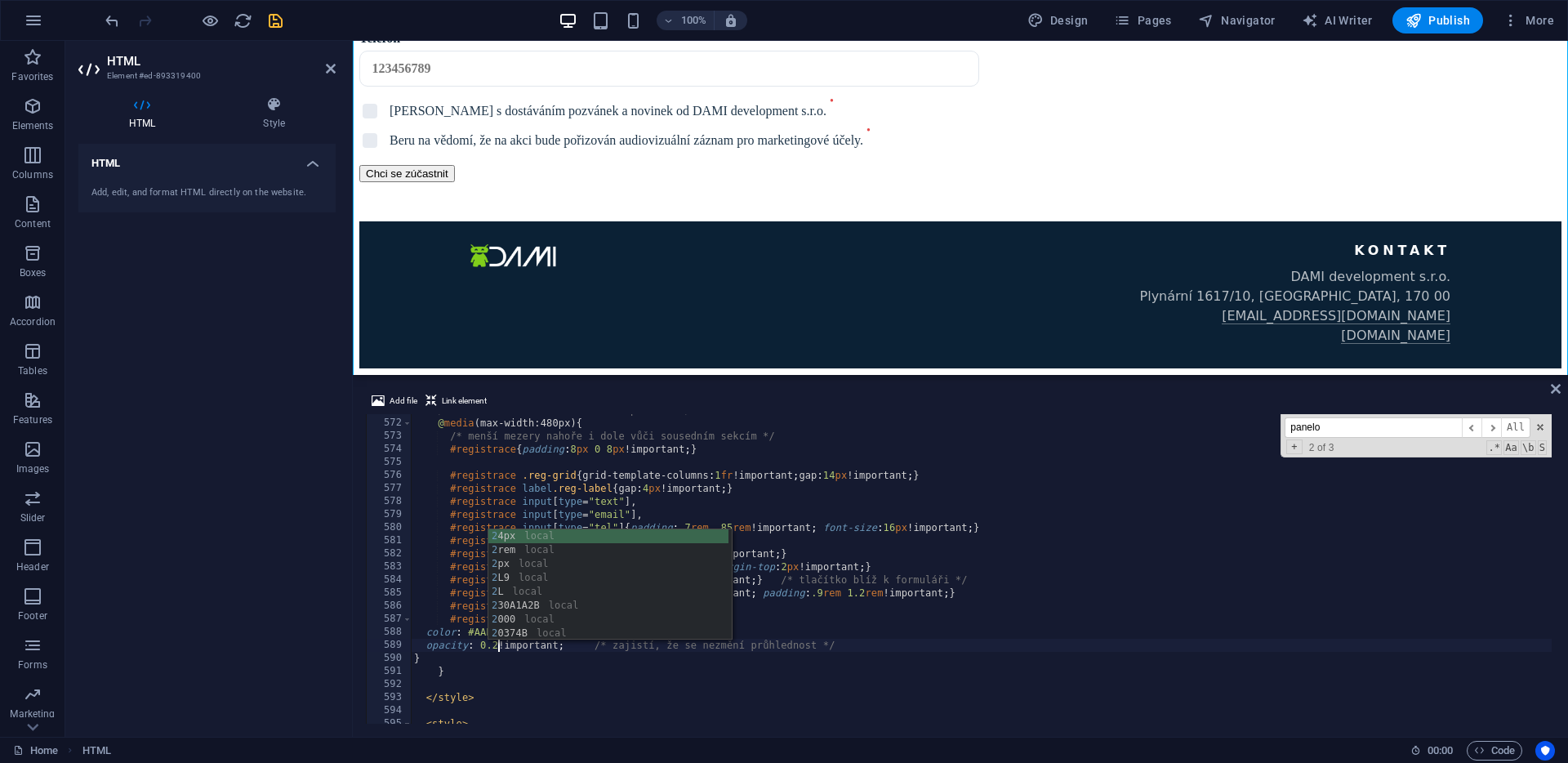
click at [566, 698] on div "/* --- MOBILE REGISTRATION (≤480px) --- */ @ media (max-width:480px) { /* menší…" at bounding box center [1568, 570] width 2315 height 332
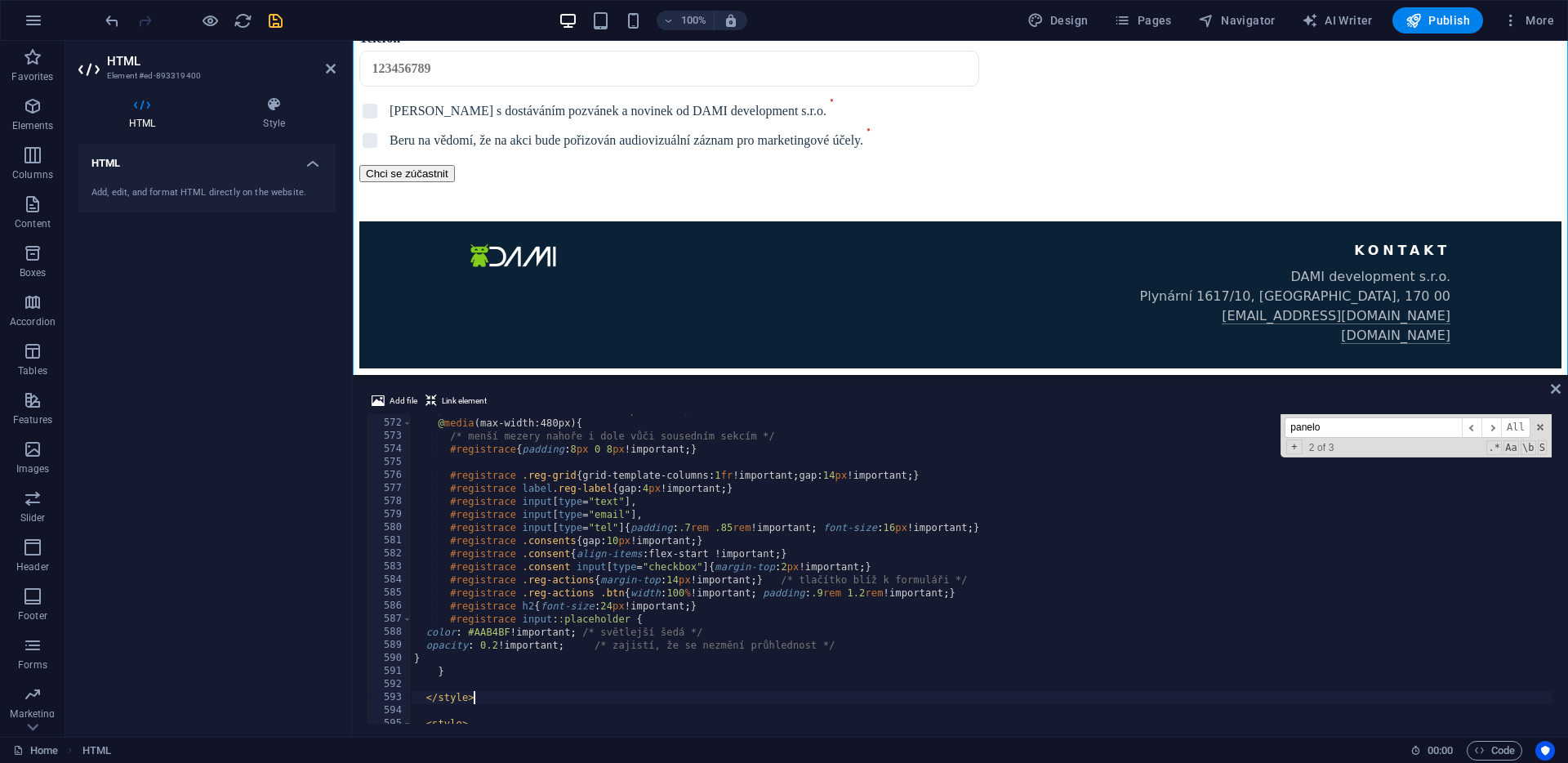
click at [499, 625] on div "/* --- MOBILE REGISTRATION (≤480px) --- */ @ media (max-width:480px) { /* menší…" at bounding box center [1568, 570] width 2315 height 332
click at [495, 637] on div "/* --- MOBILE REGISTRATION (≤480px) --- */ @ media (max-width:480px) { /* menší…" at bounding box center [1568, 570] width 2315 height 332
paste textarea "061F35"
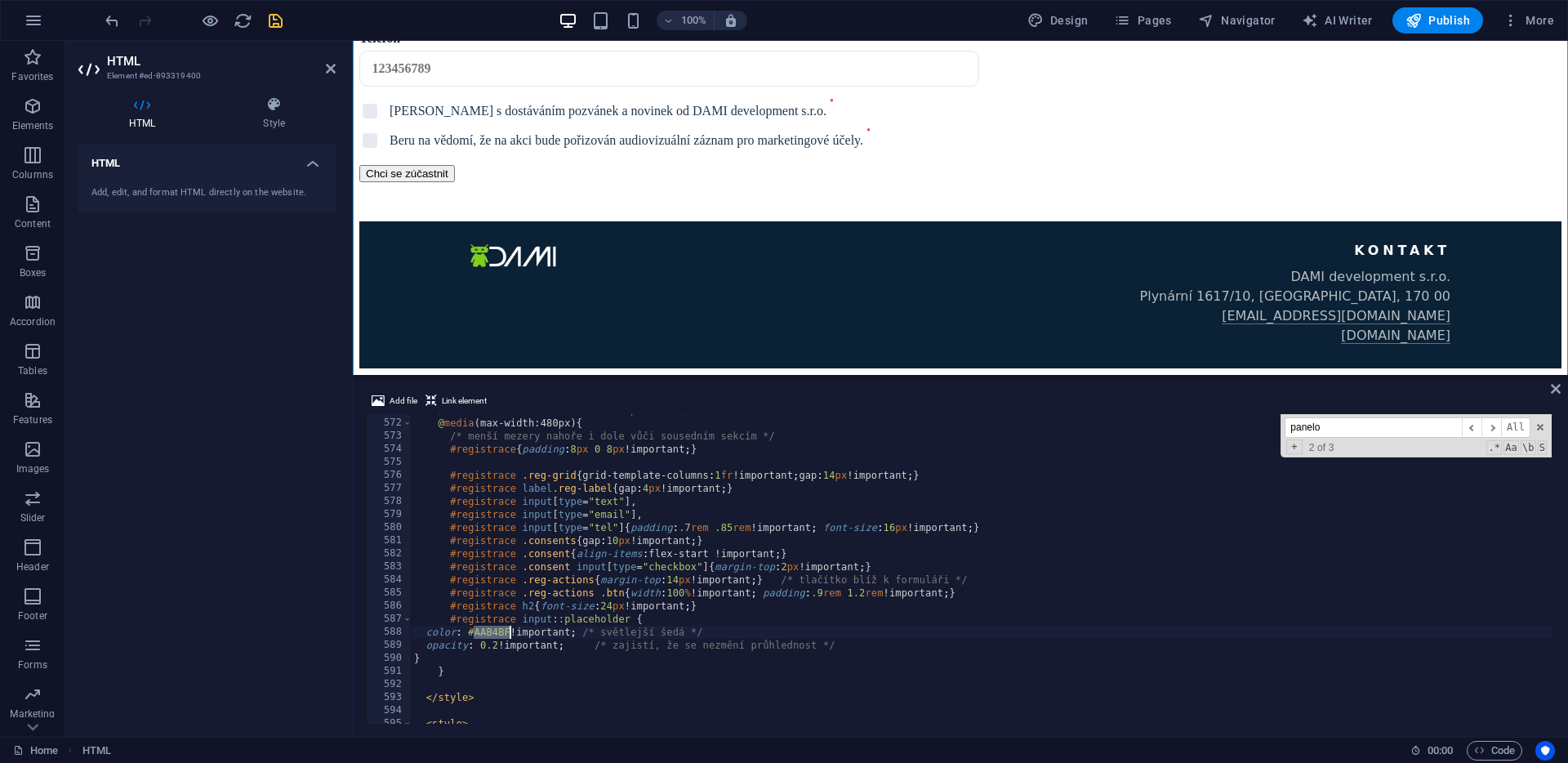
type textarea "color: #061F35 !important; /* světlejší šedá */"
click at [1559, 386] on icon at bounding box center [1556, 389] width 10 height 13
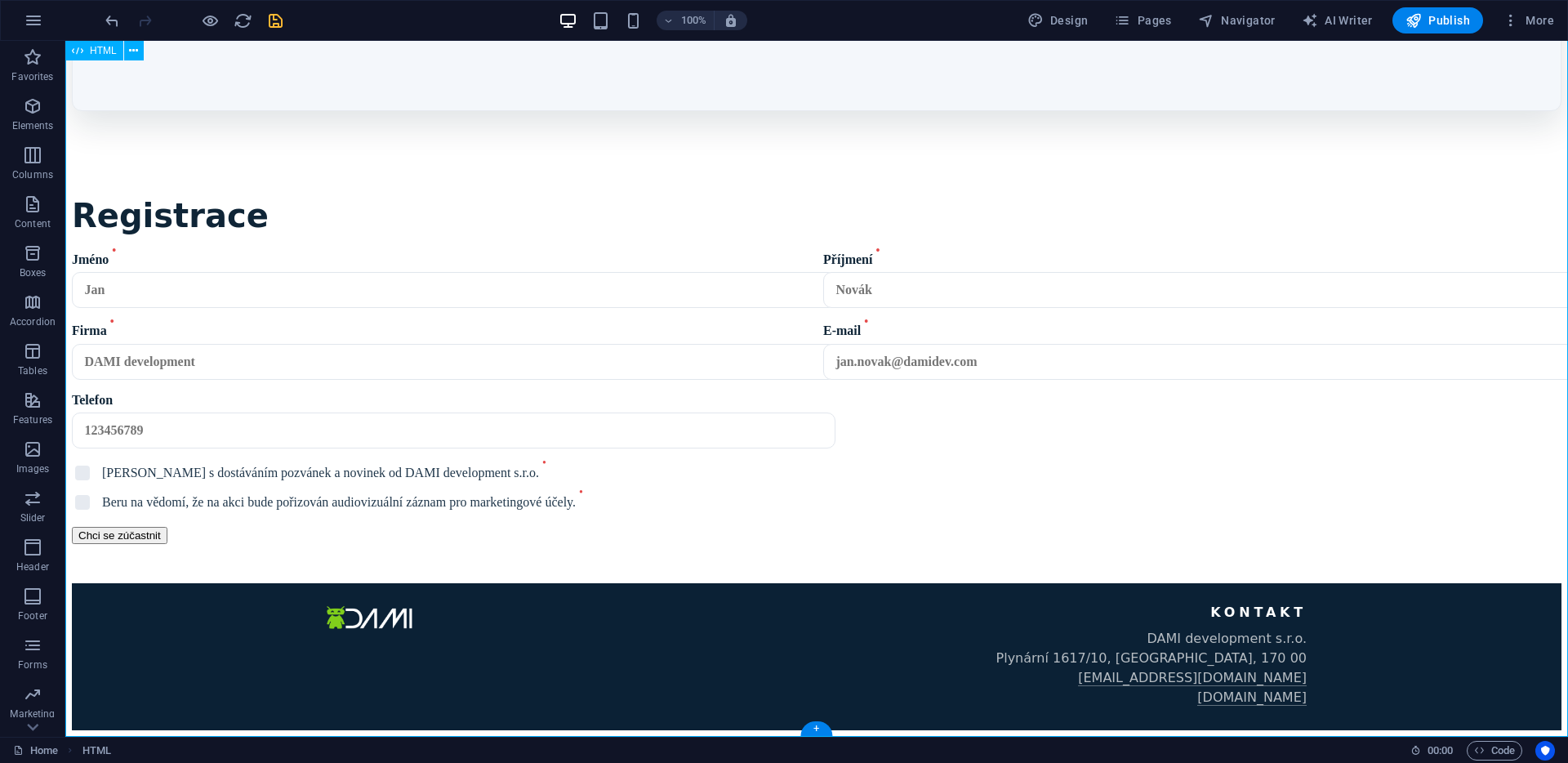
click at [272, 21] on icon "save" at bounding box center [275, 21] width 19 height 19
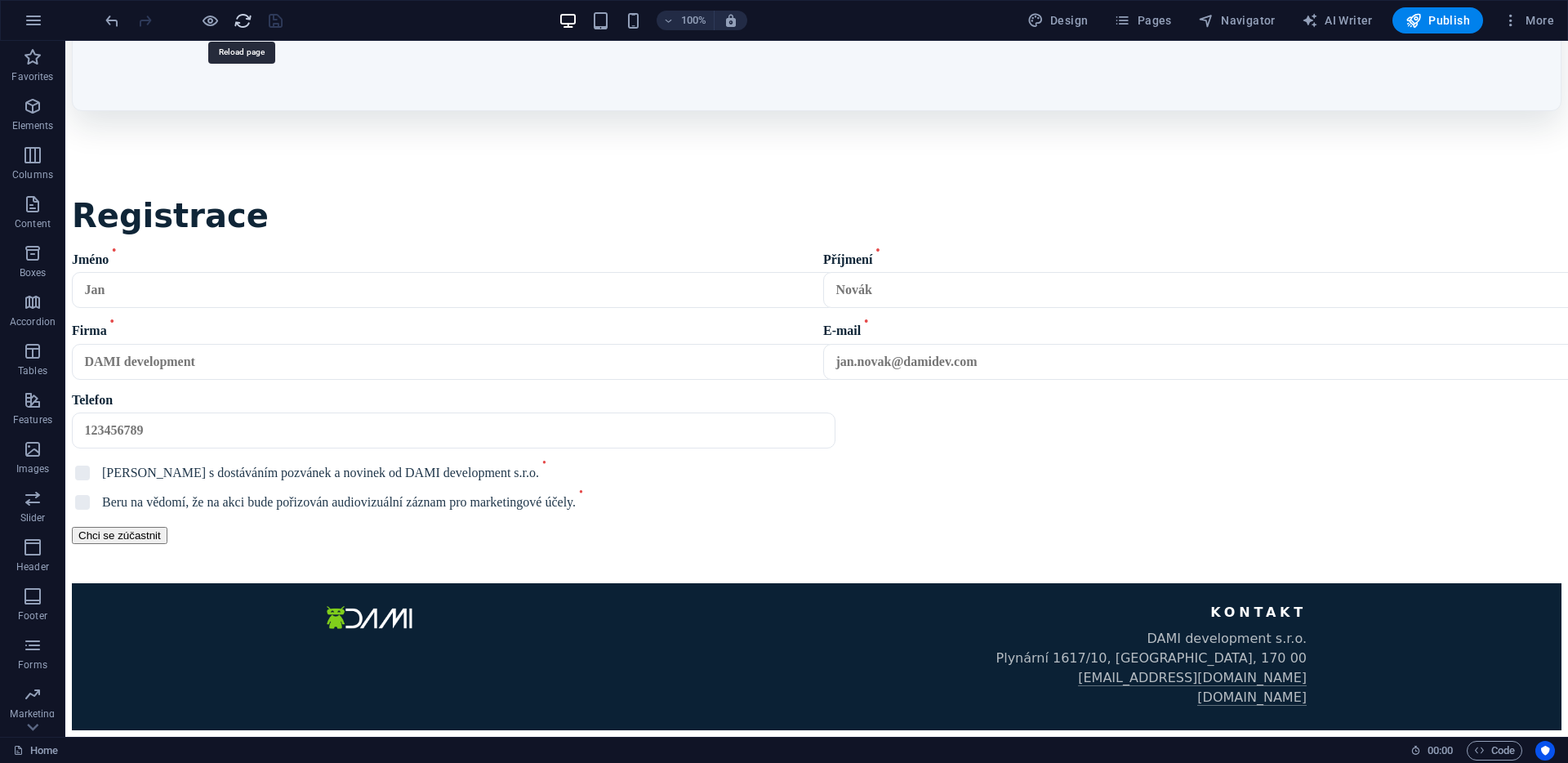
click at [240, 17] on icon "reload" at bounding box center [243, 21] width 19 height 19
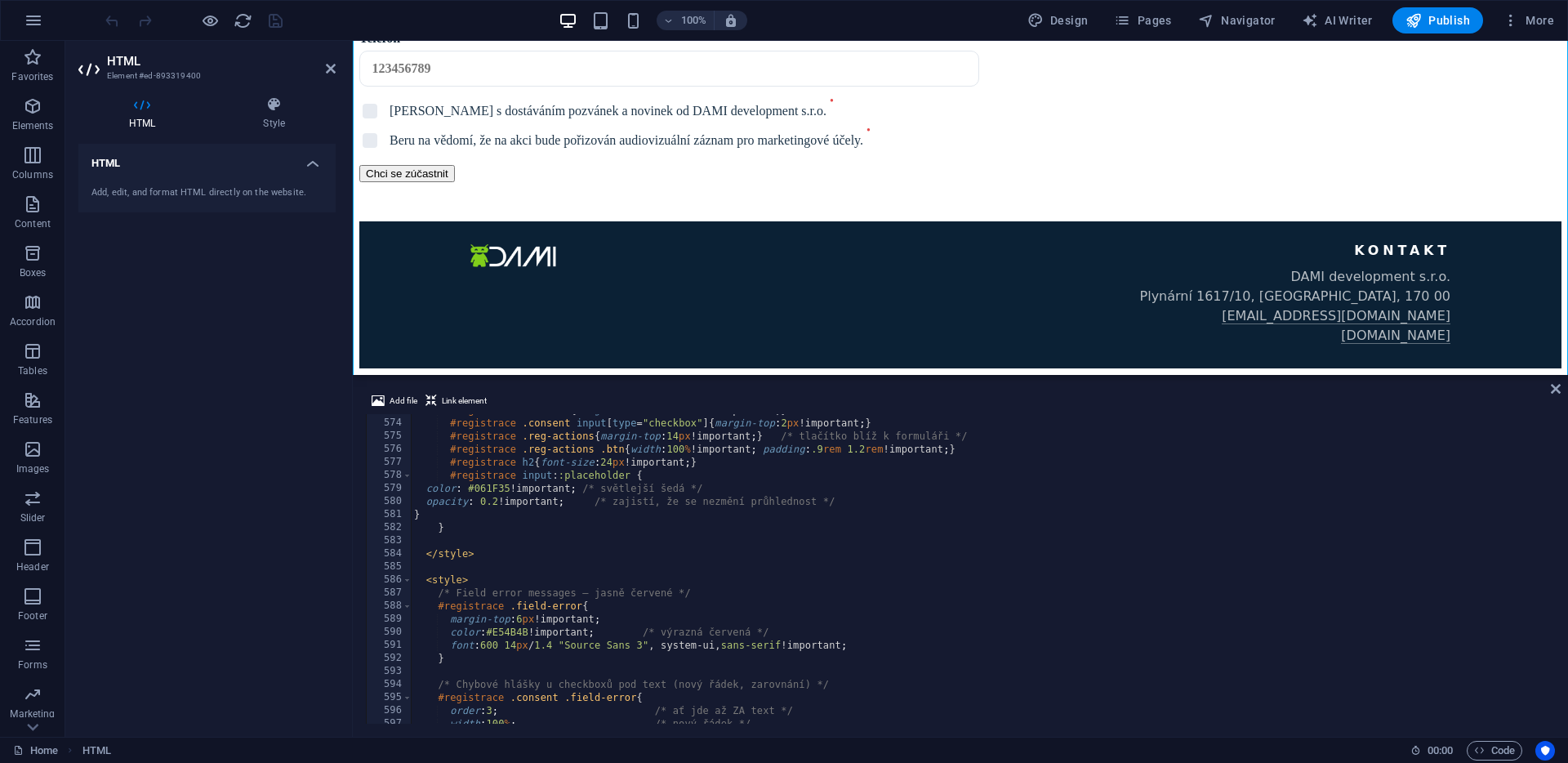
scroll to position [7489, 0]
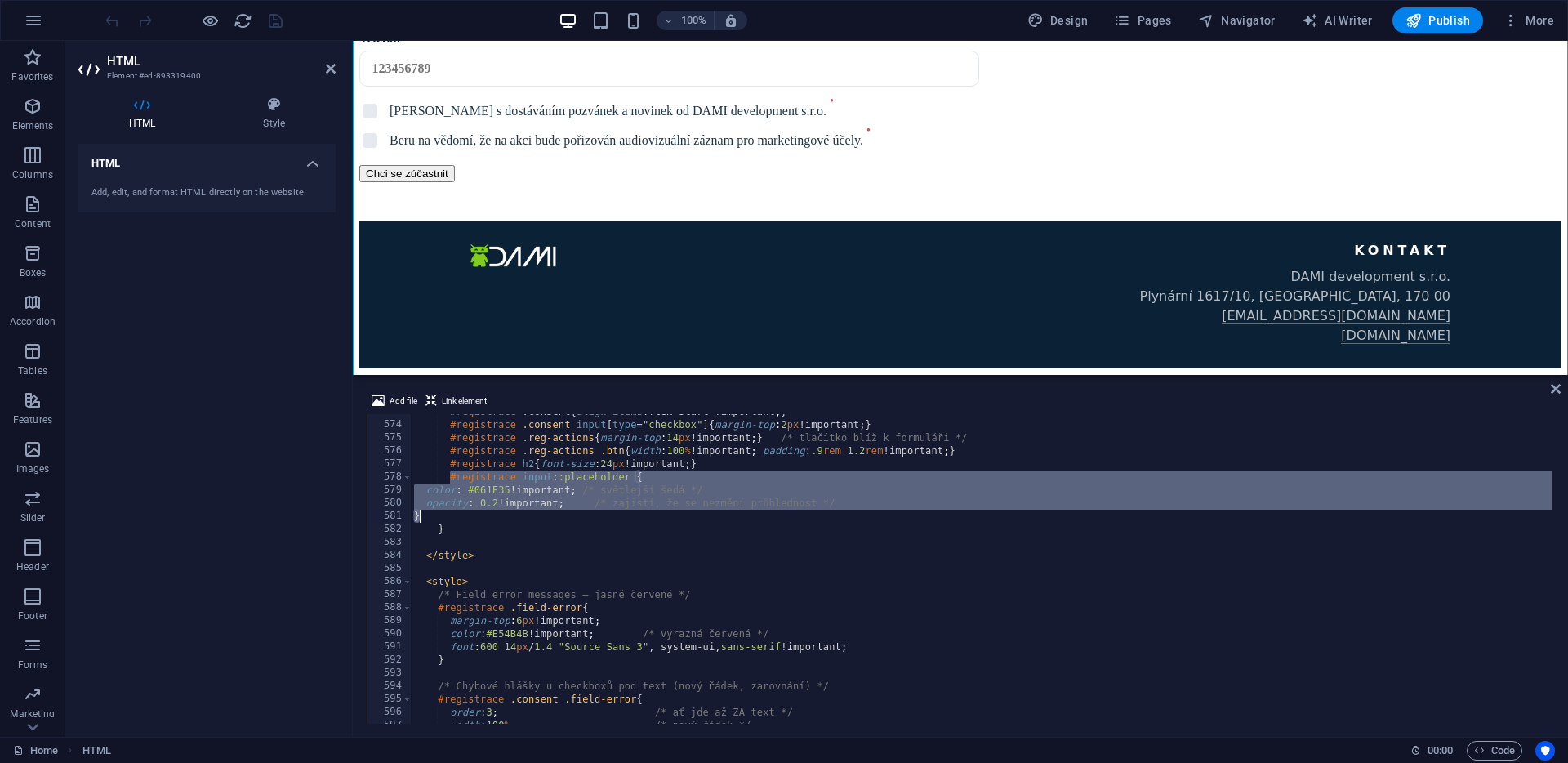
drag, startPoint x: 449, startPoint y: 483, endPoint x: 567, endPoint y: 516, distance: 122.5
click at [567, 516] on div "#registrace .consent { align-items : flex-start !important ; } #registrace .con…" at bounding box center [1568, 572] width 2315 height 332
drag, startPoint x: 451, startPoint y: 476, endPoint x: 610, endPoint y: 517, distance: 164.2
click at [610, 517] on div "#registrace .consent { align-items : flex-start !important ; } #registrace .con…" at bounding box center [1568, 572] width 2315 height 332
paste textarea
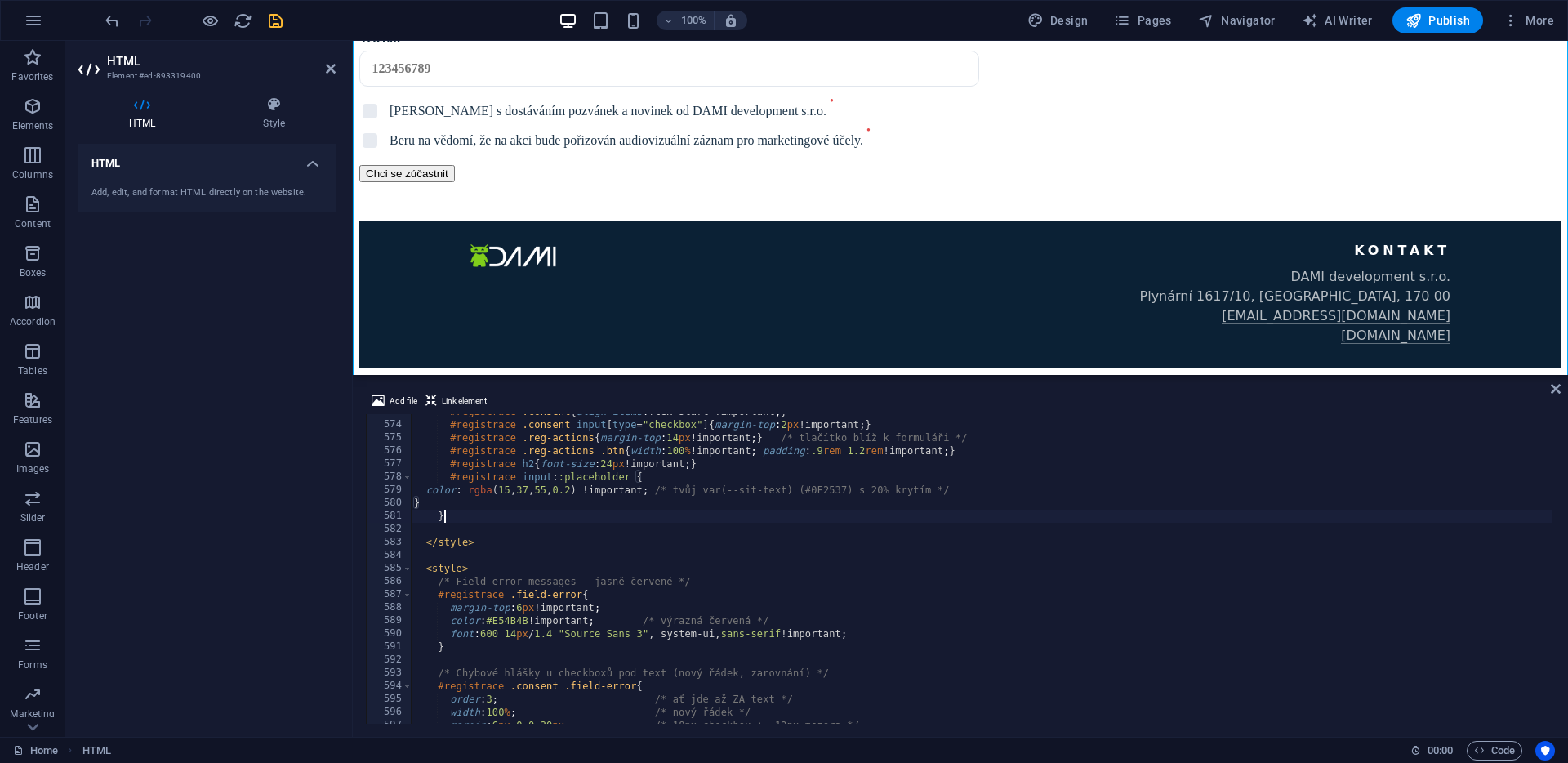
click at [445, 513] on div "#registrace .consent { align-items : flex-start !important ; } #registrace .con…" at bounding box center [1568, 572] width 2315 height 332
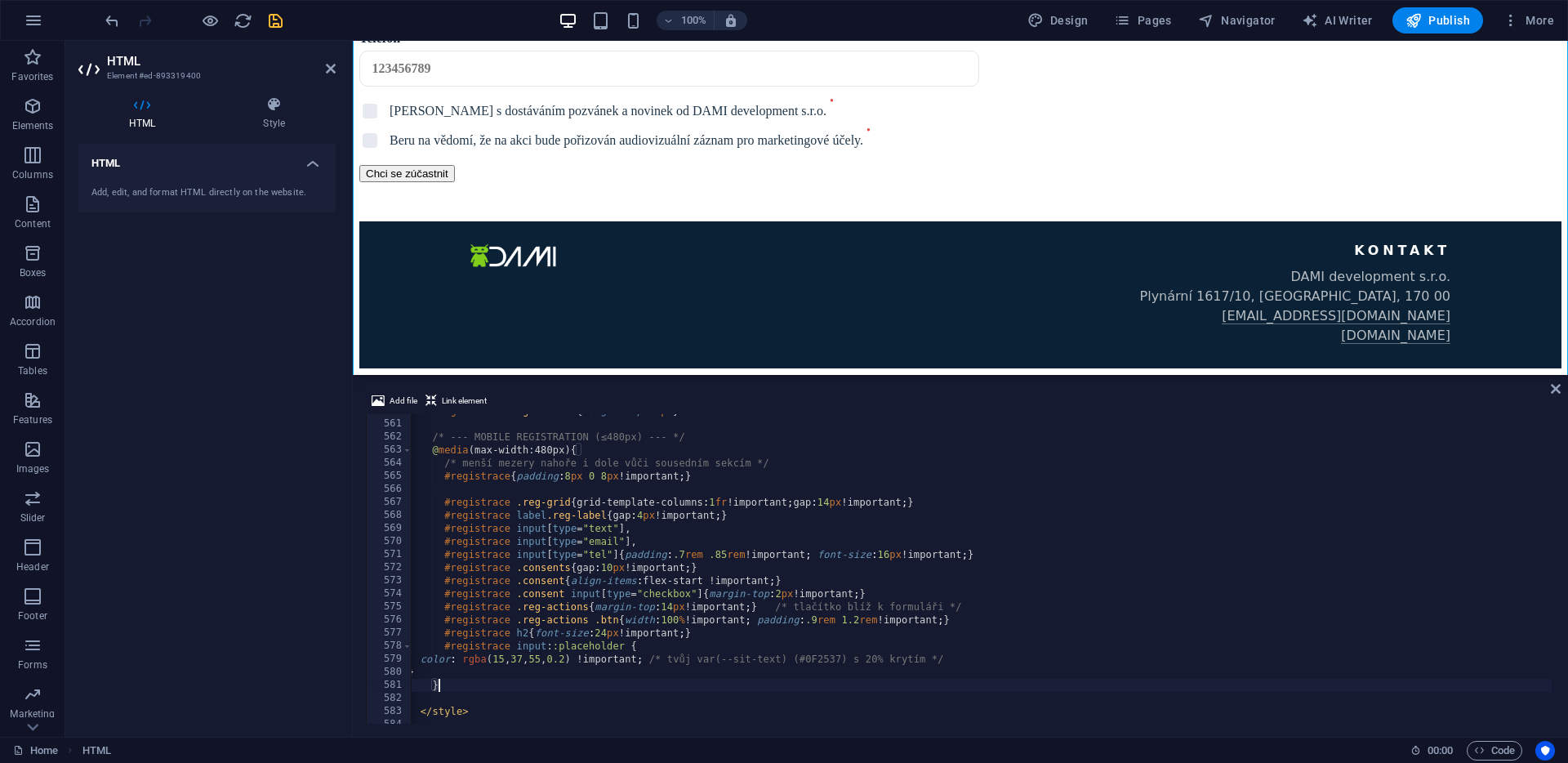
scroll to position [7311, 0]
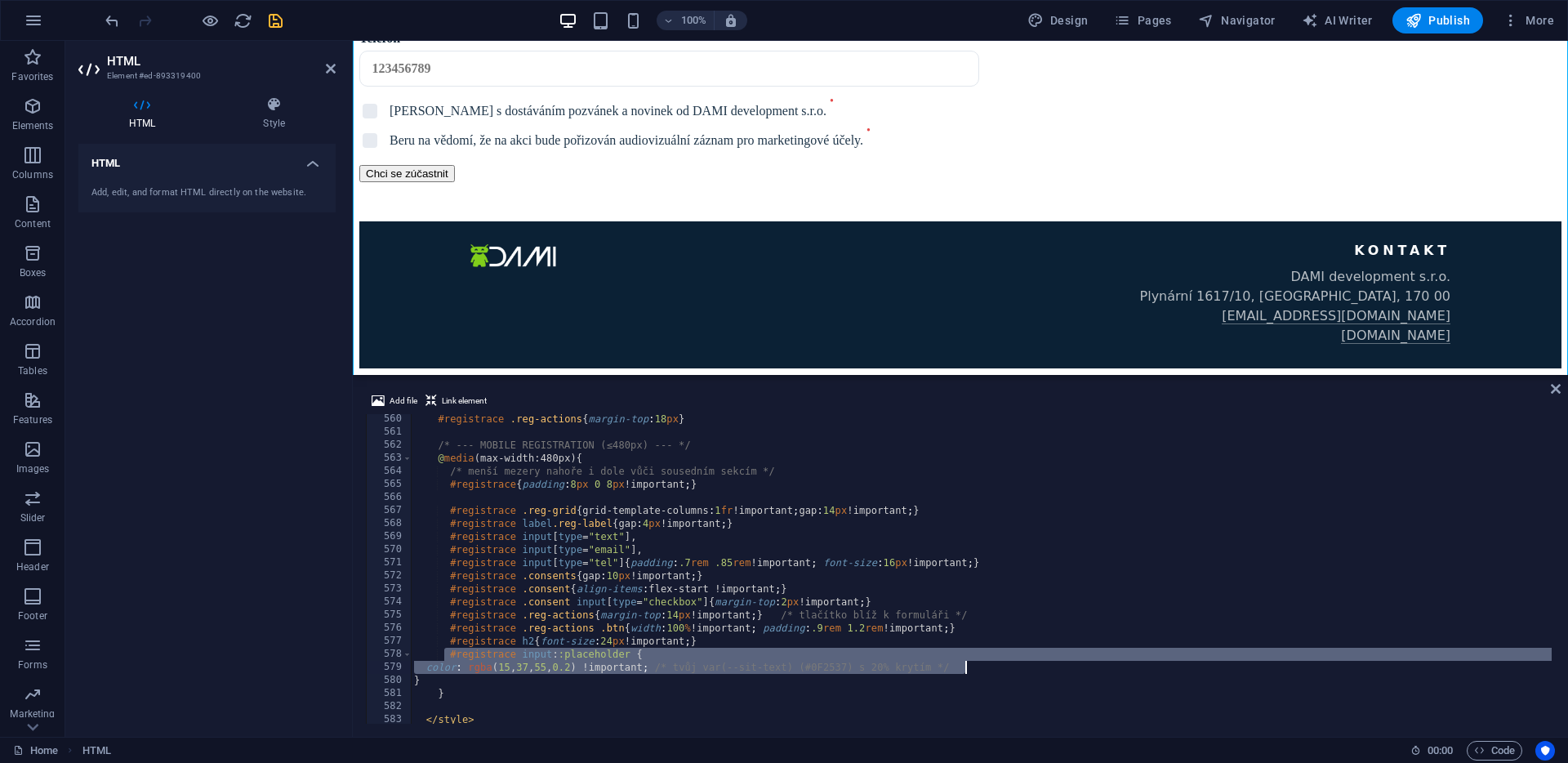
drag, startPoint x: 446, startPoint y: 657, endPoint x: 966, endPoint y: 670, distance: 520.2
click at [966, 670] on div "#registrace .reg-actions { margin-top : 18 px } /* --- MOBILE REGISTRATION (≤48…" at bounding box center [1568, 579] width 2315 height 332
click at [456, 660] on div "#registrace .reg-actions { margin-top : 18 px } /* --- MOBILE REGISTRATION (≤48…" at bounding box center [1568, 579] width 2315 height 332
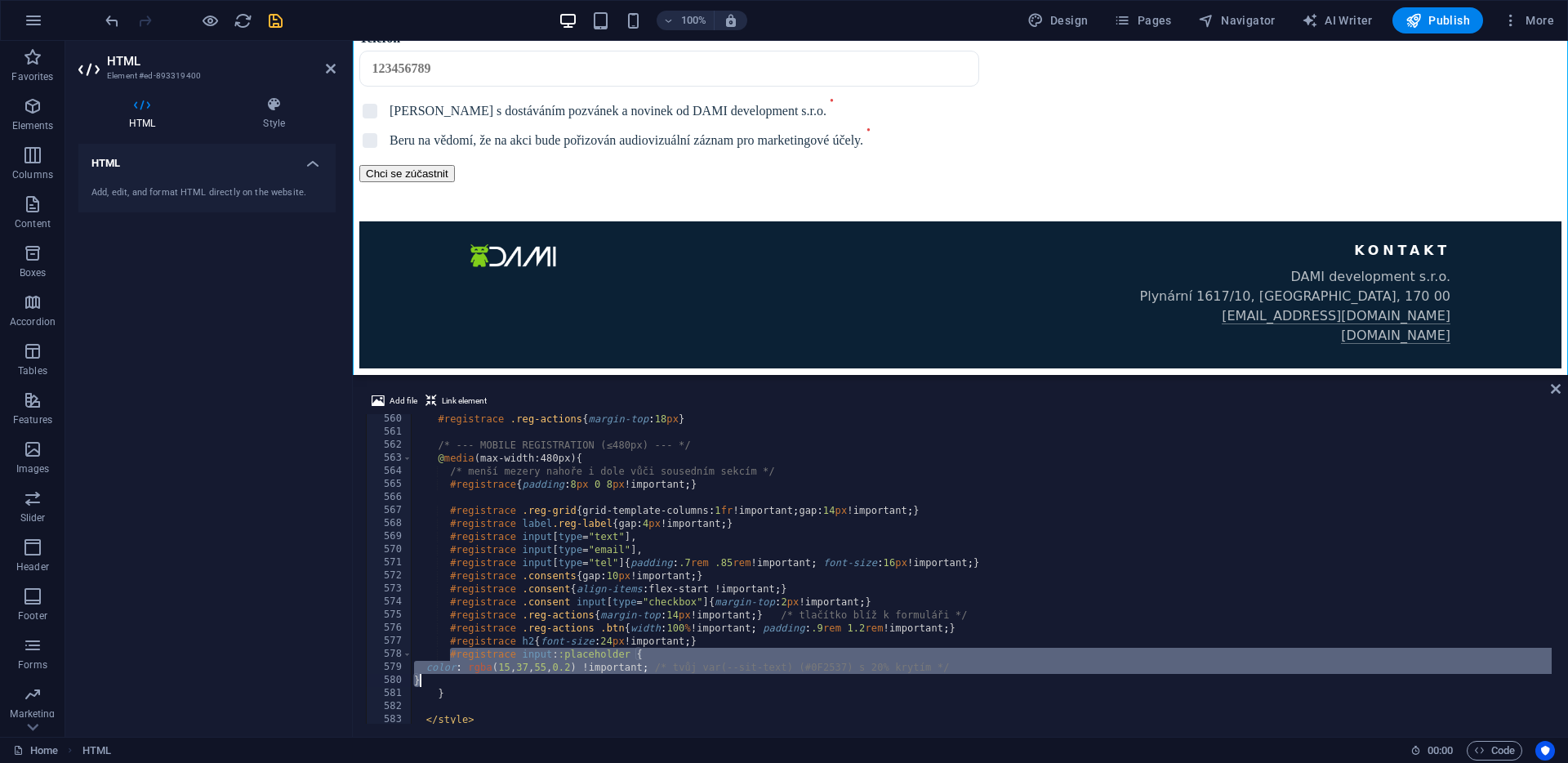
drag, startPoint x: 450, startPoint y: 656, endPoint x: 467, endPoint y: 679, distance: 28.6
click at [467, 679] on div "#registrace .reg-actions { margin-top : 18 px } /* --- MOBILE REGISTRATION (≤48…" at bounding box center [1568, 579] width 2315 height 332
type textarea "color: rgba(15, 37, 55, 0.2) !important; /* tvůj var(--sit-text) (#0F2537) s 20…"
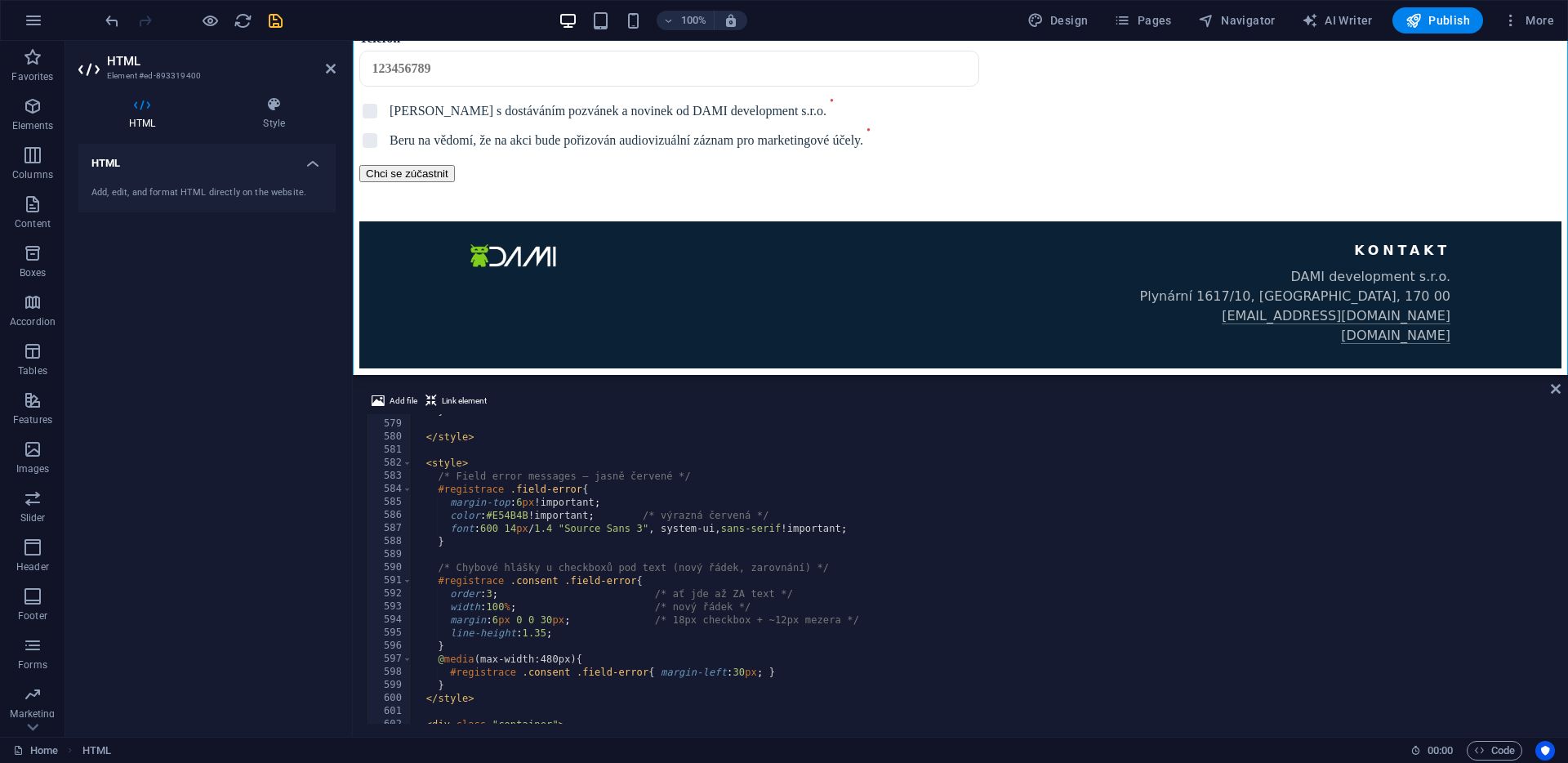
scroll to position [7521, 0]
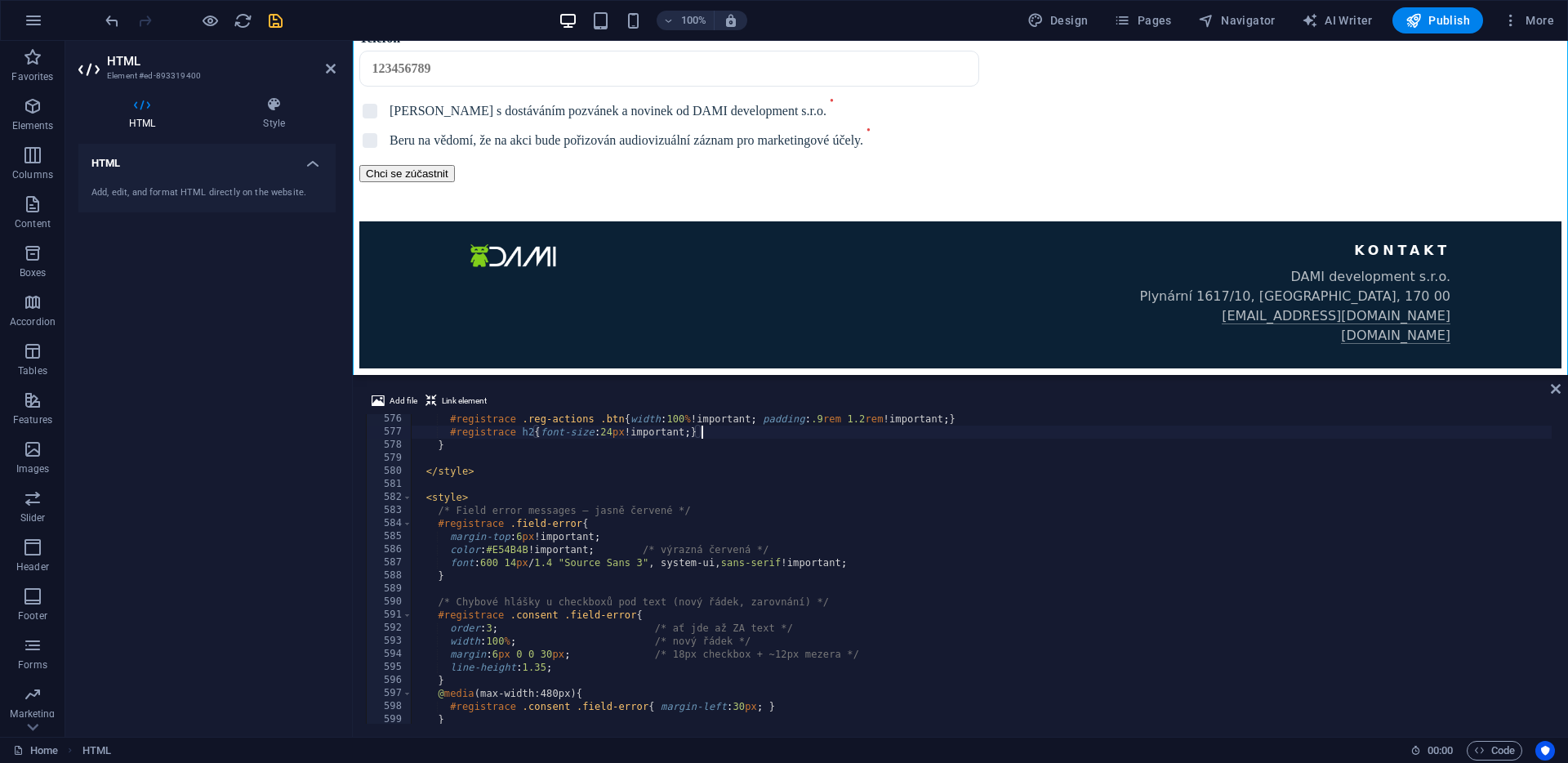
click at [479, 470] on div "#registrace .reg-actions .btn { width : 100 % !important ; padding : .9 rem 1.2…" at bounding box center [1568, 579] width 2315 height 332
type textarea "</style>"
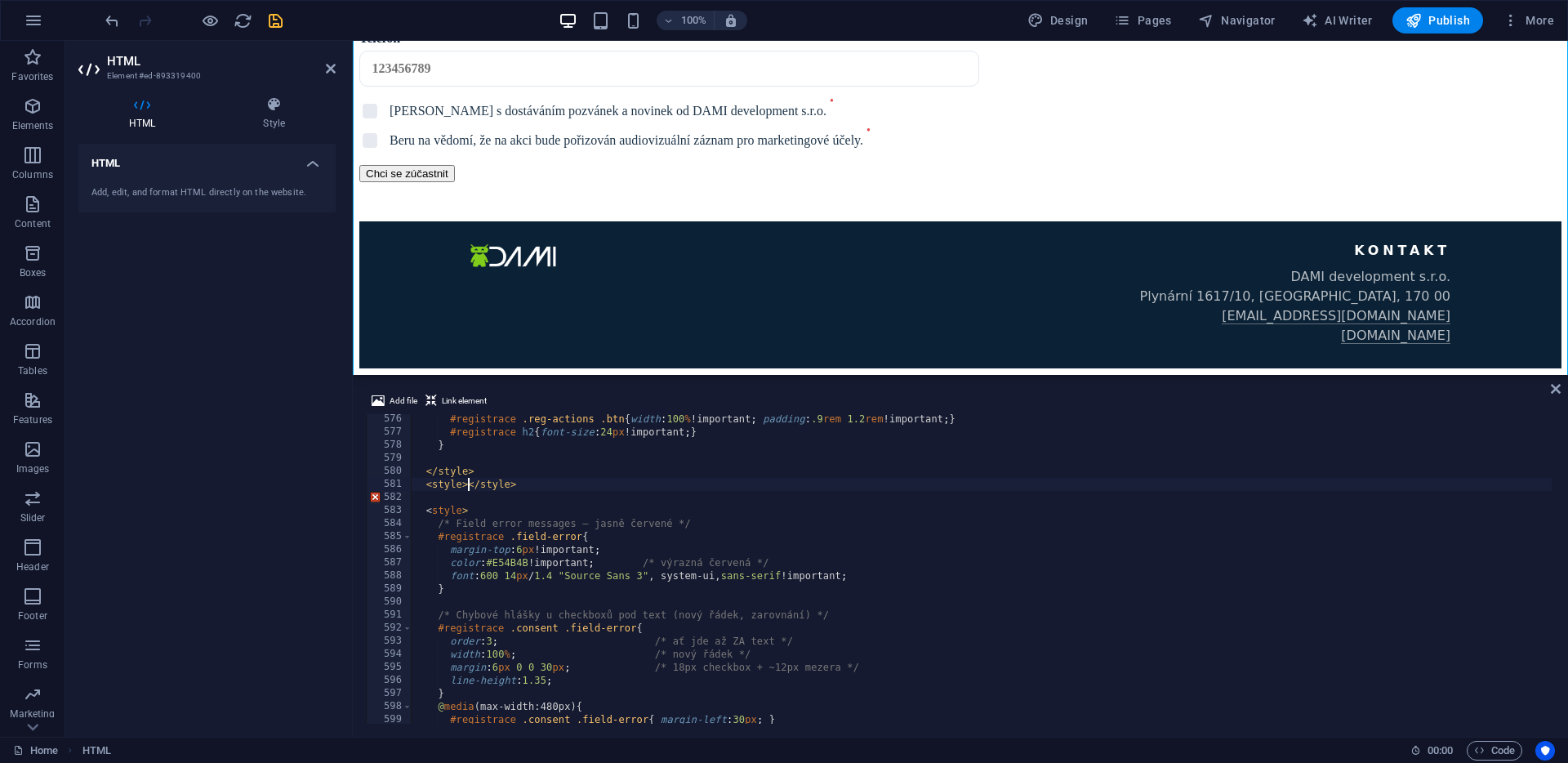
scroll to position [0, 4]
paste textarea "}</"
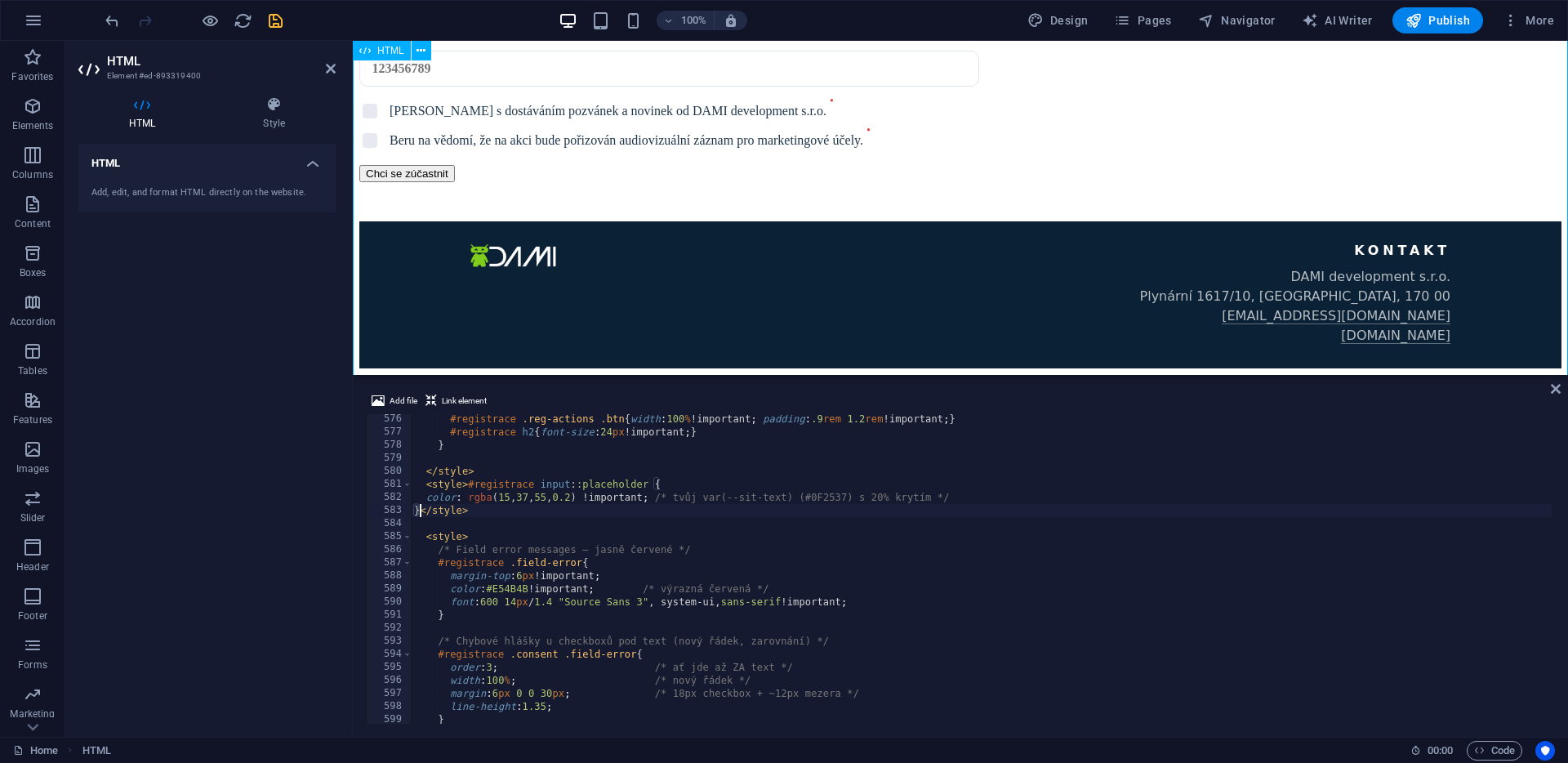
type textarea "}</style>"
click at [1557, 389] on icon at bounding box center [1556, 389] width 10 height 13
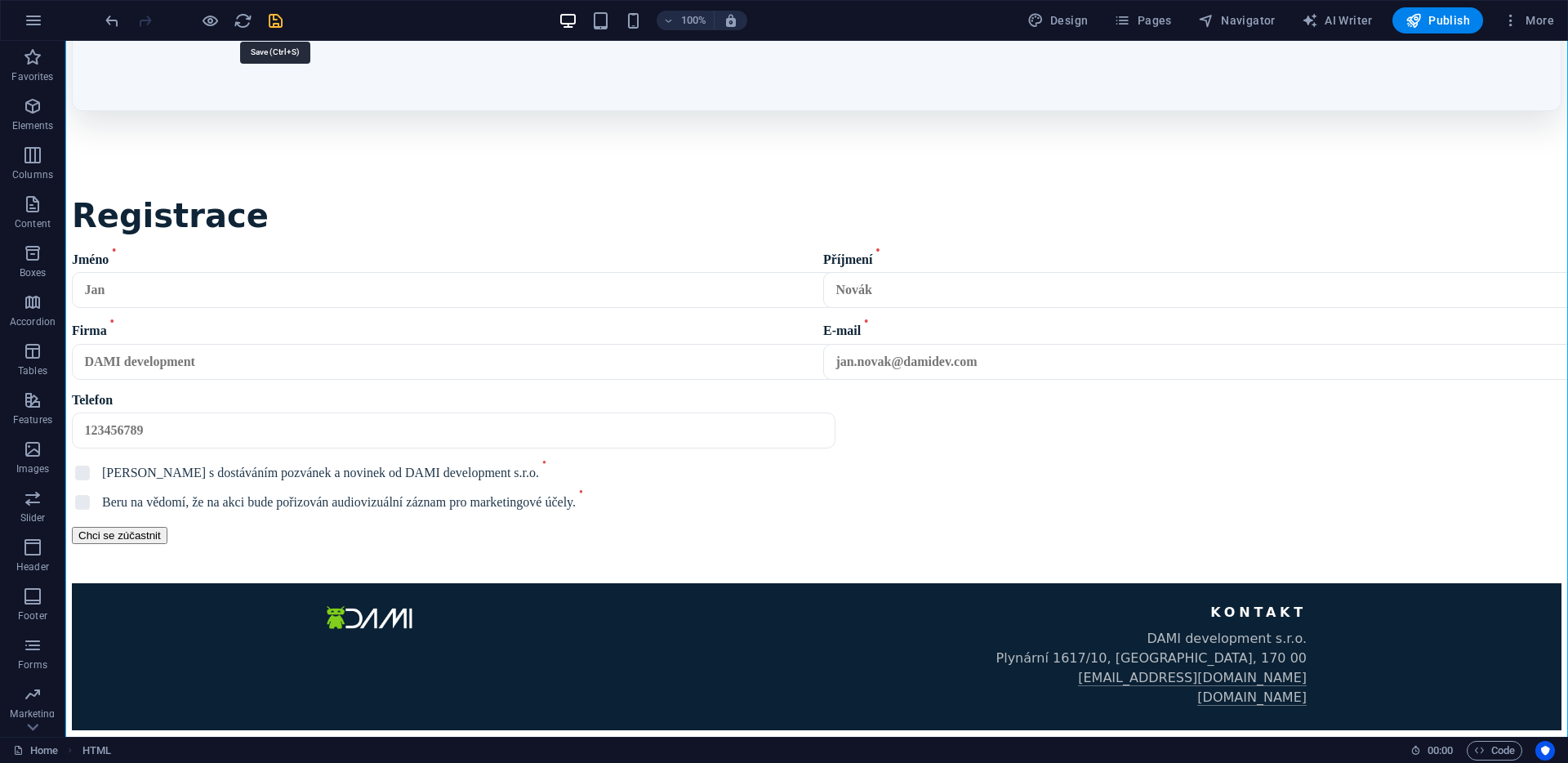
click at [278, 20] on icon "save" at bounding box center [275, 21] width 19 height 19
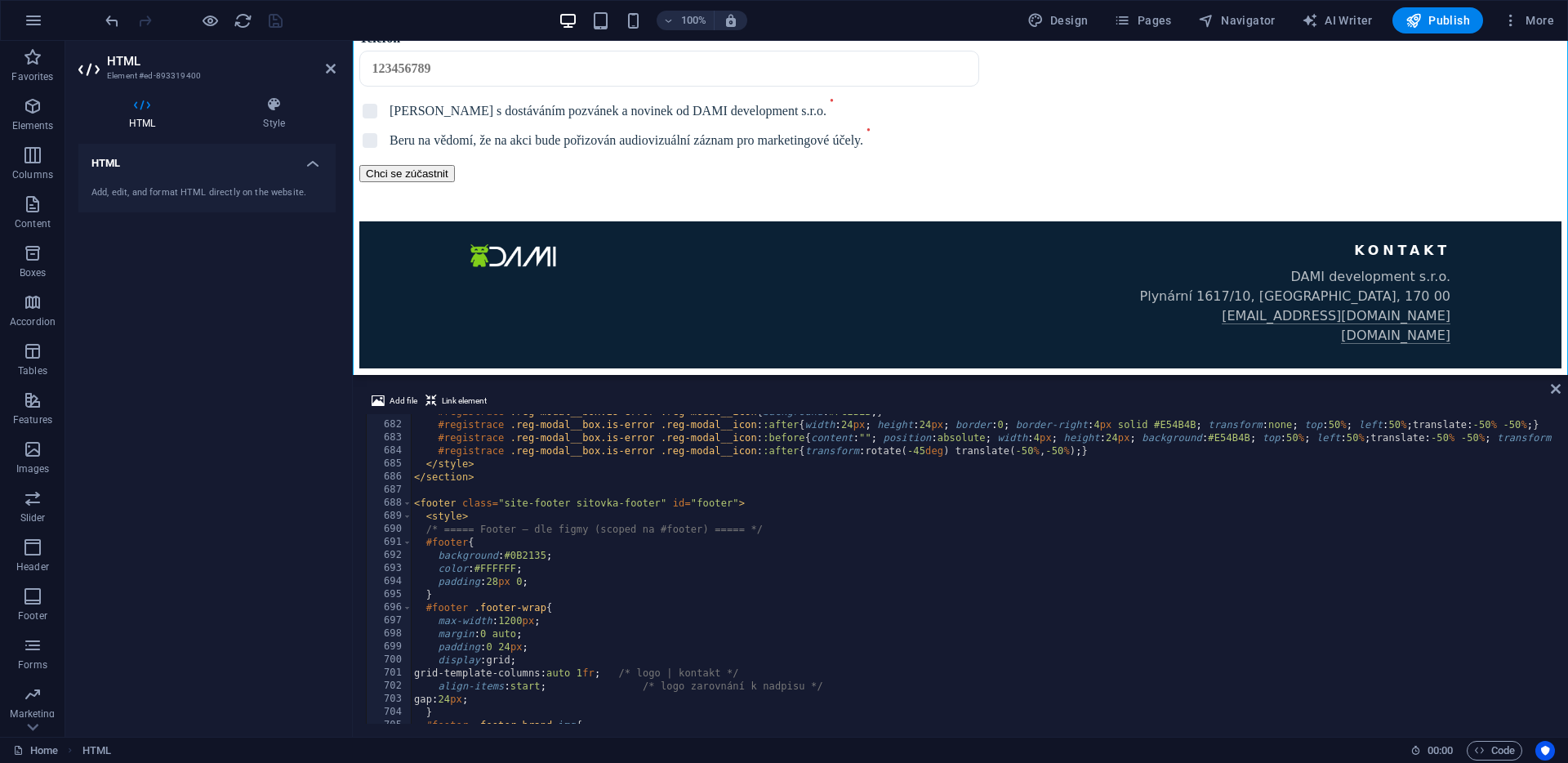
scroll to position [8901, 0]
click at [488, 474] on div "#registrace .reg-modal__box.is-error .reg-modal__icon { background : #FCEBEB ; …" at bounding box center [1568, 572] width 2315 height 332
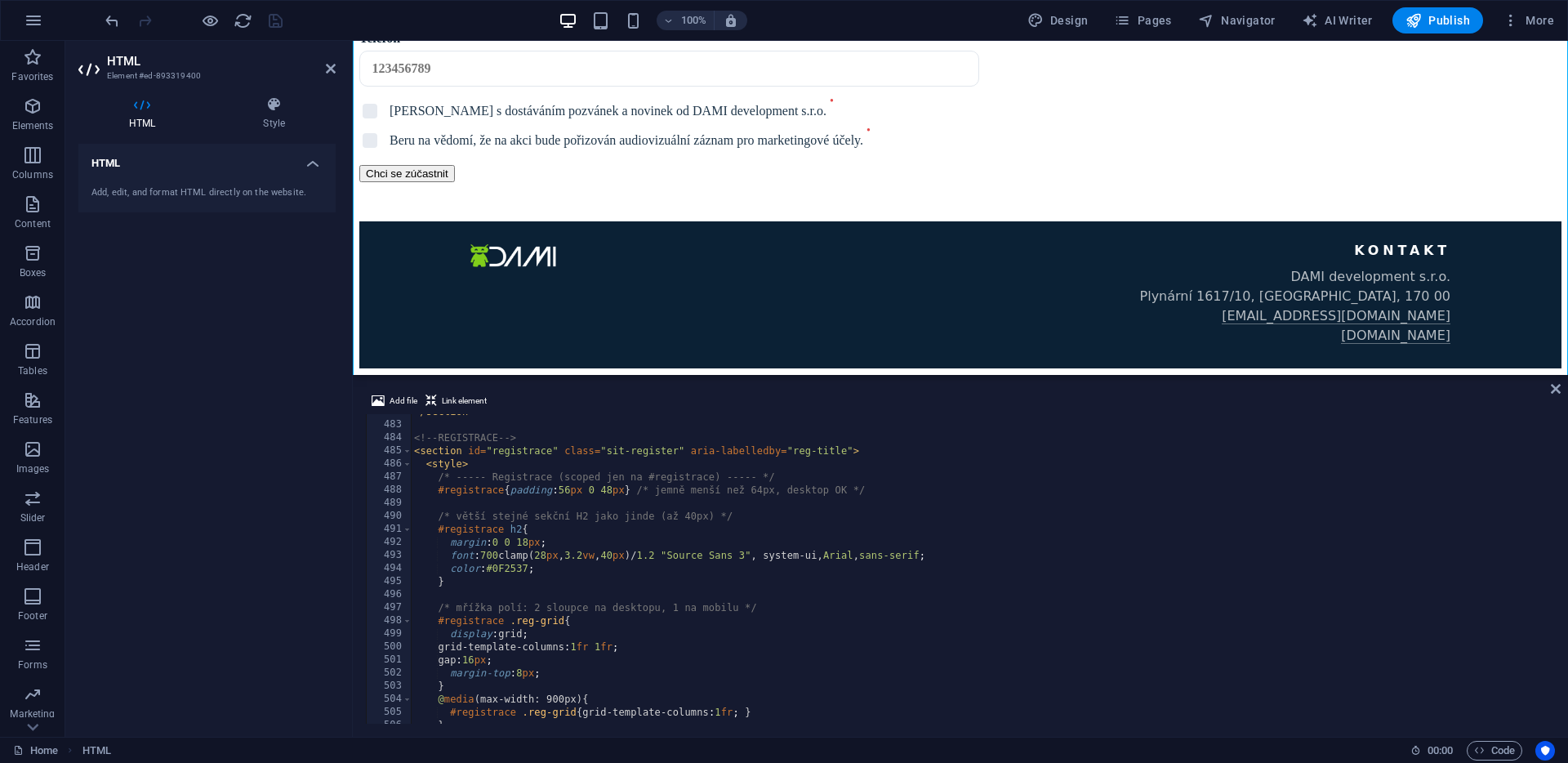
scroll to position [6273, 0]
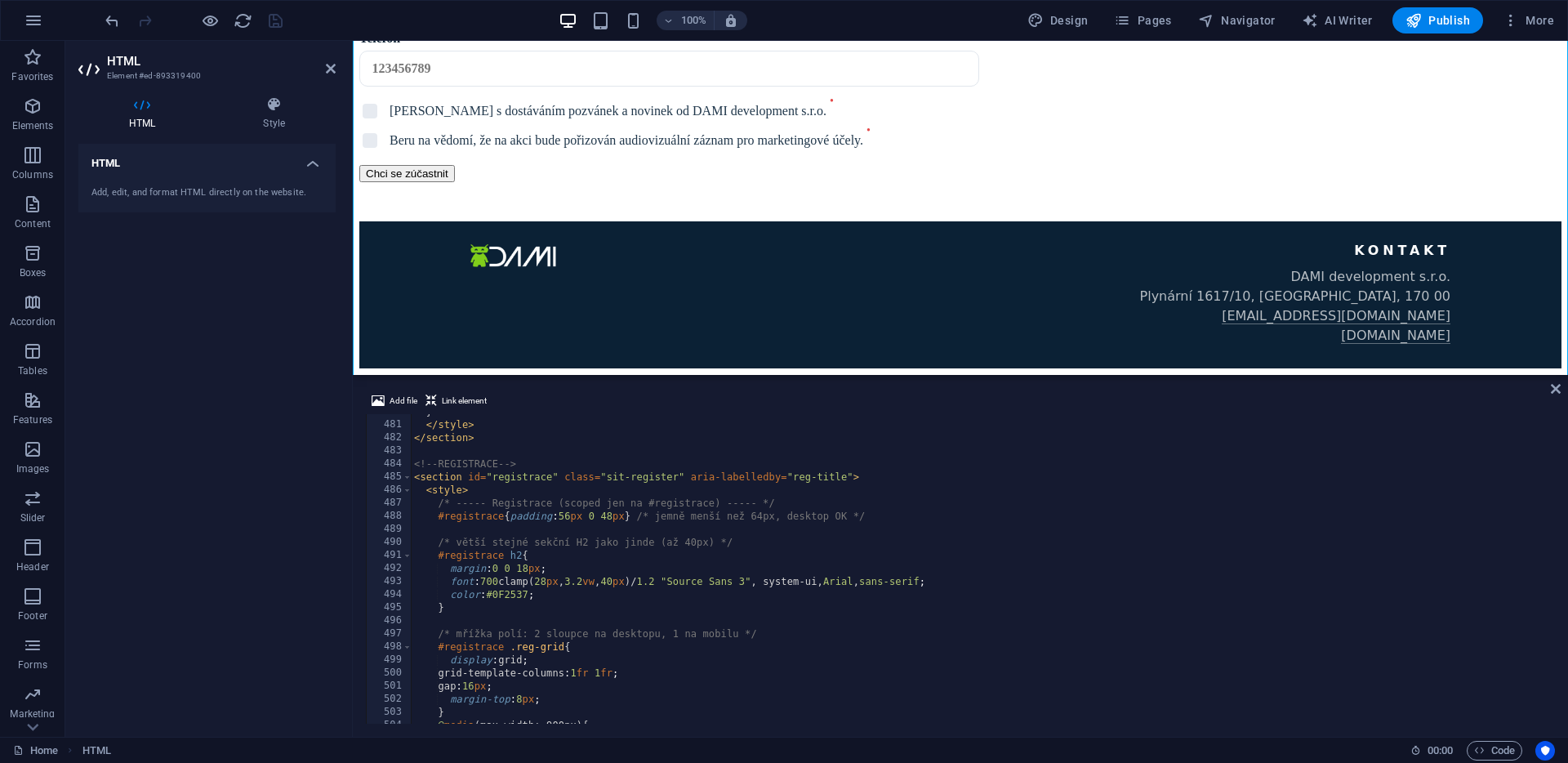
click at [416, 465] on div "} </ style > </ section > <!-- REGISTRACE --> < section id = "registrace" class…" at bounding box center [1568, 572] width 2315 height 332
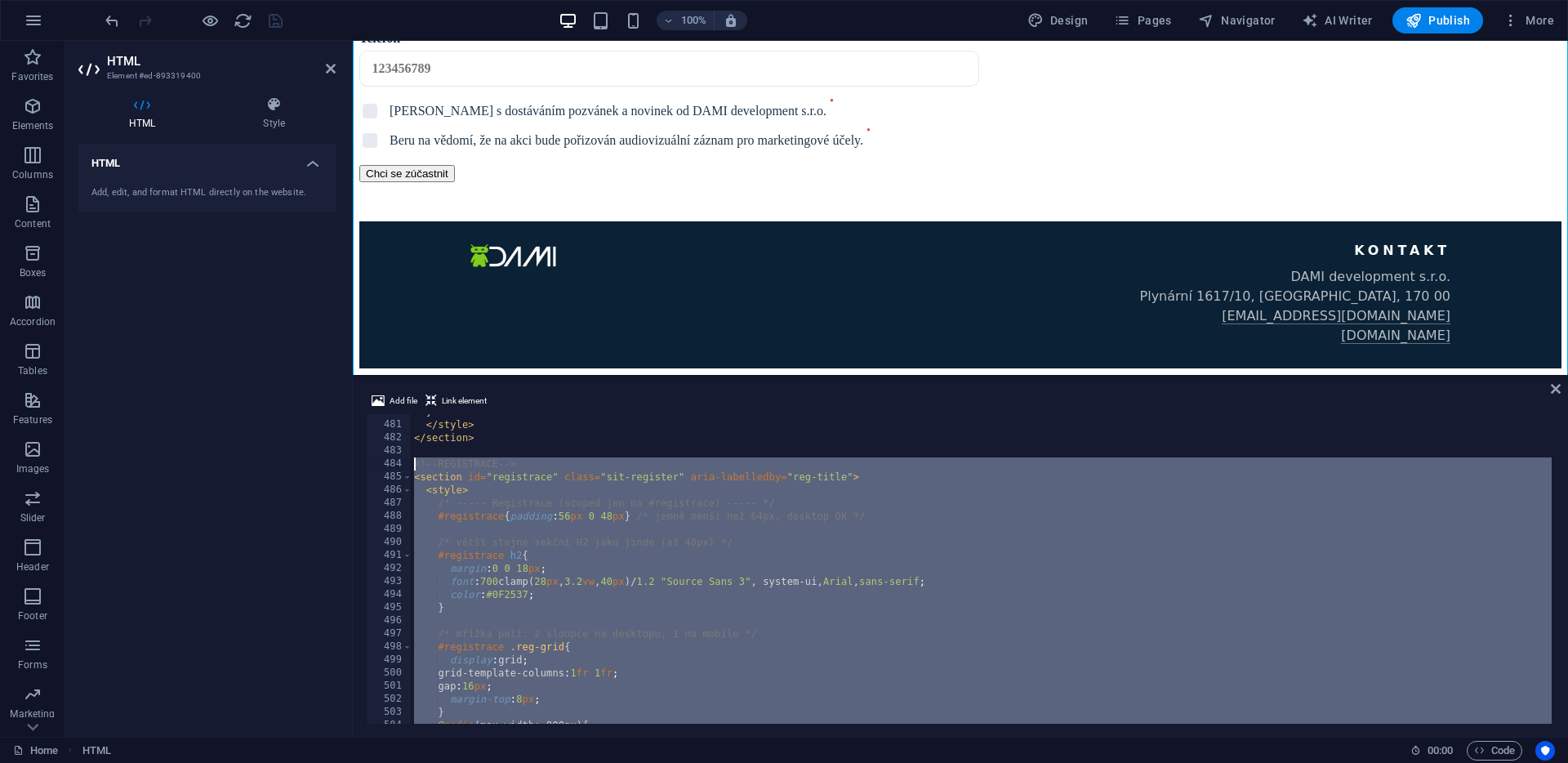
type textarea "</section>"
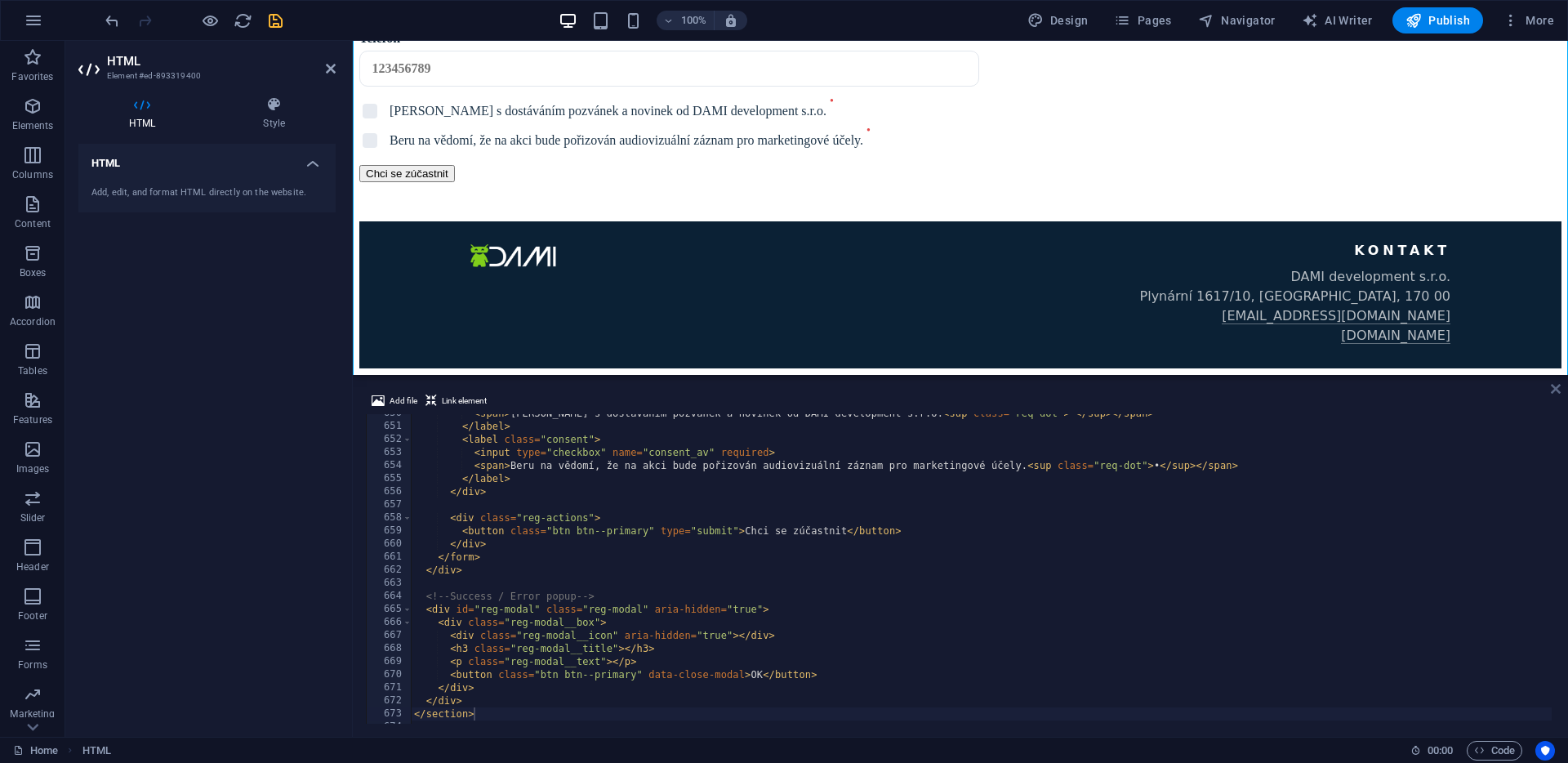
click at [1557, 387] on icon at bounding box center [1556, 389] width 10 height 13
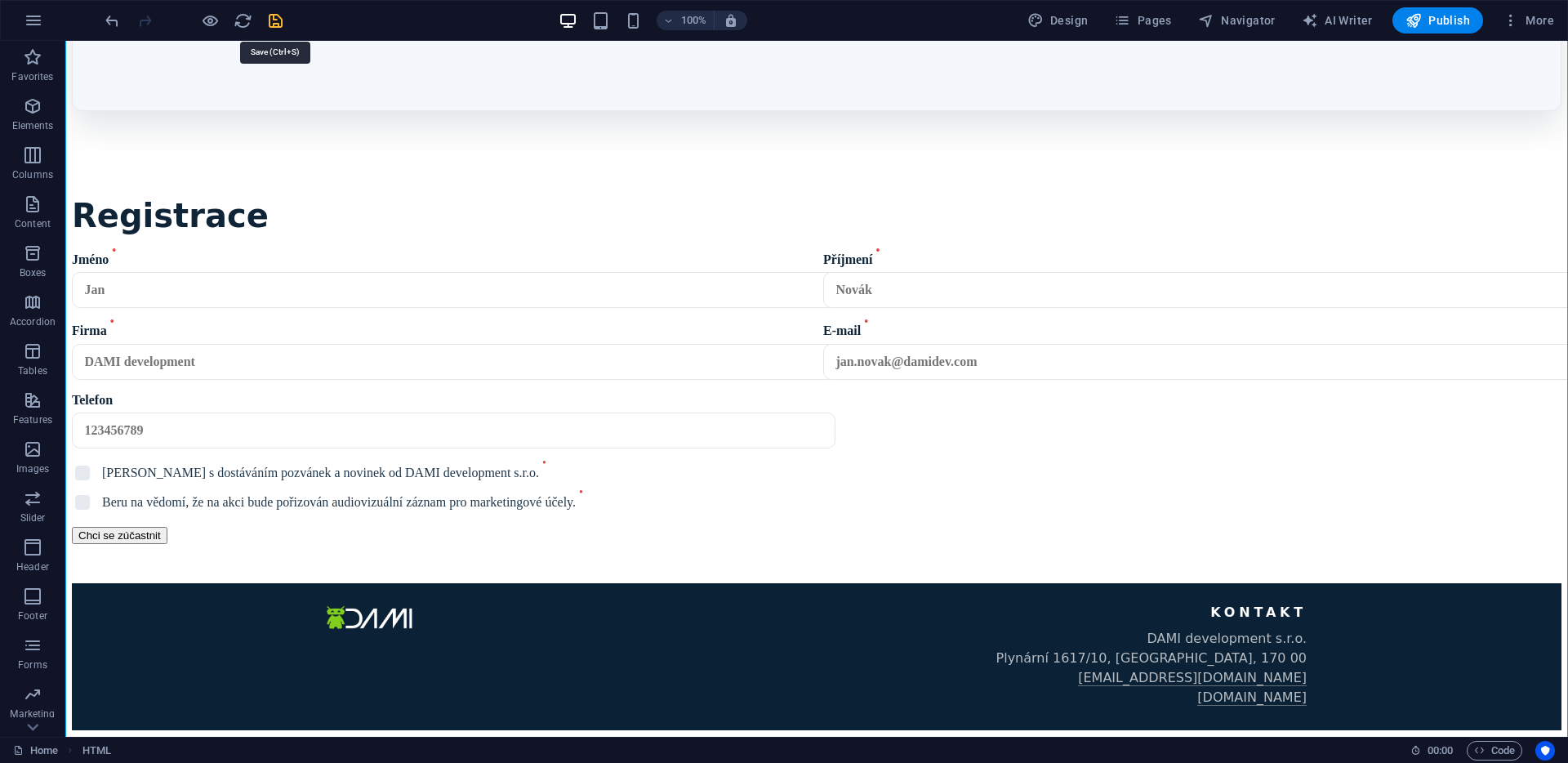
click at [274, 20] on icon "save" at bounding box center [275, 21] width 19 height 19
